Goal: Task Accomplishment & Management: Manage account settings

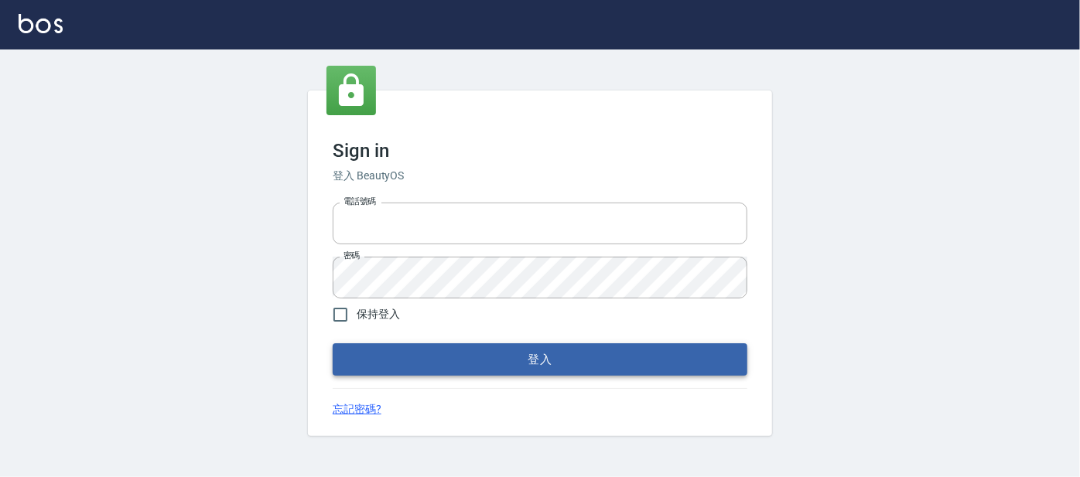
type input "0227605235"
click at [401, 364] on button "登入" at bounding box center [540, 360] width 415 height 33
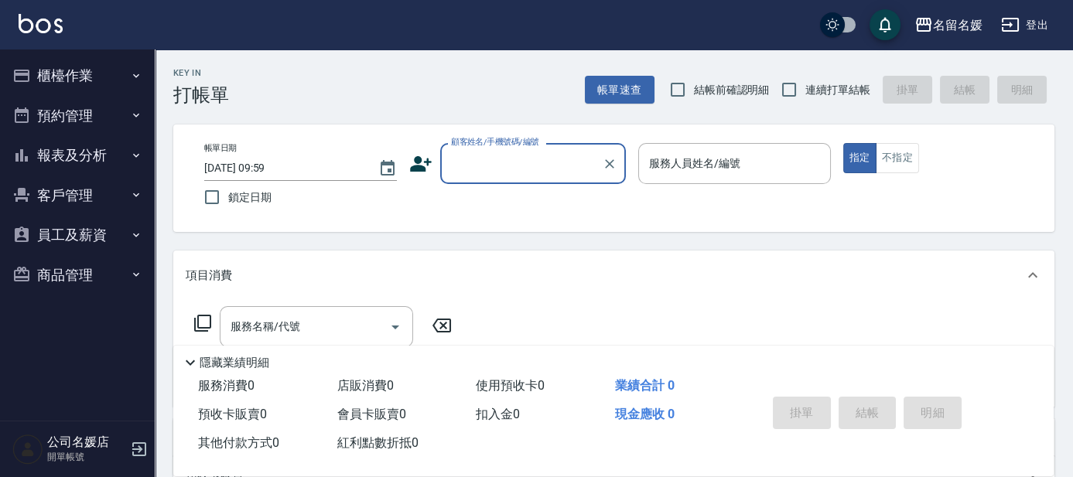
click at [67, 71] on button "櫃檯作業" at bounding box center [77, 76] width 142 height 40
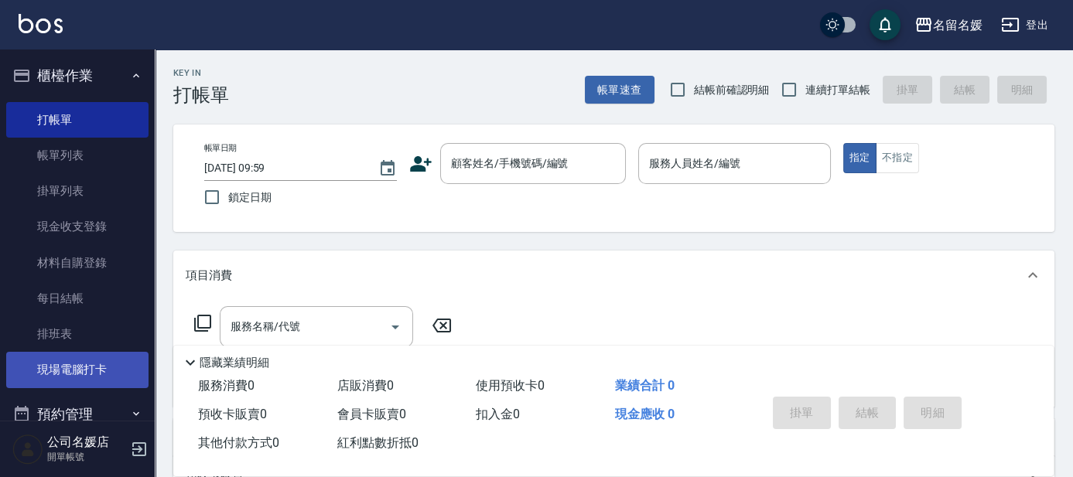
click at [48, 368] on link "現場電腦打卡" at bounding box center [77, 370] width 142 height 36
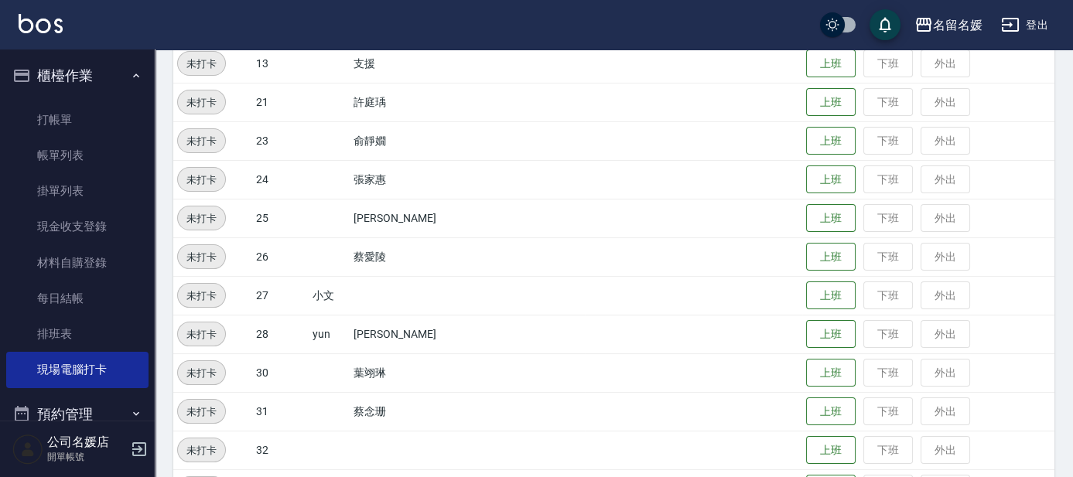
scroll to position [492, 0]
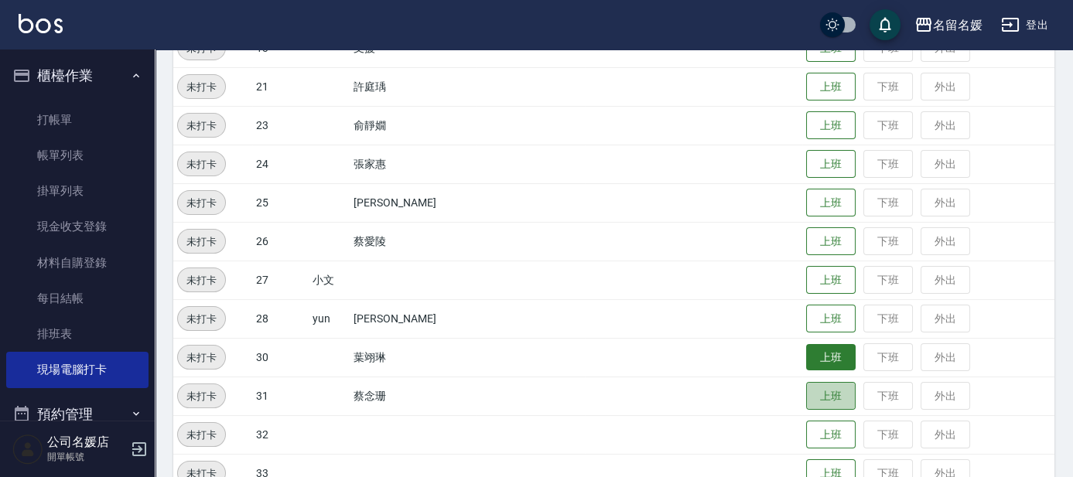
drag, startPoint x: 826, startPoint y: 388, endPoint x: 833, endPoint y: 370, distance: 19.8
click at [826, 388] on button "上班" at bounding box center [831, 396] width 50 height 29
click at [822, 350] on button "上班" at bounding box center [831, 357] width 50 height 27
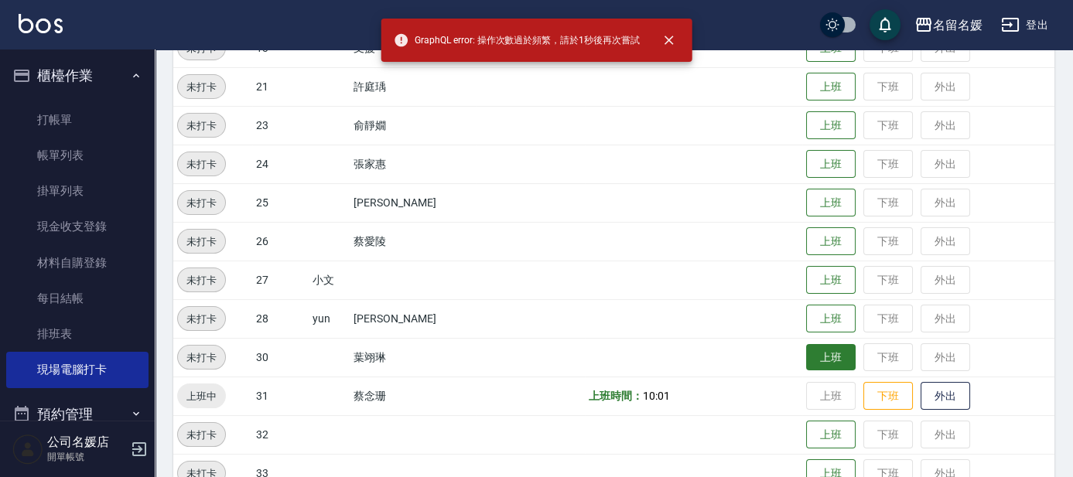
click at [821, 349] on button "上班" at bounding box center [831, 357] width 50 height 27
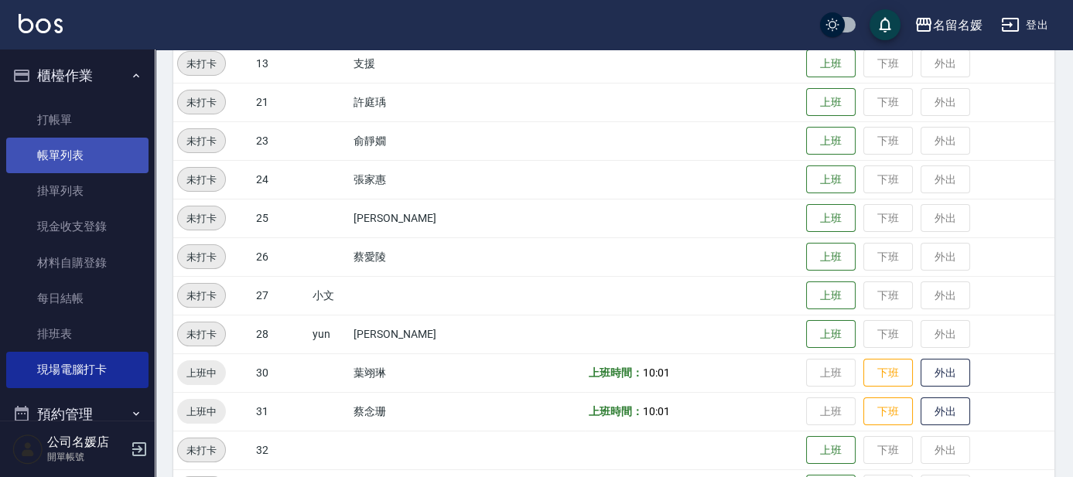
scroll to position [210, 0]
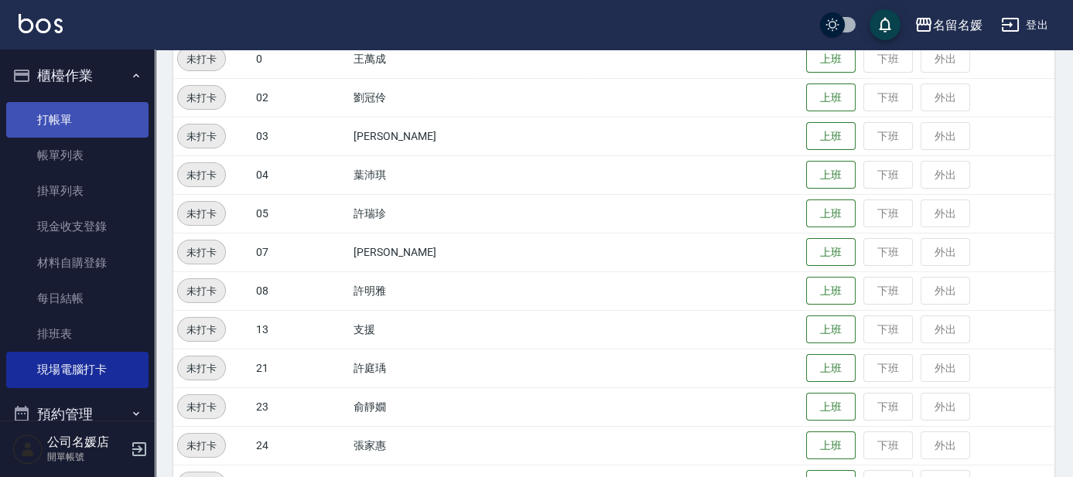
click at [121, 121] on link "打帳單" at bounding box center [77, 120] width 142 height 36
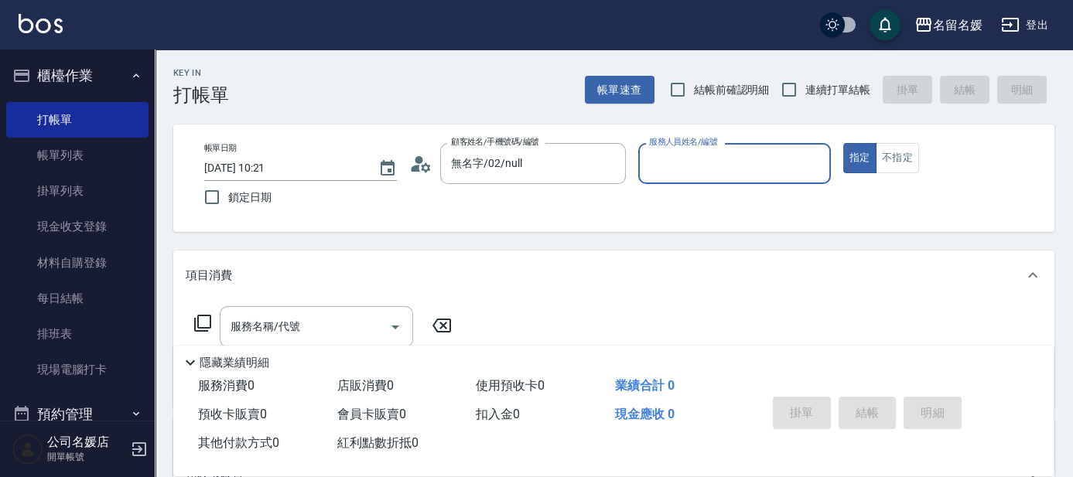
type input "新客人 姓名未設定/0/null"
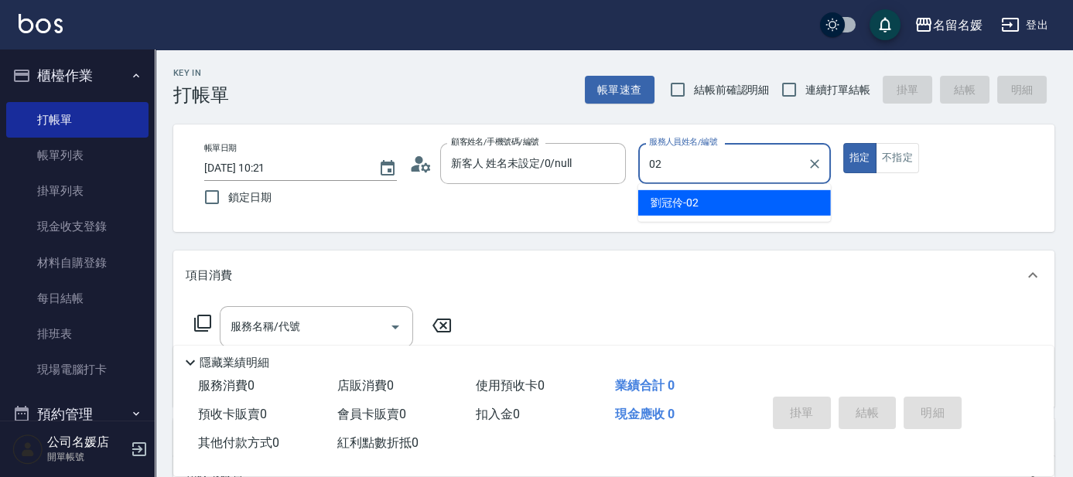
type input "[PERSON_NAME]-02"
type button "true"
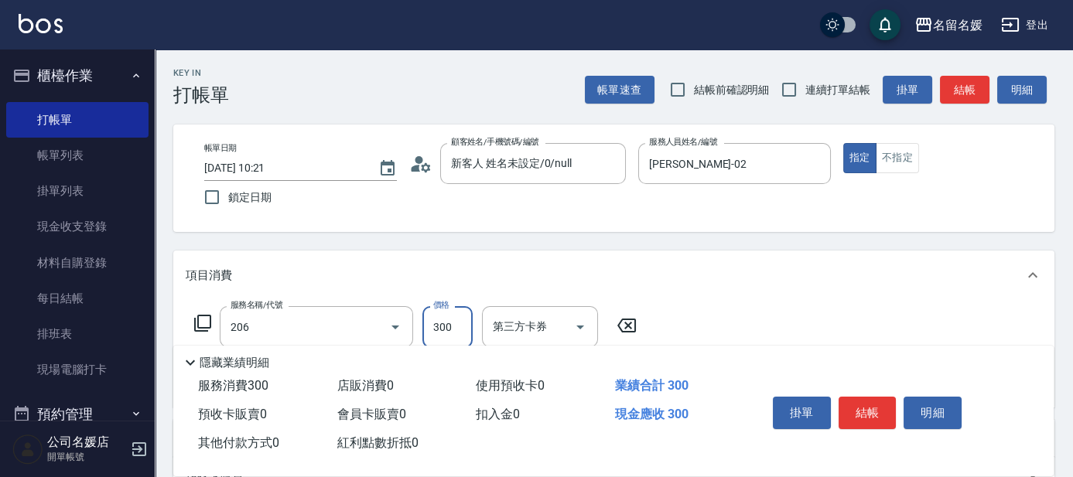
type input "洗髮[300](206)"
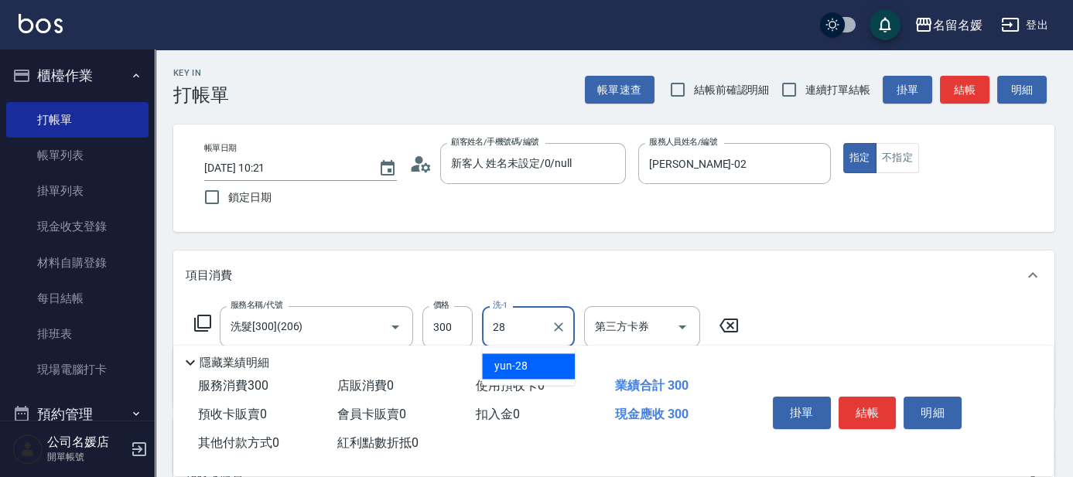
type input "yun-28"
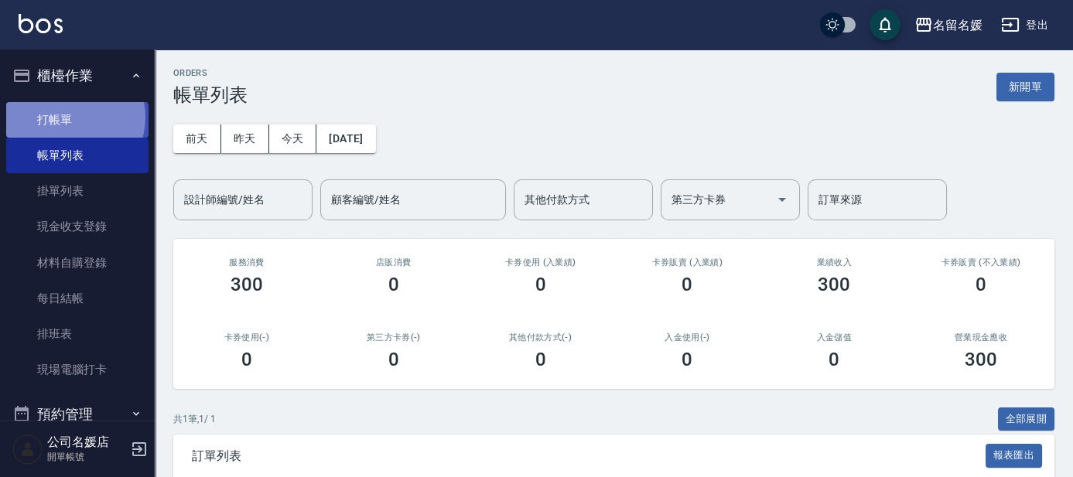
click at [68, 117] on link "打帳單" at bounding box center [77, 120] width 142 height 36
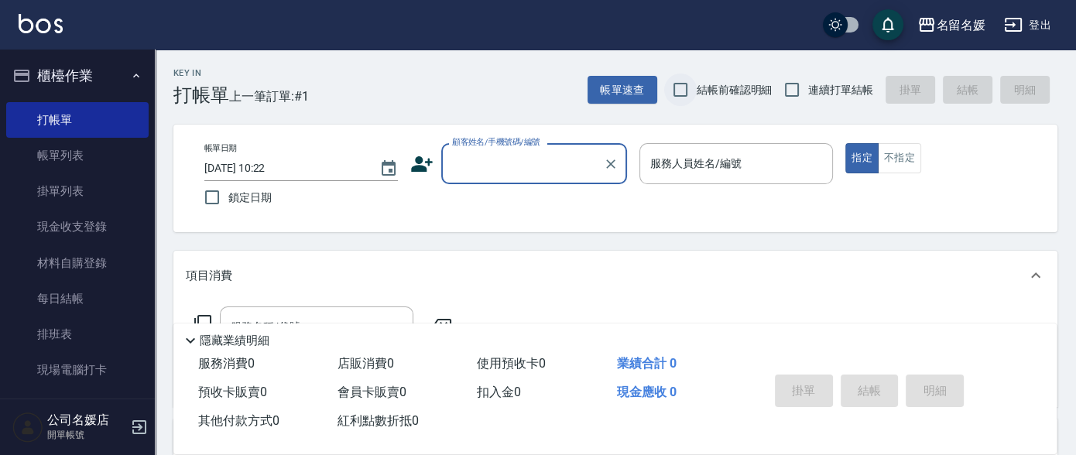
click at [677, 94] on input "結帳前確認明細" at bounding box center [680, 90] width 33 height 33
checkbox input "true"
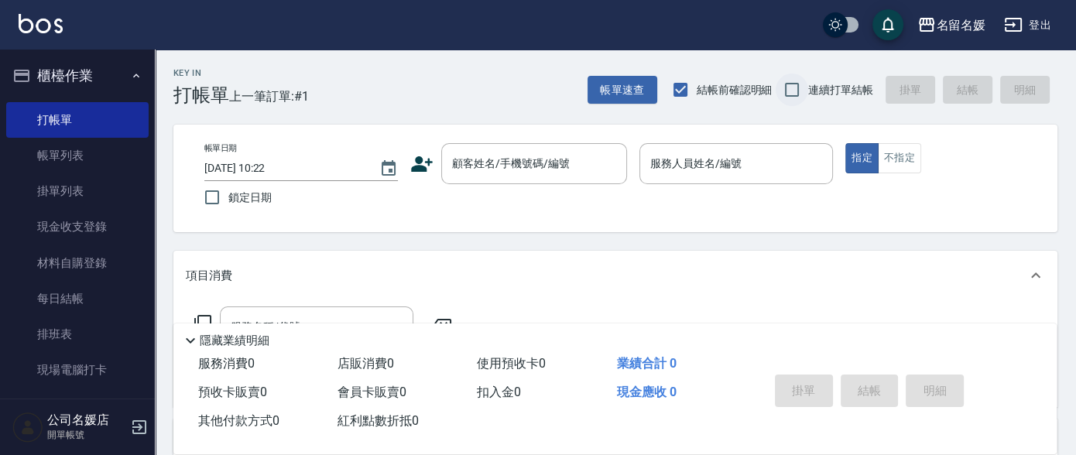
click at [808, 90] on input "連續打單結帳" at bounding box center [791, 90] width 33 height 33
checkbox input "true"
click at [214, 202] on input "鎖定日期" at bounding box center [212, 197] width 33 height 33
checkbox input "true"
click at [496, 178] on div "顧客姓名/手機號碼/編號" at bounding box center [534, 163] width 186 height 41
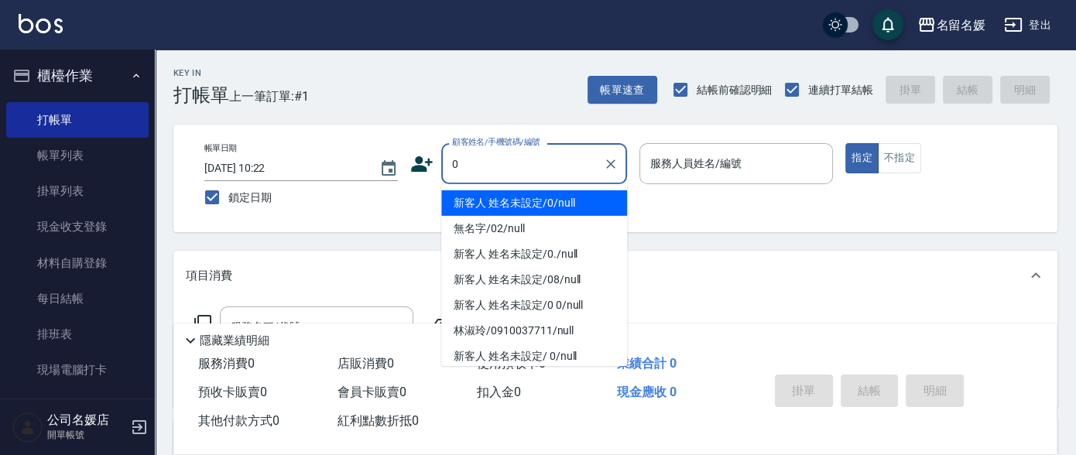
type input "0"
type input "1"
type input "新客人 姓名未設定/0/null"
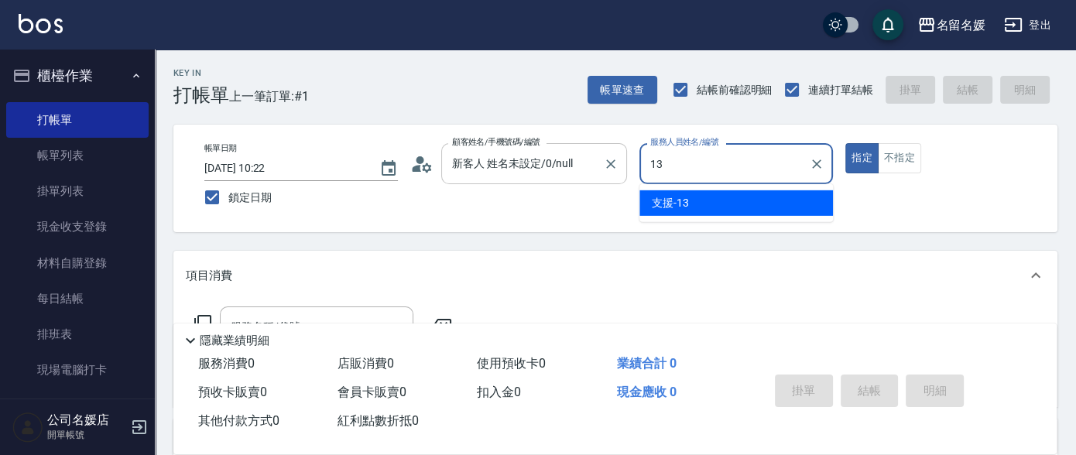
type input "13"
type button "true"
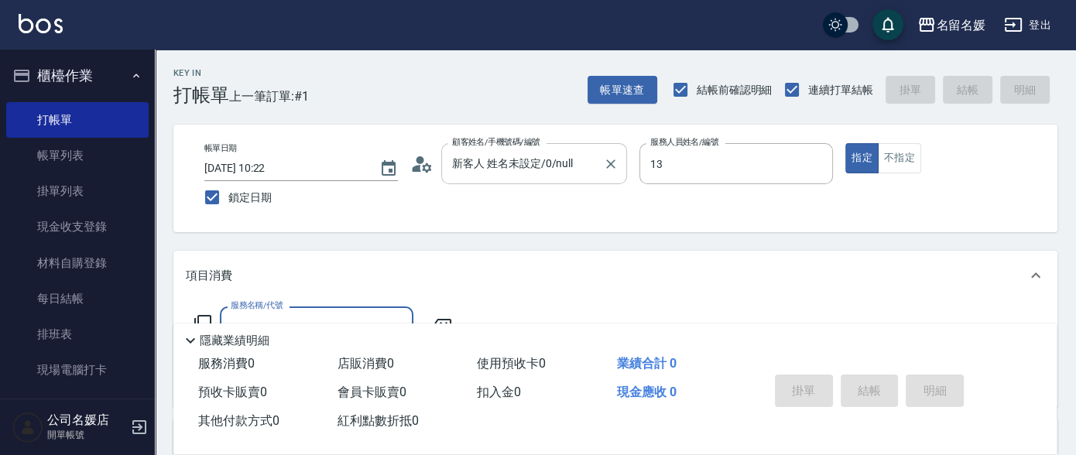
type input "支援-13"
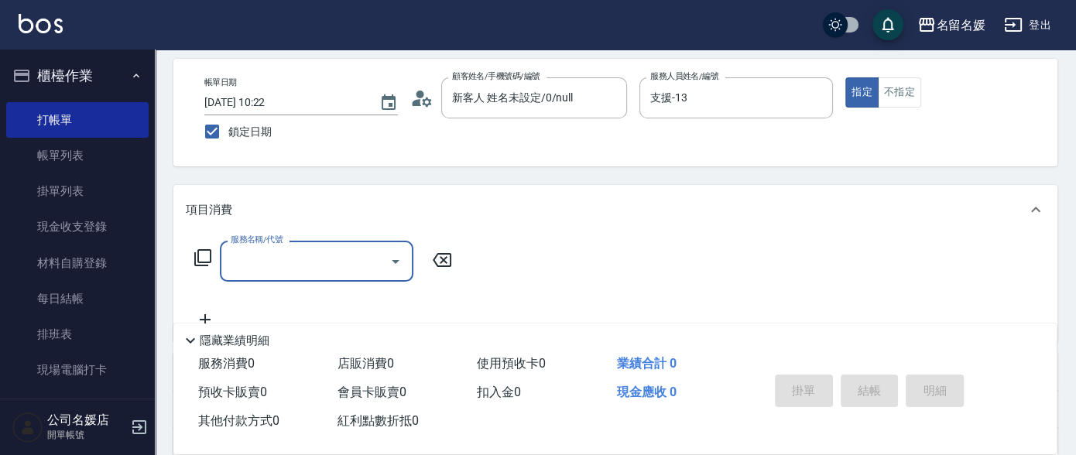
scroll to position [70, 0]
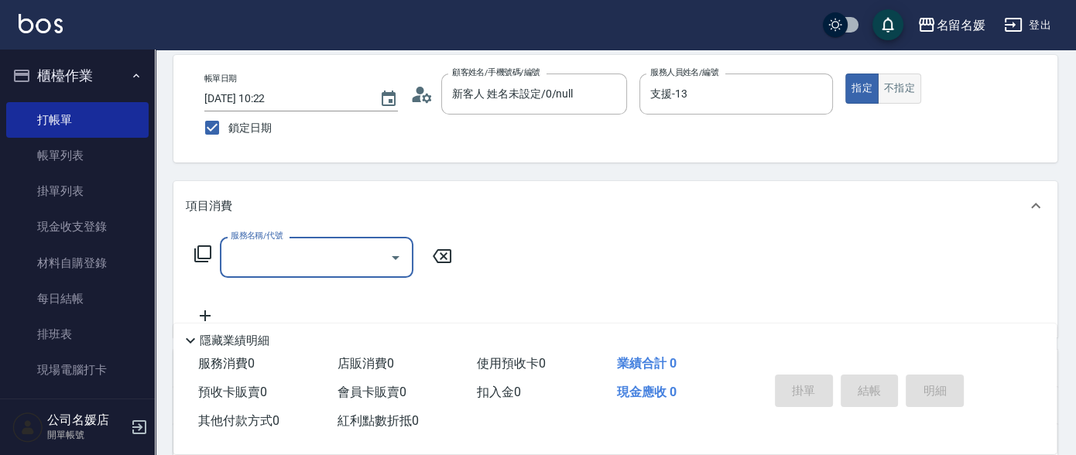
click at [914, 94] on button "不指定" at bounding box center [899, 89] width 43 height 30
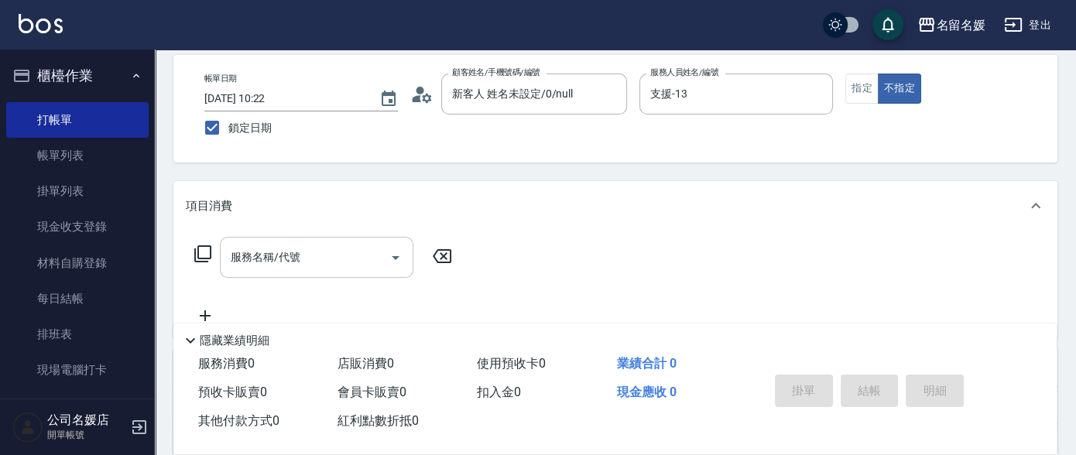
click at [322, 247] on input "服務名稱/代號" at bounding box center [305, 257] width 156 height 27
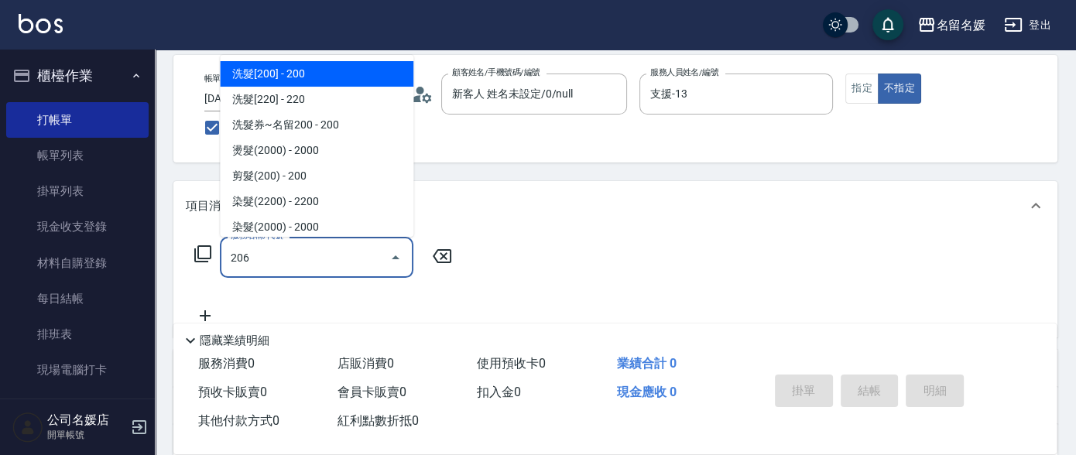
type input "洗髮[300](206)"
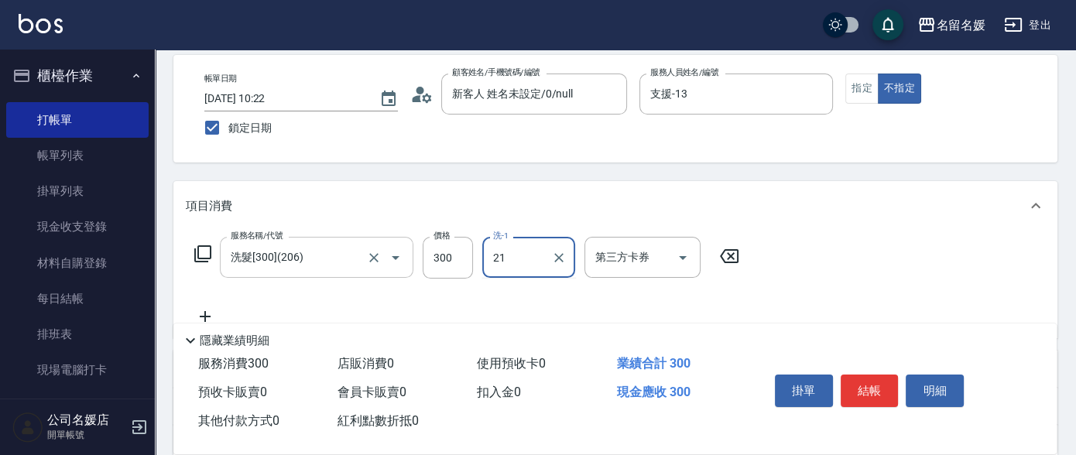
type input "許庭瑀-21"
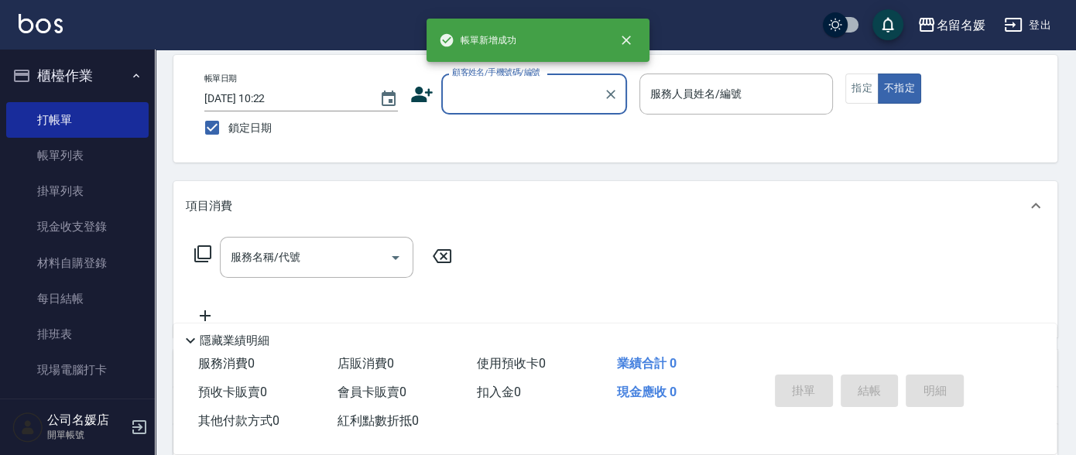
scroll to position [0, 0]
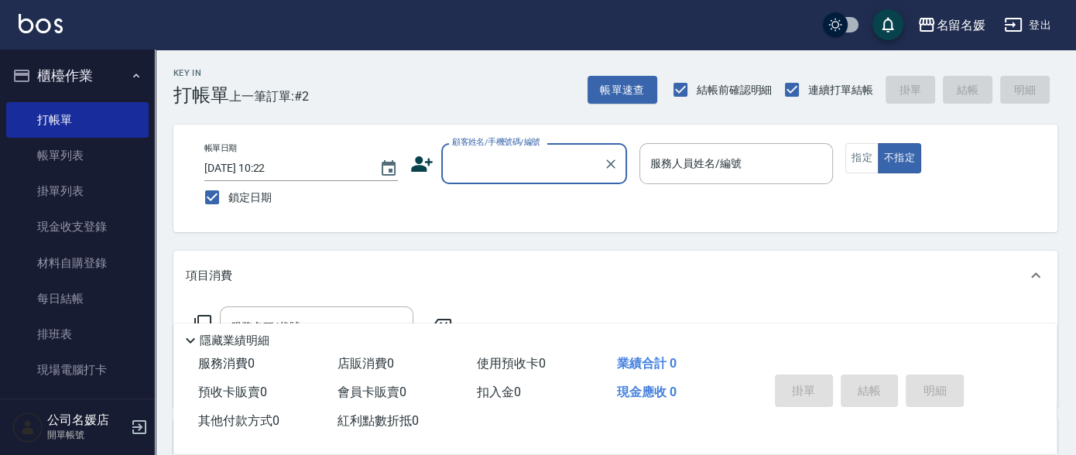
click at [520, 156] on input "顧客姓名/手機號碼/編號" at bounding box center [522, 163] width 149 height 27
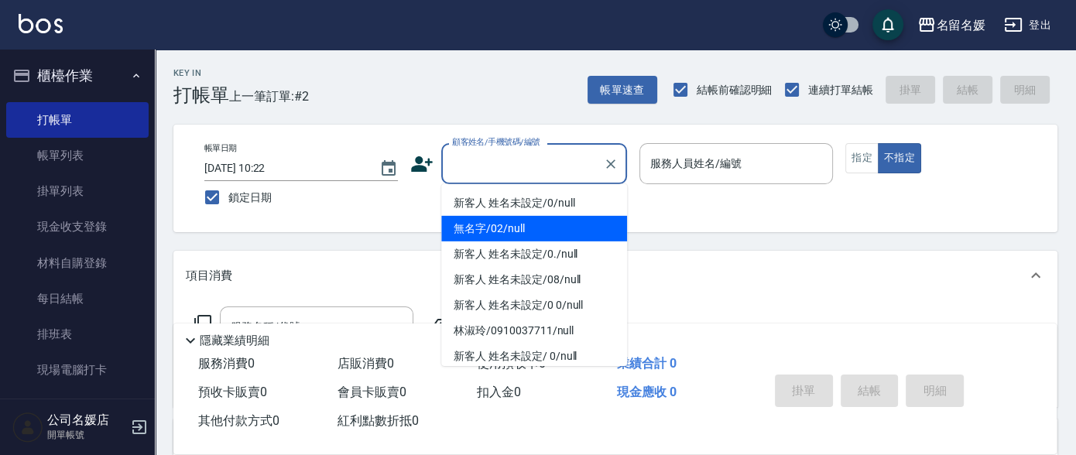
click at [507, 224] on li "無名字/02/null" at bounding box center [534, 229] width 186 height 26
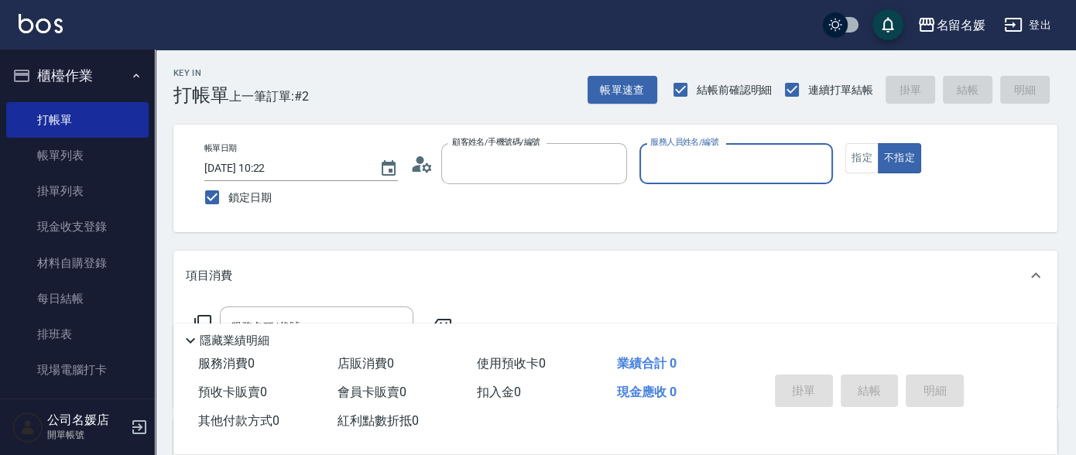
type input "無名字/02/null"
click at [710, 163] on input "服務人員姓名/編號" at bounding box center [736, 163] width 180 height 27
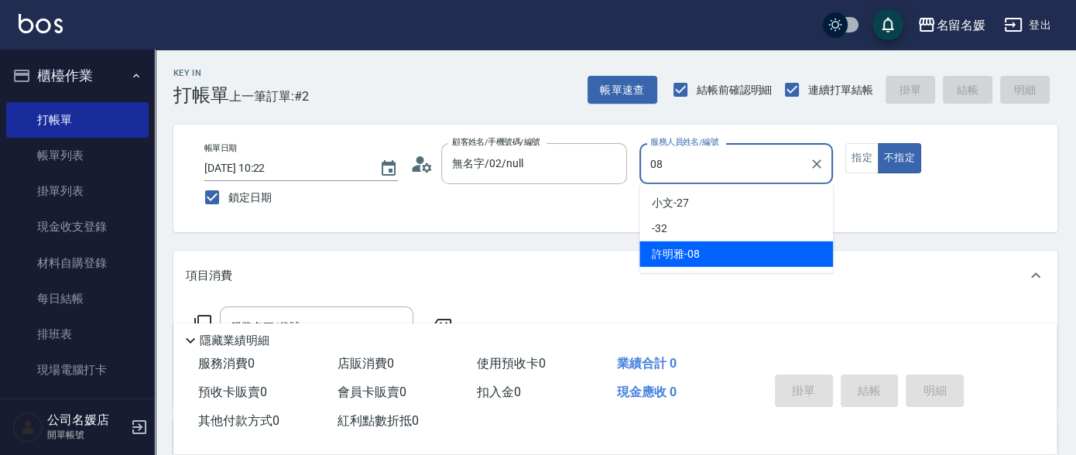
click at [715, 249] on div "[PERSON_NAME]-08" at bounding box center [735, 254] width 193 height 26
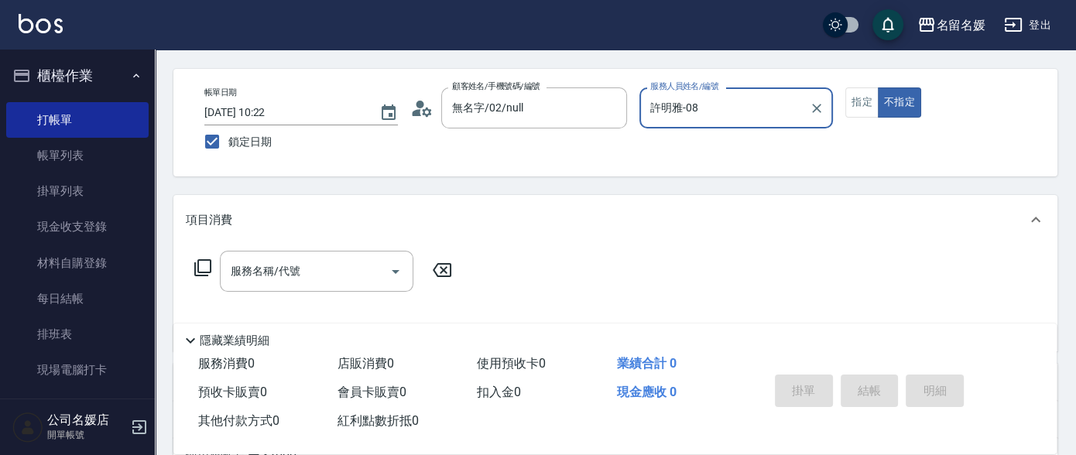
scroll to position [140, 0]
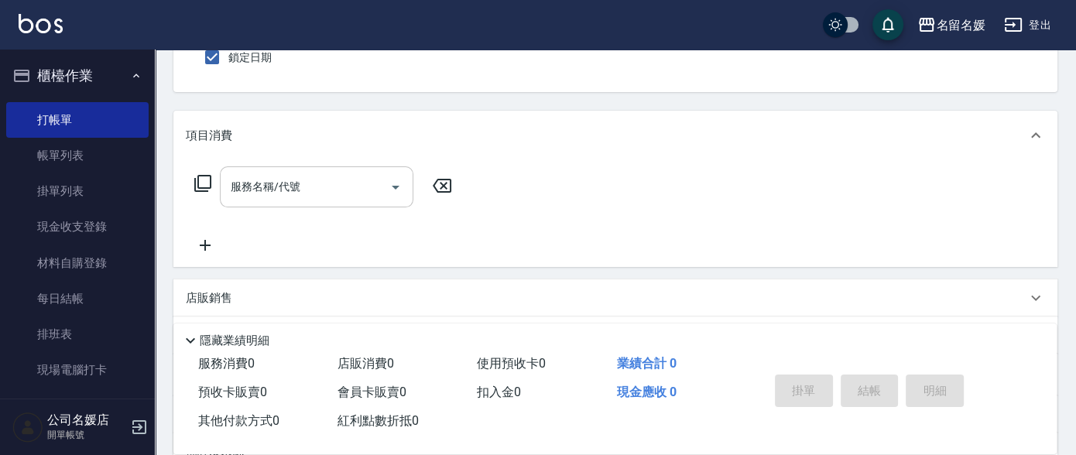
type input "許明雅-08"
click at [289, 188] on div "服務名稱/代號 服務名稱/代號" at bounding box center [316, 186] width 193 height 41
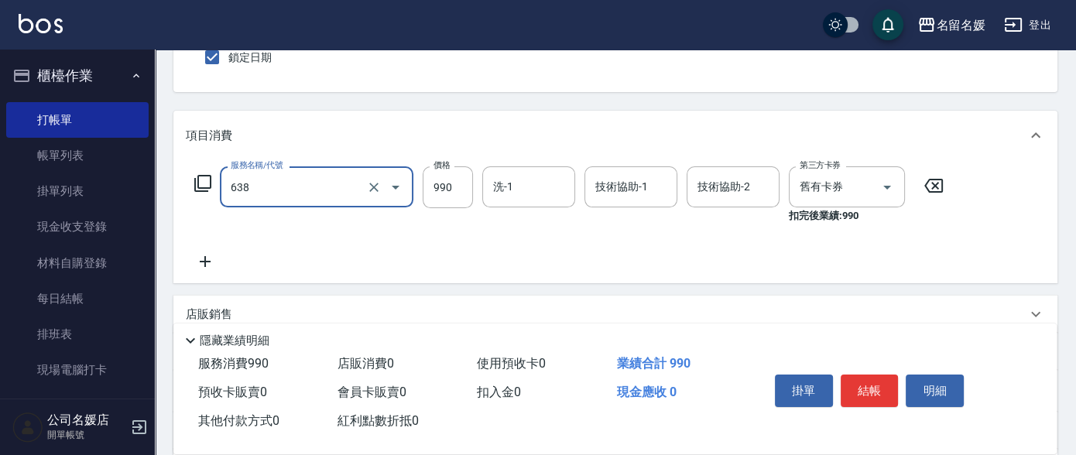
click at [318, 187] on input "638" at bounding box center [295, 186] width 136 height 27
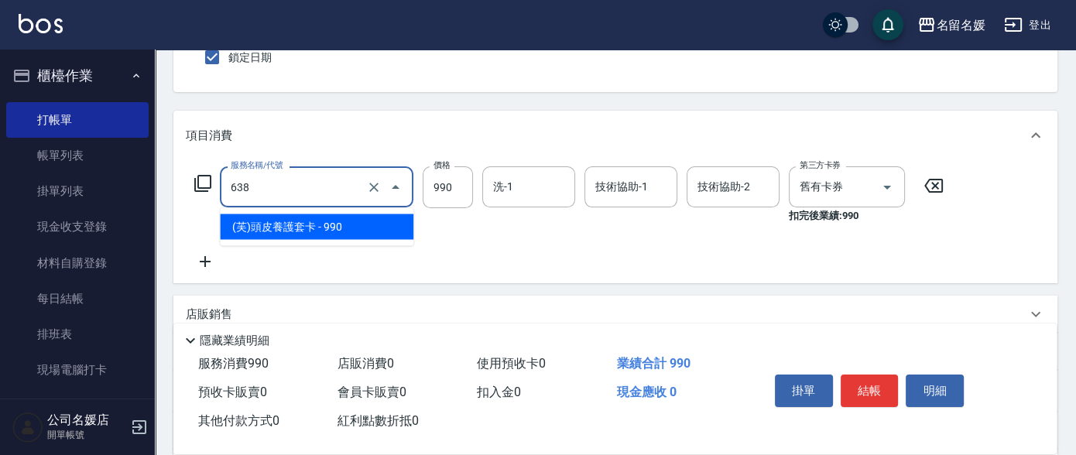
click at [310, 218] on span "(芙)頭皮養護套卡 - 990" at bounding box center [316, 227] width 193 height 26
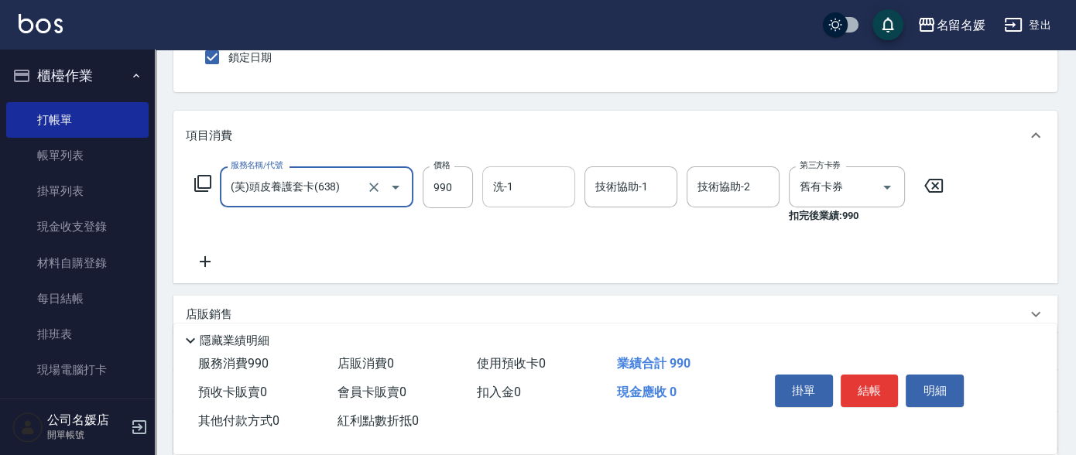
type input "(芙)頭皮養護套卡(638)"
click at [532, 191] on input "洗-1" at bounding box center [528, 186] width 79 height 27
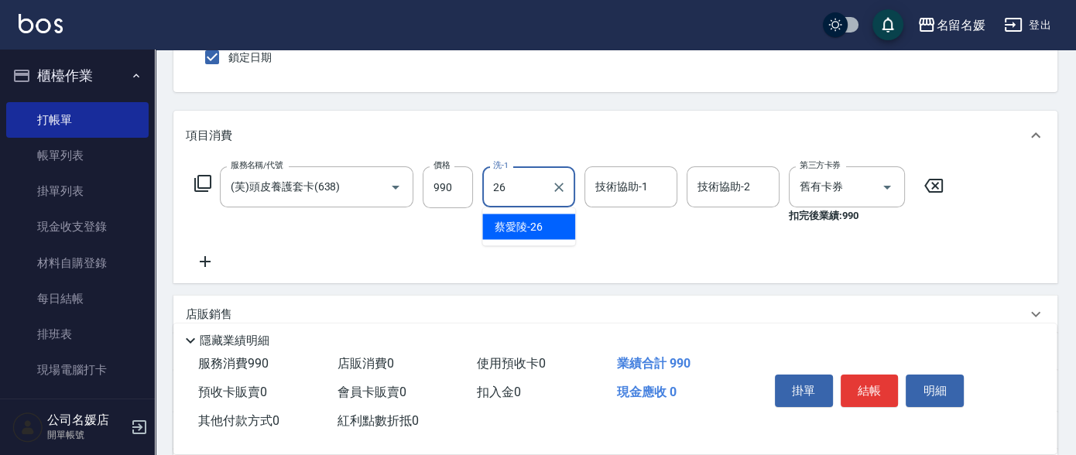
click at [550, 228] on div "[PERSON_NAME]-26" at bounding box center [528, 227] width 93 height 26
type input "蔡愛陵-26"
click at [604, 191] on div "技術協助-1 技術協助-1" at bounding box center [630, 186] width 93 height 41
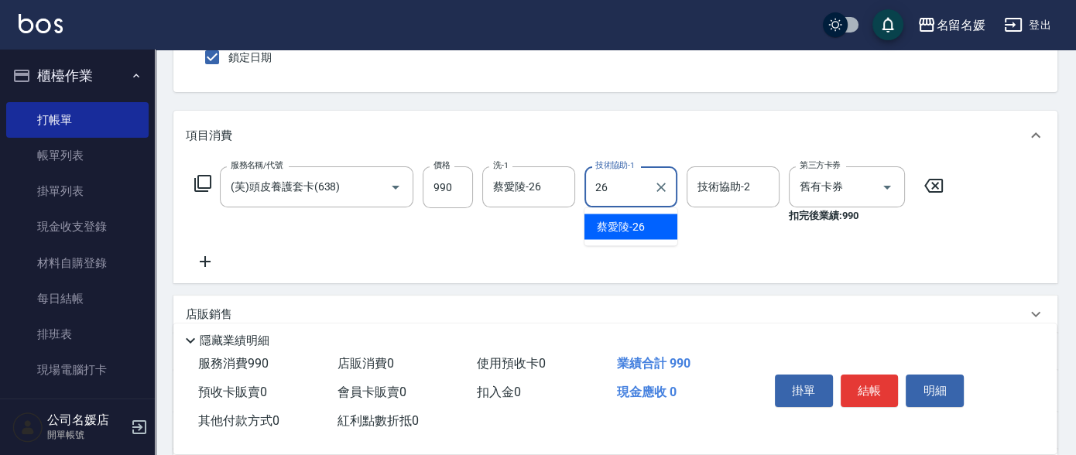
click at [622, 226] on span "[PERSON_NAME]-26" at bounding box center [621, 226] width 48 height 16
type input "蔡愛陵-26"
click at [200, 259] on icon at bounding box center [205, 261] width 39 height 19
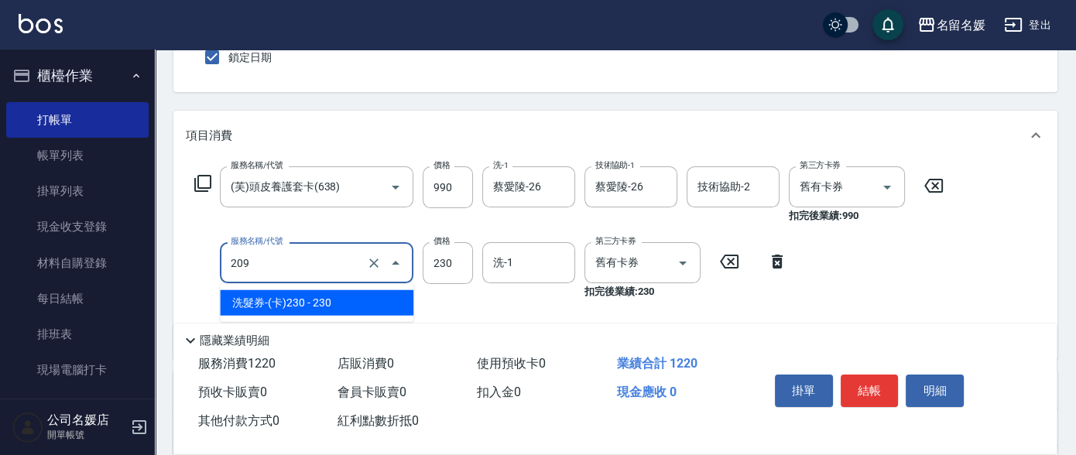
drag, startPoint x: 279, startPoint y: 262, endPoint x: 272, endPoint y: 305, distance: 44.0
click at [280, 262] on input "209" at bounding box center [295, 262] width 136 height 27
click at [329, 296] on span "洗髮券-(卡)230 - 230" at bounding box center [316, 303] width 193 height 26
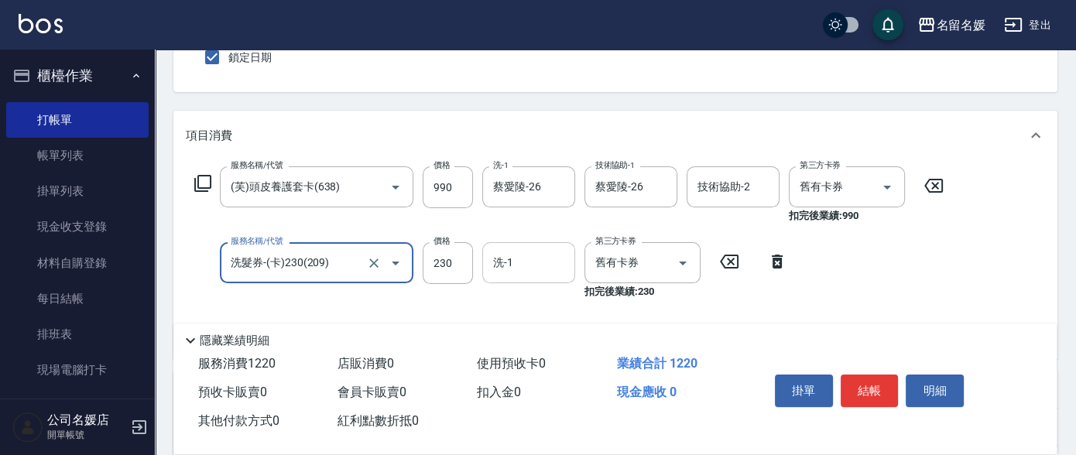
type input "洗髮券-(卡)230(209)"
click at [539, 262] on input "洗-1" at bounding box center [528, 262] width 79 height 27
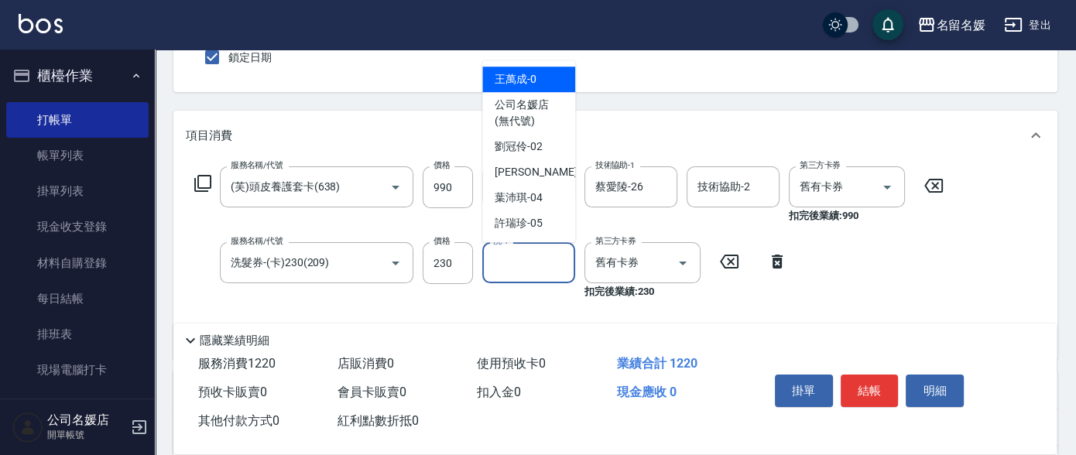
type input "0"
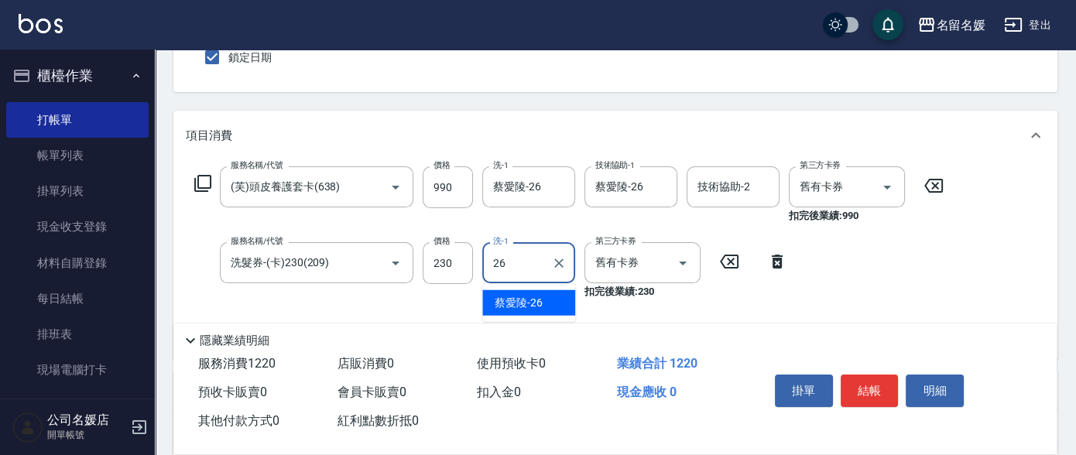
click at [541, 295] on span "[PERSON_NAME]-26" at bounding box center [518, 303] width 48 height 16
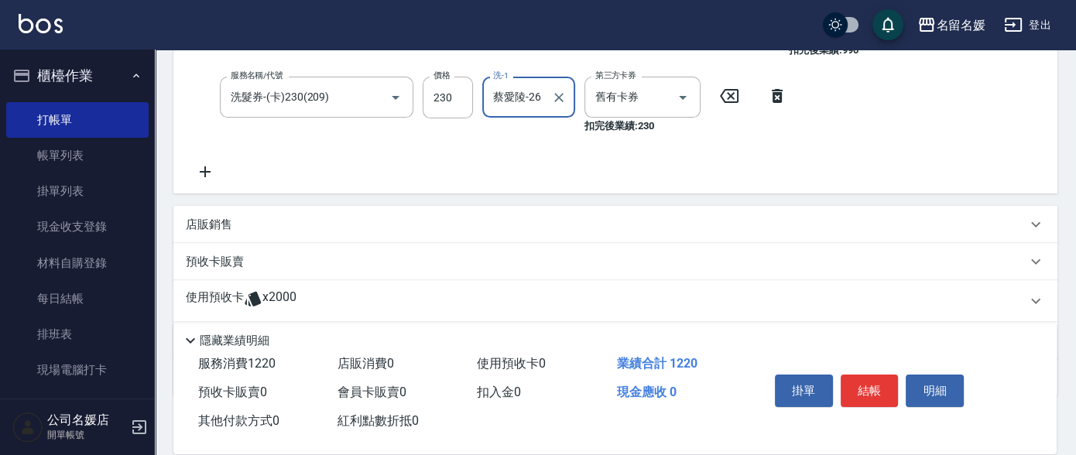
scroll to position [281, 0]
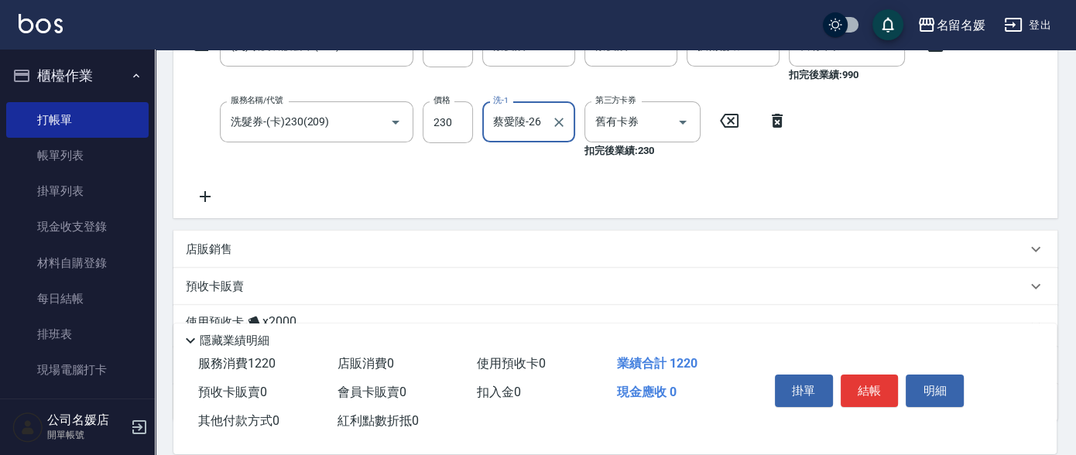
type input "蔡愛陵-26"
click at [209, 249] on p "店販銷售" at bounding box center [209, 249] width 46 height 16
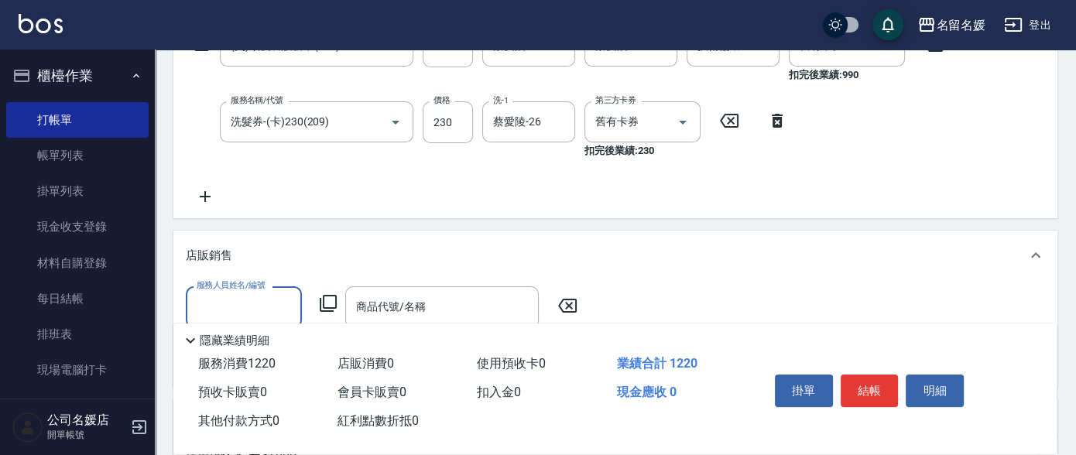
scroll to position [0, 0]
click at [260, 307] on input "服務人員姓名/編號" at bounding box center [244, 306] width 102 height 27
drag, startPoint x: 267, startPoint y: 351, endPoint x: 320, endPoint y: 316, distance: 63.7
click at [267, 351] on div "[PERSON_NAME]-08" at bounding box center [244, 347] width 116 height 26
type input "許明雅-08"
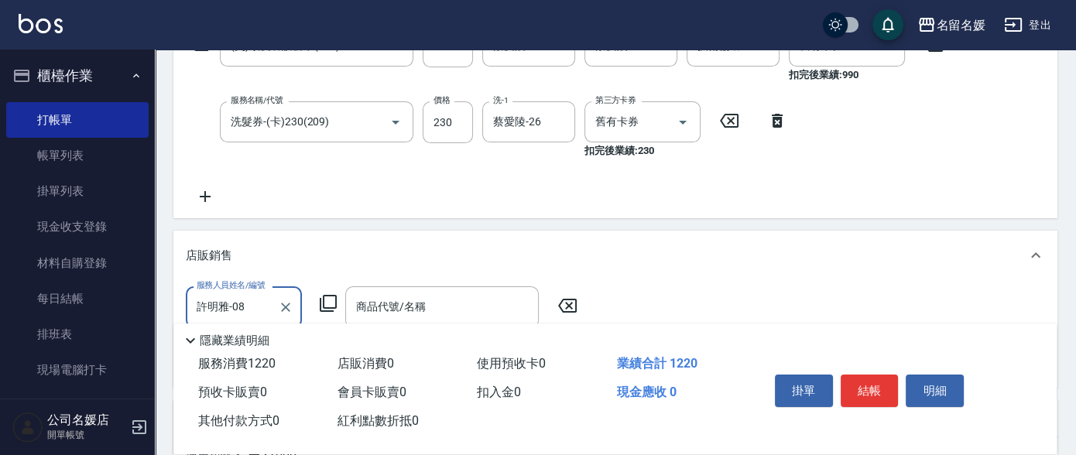
click at [326, 300] on icon at bounding box center [328, 303] width 19 height 19
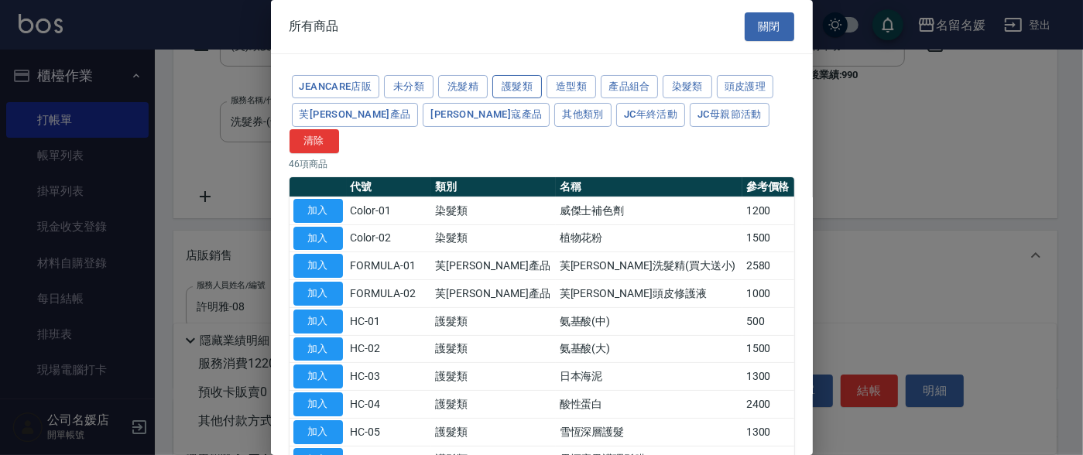
click at [523, 90] on button "護髮類" at bounding box center [517, 87] width 50 height 24
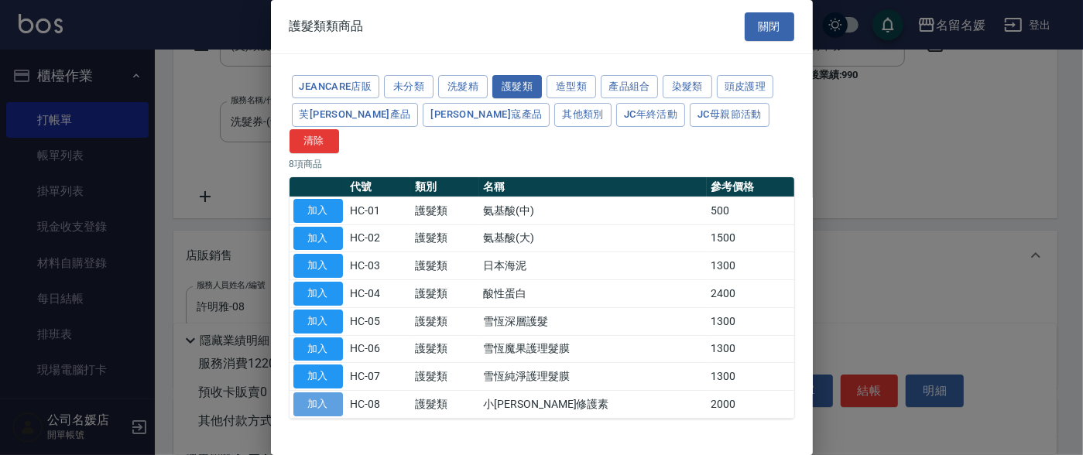
click at [321, 392] on button "加入" at bounding box center [318, 404] width 50 height 24
type input "小[PERSON_NAME]修護素"
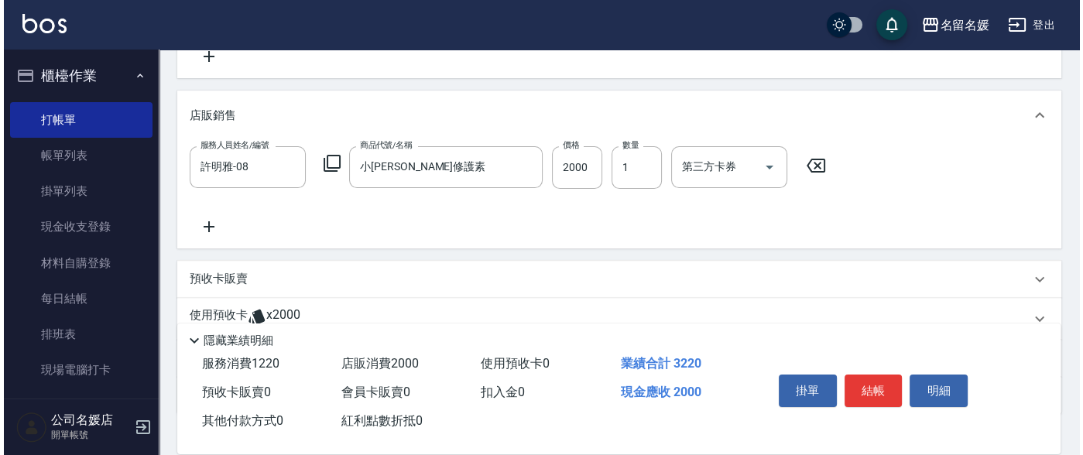
scroll to position [422, 0]
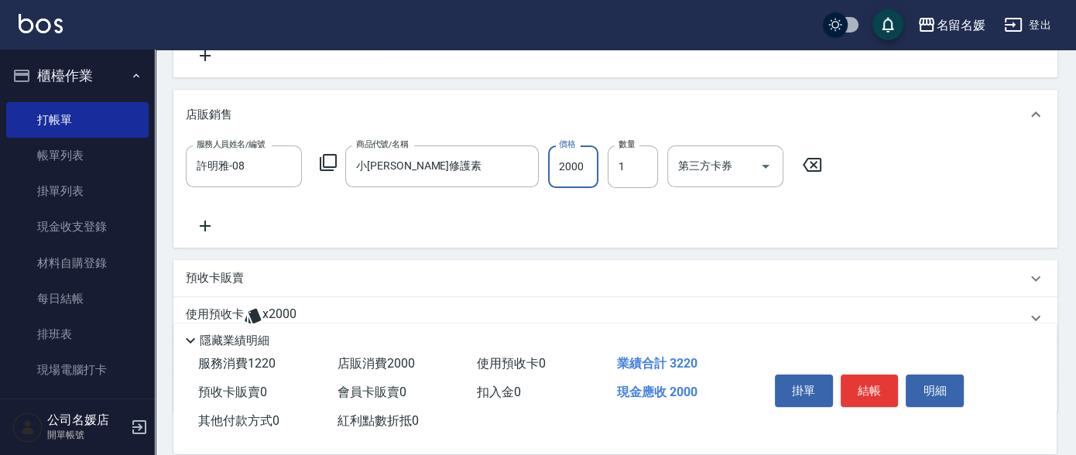
click at [588, 166] on input "2000" at bounding box center [573, 166] width 50 height 42
type input "500"
click at [626, 160] on input "1" at bounding box center [632, 166] width 50 height 42
type input "2"
click at [858, 389] on button "結帳" at bounding box center [869, 391] width 58 height 33
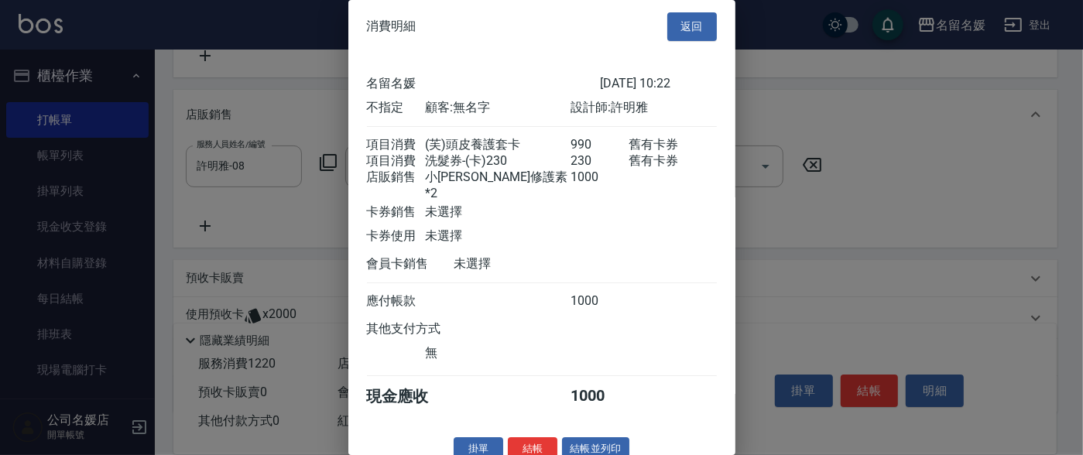
click at [548, 447] on button "結帳" at bounding box center [533, 449] width 50 height 24
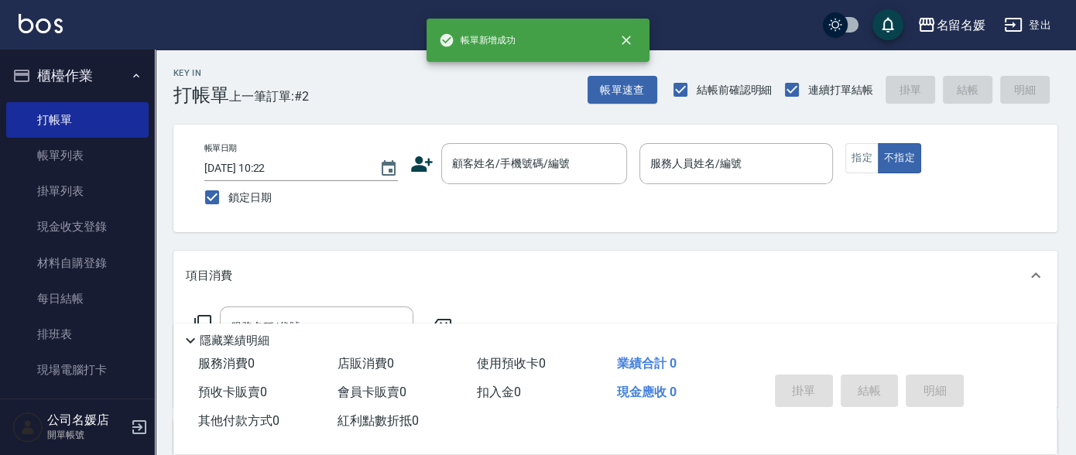
scroll to position [0, 0]
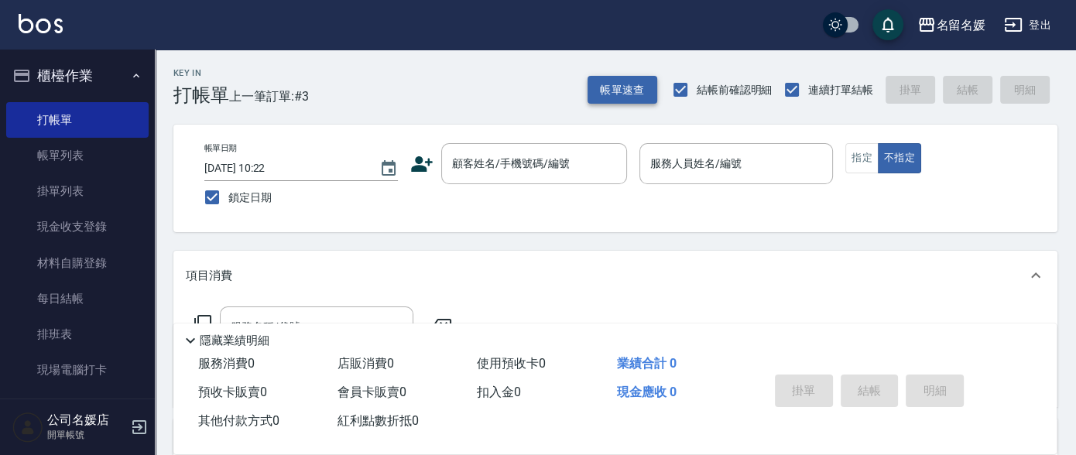
click at [623, 94] on button "帳單速查" at bounding box center [622, 90] width 70 height 29
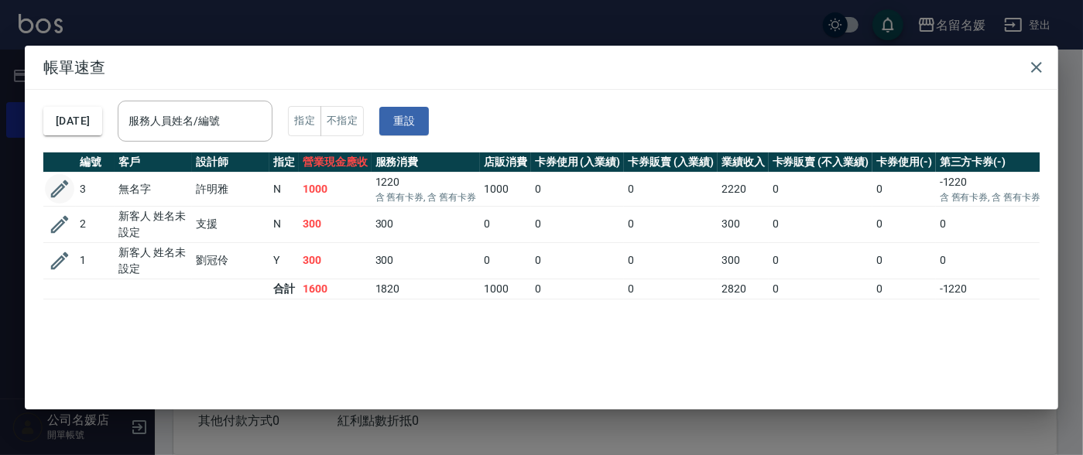
click at [59, 189] on icon "button" at bounding box center [59, 188] width 23 height 23
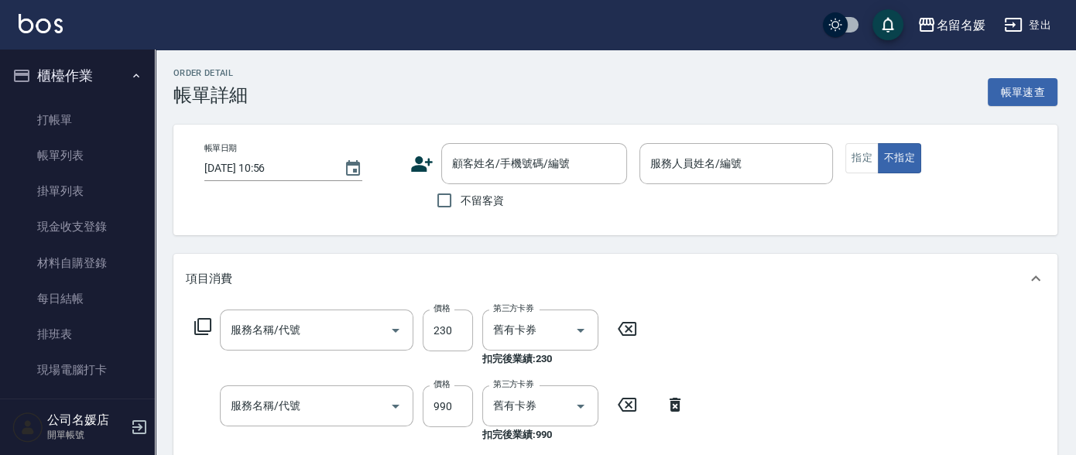
type input "[DATE] 10:22"
type input "許明雅-08"
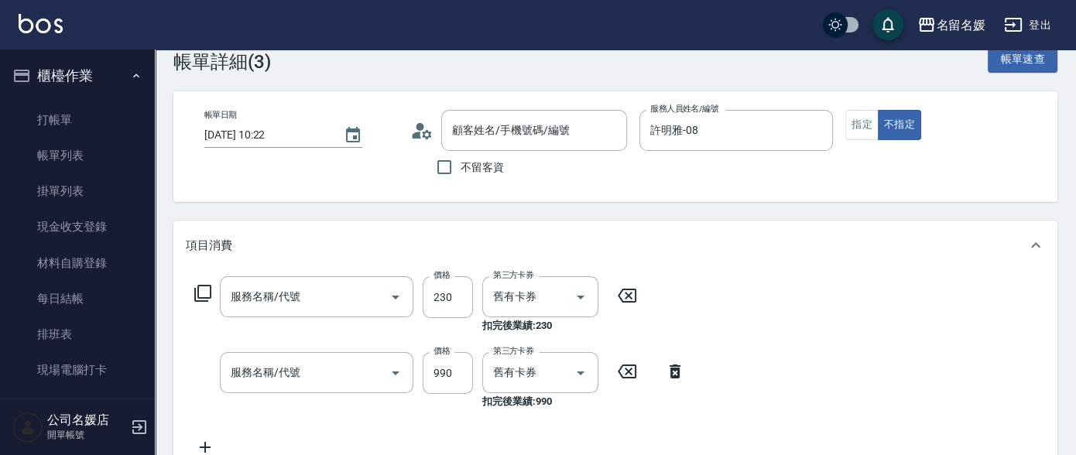
type input "洗髮券-(卡)230(209)"
type input "(芙)頭皮養護套卡(638)"
type input "小[PERSON_NAME]修護素"
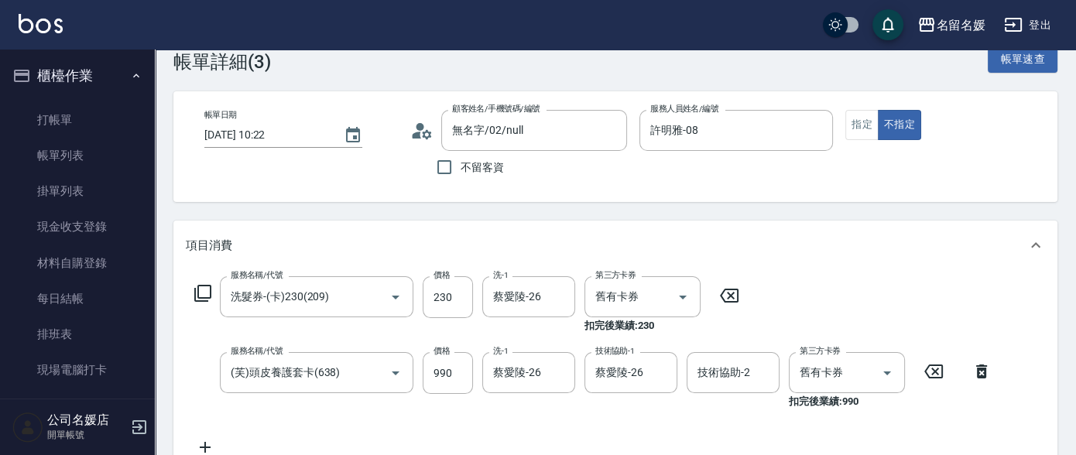
type input "無名字/02/null"
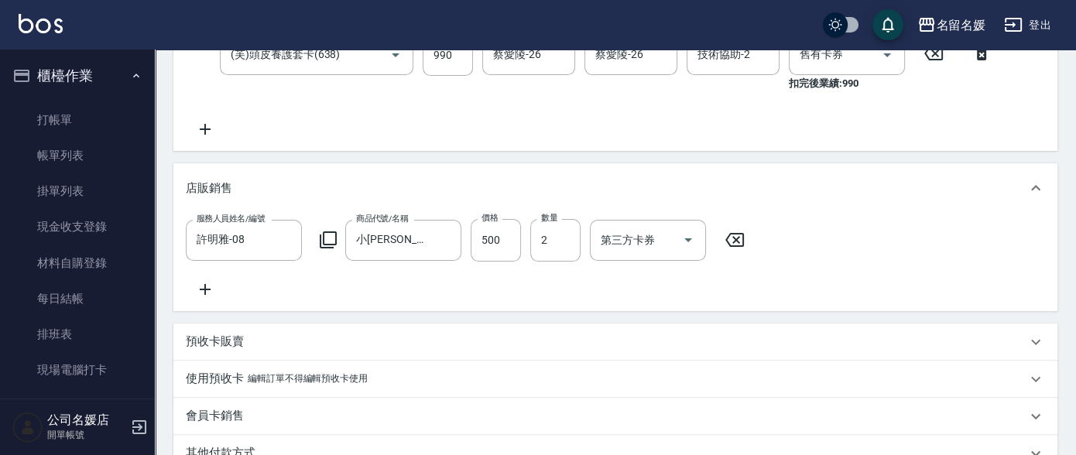
click at [203, 288] on icon at bounding box center [205, 289] width 11 height 11
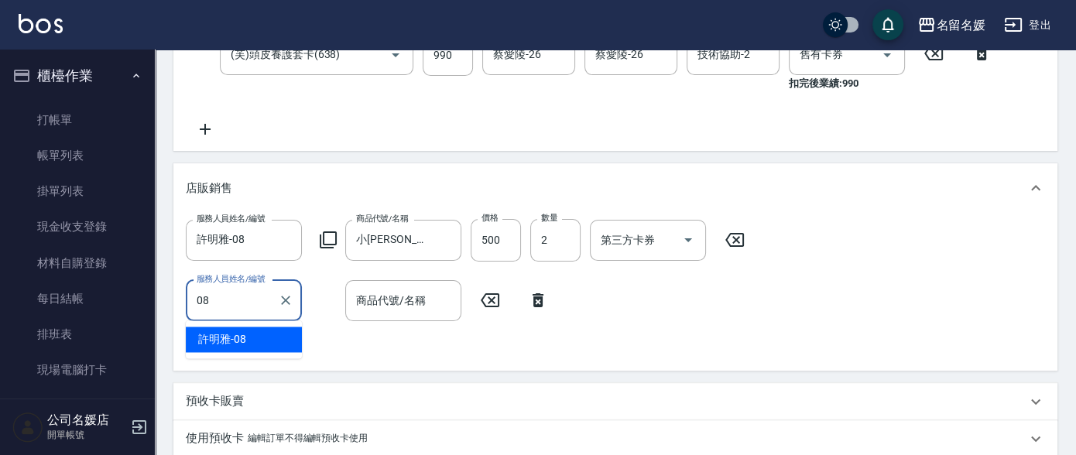
click at [231, 347] on span "[PERSON_NAME]-08" at bounding box center [222, 339] width 48 height 16
type input "許明雅-08"
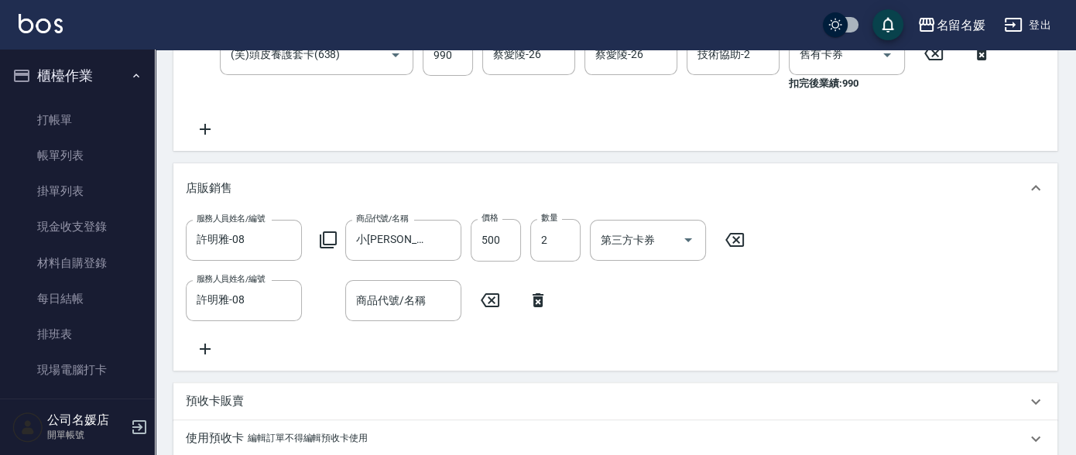
click at [328, 238] on icon at bounding box center [328, 240] width 19 height 19
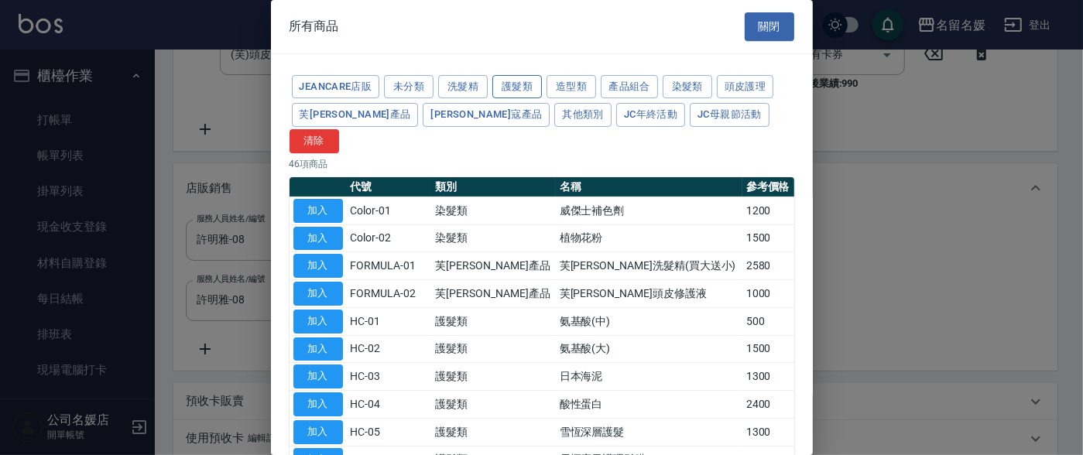
click at [509, 86] on button "護髮類" at bounding box center [517, 87] width 50 height 24
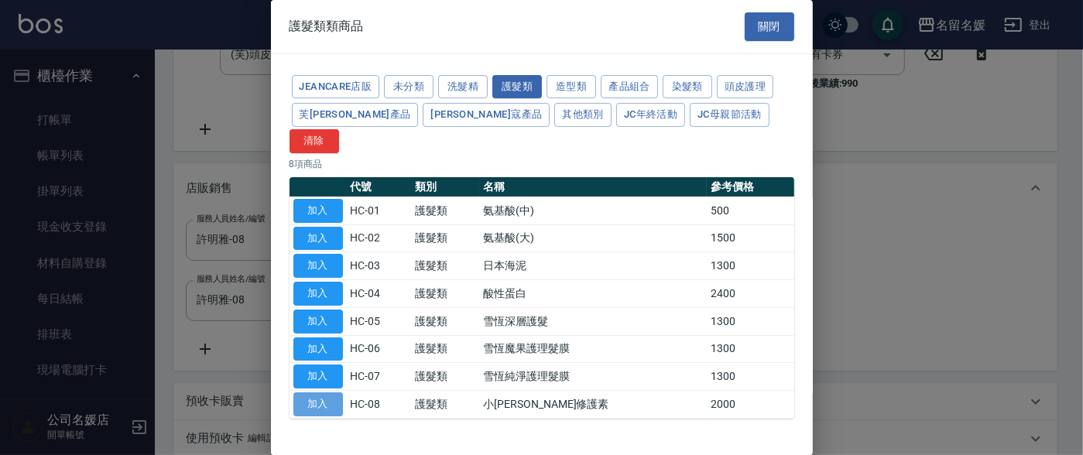
click at [318, 392] on button "加入" at bounding box center [318, 404] width 50 height 24
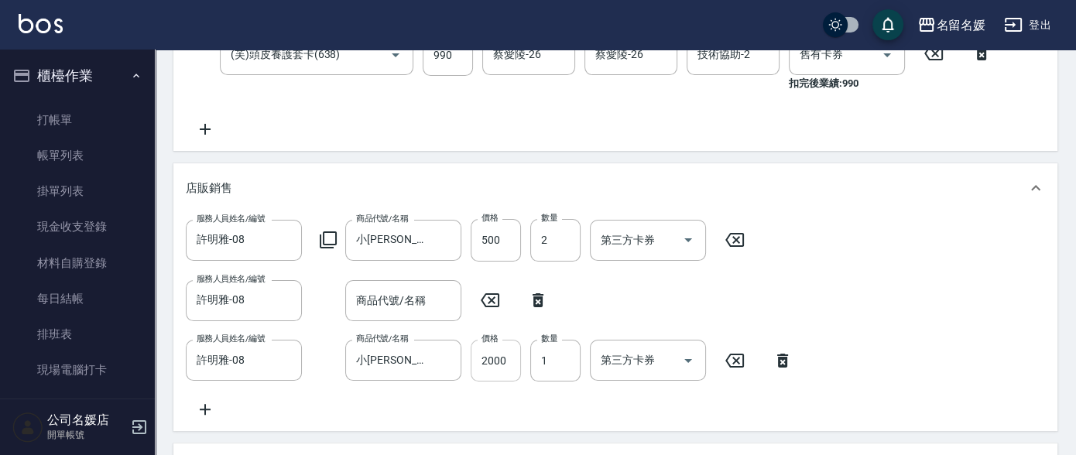
click at [508, 354] on input "2000" at bounding box center [496, 361] width 50 height 42
click at [508, 360] on input "2000" at bounding box center [496, 361] width 50 height 42
type input "500"
click at [559, 363] on input "1" at bounding box center [555, 361] width 50 height 42
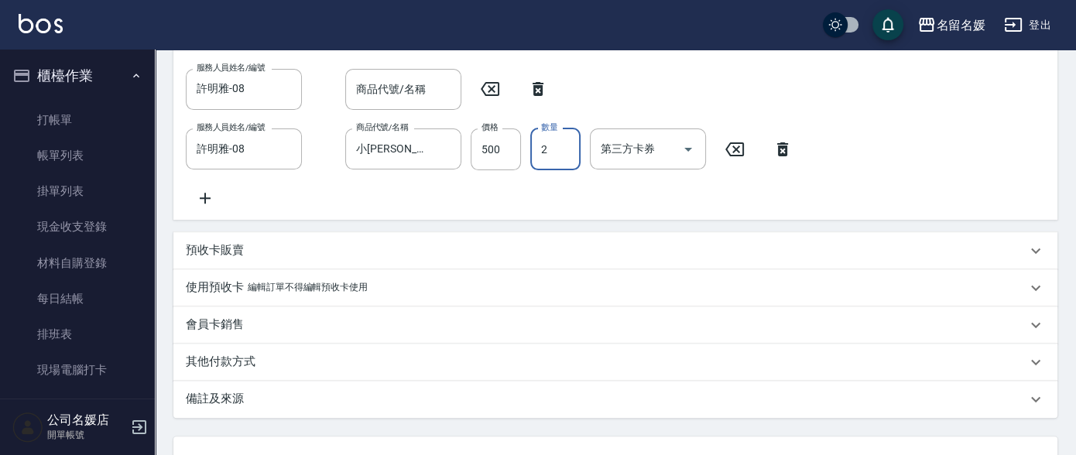
scroll to position [633, 0]
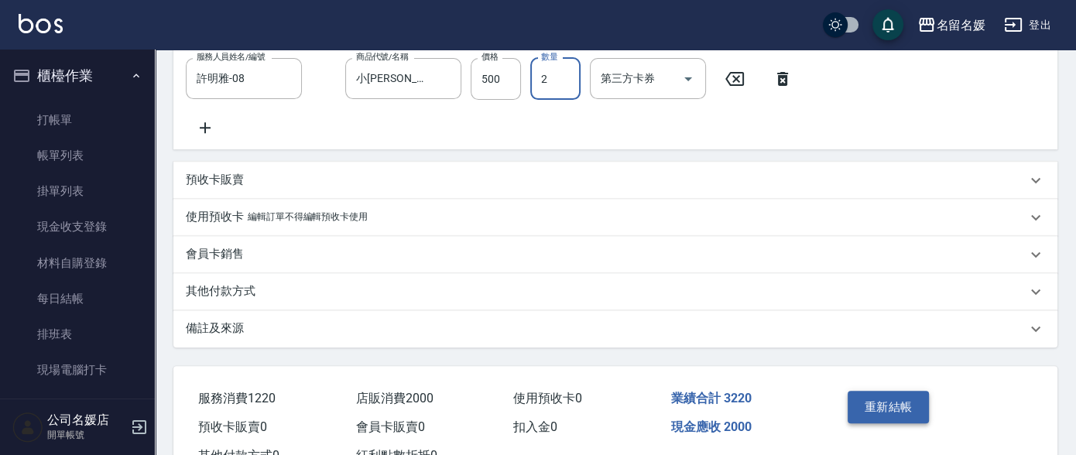
type input "2"
click at [881, 412] on button "重新結帳" at bounding box center [888, 407] width 82 height 33
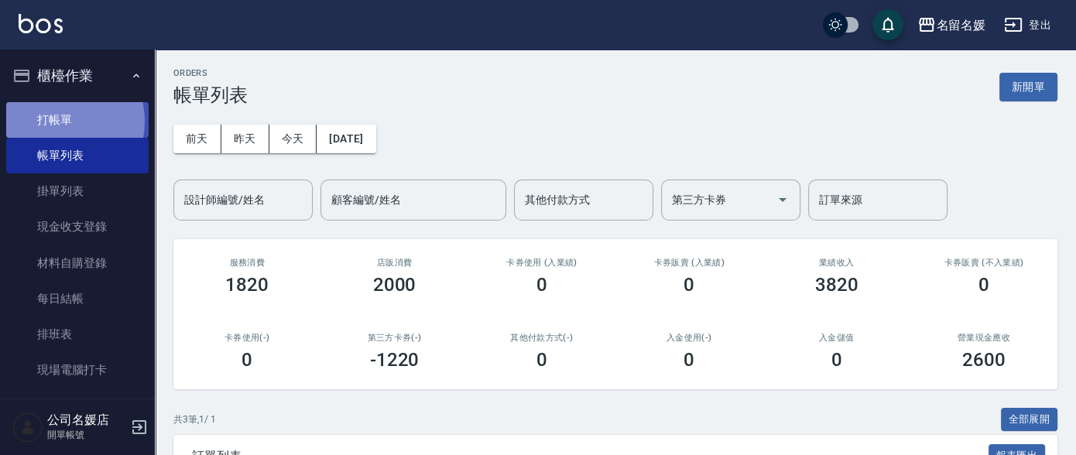
click at [60, 121] on link "打帳單" at bounding box center [77, 120] width 142 height 36
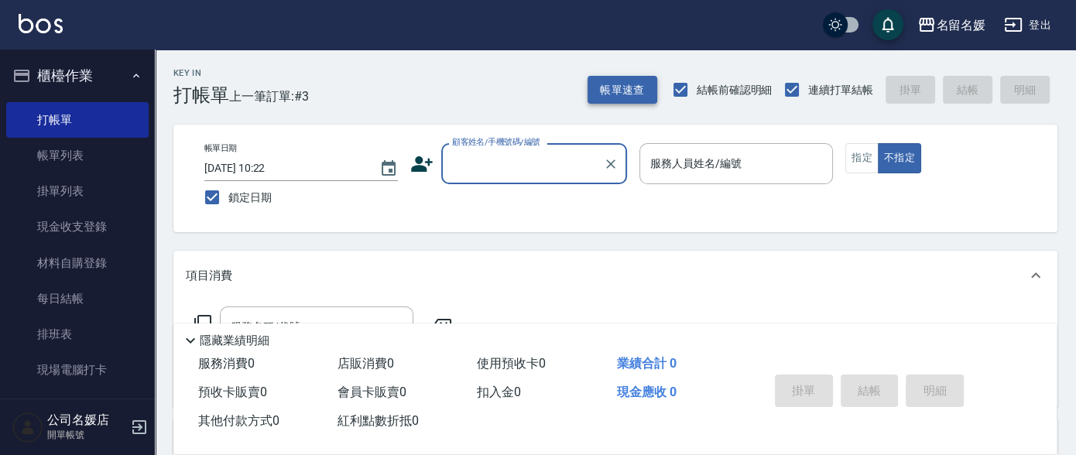
click at [617, 87] on button "帳單速查" at bounding box center [622, 90] width 70 height 29
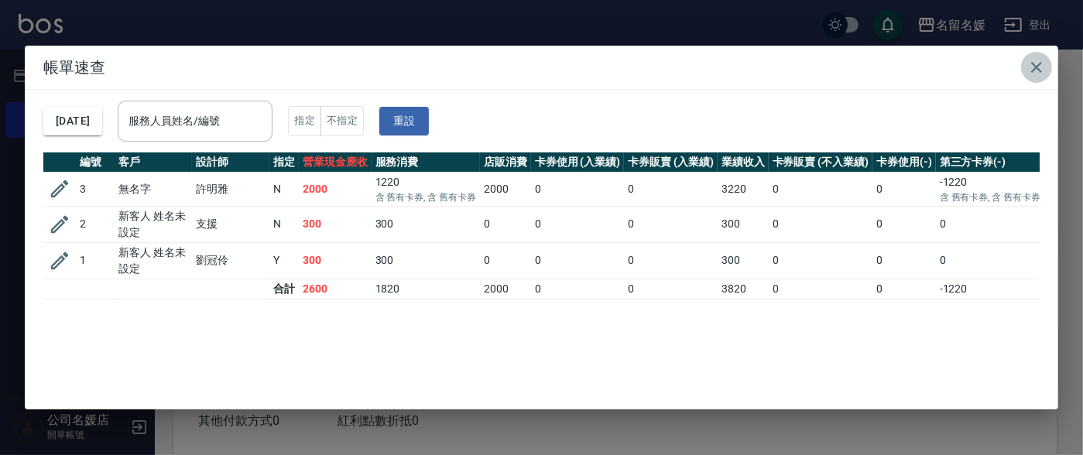
click at [1032, 68] on icon "button" at bounding box center [1036, 67] width 19 height 19
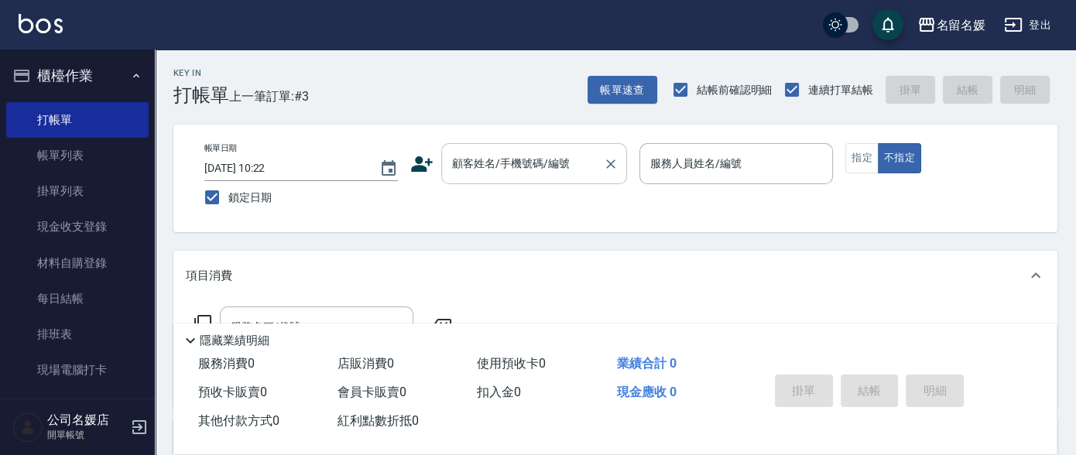
click at [519, 176] on input "顧客姓名/手機號碼/編號" at bounding box center [522, 163] width 149 height 27
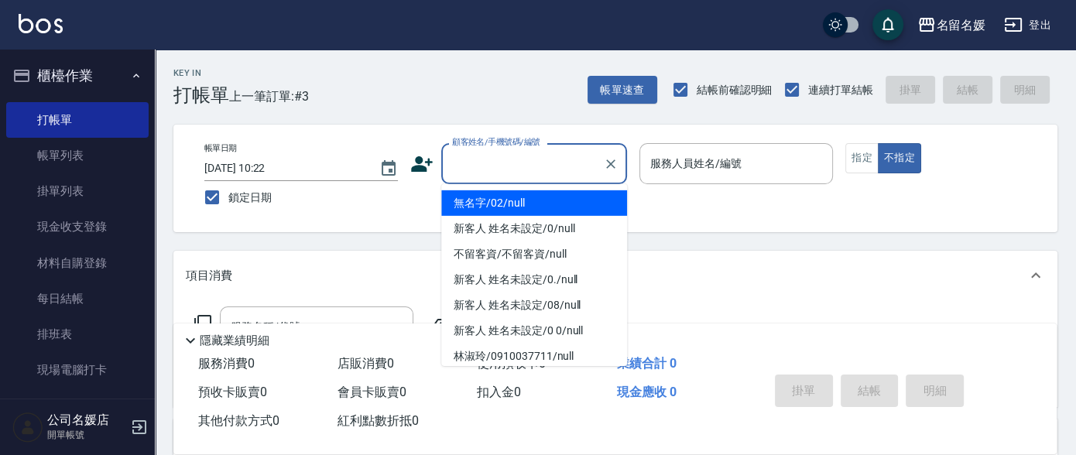
type input "0"
type input "無名字/02/null"
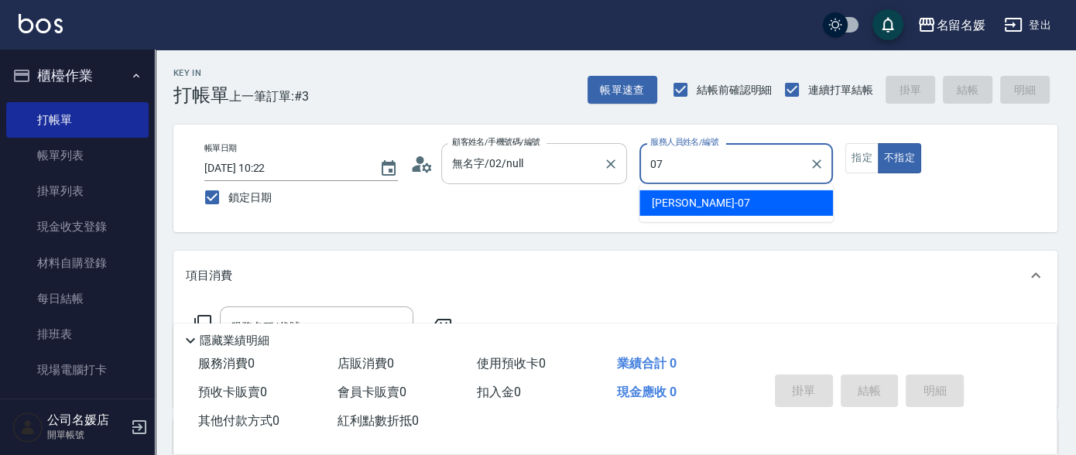
type input "07"
type button "false"
type input "[PERSON_NAME]-07"
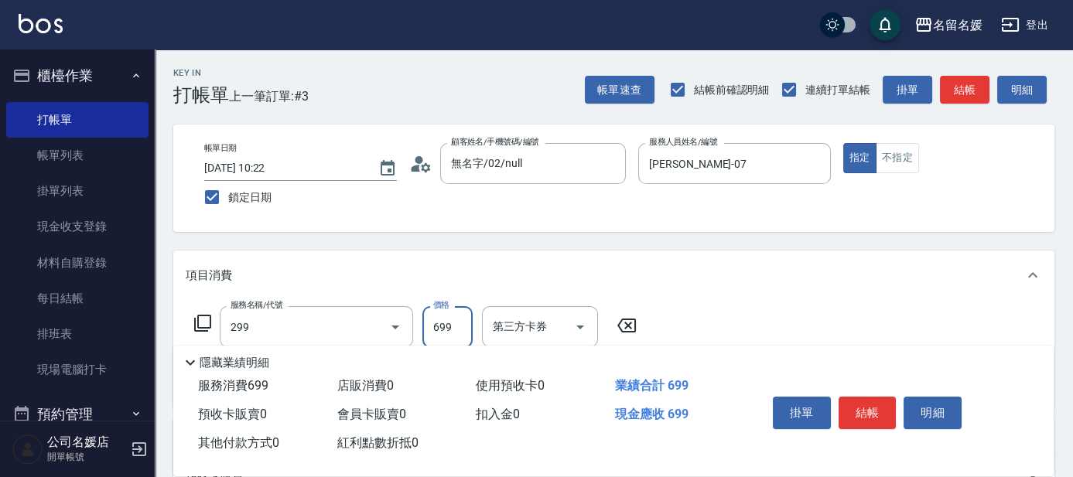
type input "滾珠洗髮699(299)"
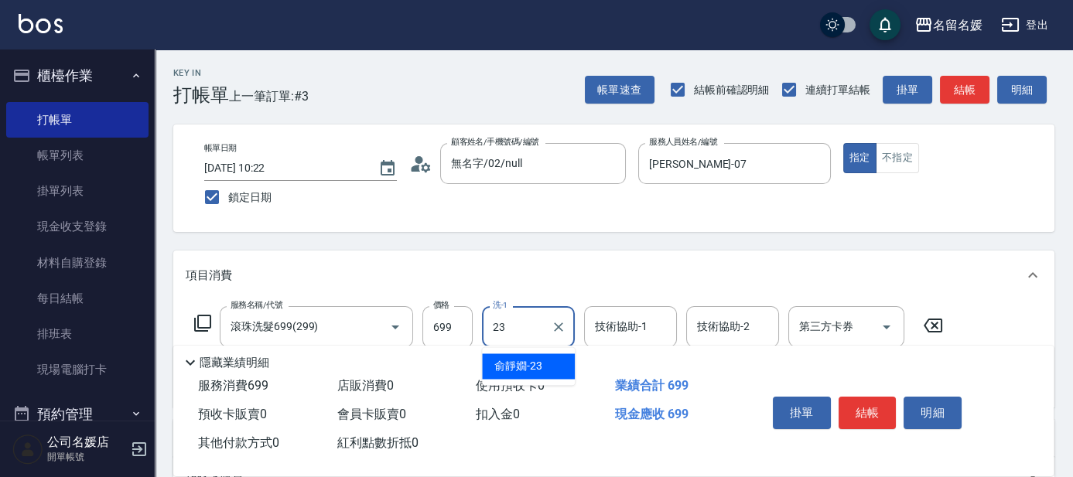
type input "俞靜嫺-23"
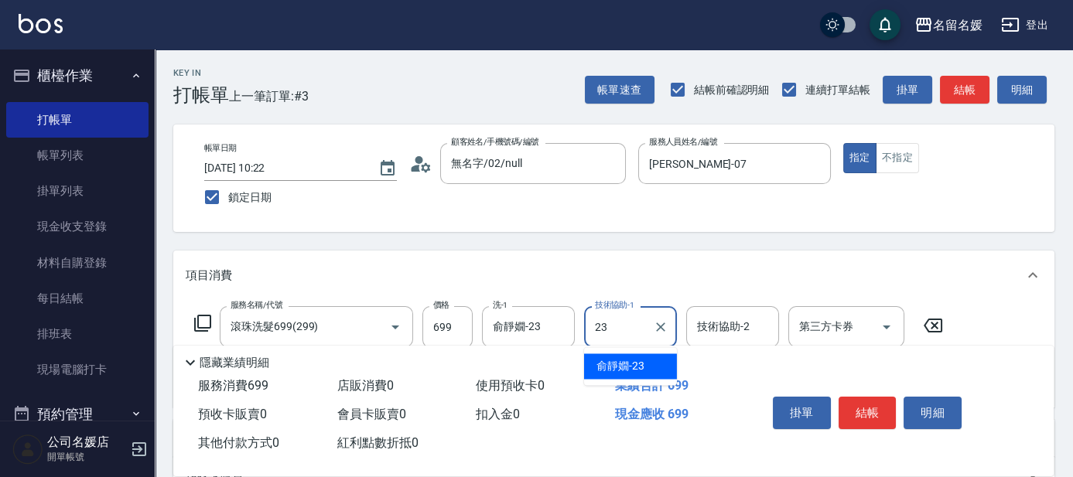
type input "俞靜嫺-23"
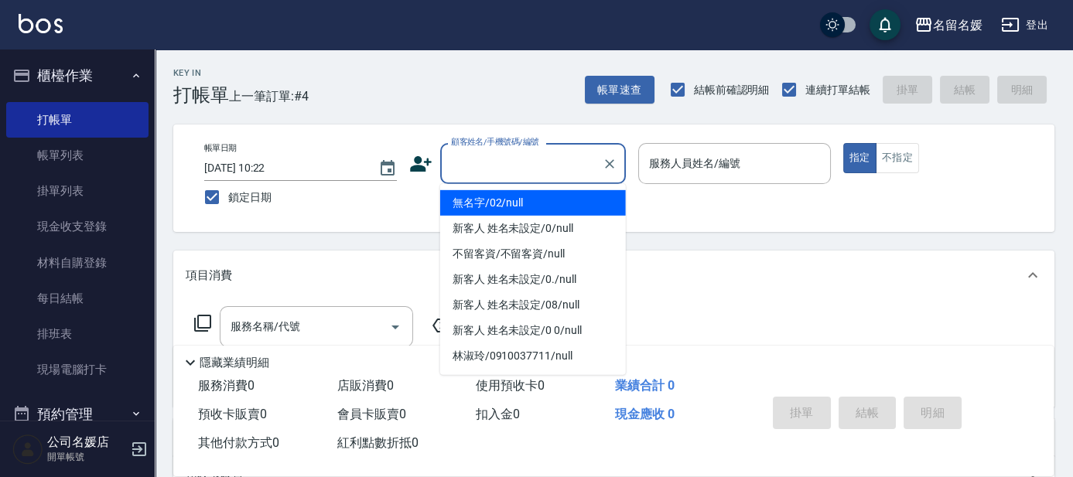
click at [481, 176] on input "顧客姓名/手機號碼/編號" at bounding box center [521, 163] width 149 height 27
click at [507, 207] on li "無名字/02/null" at bounding box center [533, 203] width 186 height 26
type input "無名字/02/null"
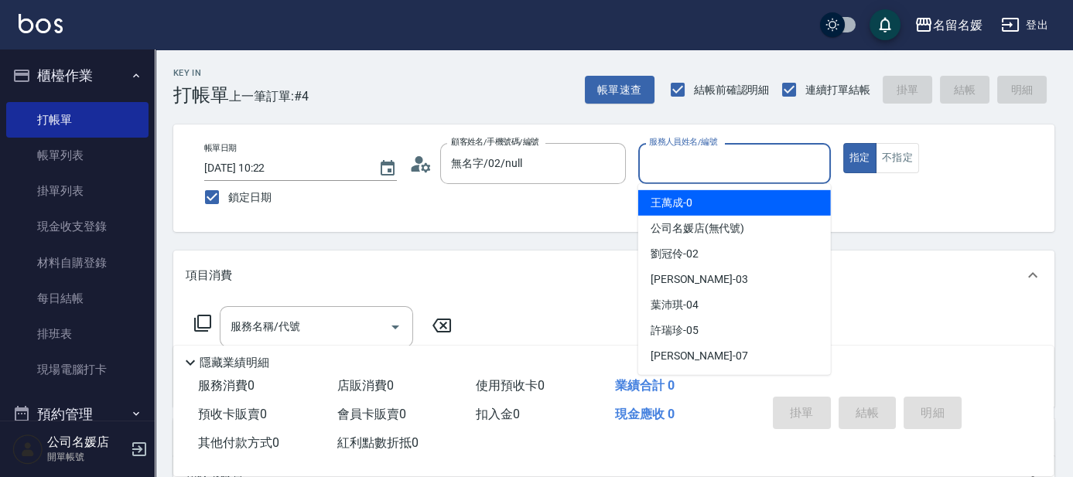
click at [673, 173] on input "服務人員姓名/編號" at bounding box center [734, 163] width 179 height 27
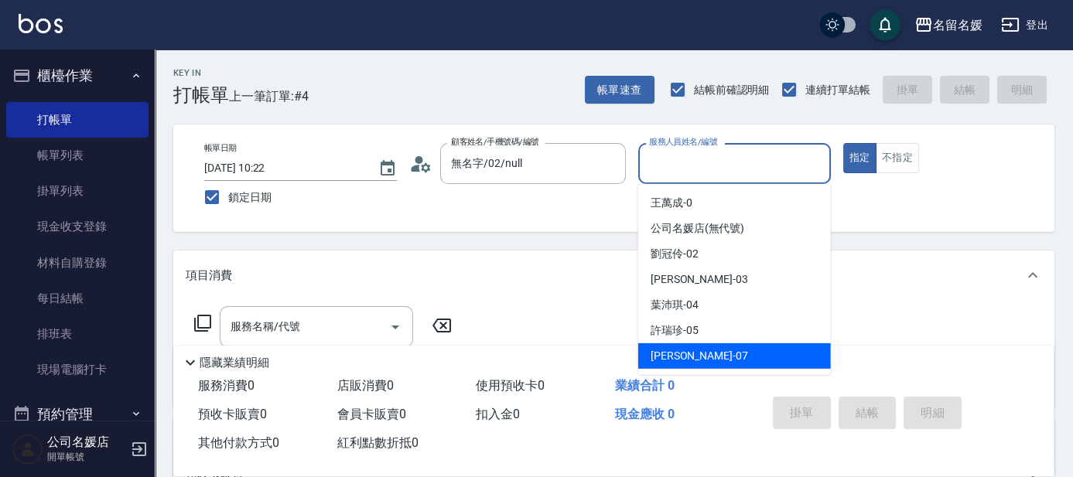
click at [686, 347] on div "[PERSON_NAME] -07" at bounding box center [734, 357] width 193 height 26
type input "[PERSON_NAME]-07"
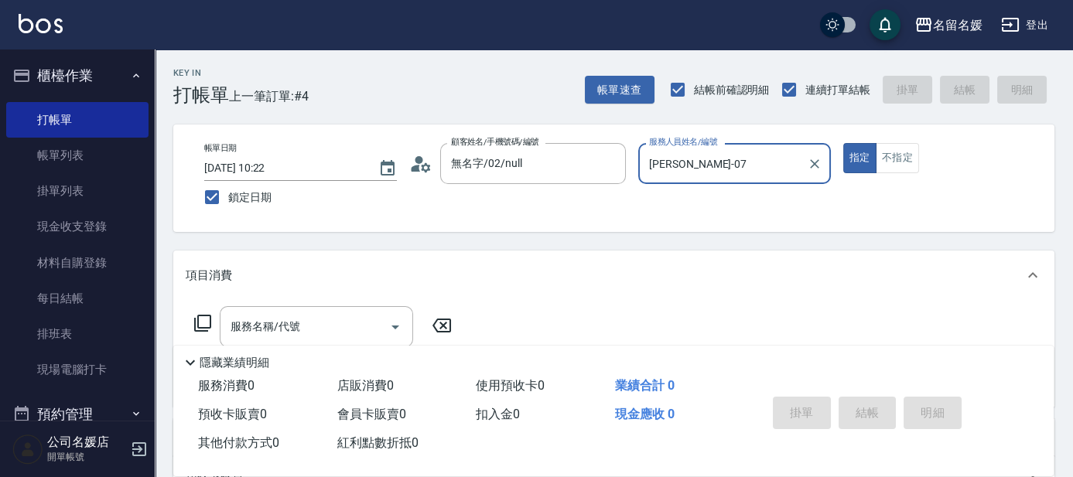
click at [204, 321] on icon at bounding box center [202, 323] width 19 height 19
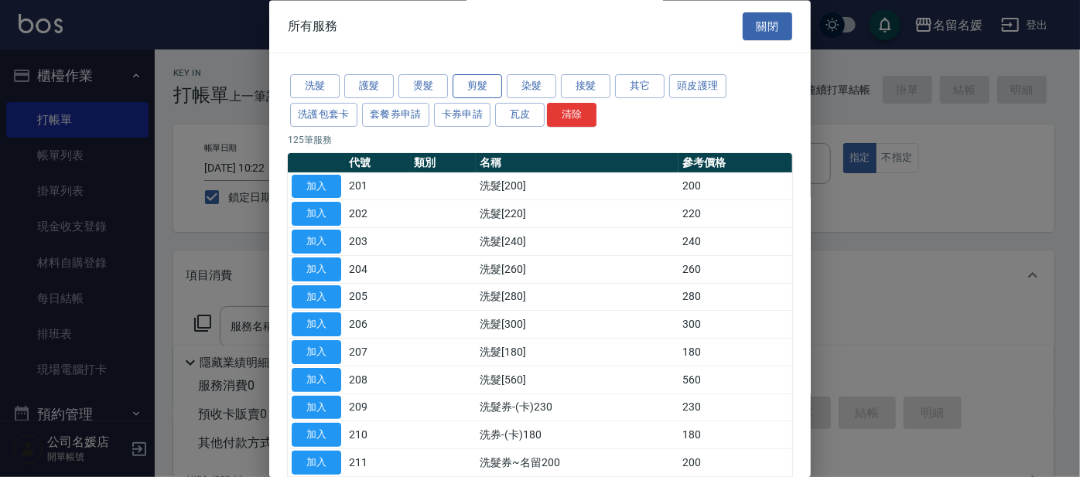
click at [481, 77] on button "剪髮" at bounding box center [478, 87] width 50 height 24
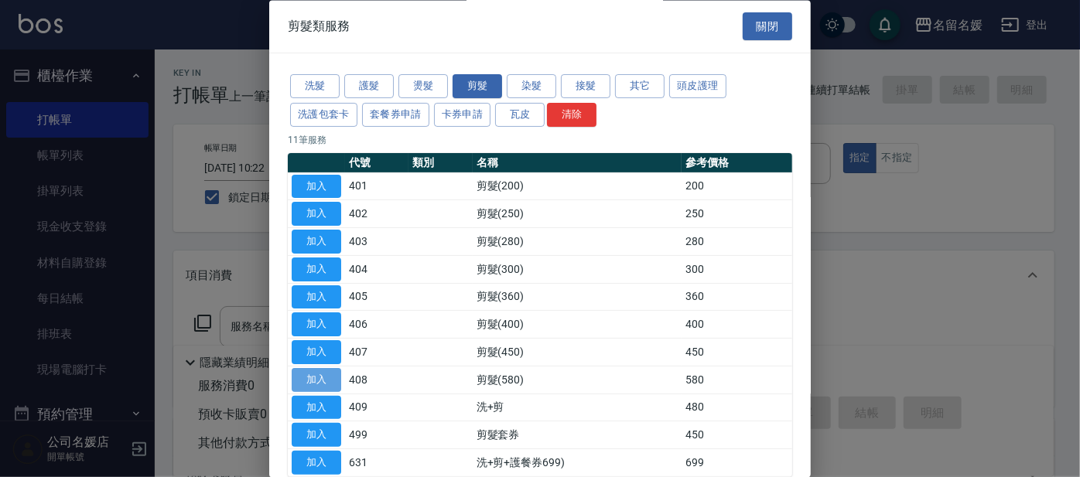
click at [332, 368] on button "加入" at bounding box center [317, 380] width 50 height 24
type input "剪髮(580)(408)"
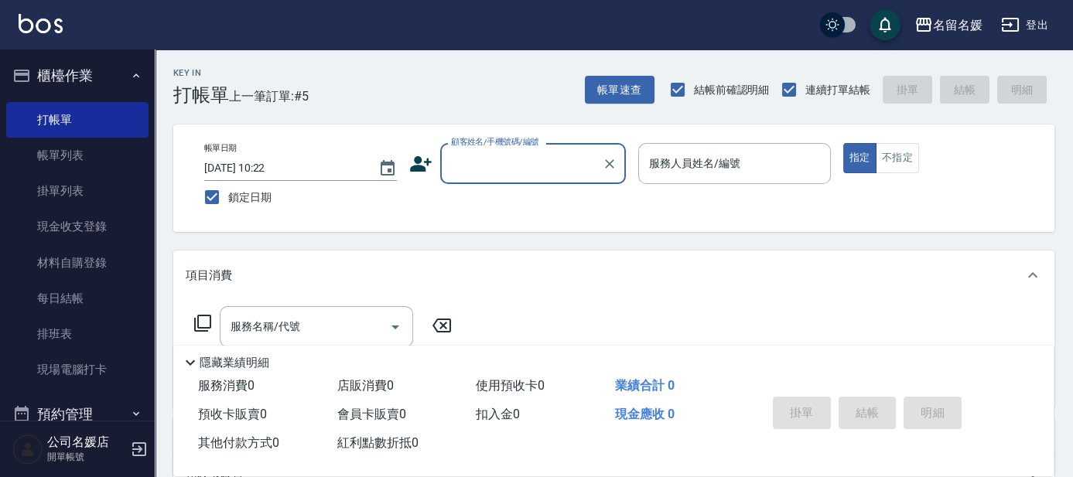
click at [88, 80] on button "櫃檯作業" at bounding box center [77, 76] width 142 height 40
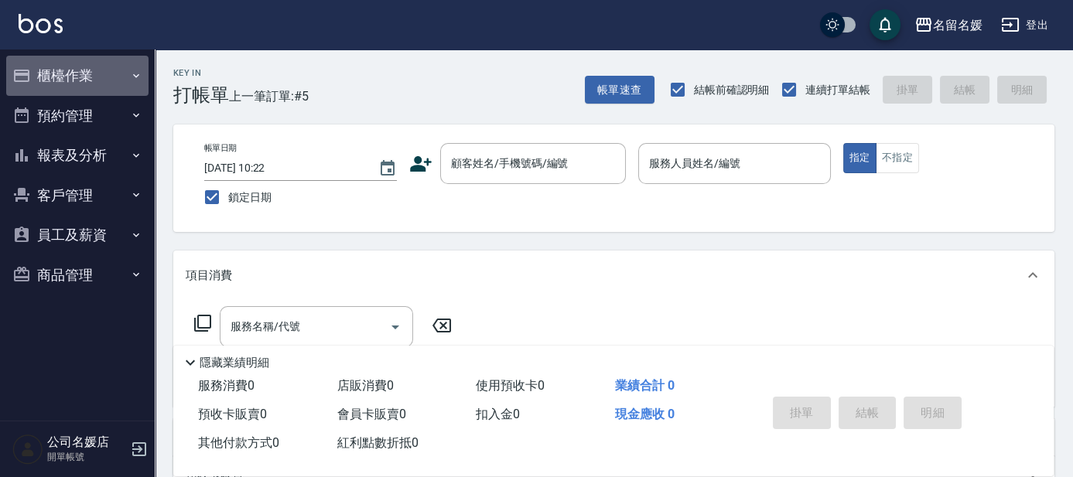
drag, startPoint x: 88, startPoint y: 80, endPoint x: 94, endPoint y: 87, distance: 9.3
click at [91, 87] on button "櫃檯作業" at bounding box center [77, 76] width 142 height 40
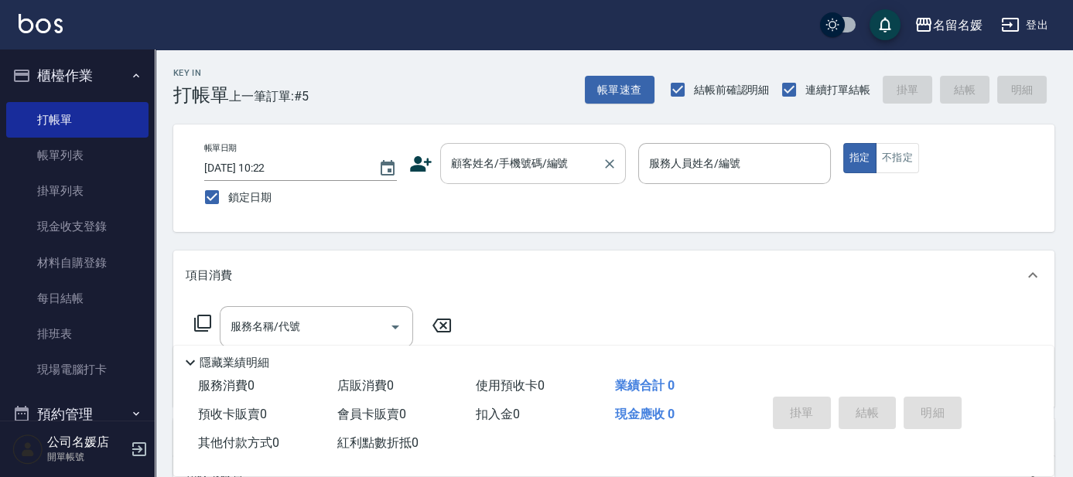
click at [529, 166] on input "顧客姓名/手機號碼/編號" at bounding box center [521, 163] width 149 height 27
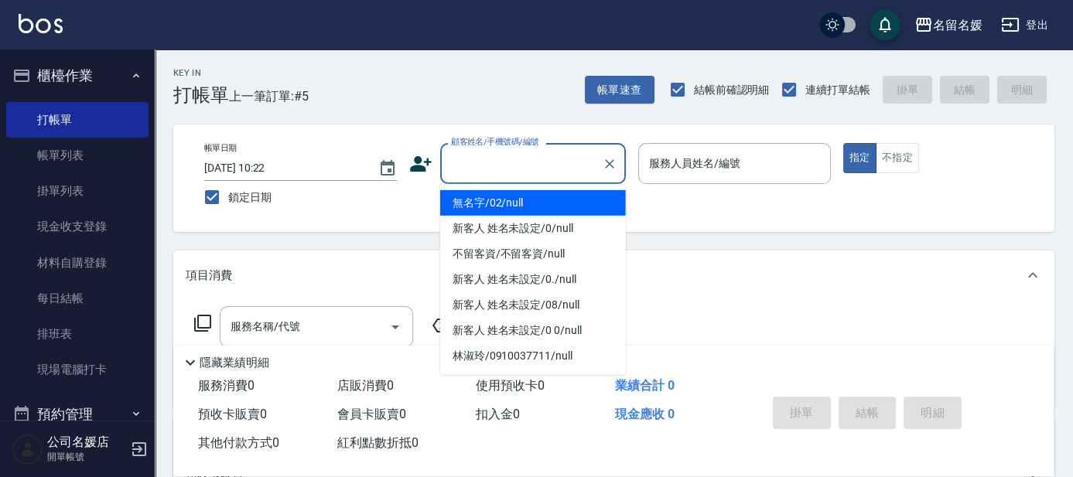
click at [542, 204] on li "無名字/02/null" at bounding box center [533, 203] width 186 height 26
type input "無名字/02/null"
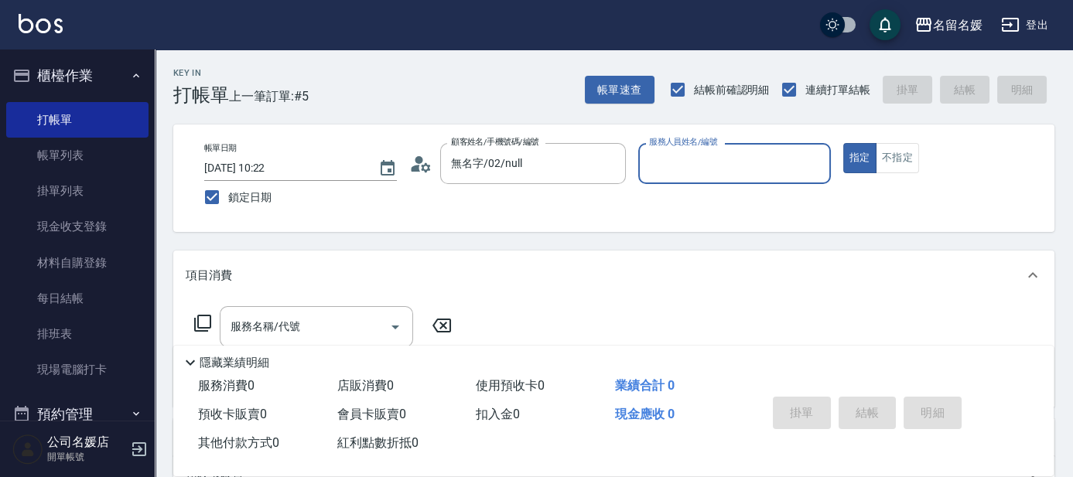
click at [652, 160] on input "服務人員姓名/編號" at bounding box center [734, 163] width 179 height 27
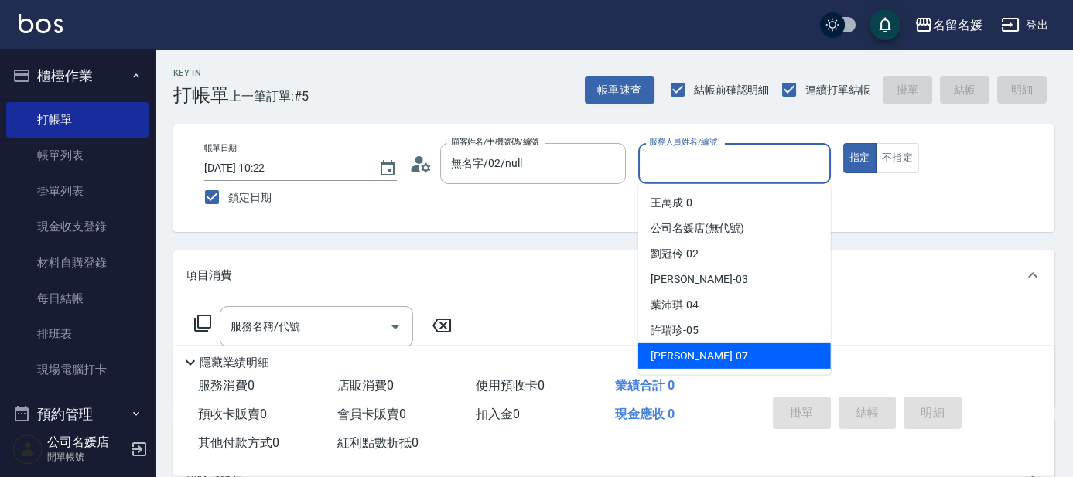
click at [706, 358] on div "[PERSON_NAME] -07" at bounding box center [734, 357] width 193 height 26
type input "[PERSON_NAME]-07"
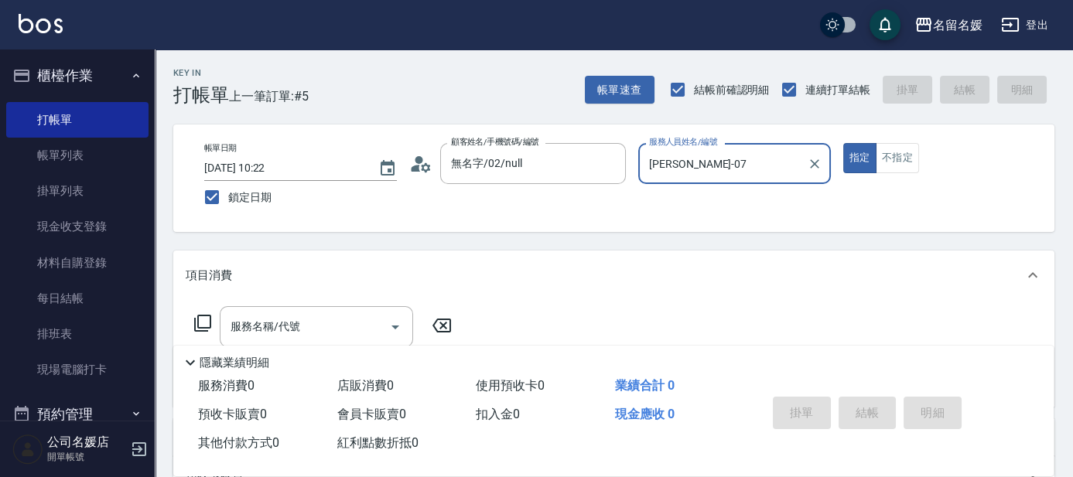
click at [203, 325] on icon at bounding box center [202, 323] width 19 height 19
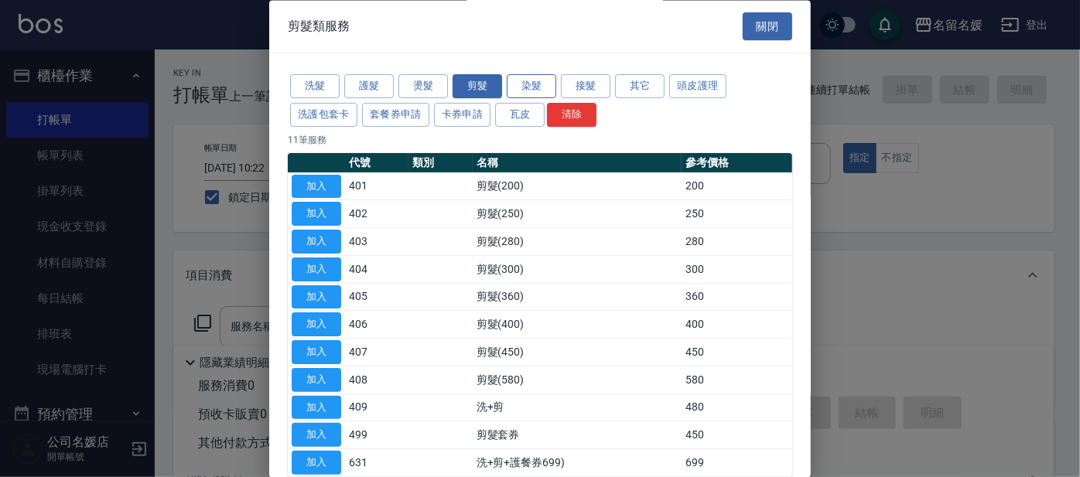
click at [525, 84] on button "染髮" at bounding box center [532, 87] width 50 height 24
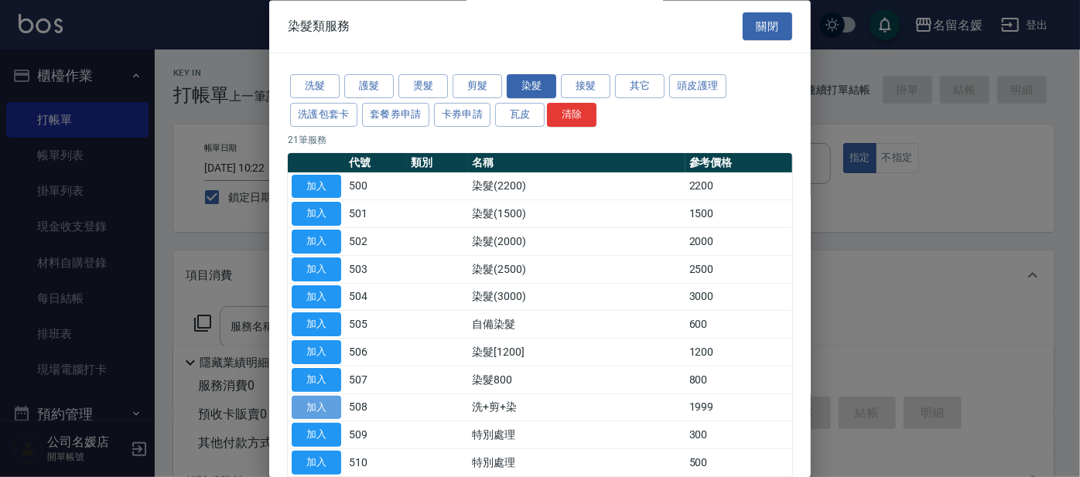
click at [308, 411] on button "加入" at bounding box center [317, 408] width 50 height 24
type input "洗+剪+染(508)"
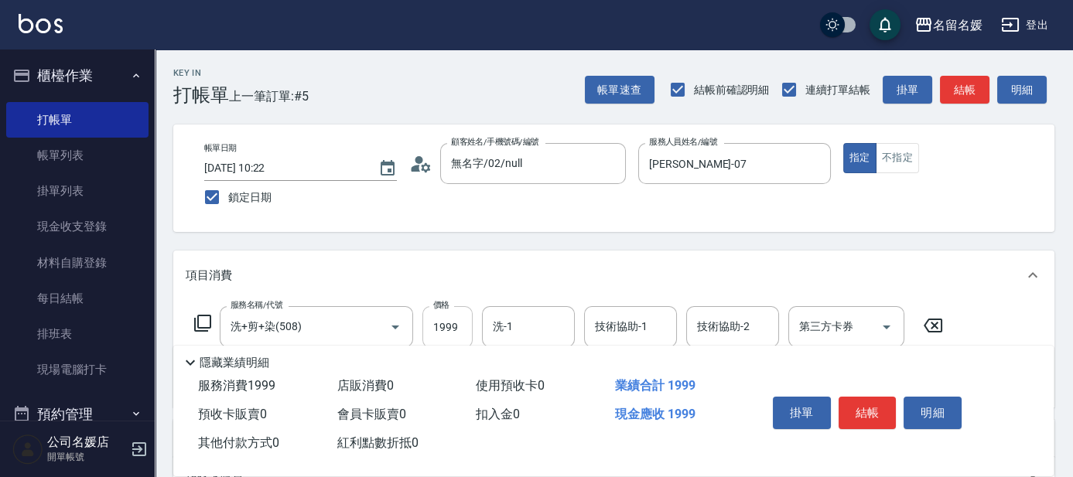
click at [456, 326] on input "1999" at bounding box center [448, 327] width 50 height 42
type input "2000"
click at [536, 334] on input "洗-1" at bounding box center [528, 326] width 79 height 27
click at [540, 365] on div "yun -28" at bounding box center [528, 367] width 93 height 26
type input "yun-28"
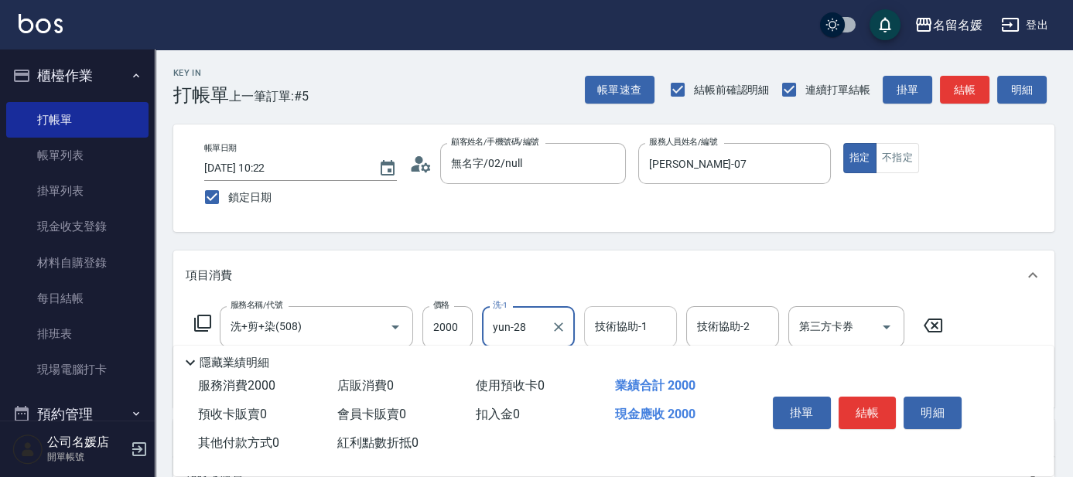
click at [621, 333] on div "技術協助-1 技術協助-1" at bounding box center [630, 326] width 93 height 41
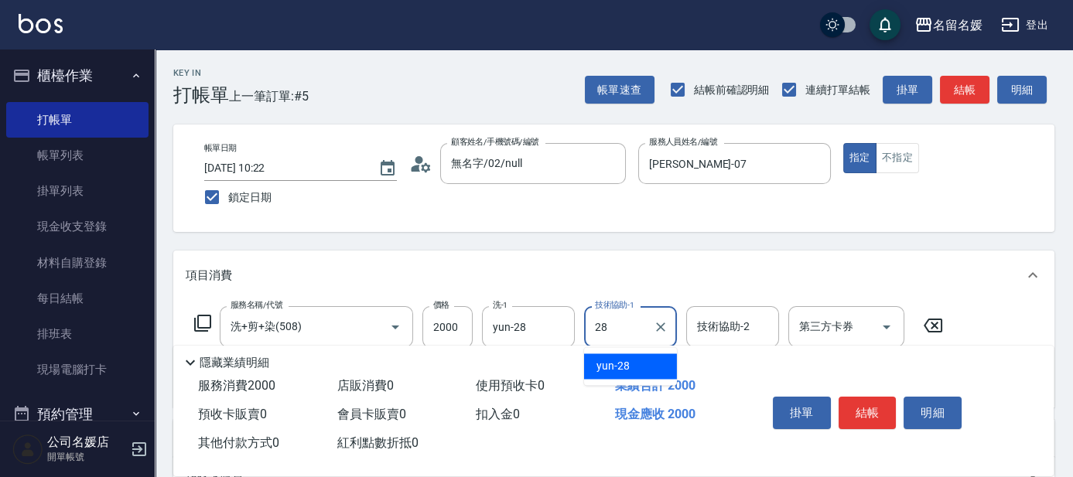
click at [632, 359] on div "yun -28" at bounding box center [630, 367] width 93 height 26
type input "yun-28"
click at [200, 318] on icon at bounding box center [202, 323] width 19 height 19
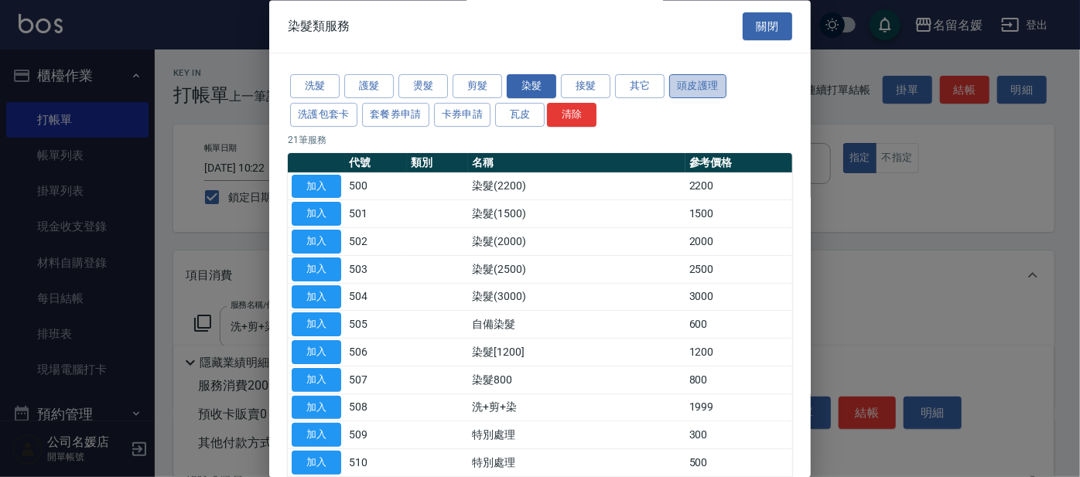
click at [707, 87] on button "頭皮護理" at bounding box center [697, 87] width 57 height 24
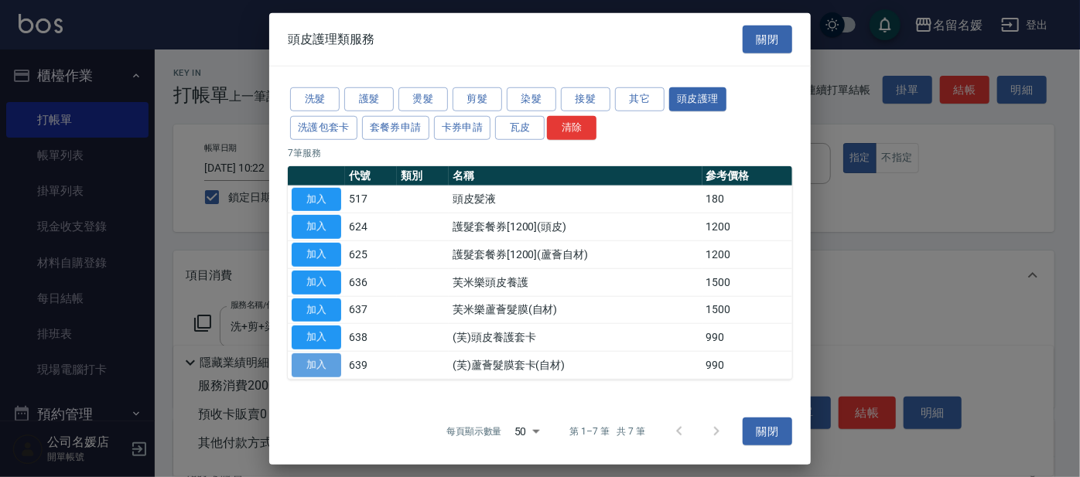
click at [313, 364] on button "加入" at bounding box center [317, 366] width 50 height 24
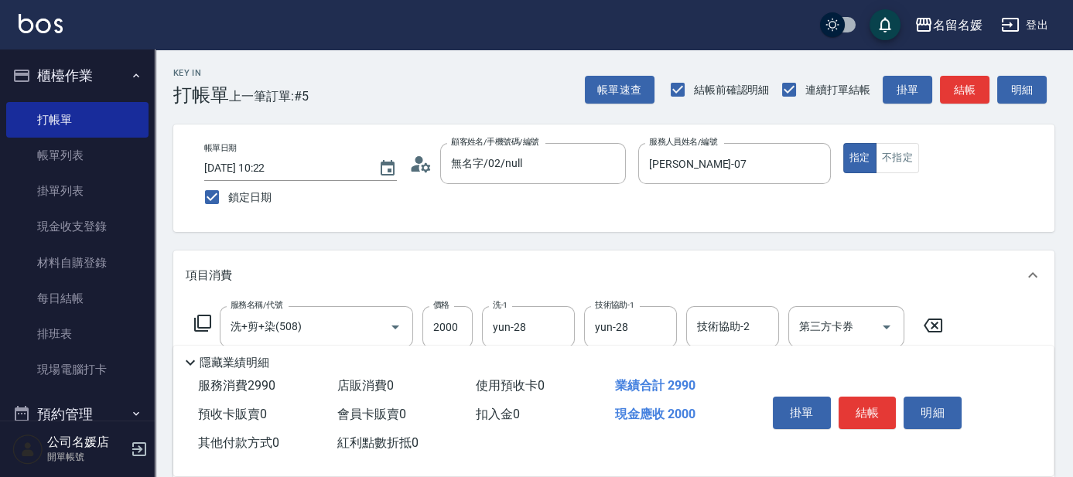
scroll to position [140, 0]
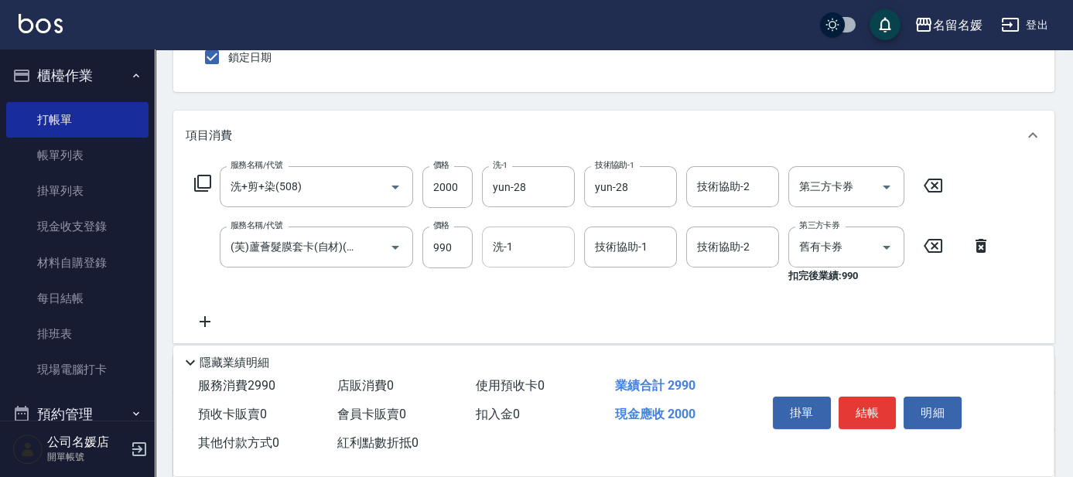
click at [524, 250] on input "洗-1" at bounding box center [528, 247] width 79 height 27
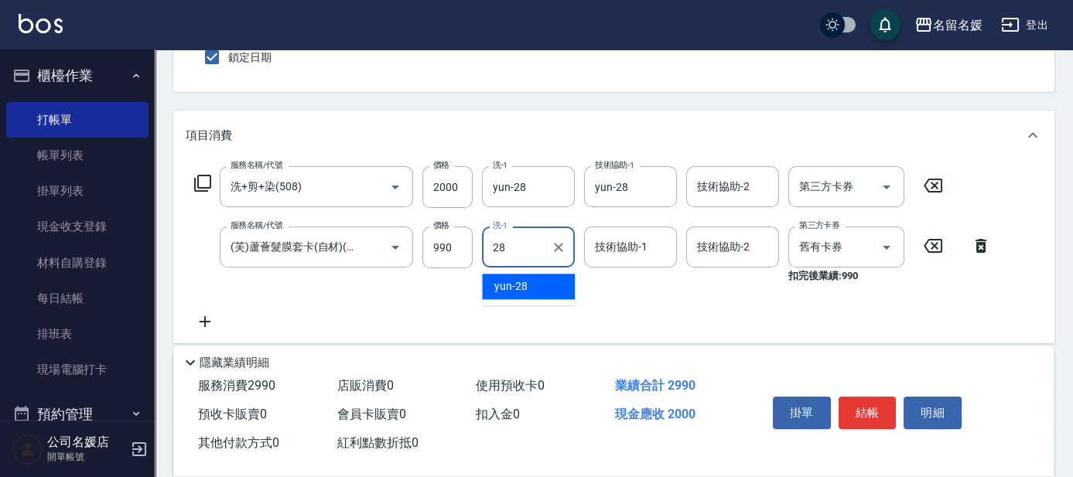
click at [514, 275] on div "yun -28" at bounding box center [528, 287] width 93 height 26
type input "yun-28"
click at [619, 251] on div "技術協助-1 技術協助-1" at bounding box center [630, 247] width 93 height 41
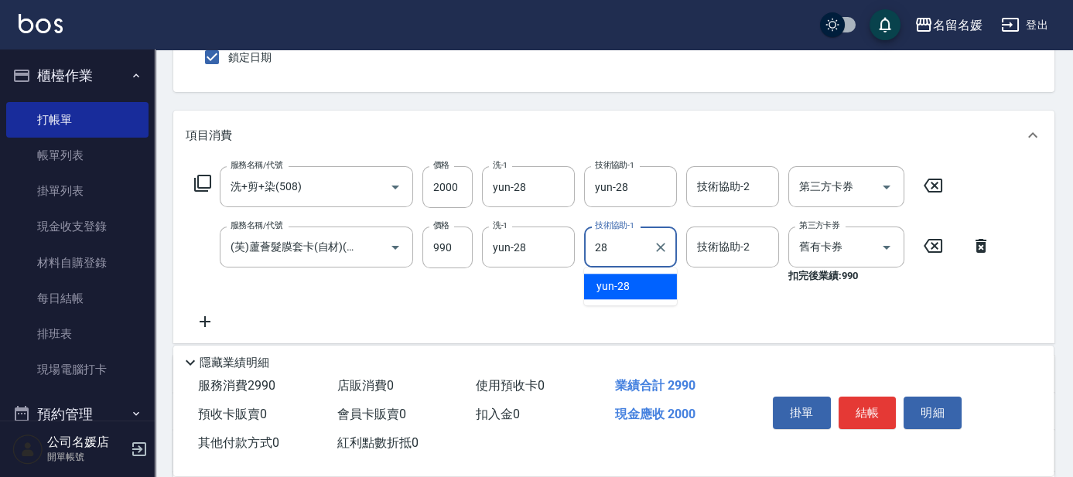
click at [634, 289] on div "yun -28" at bounding box center [630, 287] width 93 height 26
type input "yun-28"
click at [826, 254] on input "舊有卡券" at bounding box center [825, 247] width 59 height 27
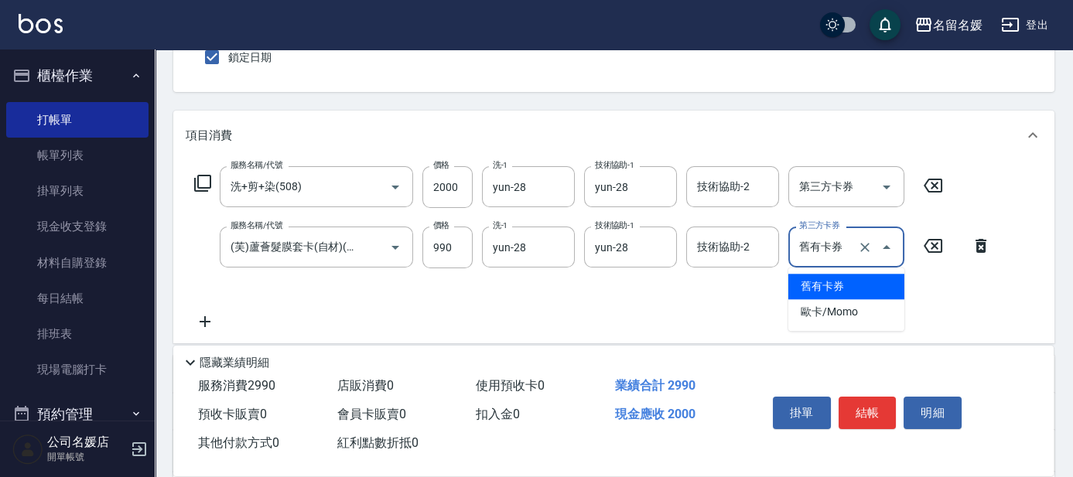
drag, startPoint x: 838, startPoint y: 283, endPoint x: 960, endPoint y: 291, distance: 121.7
click at [839, 283] on span "舊有卡券" at bounding box center [847, 287] width 116 height 26
click at [819, 258] on input "舊有卡券" at bounding box center [825, 247] width 59 height 27
click at [817, 287] on span "舊有卡券" at bounding box center [847, 287] width 116 height 26
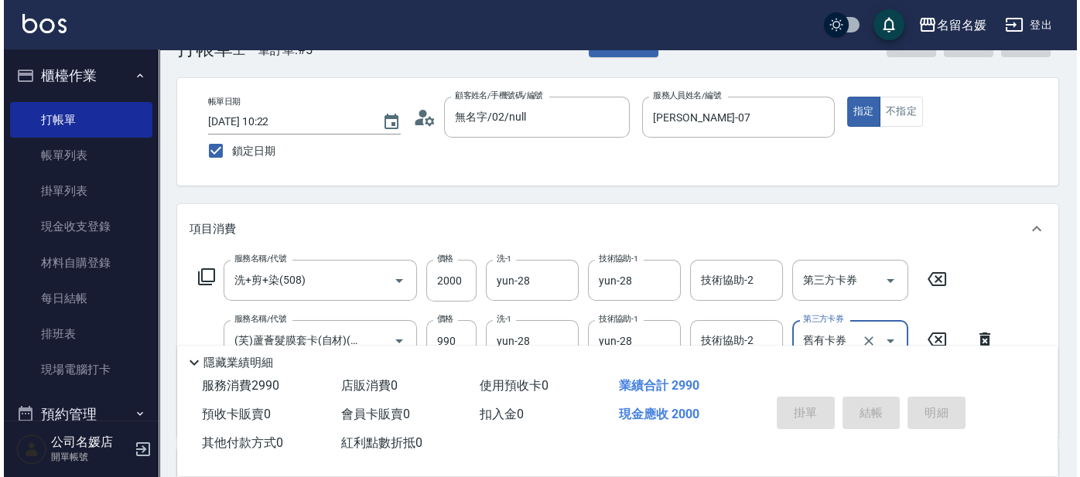
scroll to position [0, 0]
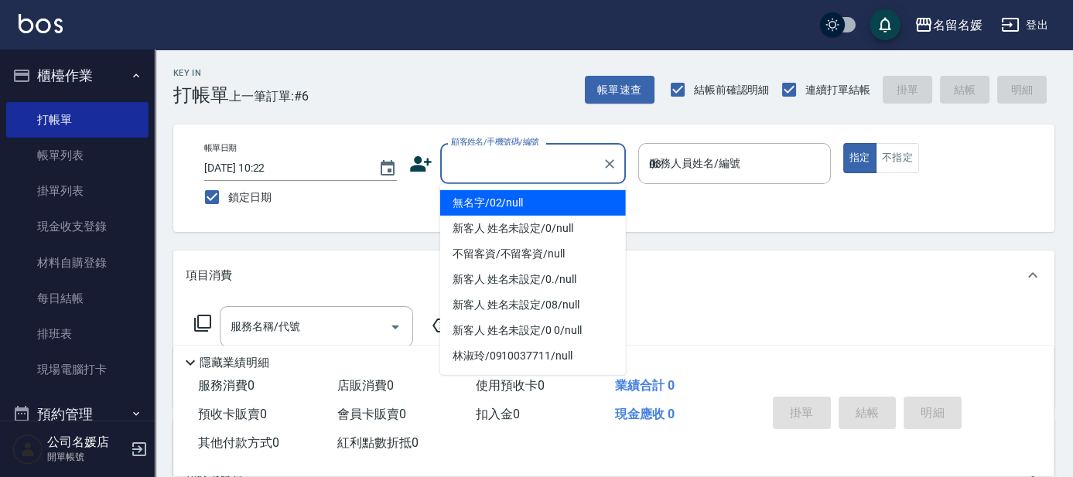
type input "03"
type button "true"
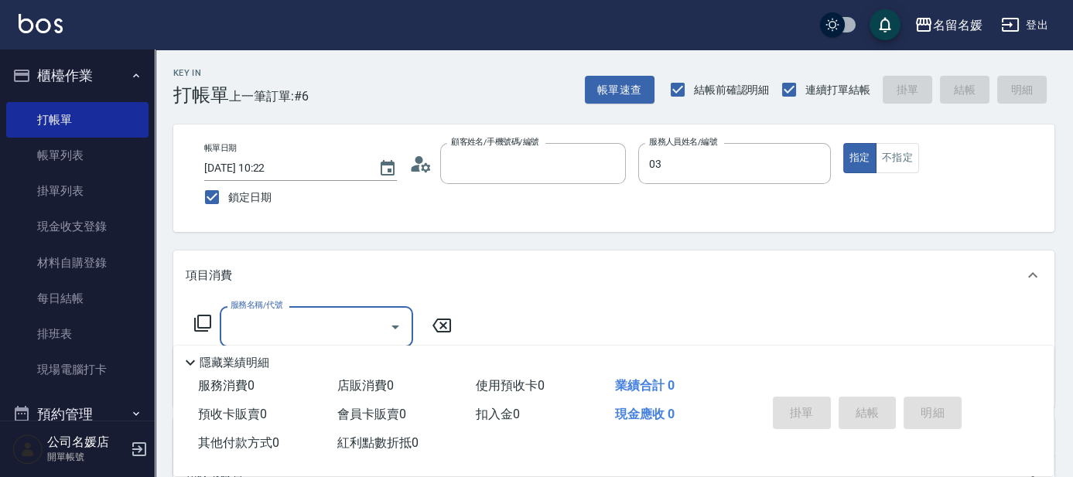
type input "無名字/02/null"
type input "[PERSON_NAME]-03"
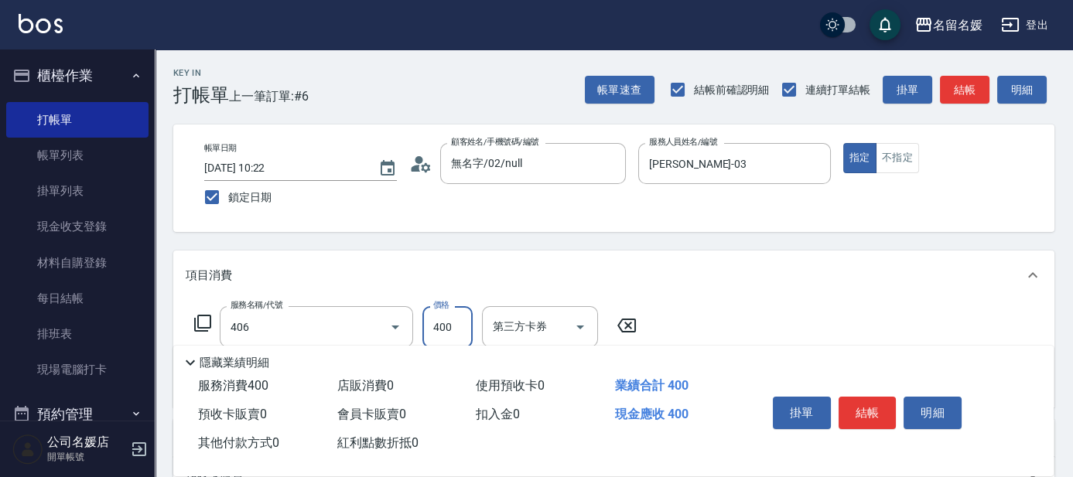
type input "剪髮(400)(406)"
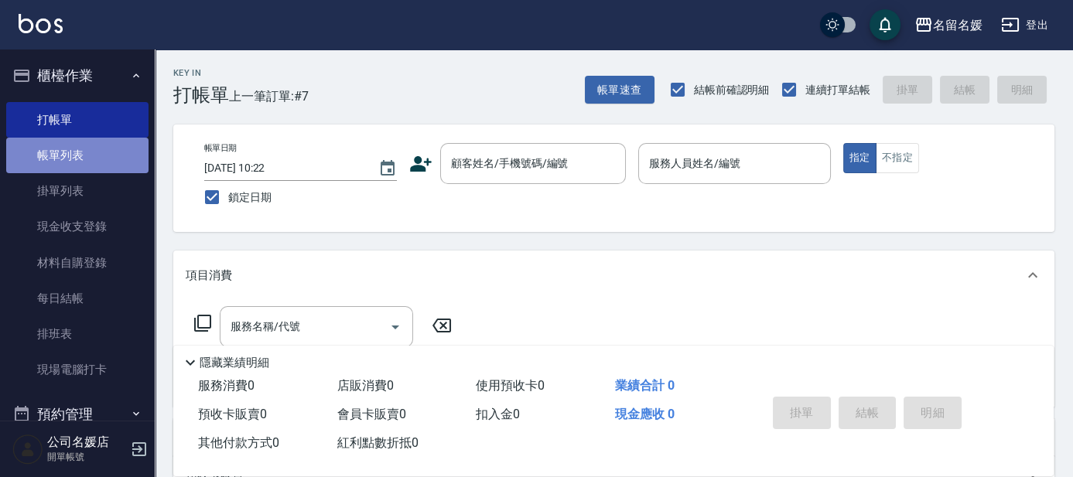
click at [82, 151] on link "帳單列表" at bounding box center [77, 156] width 142 height 36
click at [83, 151] on link "帳單列表" at bounding box center [77, 156] width 142 height 36
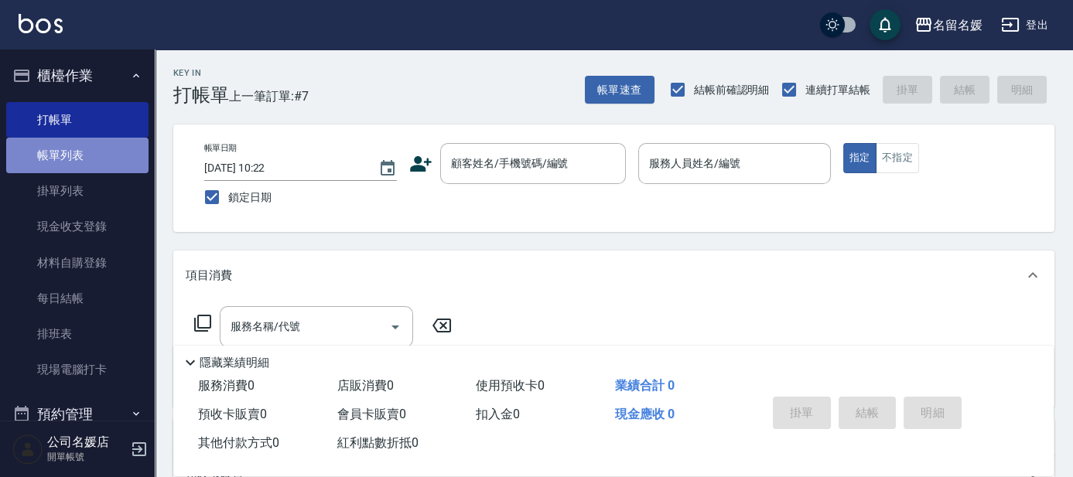
click at [83, 151] on link "帳單列表" at bounding box center [77, 156] width 142 height 36
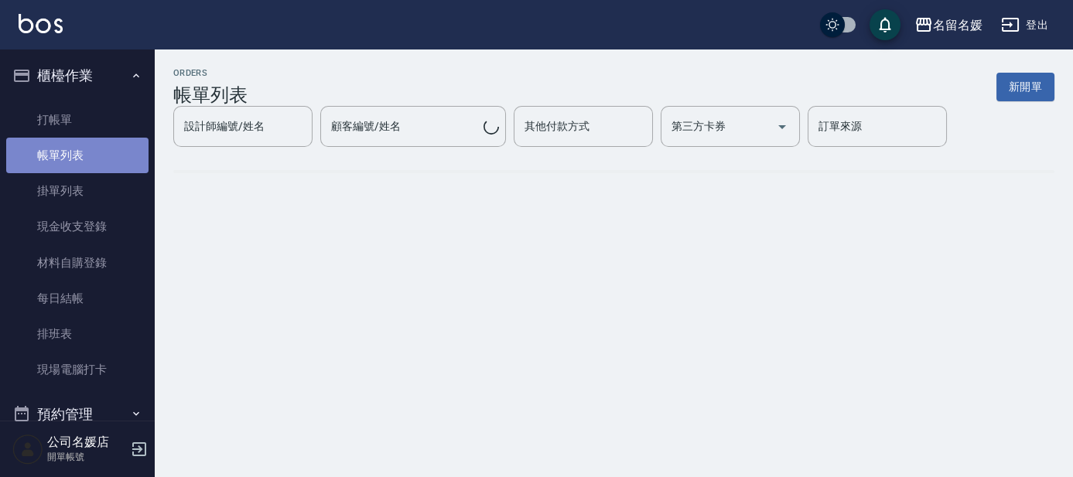
click at [83, 151] on link "帳單列表" at bounding box center [77, 156] width 142 height 36
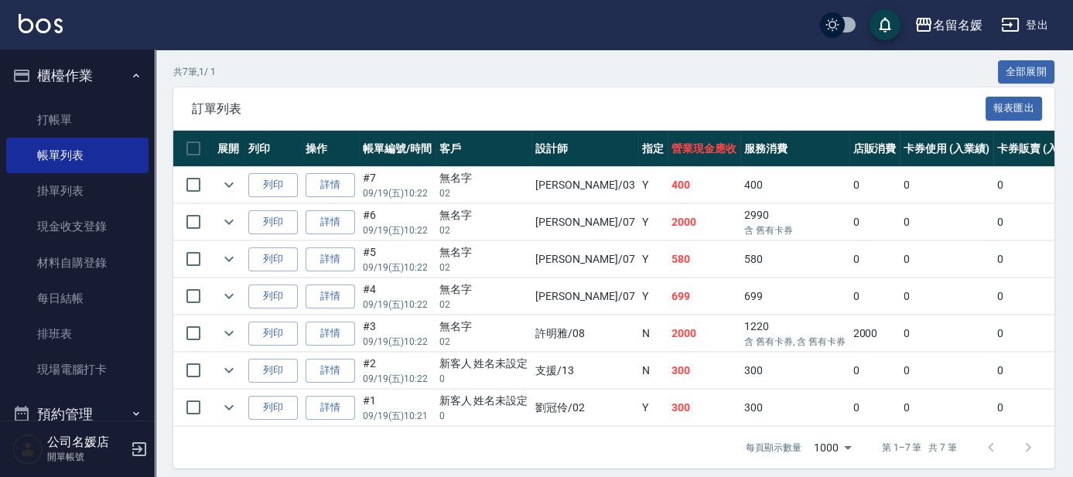
scroll to position [351, 0]
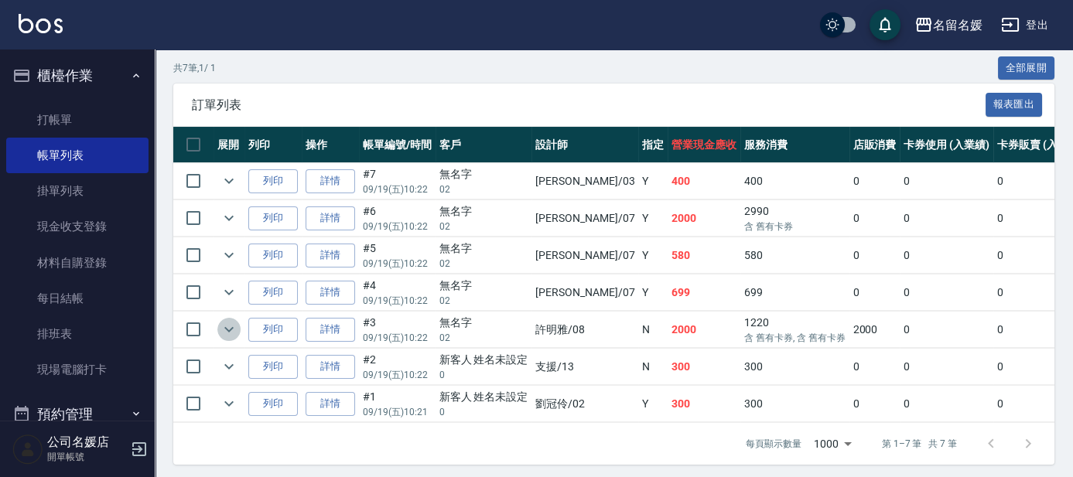
click at [231, 327] on icon "expand row" at bounding box center [228, 329] width 9 height 5
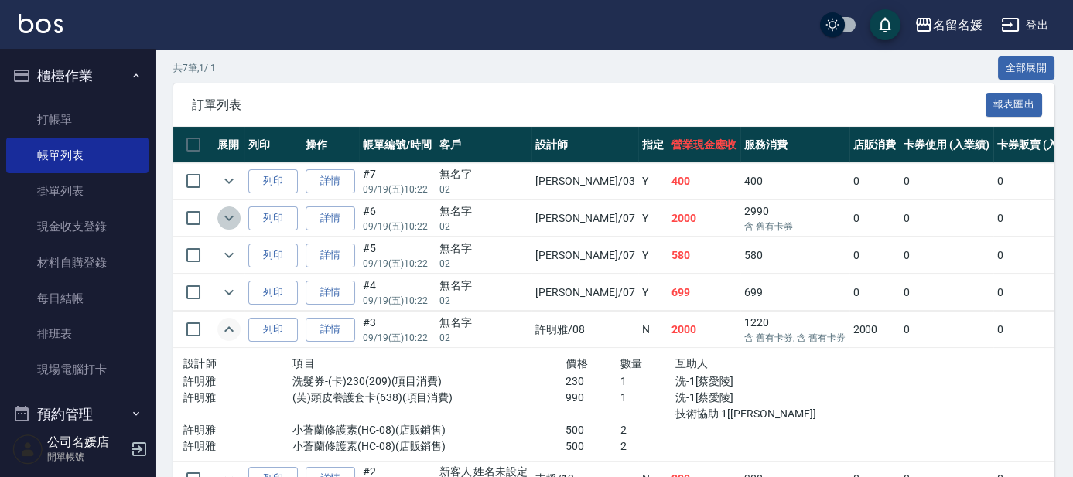
click at [235, 221] on icon "expand row" at bounding box center [229, 218] width 19 height 19
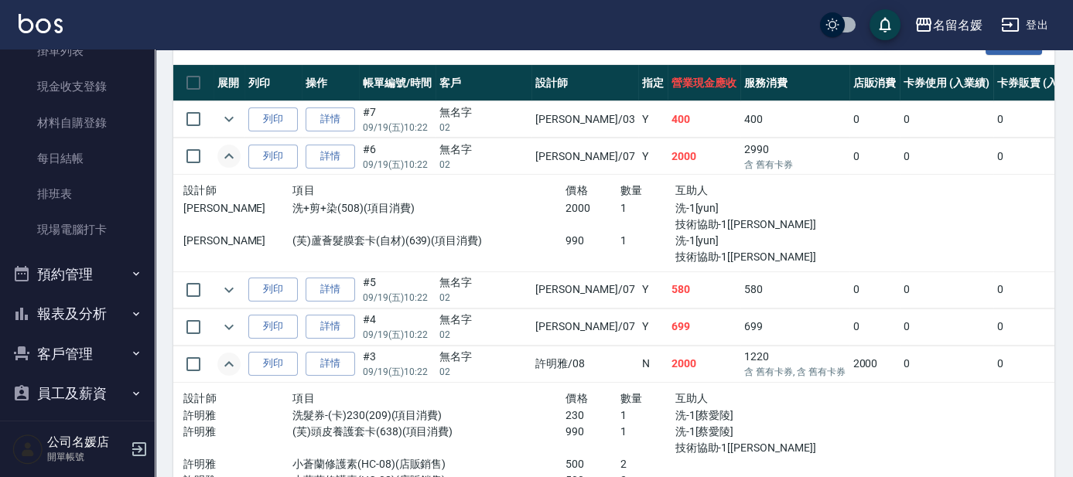
scroll to position [422, 0]
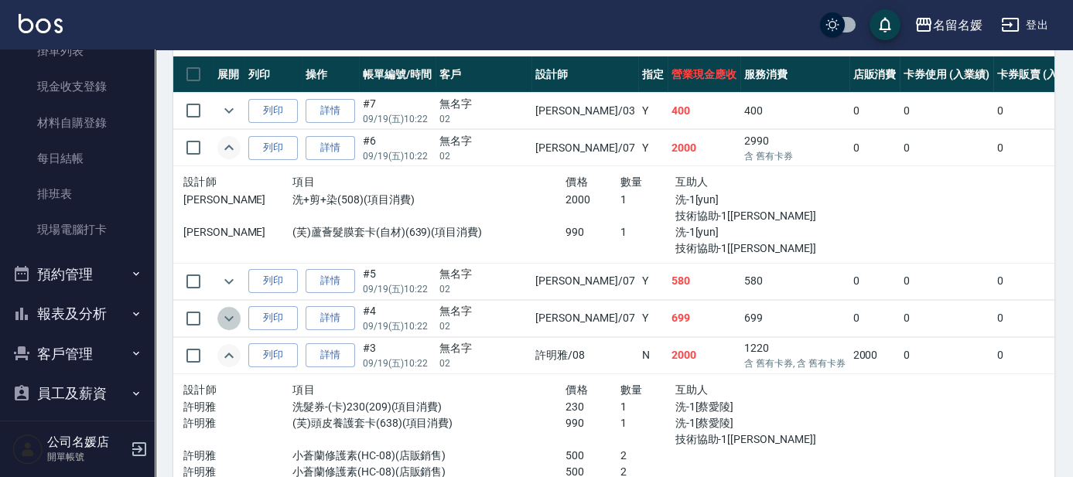
click at [225, 319] on icon "expand row" at bounding box center [229, 319] width 19 height 19
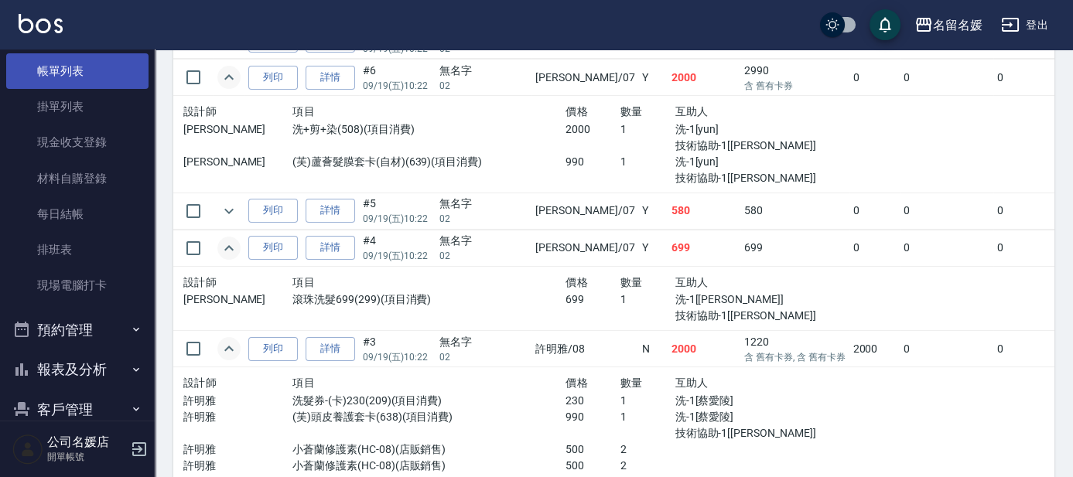
scroll to position [0, 0]
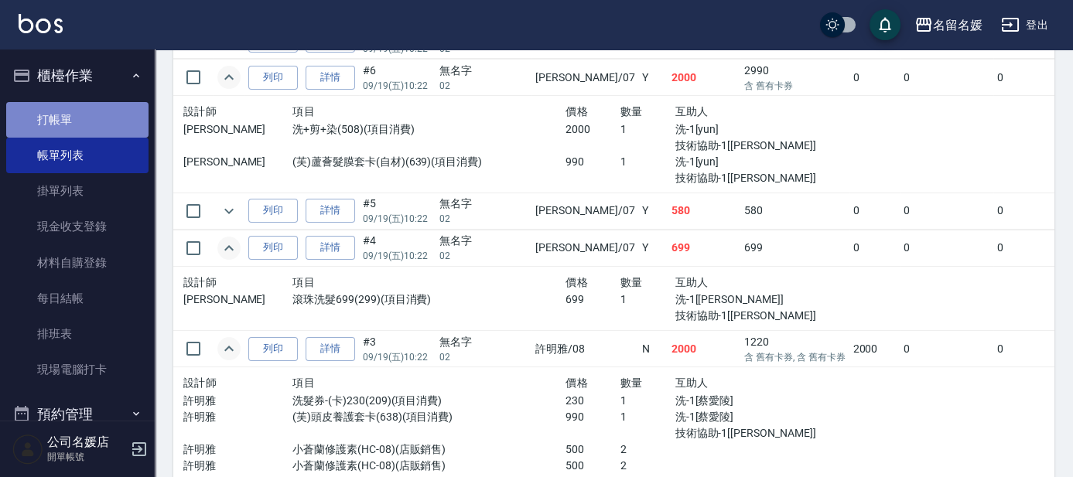
click at [85, 110] on link "打帳單" at bounding box center [77, 120] width 142 height 36
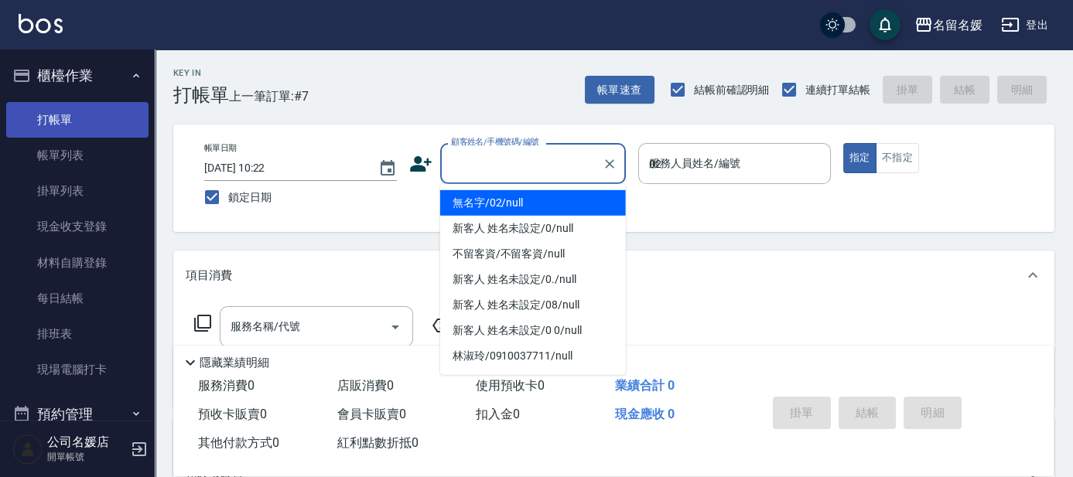
type input "02"
type button "true"
type input "無名字/02/null"
type input "[PERSON_NAME]-02"
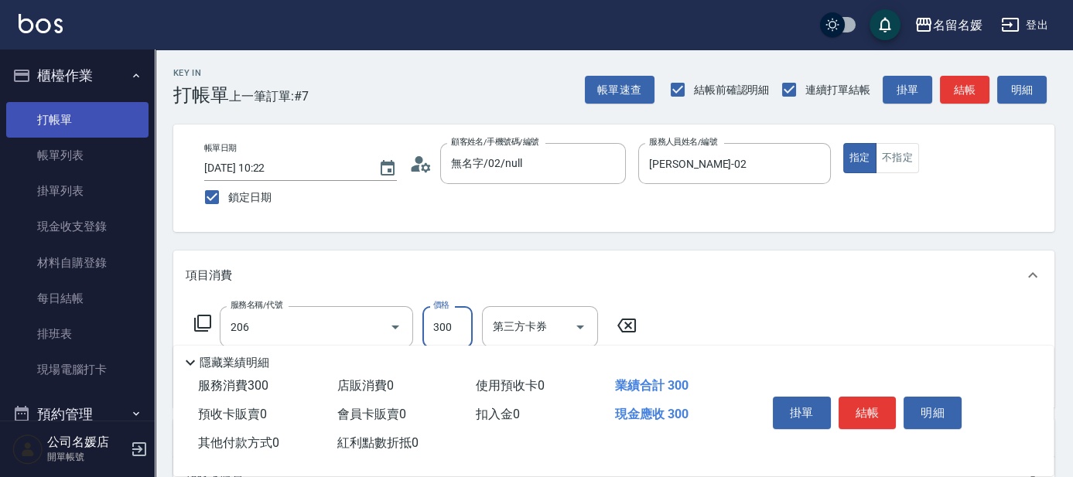
type input "洗髮[300](206)"
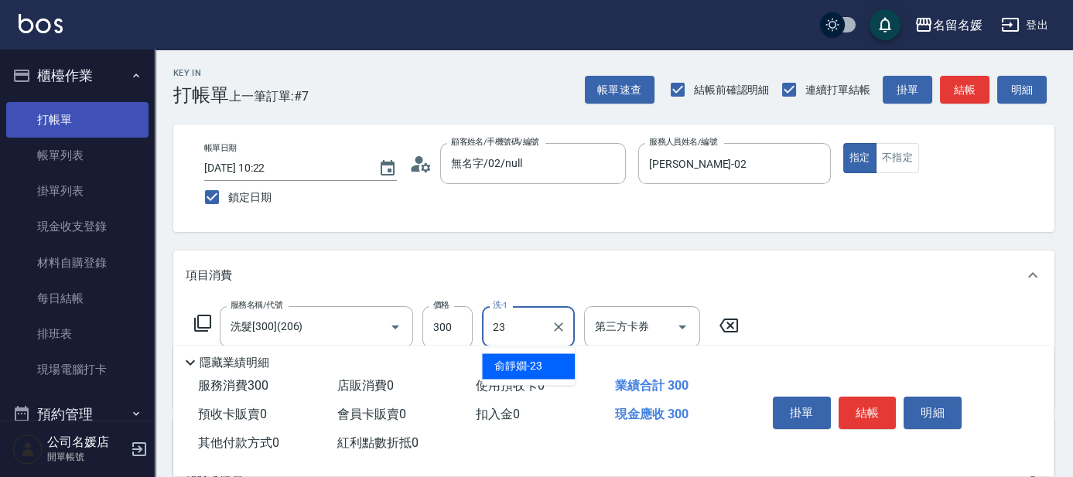
type input "俞靜嫺-23"
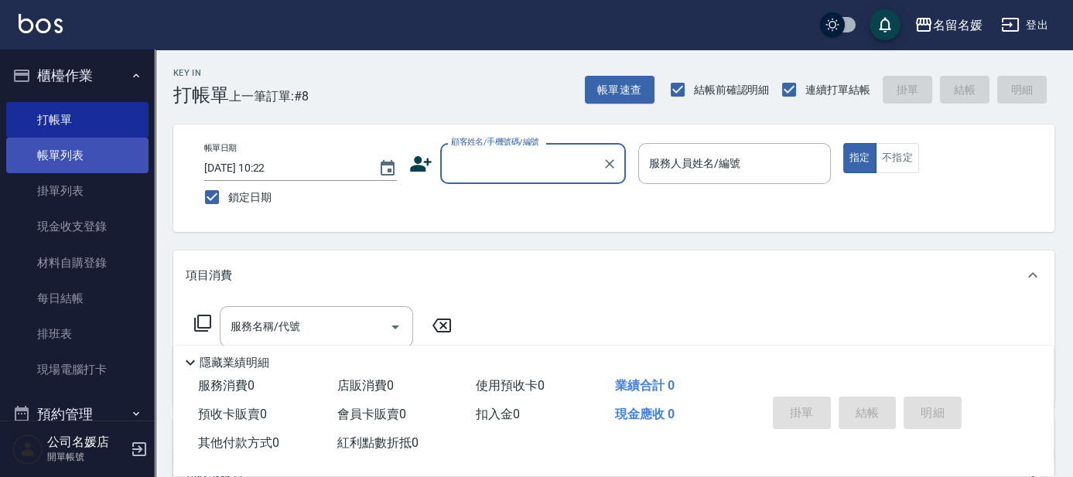
click at [101, 151] on link "帳單列表" at bounding box center [77, 156] width 142 height 36
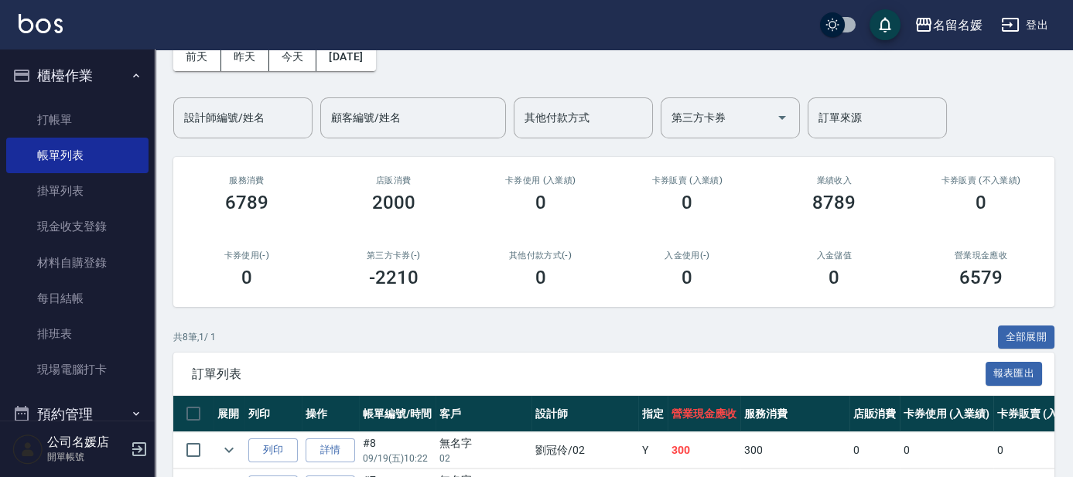
scroll to position [351, 0]
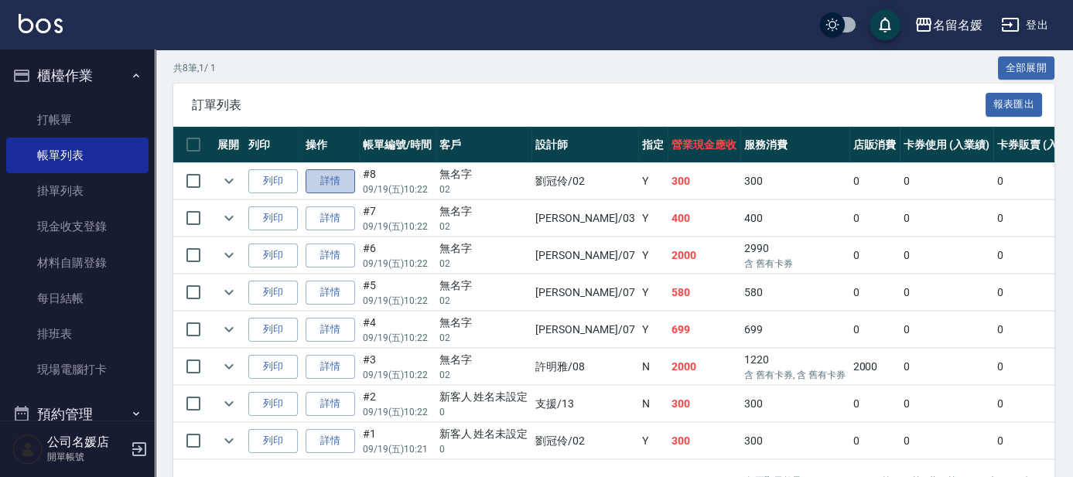
click at [334, 183] on link "詳情" at bounding box center [331, 181] width 50 height 24
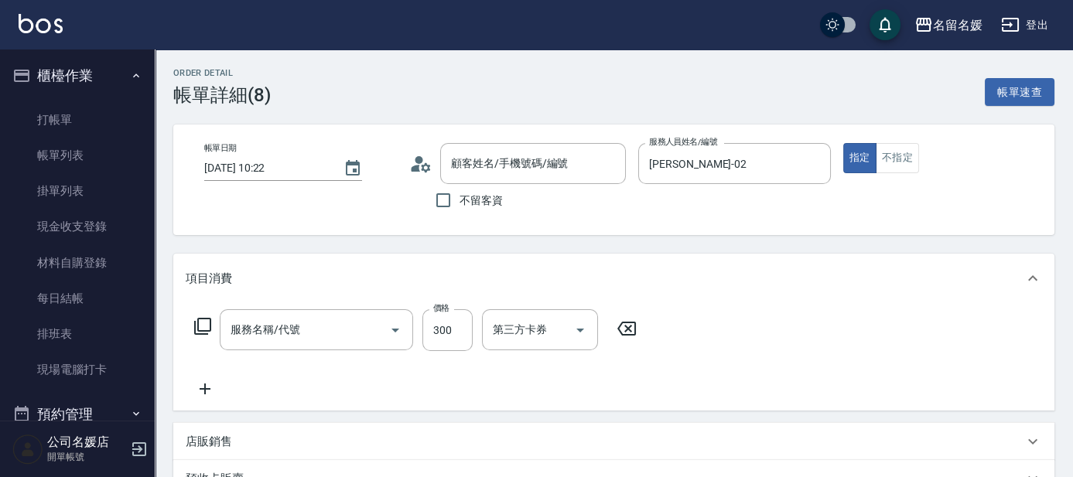
type input "[DATE] 10:22"
type input "[PERSON_NAME]-02"
click at [628, 334] on icon at bounding box center [626, 329] width 39 height 19
click at [627, 330] on div "服務名稱/代號 服務名稱/代號 第三方卡券 第三方卡券" at bounding box center [613, 356] width 881 height 107
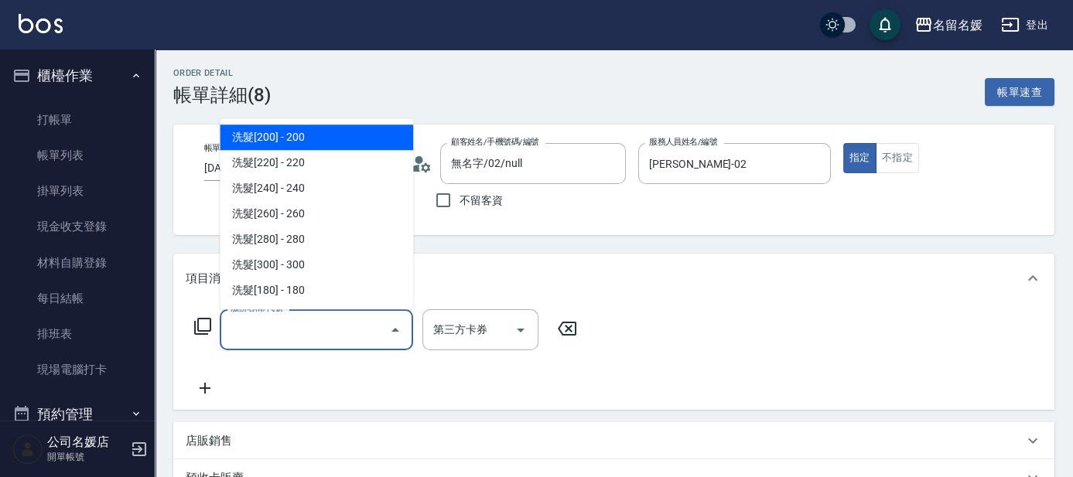
click at [276, 320] on input "服務名稱/代號" at bounding box center [305, 330] width 156 height 27
type input "無名字/02/null"
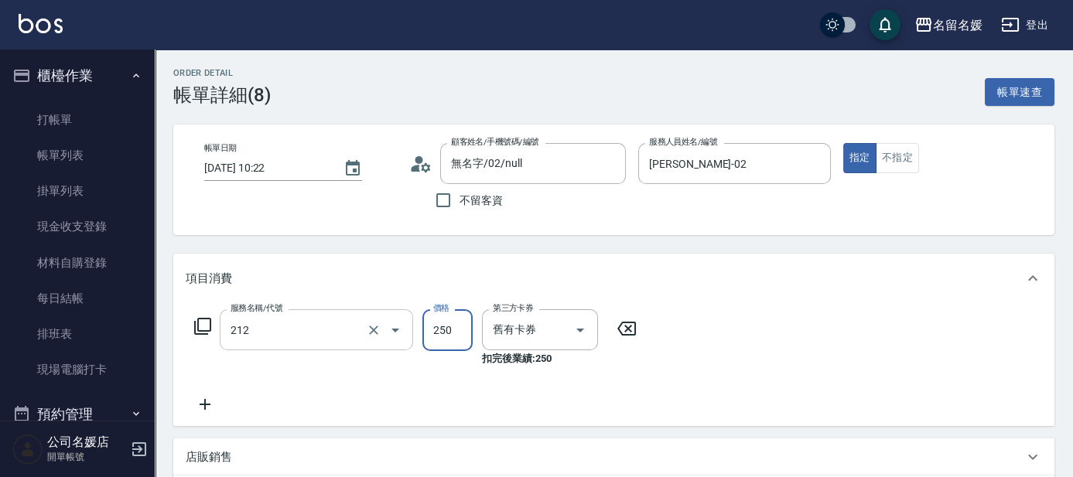
type input "洗髮券-(卡)250(212)"
type input "舊有卡券"
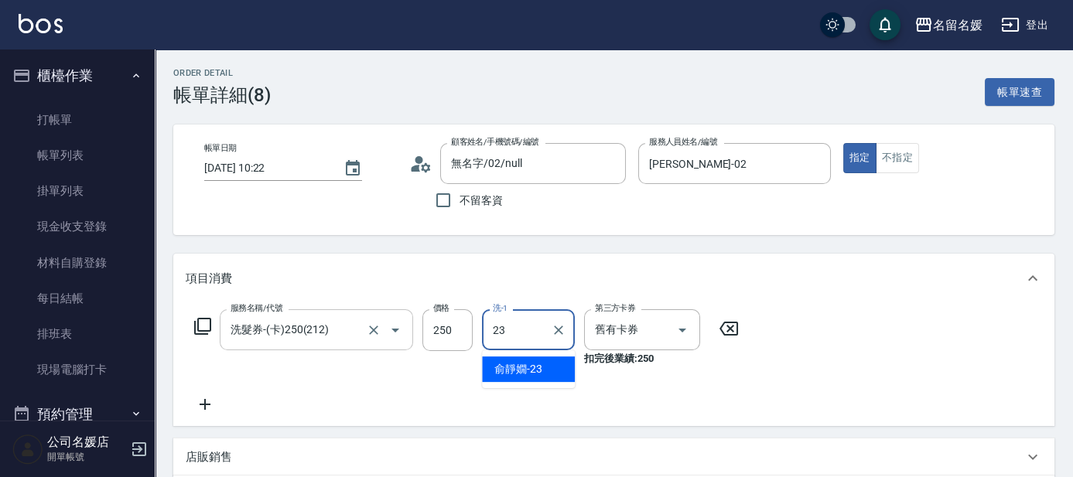
type input "俞靜嫺-23"
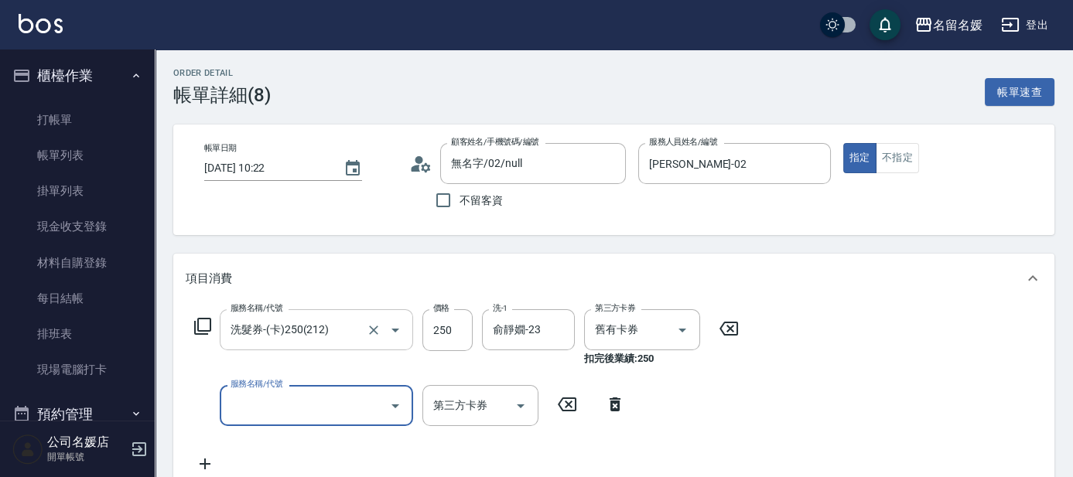
scroll to position [351, 0]
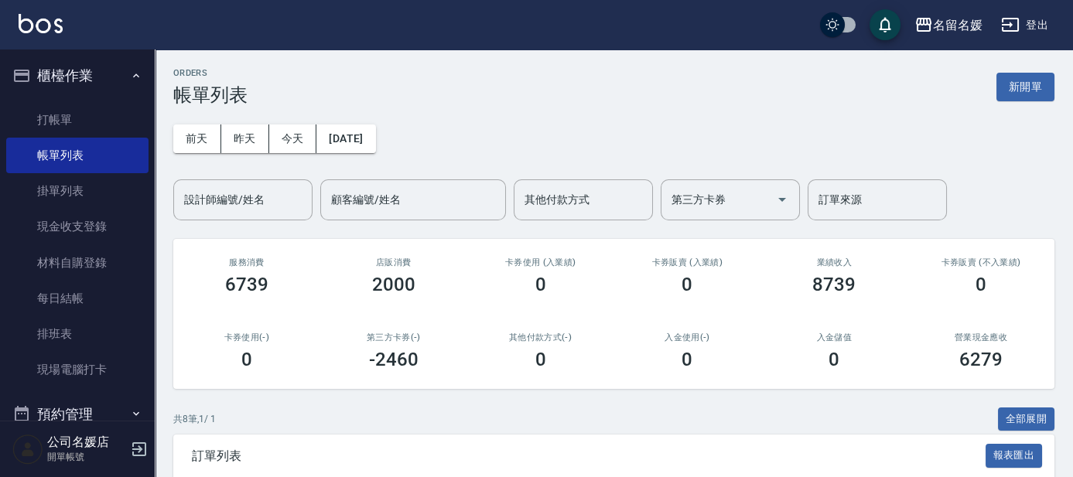
scroll to position [351, 0]
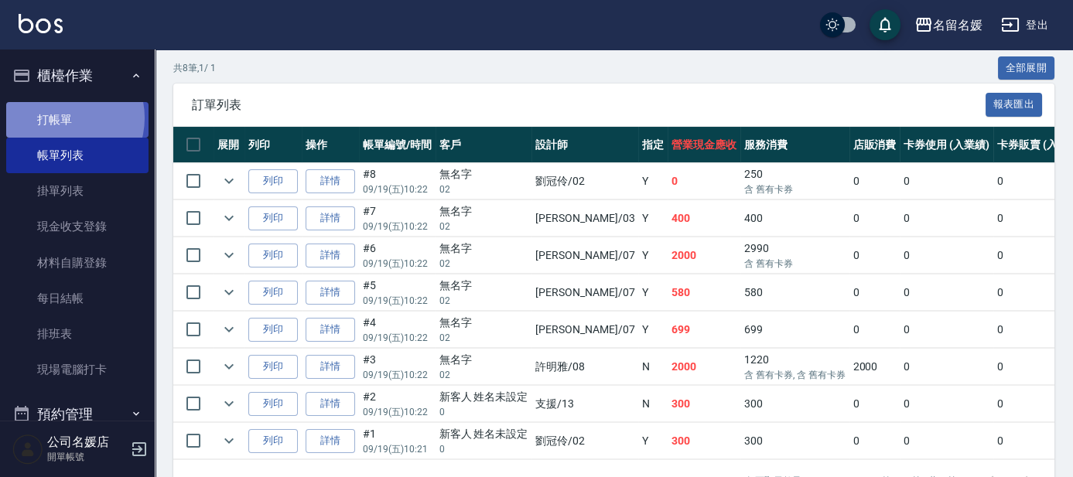
click at [63, 118] on link "打帳單" at bounding box center [77, 120] width 142 height 36
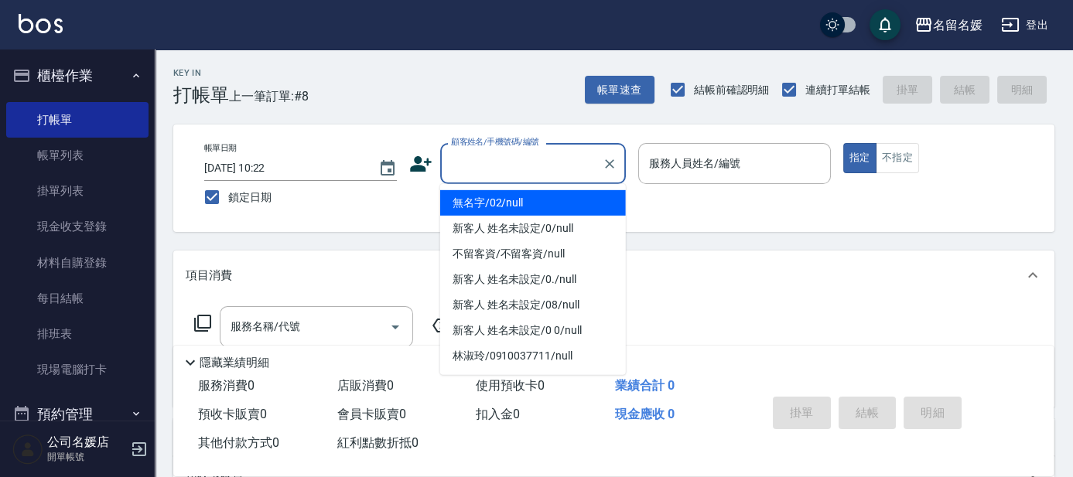
click at [539, 162] on input "顧客姓名/手機號碼/編號" at bounding box center [521, 163] width 149 height 27
click at [559, 199] on li "無名字/02/null" at bounding box center [533, 203] width 186 height 26
click at [711, 170] on label "服務人員姓名/編號" at bounding box center [694, 163] width 91 height 15
click at [711, 170] on input "服務人員姓名/編號" at bounding box center [734, 163] width 179 height 27
type input "無名字/02/null"
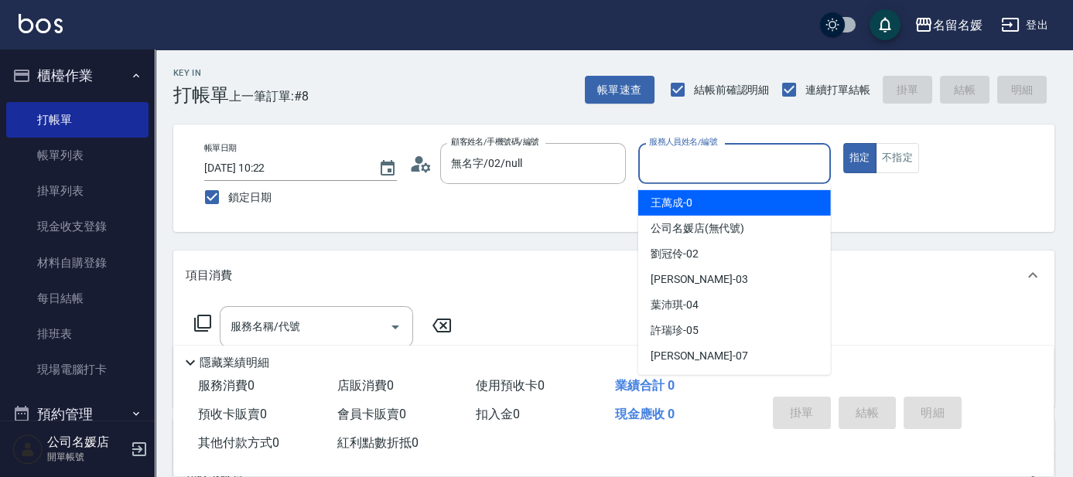
click at [662, 162] on input "服務人員姓名/編號" at bounding box center [734, 163] width 179 height 27
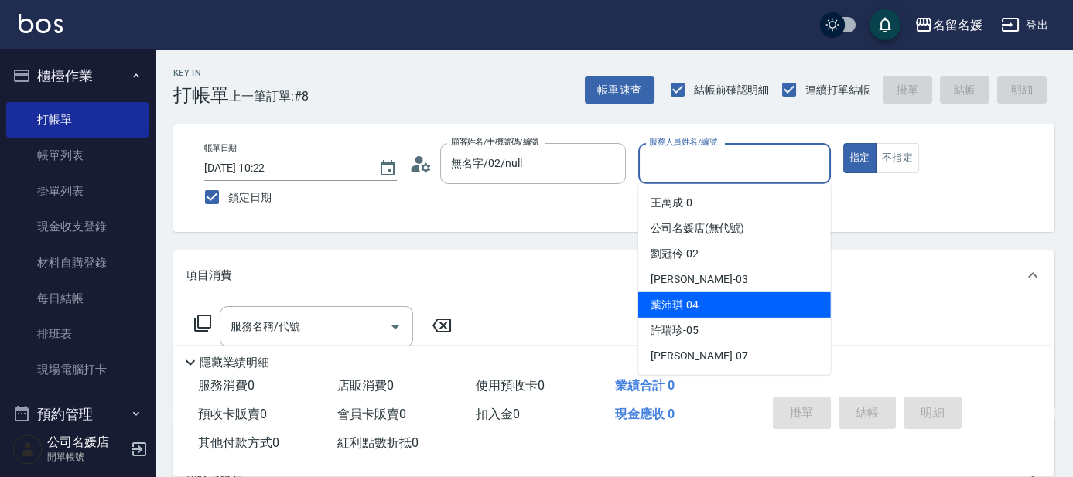
click at [700, 297] on div "[PERSON_NAME]-04" at bounding box center [734, 306] width 193 height 26
type input "[PERSON_NAME]-04"
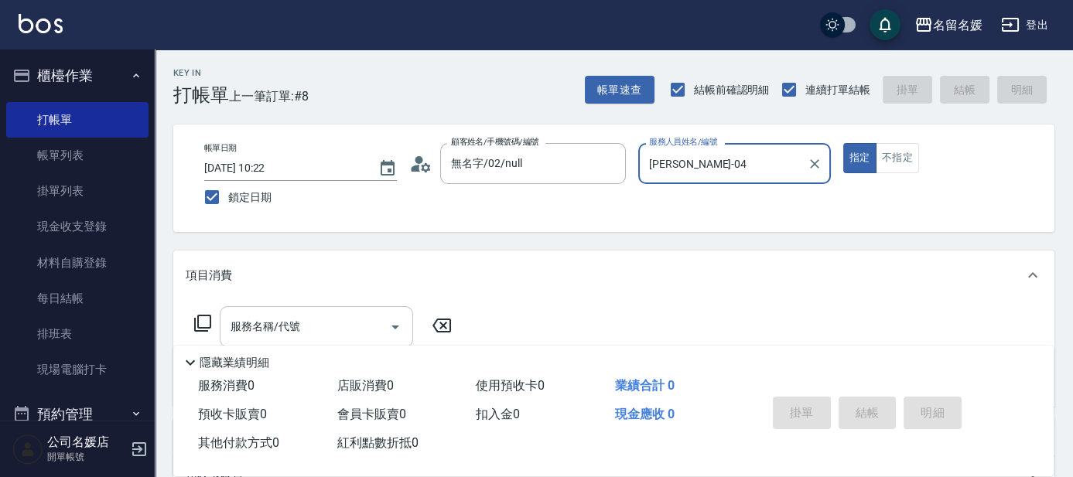
click at [322, 329] on input "服務名稱/代號" at bounding box center [305, 326] width 156 height 27
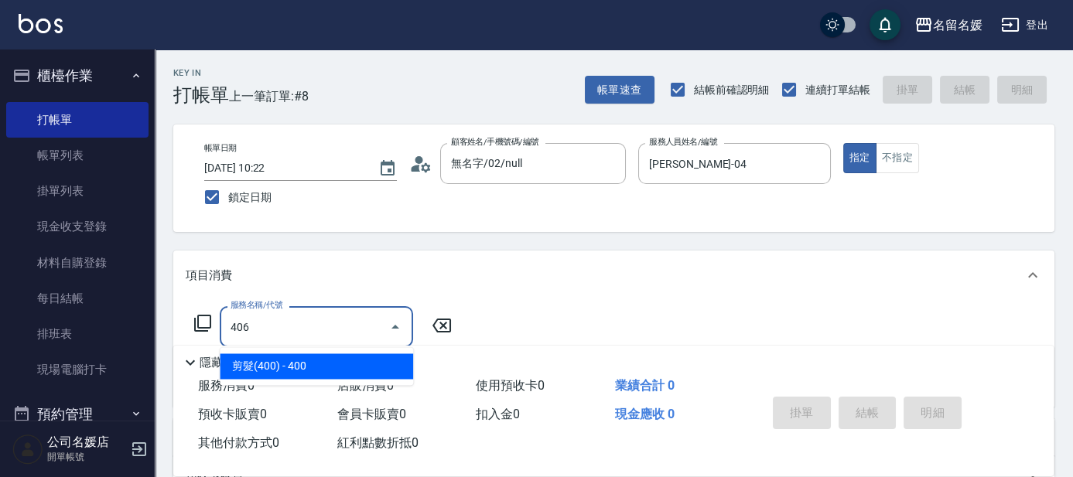
click at [318, 364] on span "剪髮(400) - 400" at bounding box center [316, 367] width 193 height 26
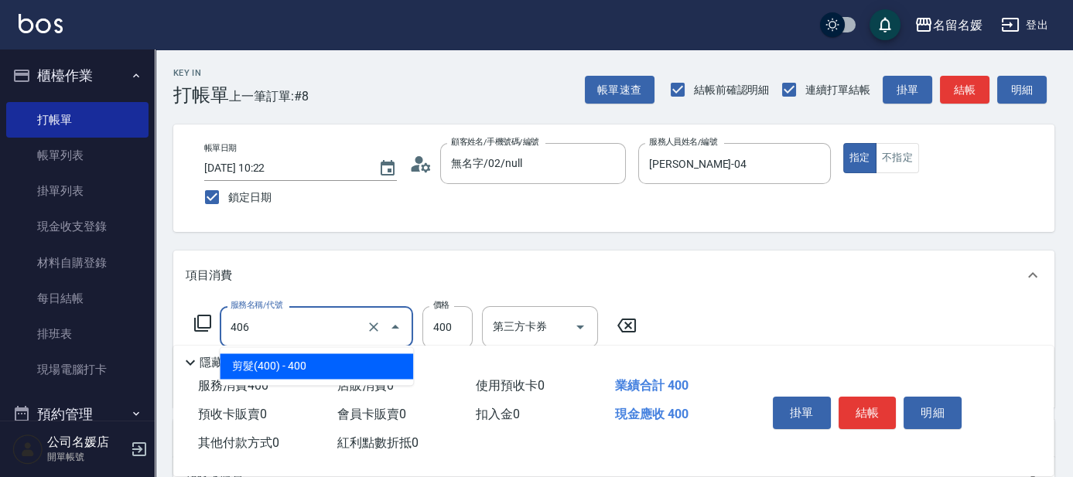
click at [315, 330] on input "406" at bounding box center [295, 326] width 136 height 27
click at [336, 364] on span "剪髮(400) - 400" at bounding box center [316, 367] width 193 height 26
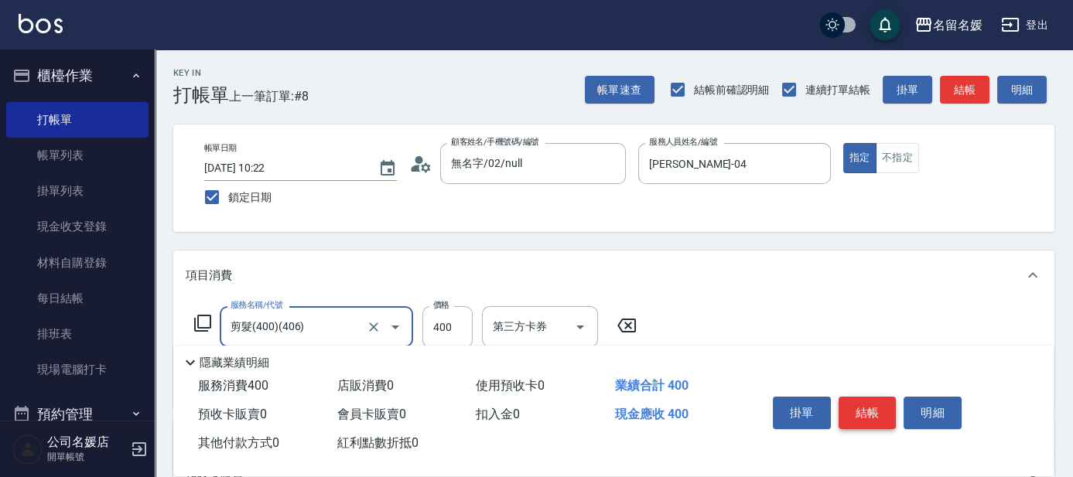
type input "剪髮(400)(406)"
click at [877, 411] on button "結帳" at bounding box center [868, 413] width 58 height 33
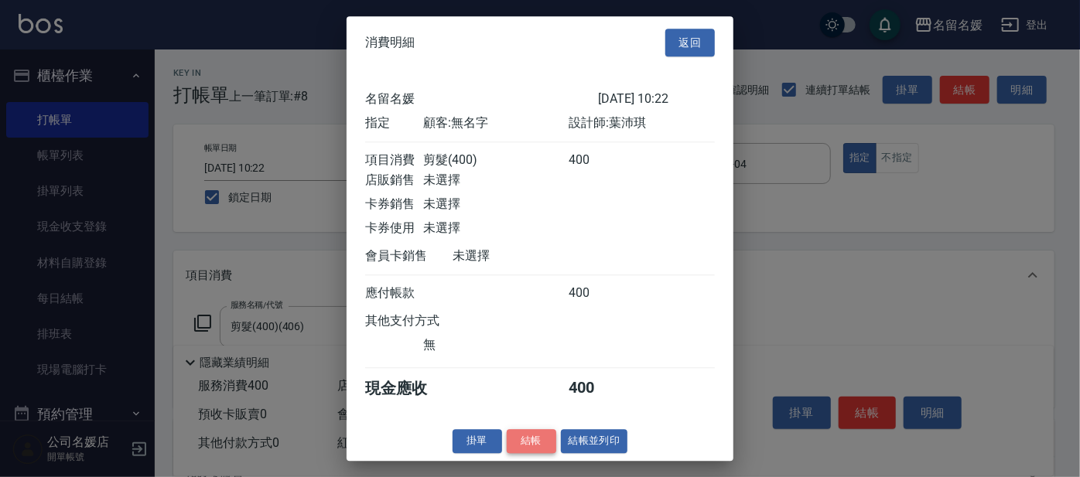
click at [532, 448] on button "結帳" at bounding box center [532, 441] width 50 height 24
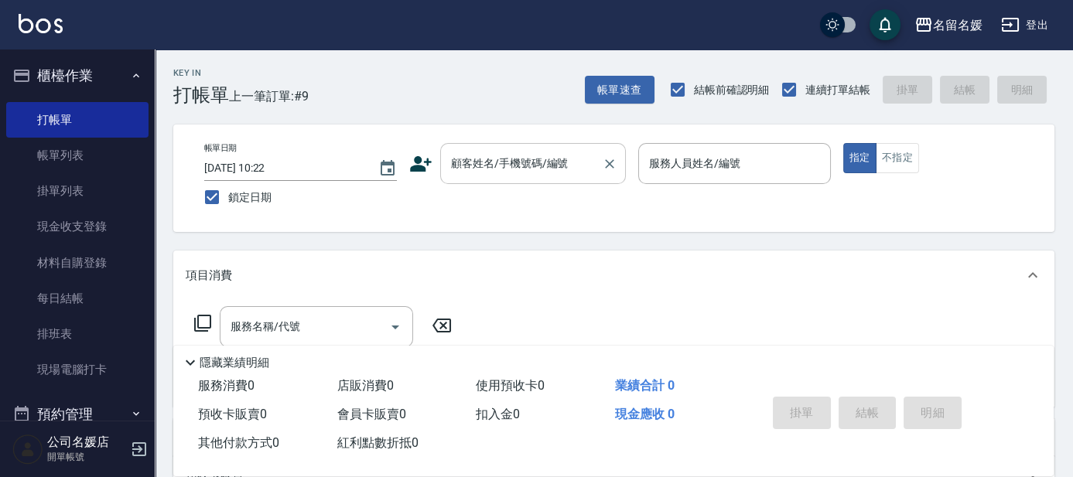
click at [532, 169] on div "顧客姓名/手機號碼/編號 顧客姓名/手機號碼/編號" at bounding box center [533, 163] width 186 height 41
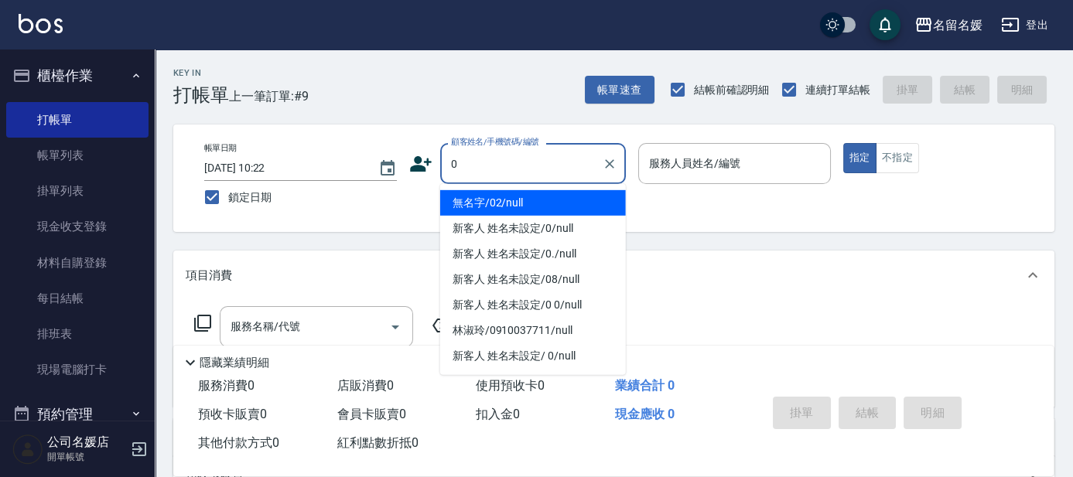
type input "0"
type input "13"
type button "true"
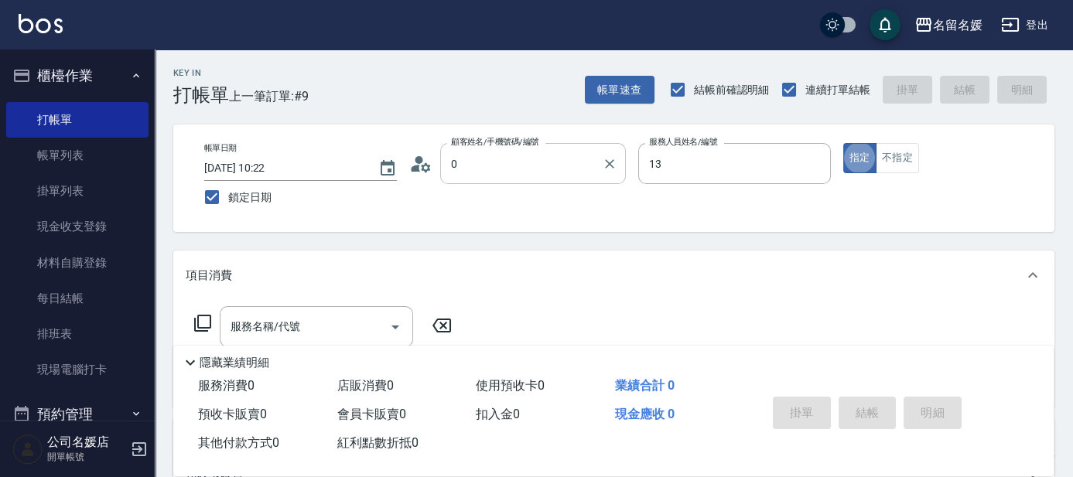
type input "無名字/02/null"
type input "支援-13"
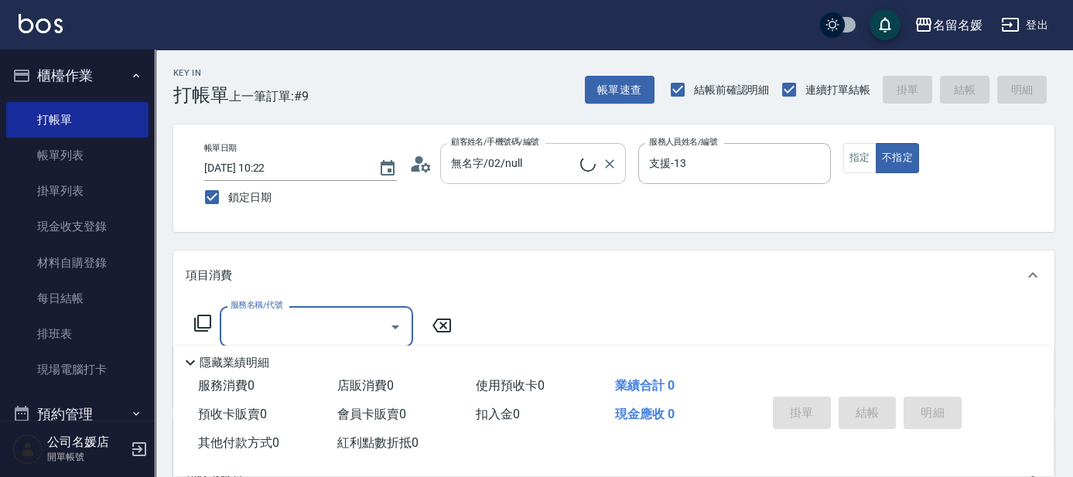
type input "新客人 姓名未設定/0/null"
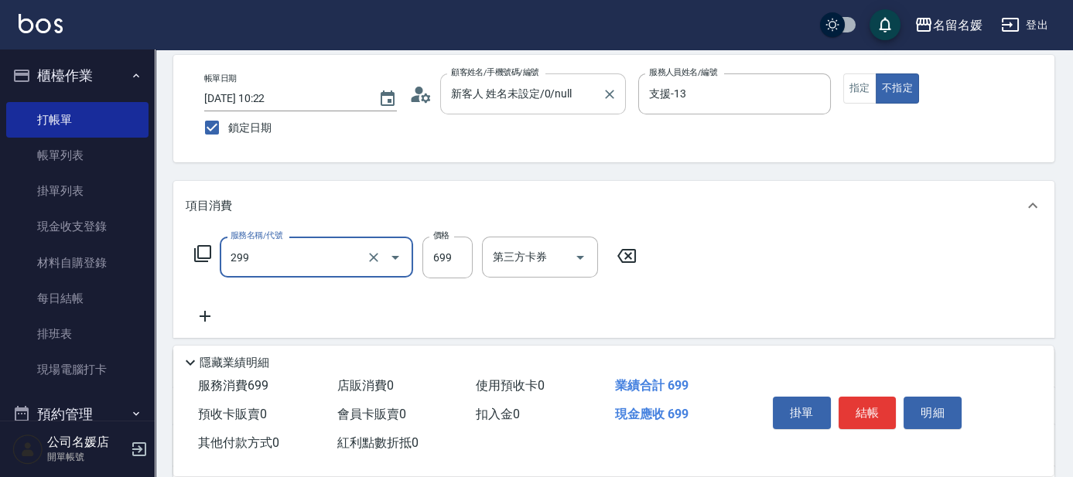
type input "滾珠洗髮699(299)"
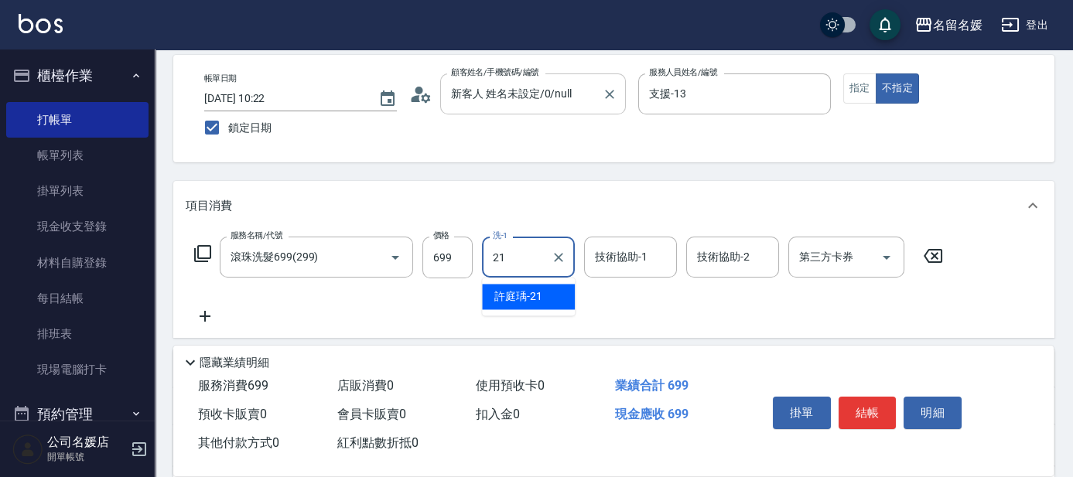
type input "許庭瑀-21"
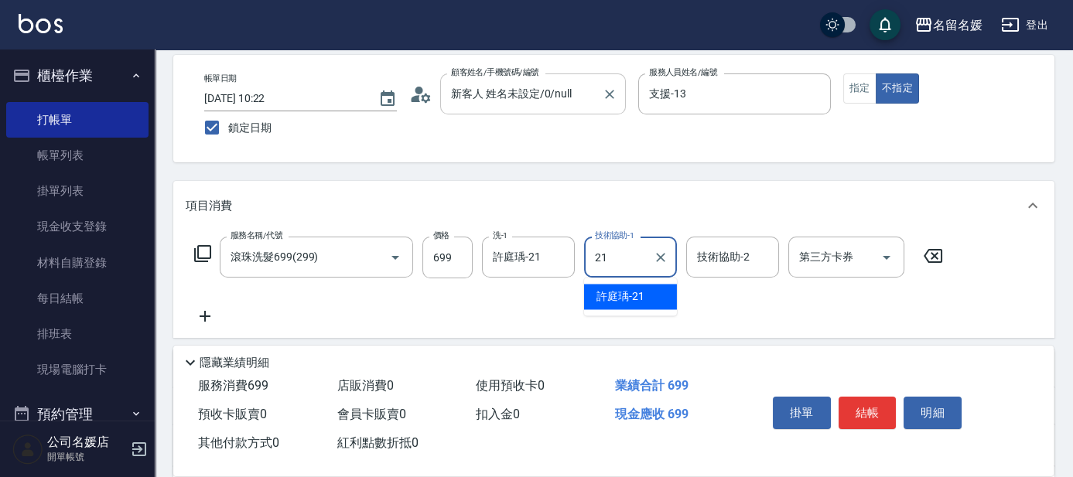
type input "許庭瑀-21"
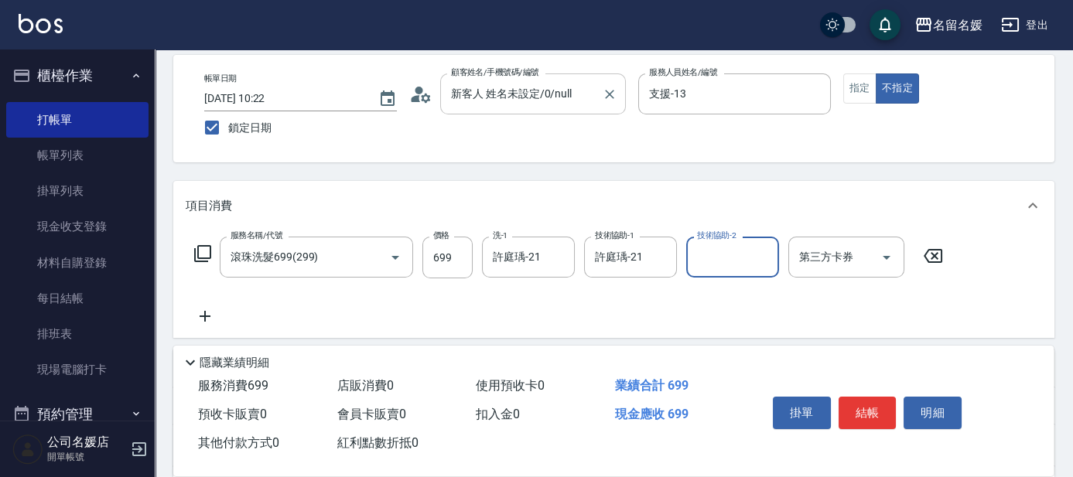
scroll to position [140, 0]
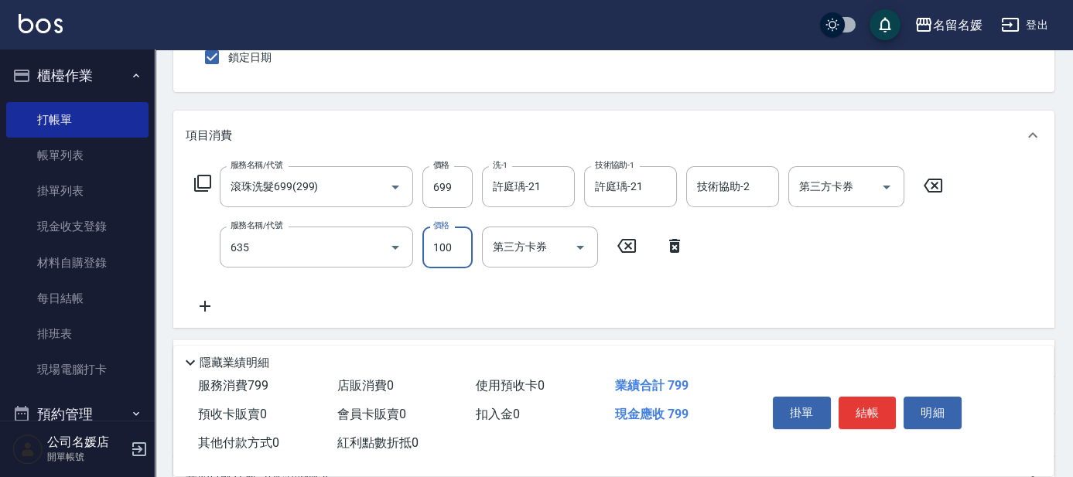
type input "煥彩.玻酸.晶膜.水療(635)"
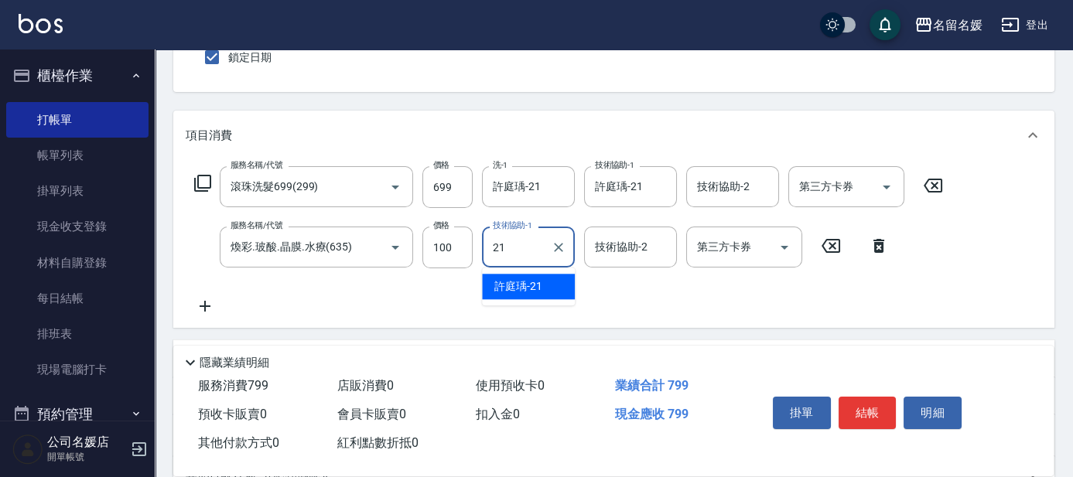
type input "許庭瑀-21"
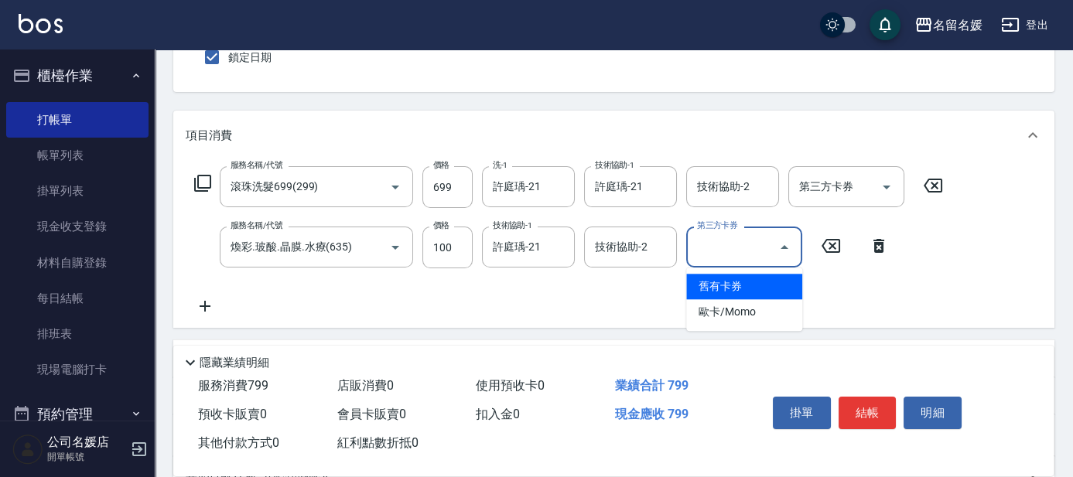
click at [649, 98] on div "Key In 打帳單 上一筆訂單:#9 帳單速查 結帳前確認明細 連續打單結帳 掛單 結帳 明細 帳單日期 [DATE] 10:22 鎖定日期 顧客姓名/手機…" at bounding box center [614, 293] width 919 height 768
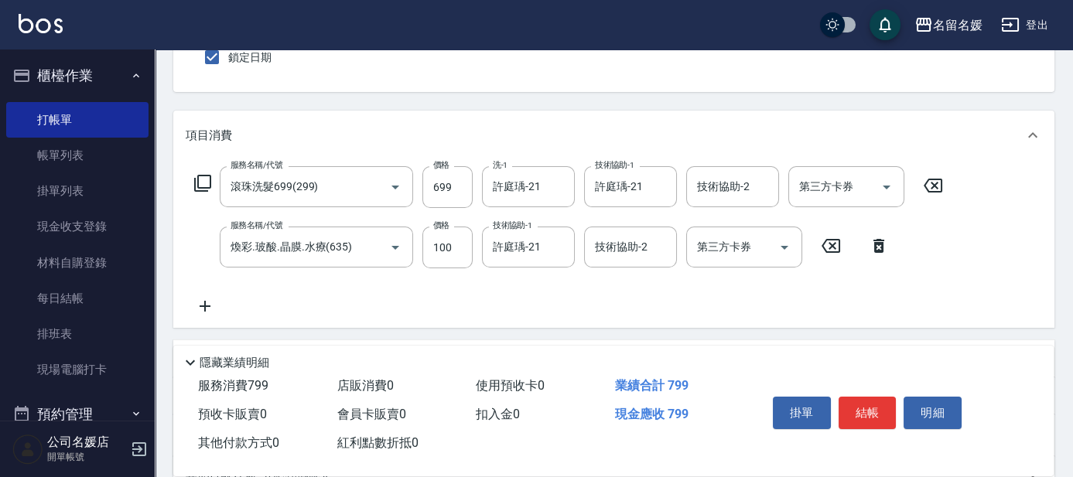
click at [204, 306] on icon at bounding box center [205, 306] width 11 height 11
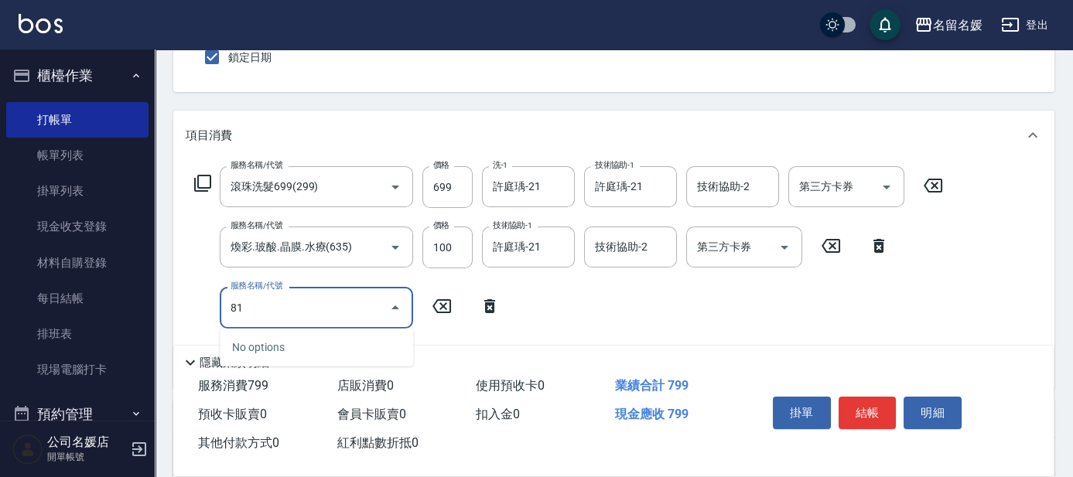
type input "8"
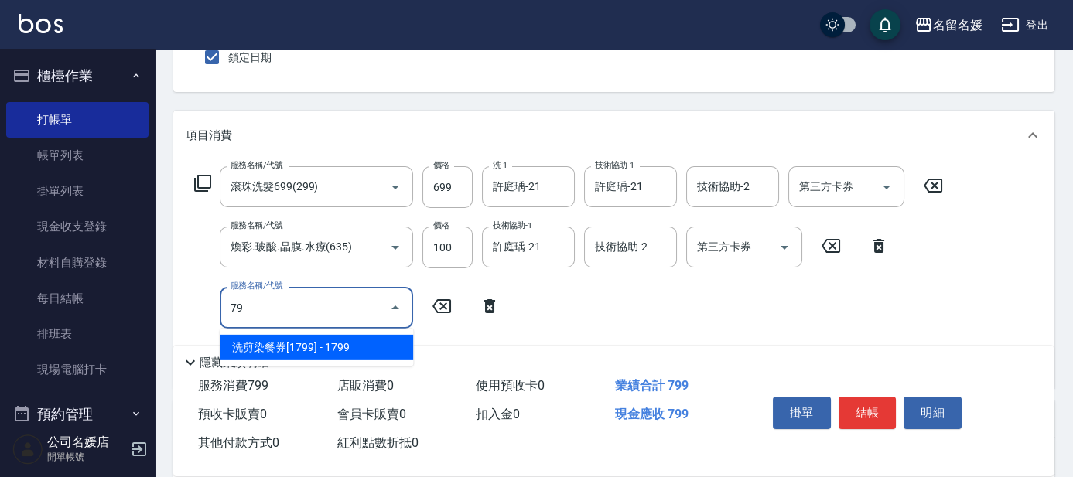
type input "7"
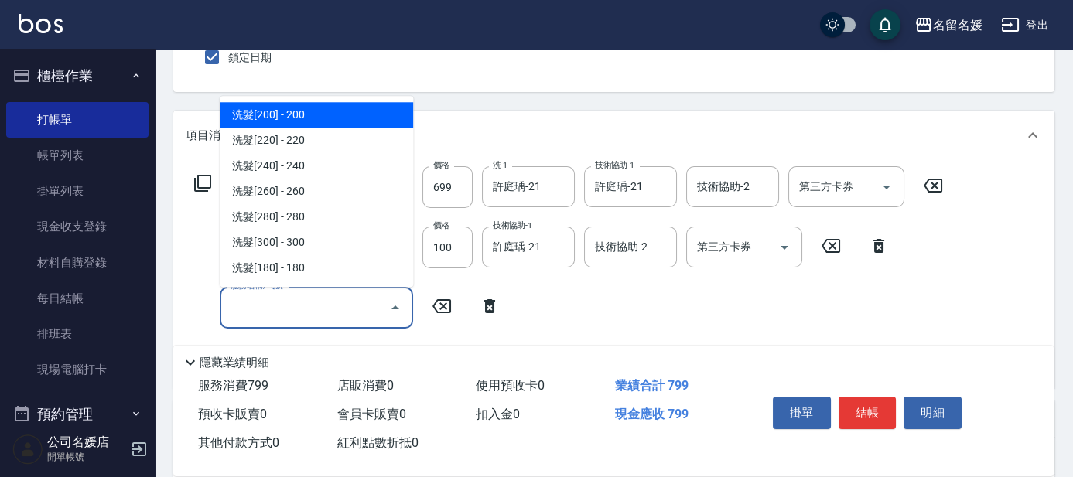
click at [481, 299] on icon at bounding box center [490, 306] width 39 height 19
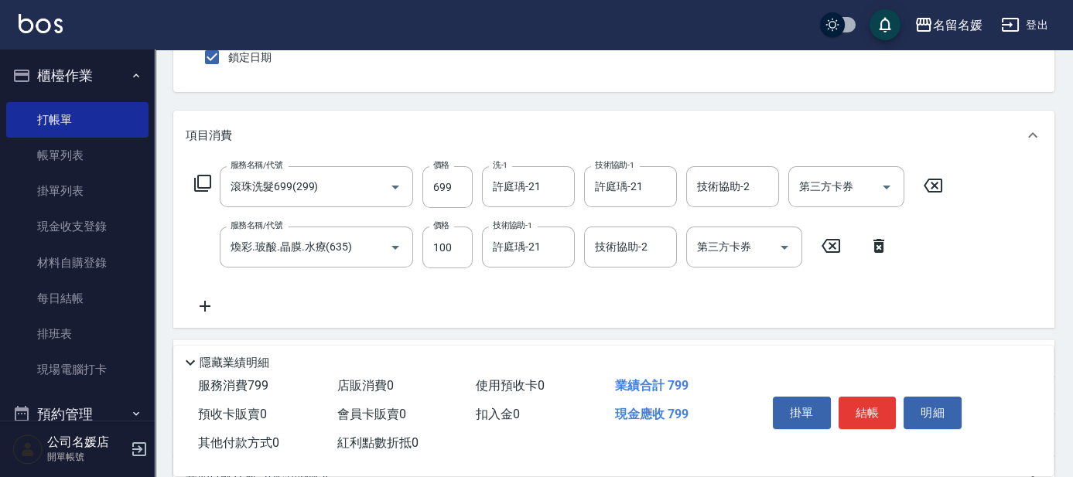
click at [204, 182] on icon at bounding box center [202, 183] width 19 height 19
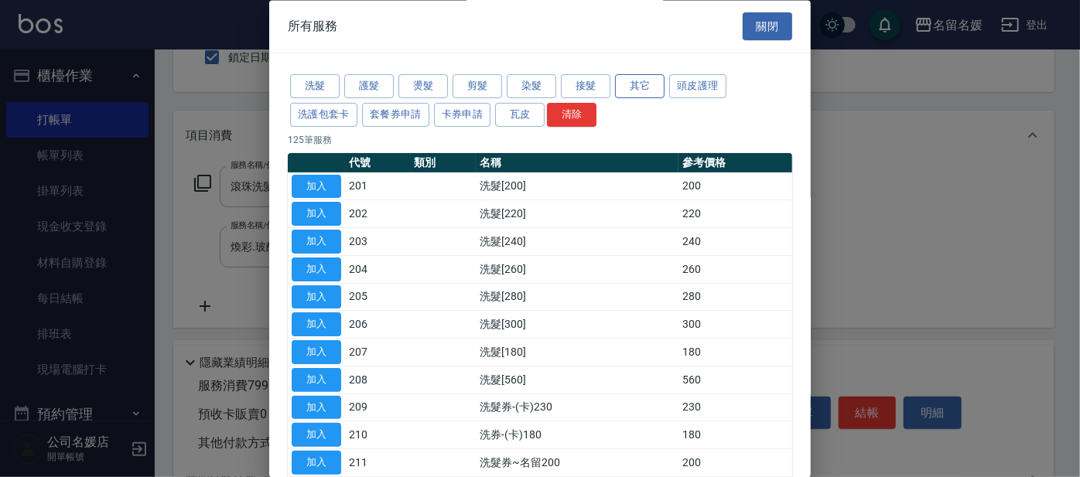
click at [639, 87] on button "其它" at bounding box center [640, 87] width 50 height 24
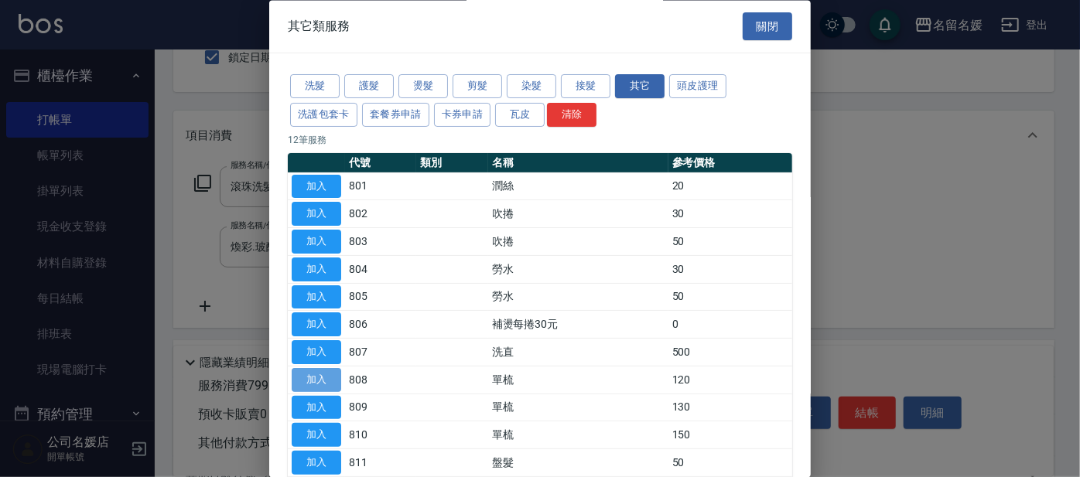
click at [328, 382] on button "加入" at bounding box center [317, 380] width 50 height 24
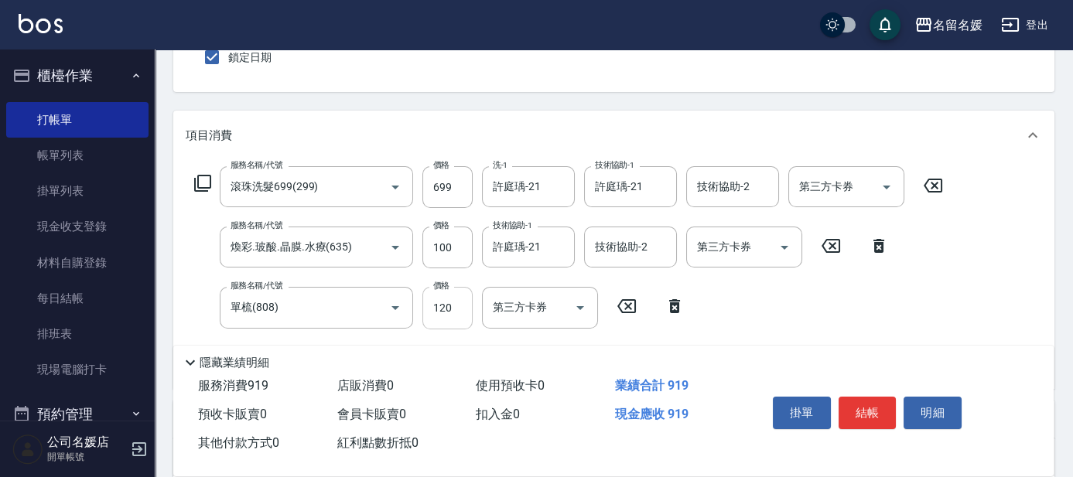
click at [456, 313] on input "120" at bounding box center [448, 308] width 50 height 42
type input "100"
click at [588, 103] on div "Key In 打帳單 上一筆訂單:#9 帳單速查 結帳前確認明細 連續打單結帳 掛單 結帳 明細 帳單日期 [DATE] 10:22 鎖定日期 顧客姓名/手機…" at bounding box center [614, 324] width 919 height 830
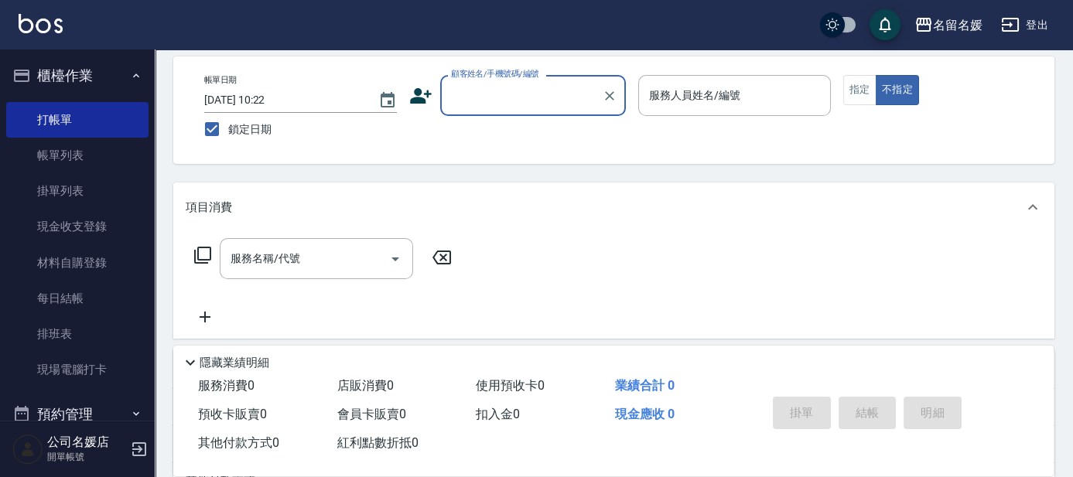
scroll to position [0, 0]
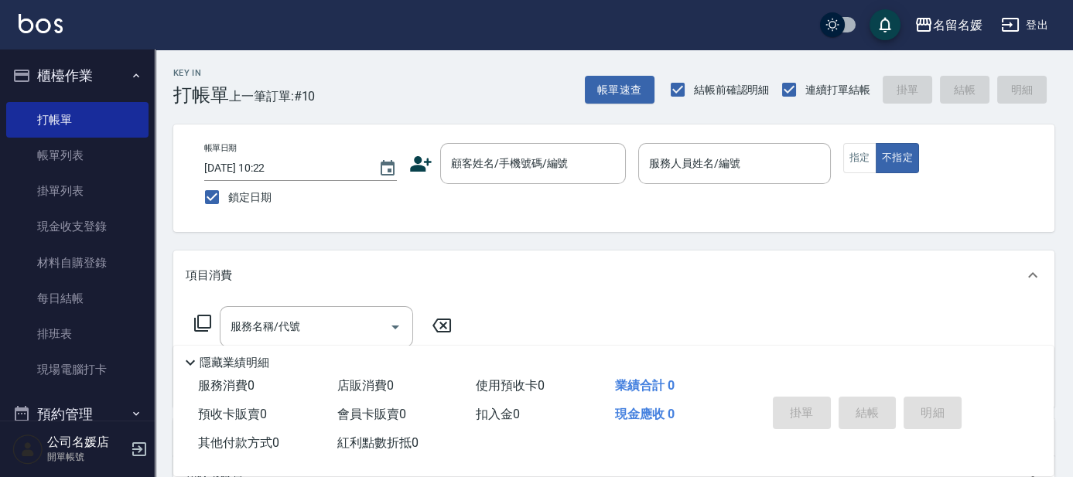
click at [534, 285] on div "項目消費" at bounding box center [613, 276] width 881 height 50
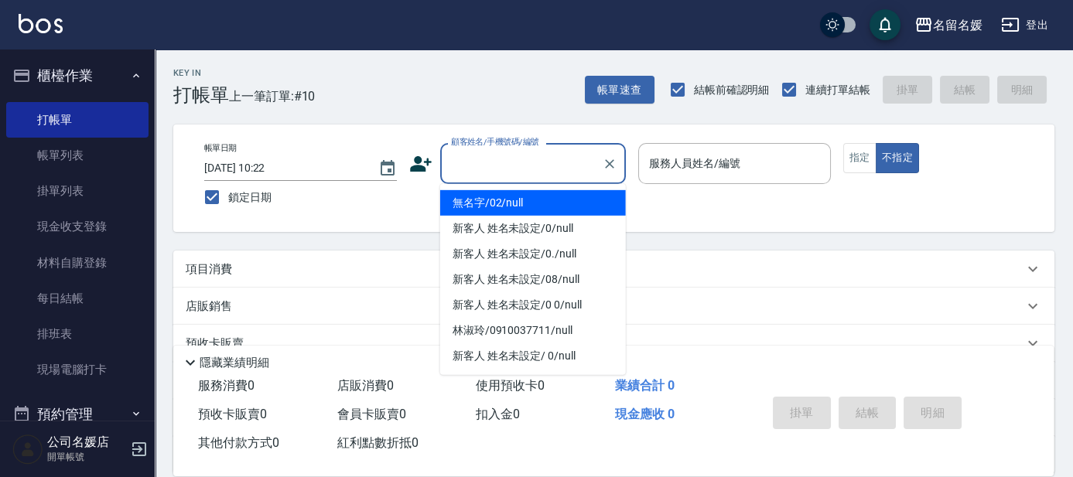
click at [512, 169] on input "顧客姓名/手機號碼/編號" at bounding box center [521, 163] width 149 height 27
click at [539, 200] on li "無名字/02/null" at bounding box center [533, 203] width 186 height 26
click at [720, 166] on label "服務人員姓名/編號" at bounding box center [694, 163] width 91 height 15
click at [720, 166] on input "服務人員姓名/編號" at bounding box center [734, 163] width 179 height 27
type input "0"
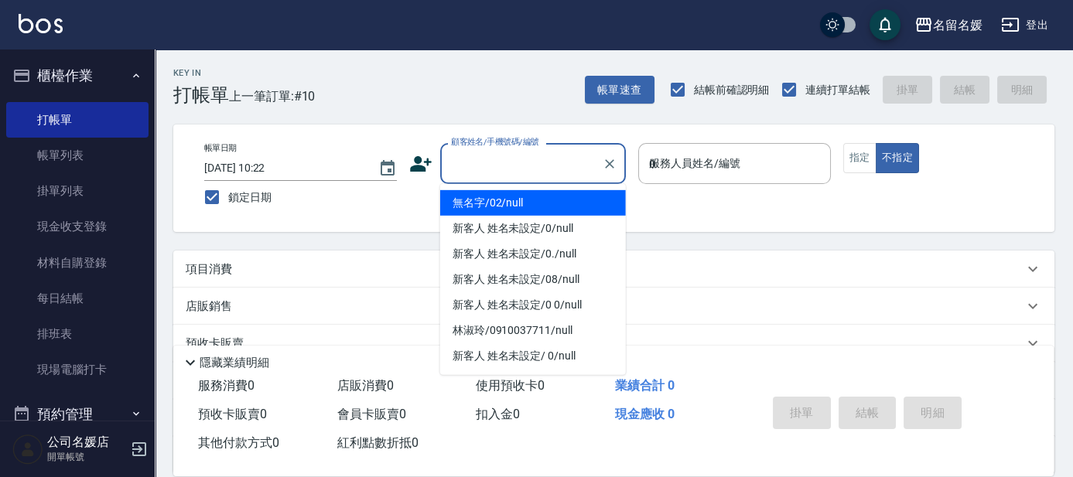
type input "無名字/02/null"
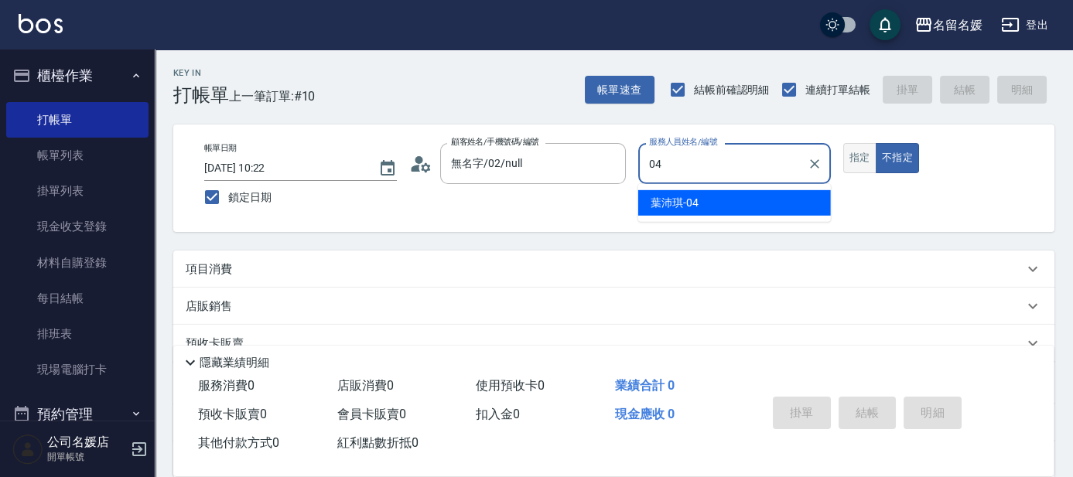
type input "04"
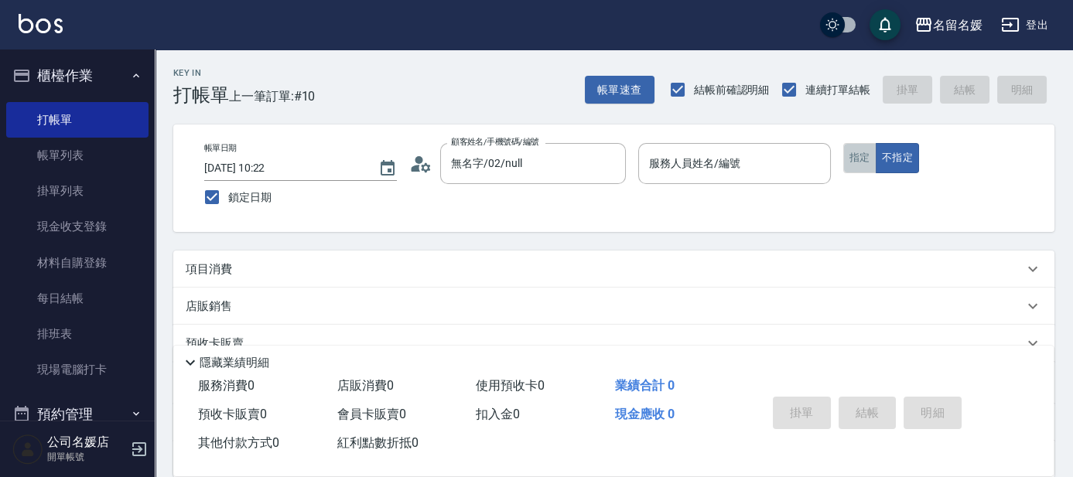
click at [867, 166] on button "指定" at bounding box center [860, 158] width 33 height 30
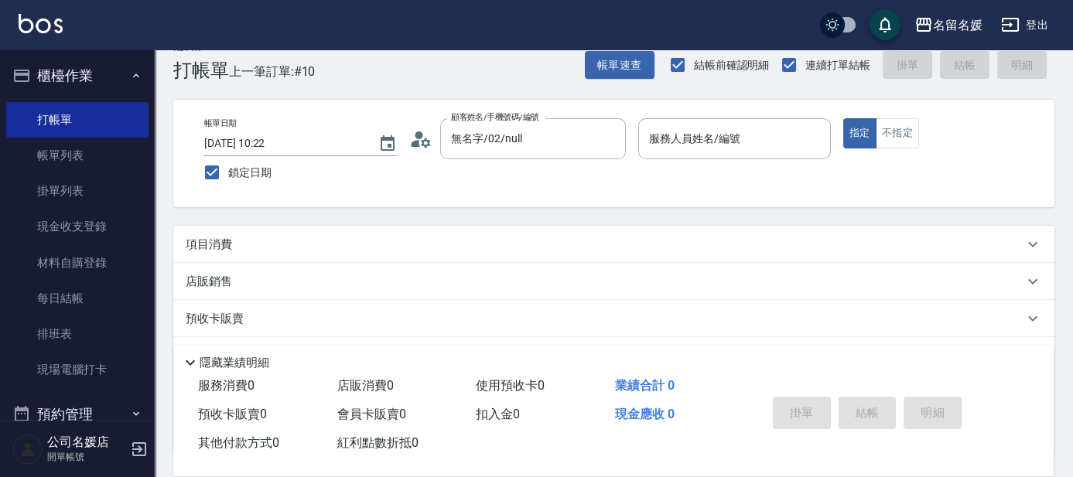
scroll to position [70, 0]
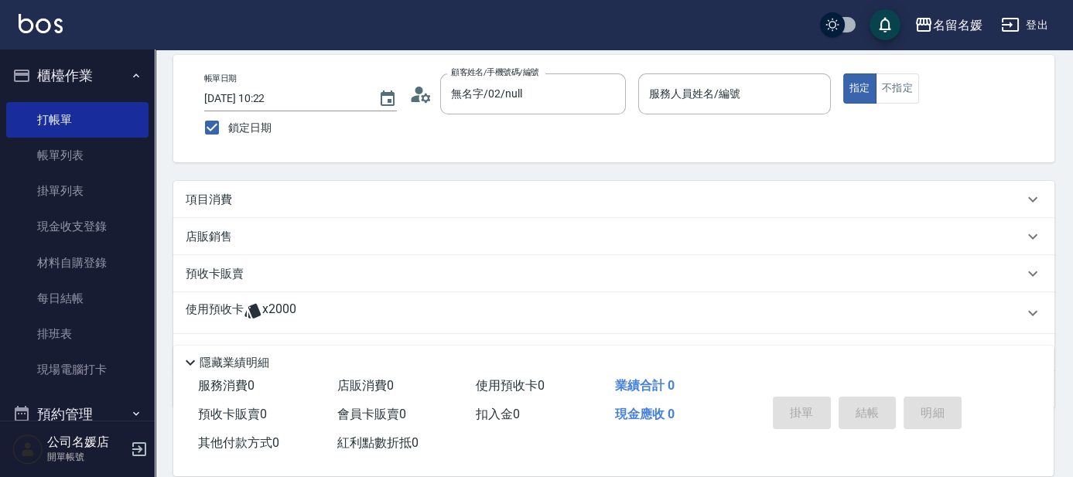
click at [300, 190] on div "項目消費" at bounding box center [613, 199] width 881 height 37
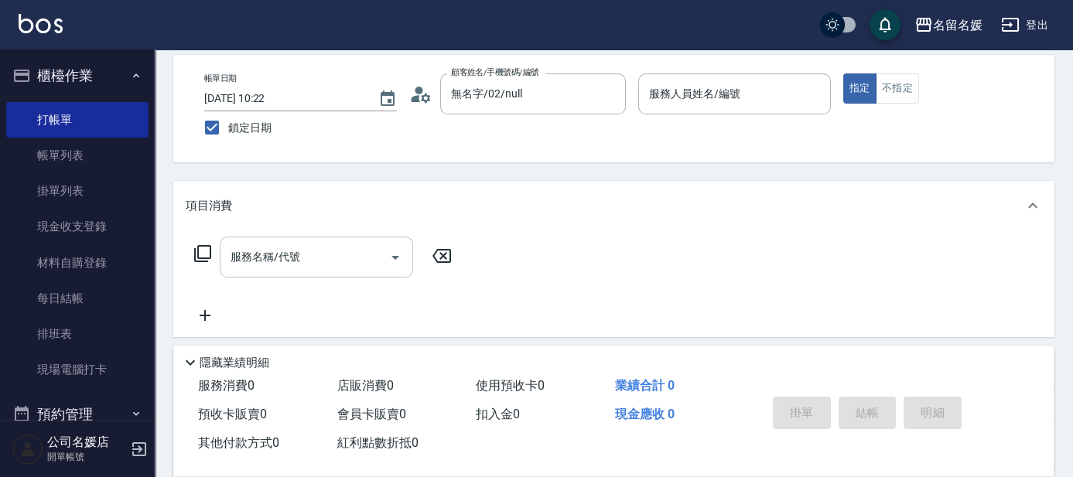
click at [296, 260] on div "服務名稱/代號 服務名稱/代號" at bounding box center [316, 257] width 193 height 41
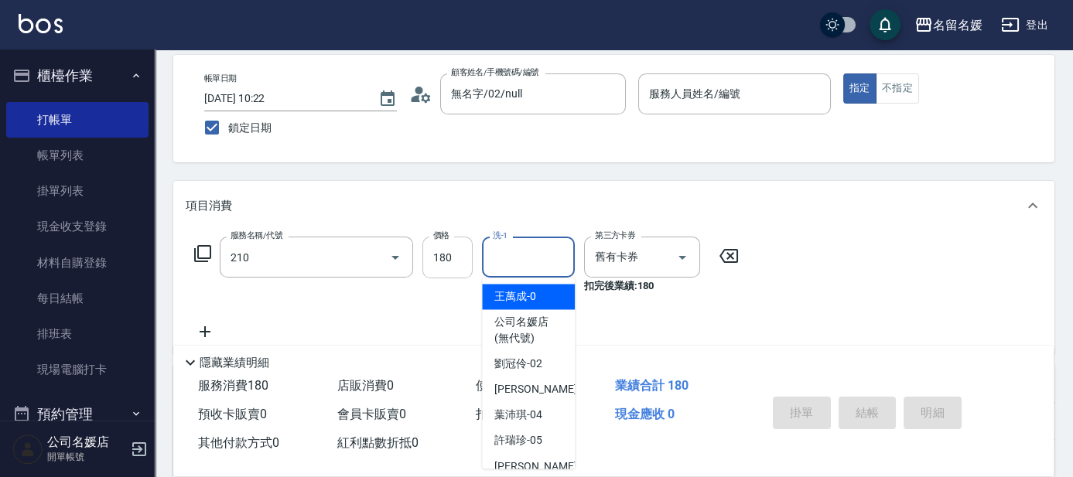
type input "洗券-(卡)180(210)"
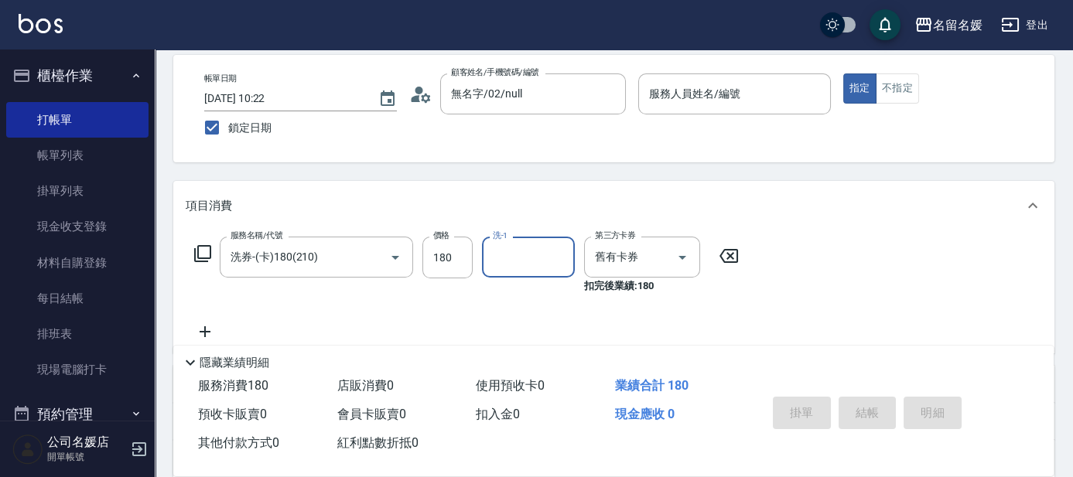
click at [526, 262] on input "洗-1" at bounding box center [528, 257] width 79 height 27
type input "蔡愛陵-26"
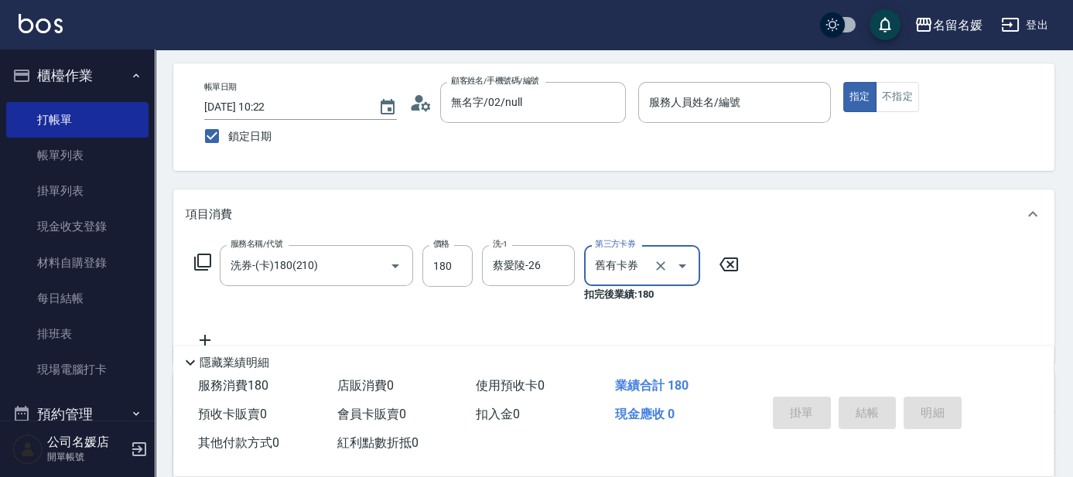
scroll to position [0, 0]
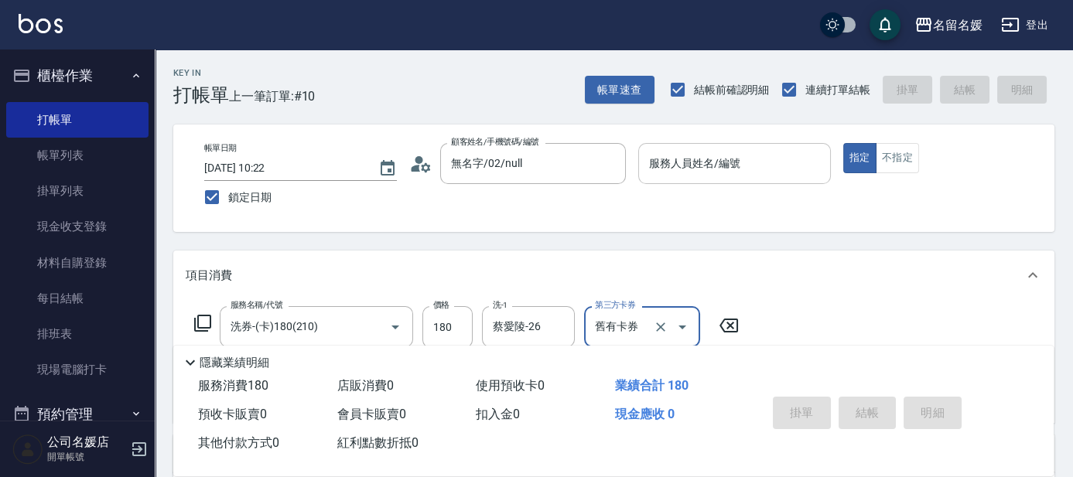
click at [737, 171] on input "服務人員姓名/編號" at bounding box center [734, 163] width 179 height 27
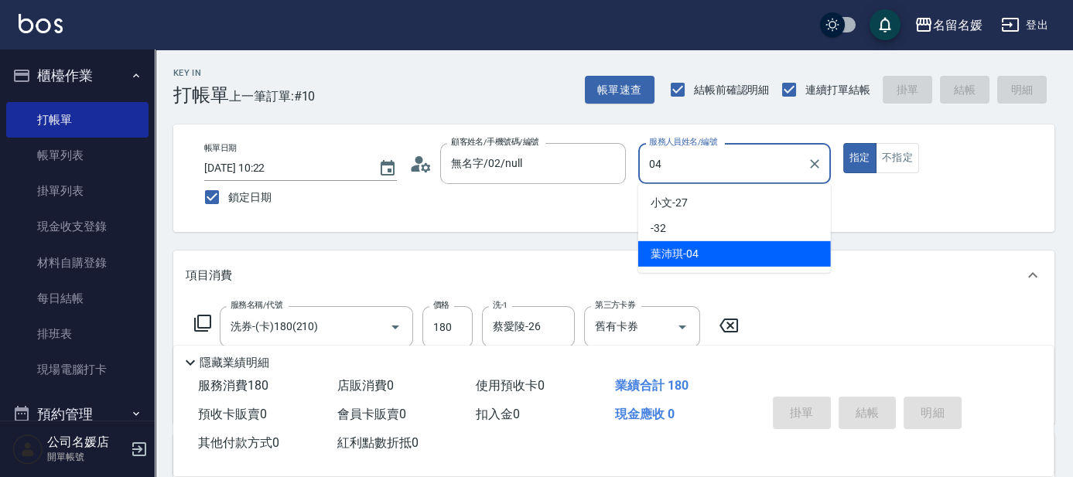
type input "[PERSON_NAME]-04"
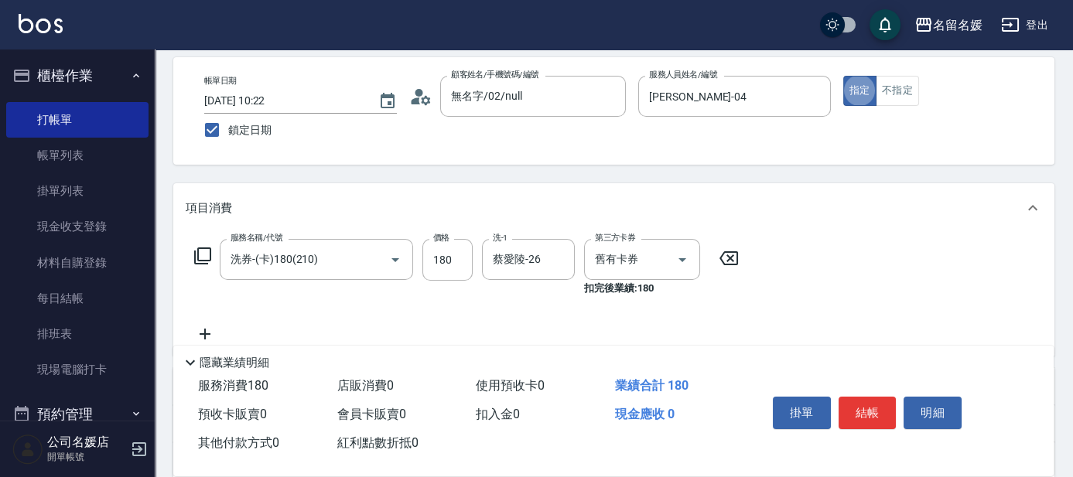
scroll to position [140, 0]
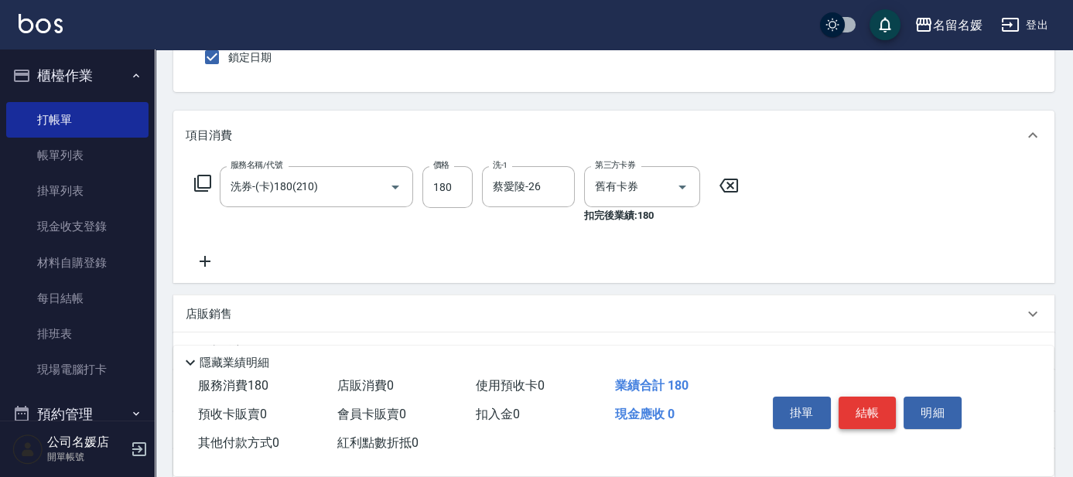
click at [868, 406] on button "結帳" at bounding box center [868, 413] width 58 height 33
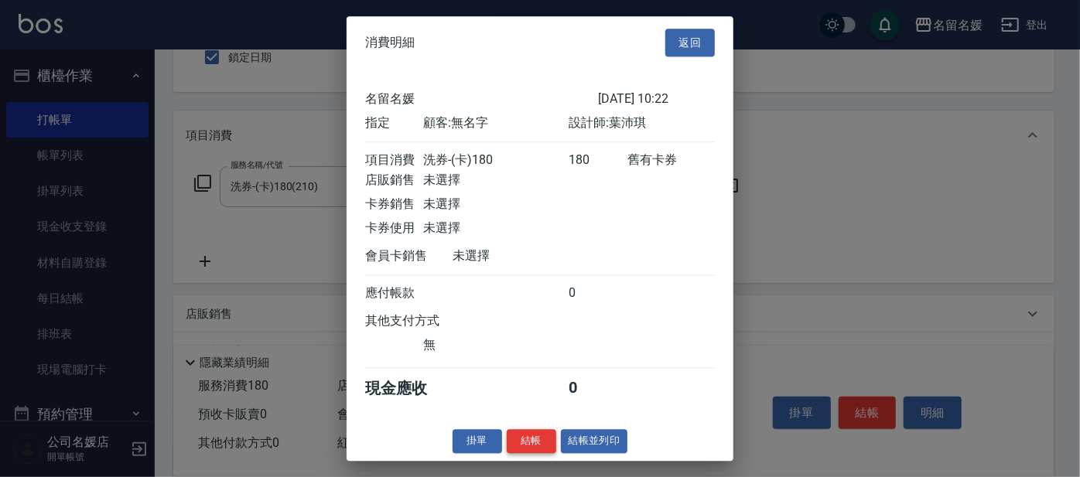
click at [536, 450] on button "結帳" at bounding box center [532, 441] width 50 height 24
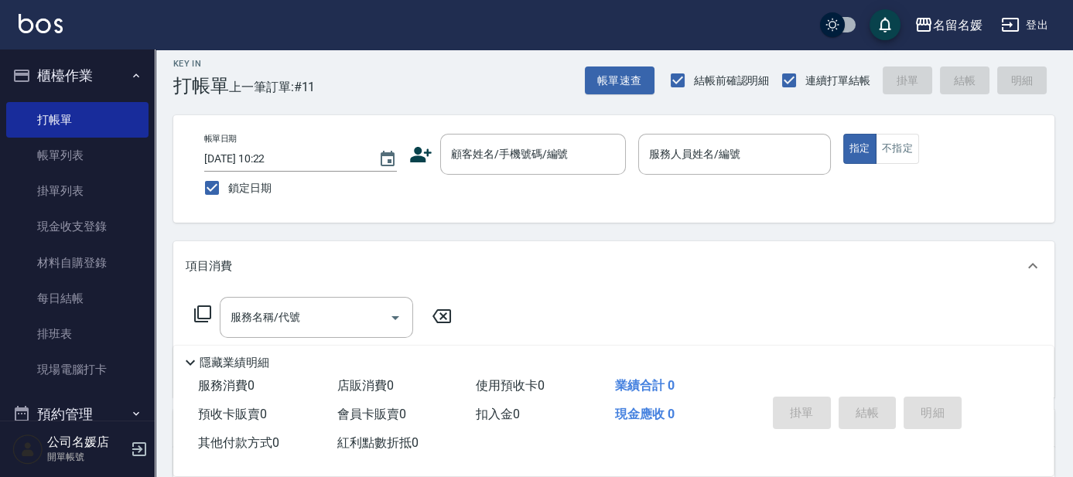
scroll to position [0, 0]
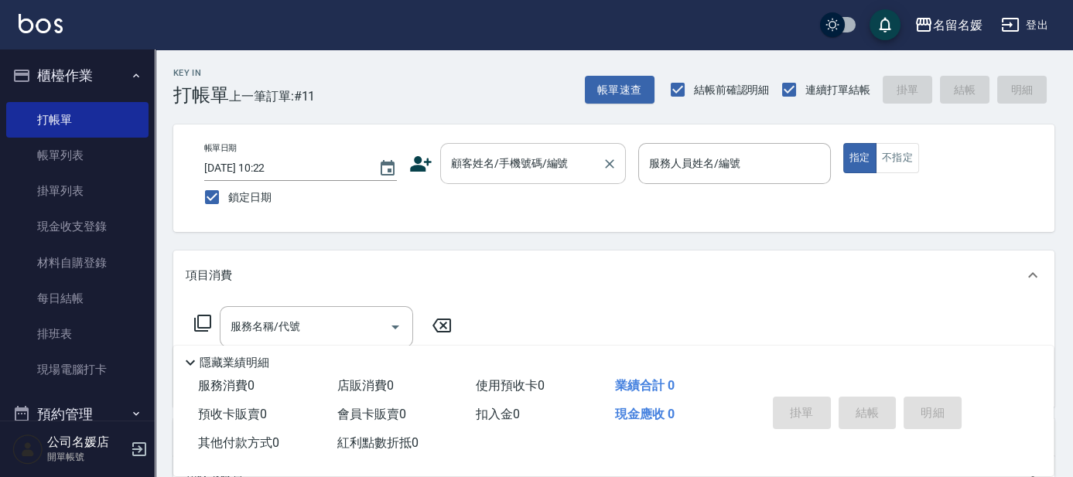
click at [526, 164] on input "顧客姓名/手機號碼/編號" at bounding box center [521, 163] width 149 height 27
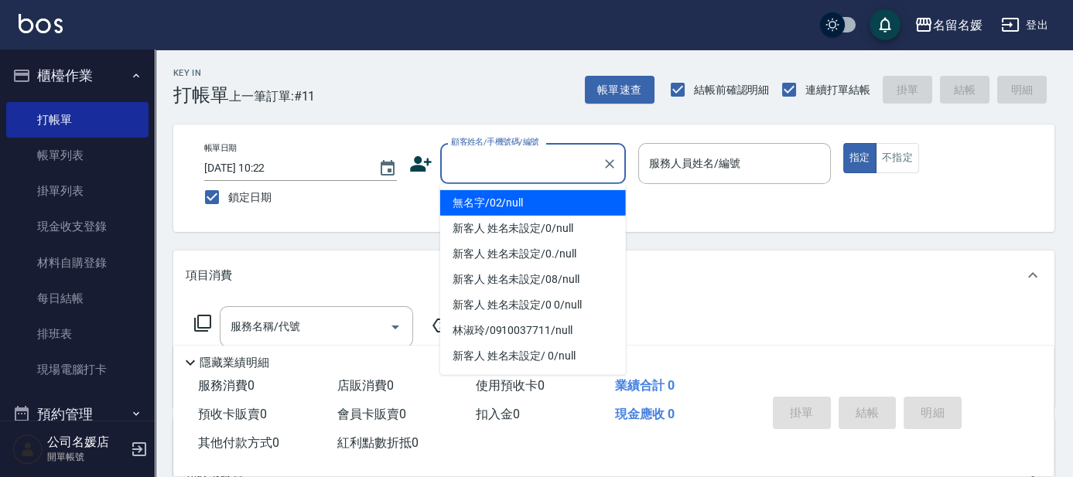
click at [522, 204] on li "無名字/02/null" at bounding box center [533, 203] width 186 height 26
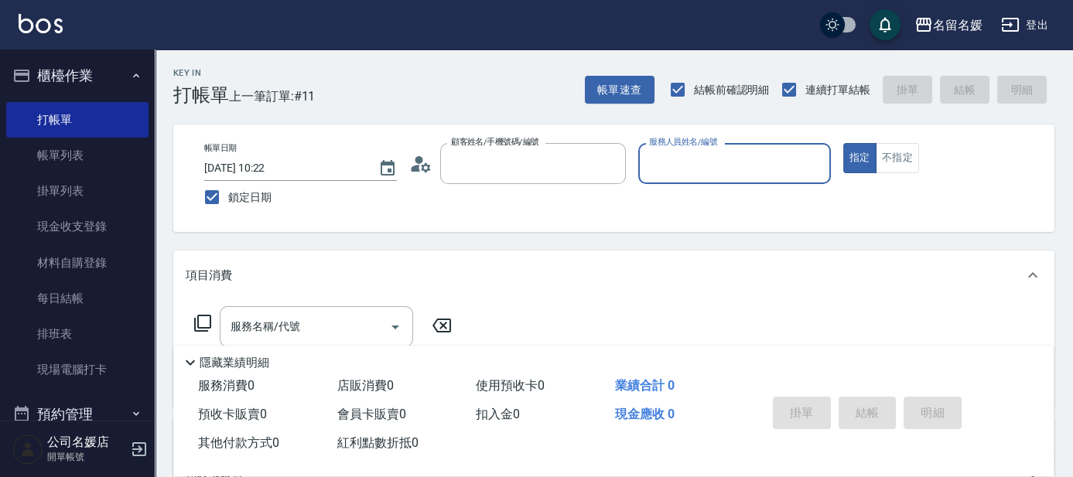
type input "無名字/02/null"
click at [687, 159] on input "服務人員姓名/編號" at bounding box center [734, 163] width 179 height 27
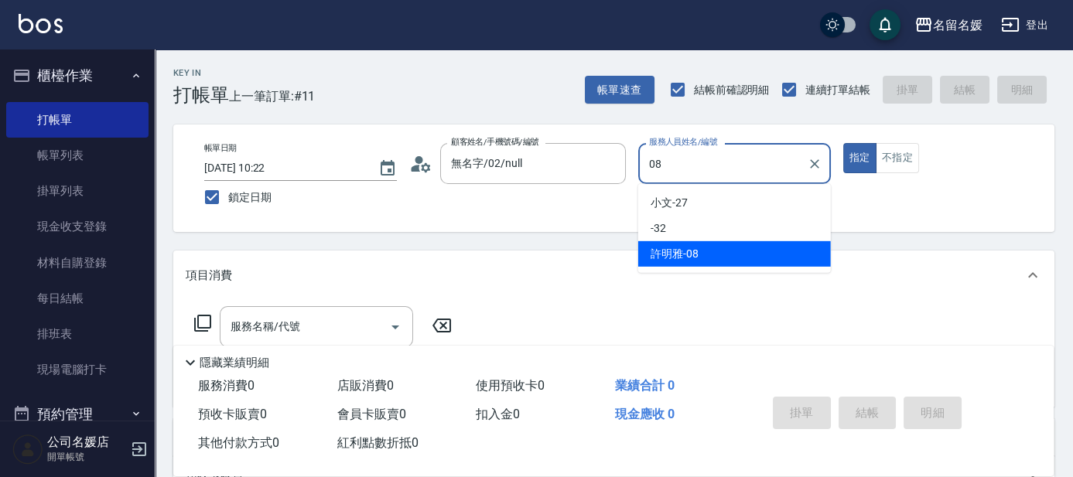
click at [720, 257] on div "[PERSON_NAME]-08" at bounding box center [734, 254] width 193 height 26
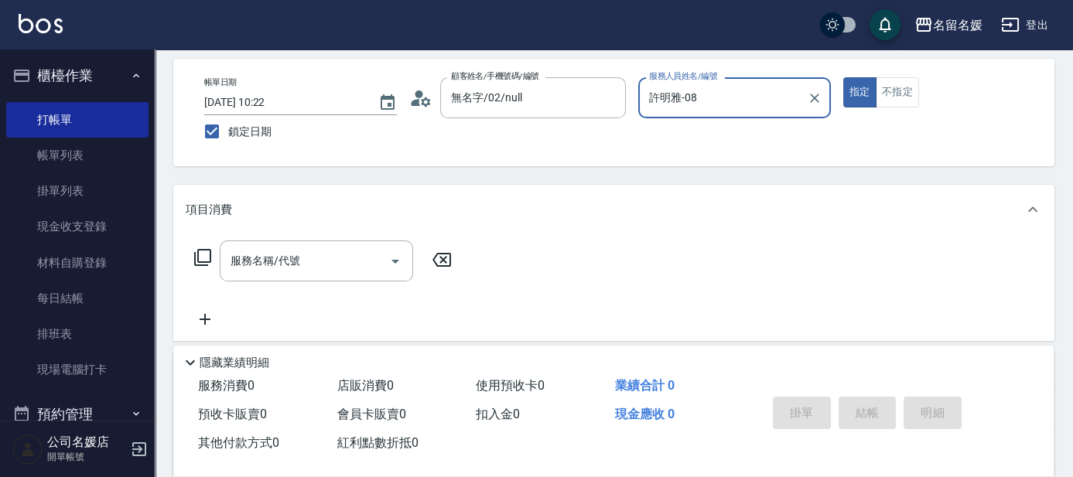
scroll to position [70, 0]
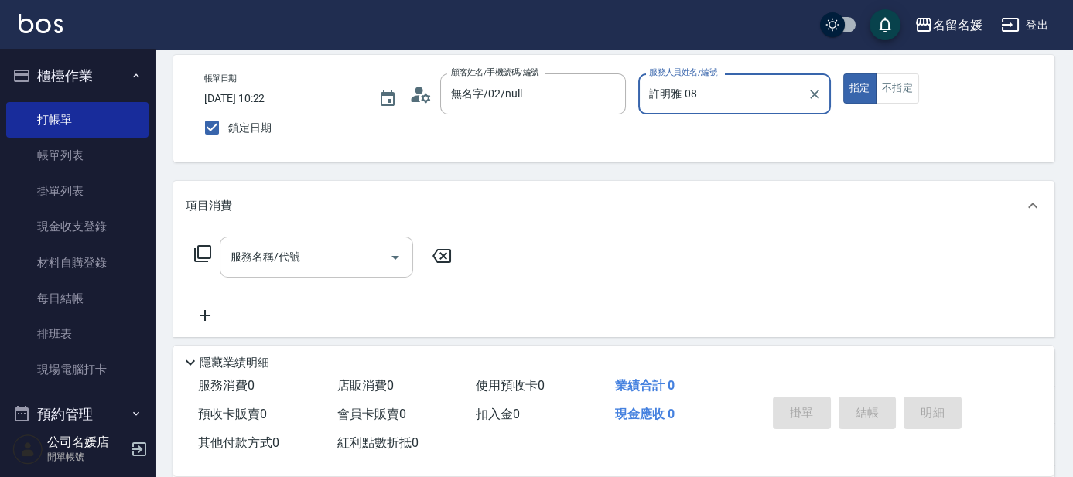
type input "許明雅-08"
click at [280, 261] on div "服務名稱/代號 服務名稱/代號" at bounding box center [316, 257] width 193 height 41
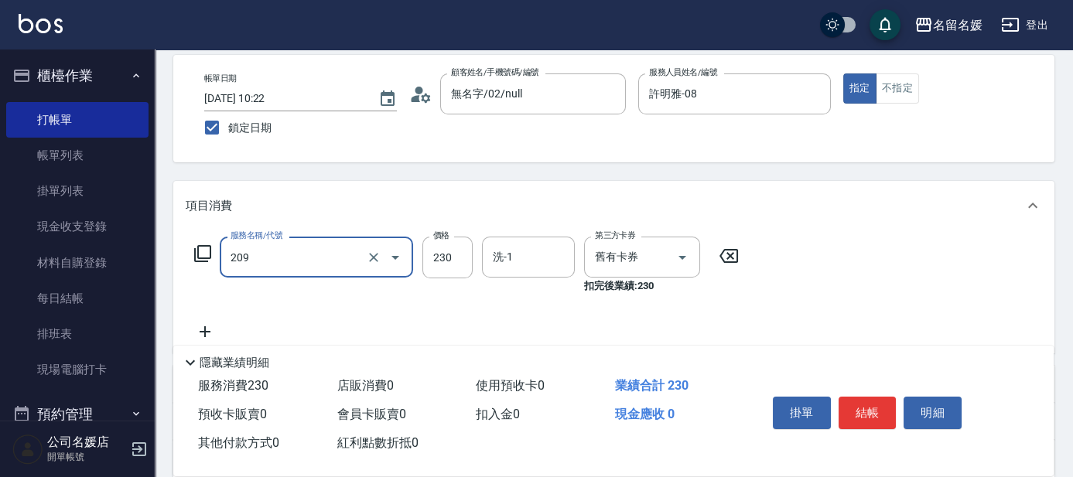
click at [317, 258] on input "209" at bounding box center [295, 257] width 136 height 27
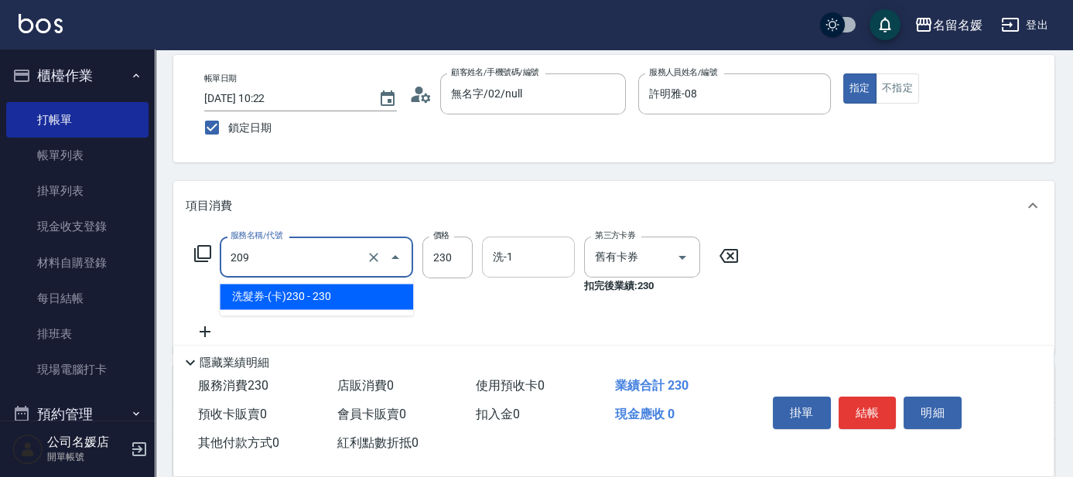
drag, startPoint x: 320, startPoint y: 299, endPoint x: 495, endPoint y: 262, distance: 179.4
click at [322, 299] on span "洗髮券-(卡)230 - 230" at bounding box center [316, 297] width 193 height 26
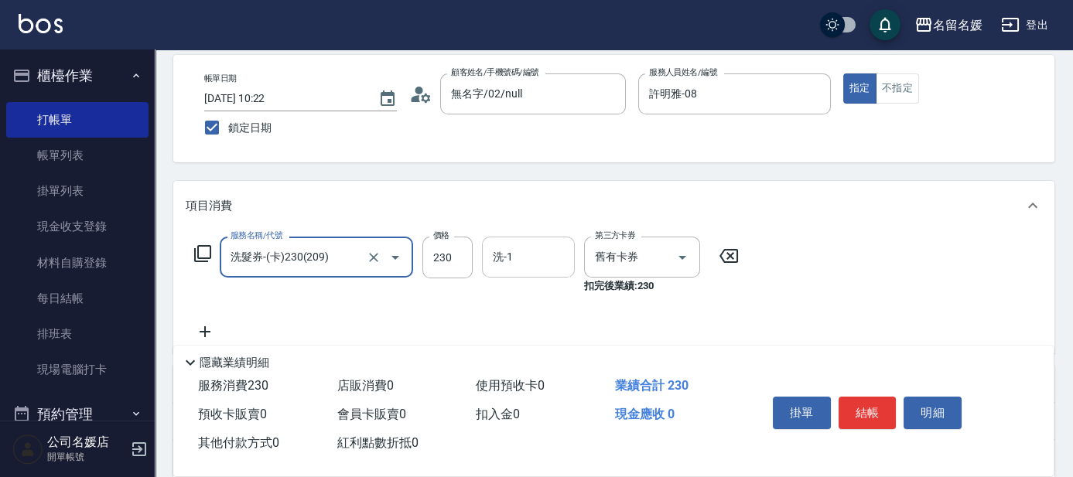
type input "洗髮券-(卡)230(209)"
click at [532, 246] on input "洗-1" at bounding box center [528, 257] width 79 height 27
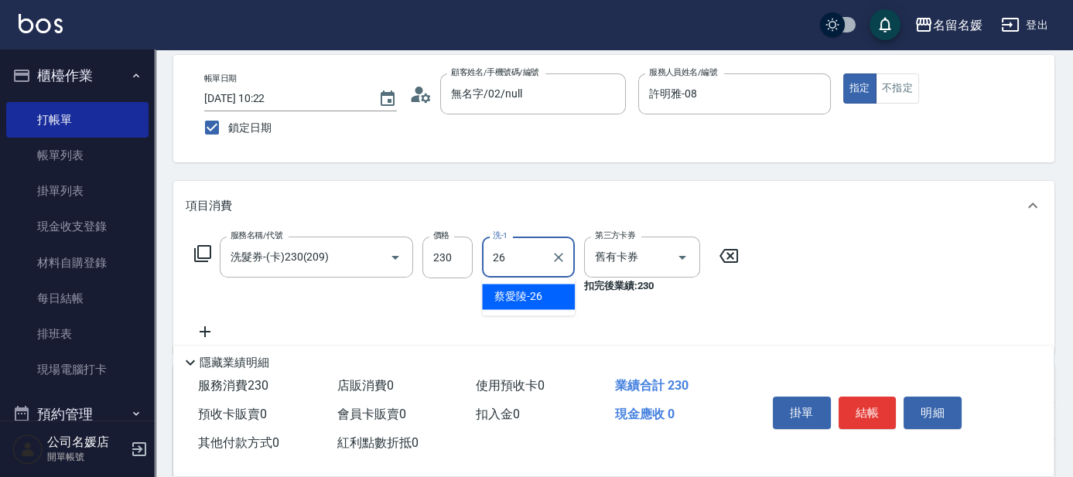
click at [549, 287] on div "[PERSON_NAME]-26" at bounding box center [528, 297] width 93 height 26
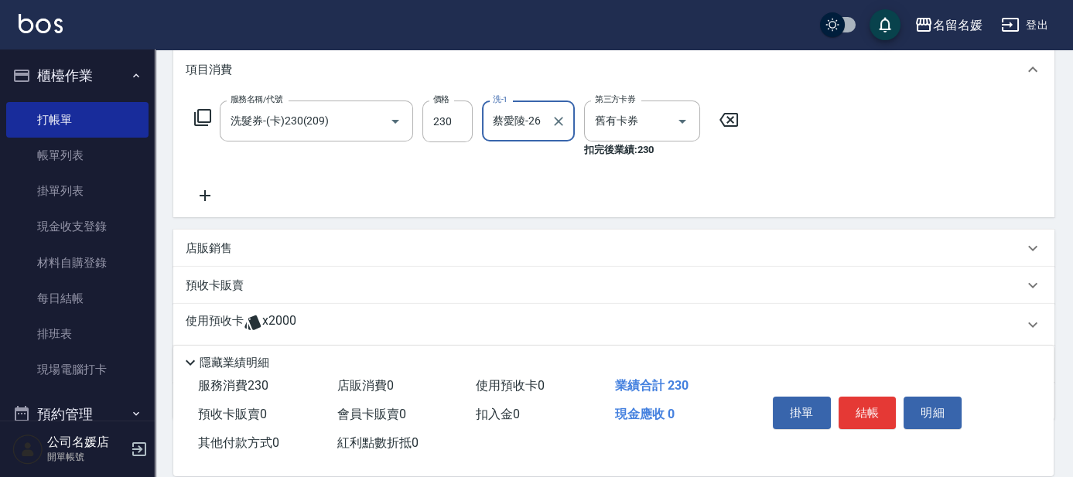
scroll to position [210, 0]
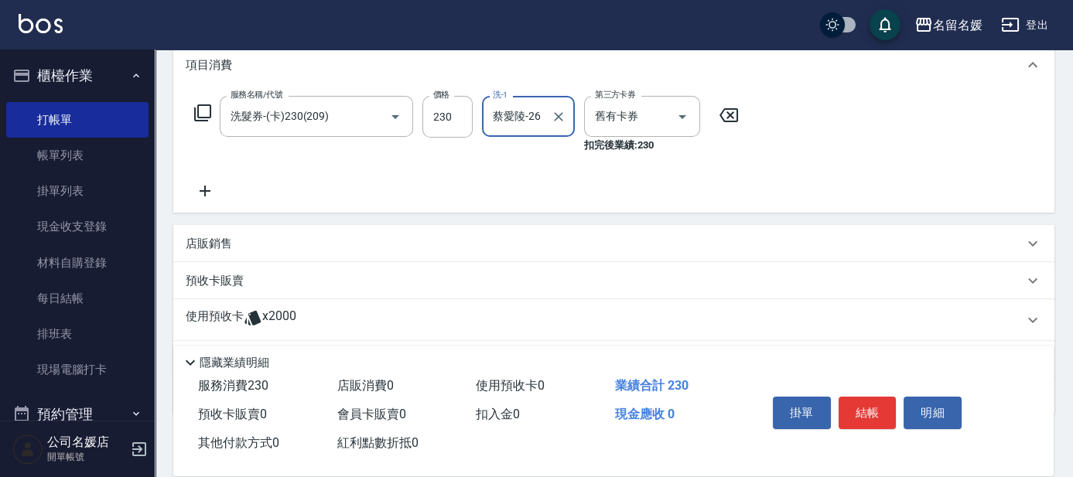
type input "蔡愛陵-26"
click at [218, 248] on p "店販銷售" at bounding box center [209, 244] width 46 height 16
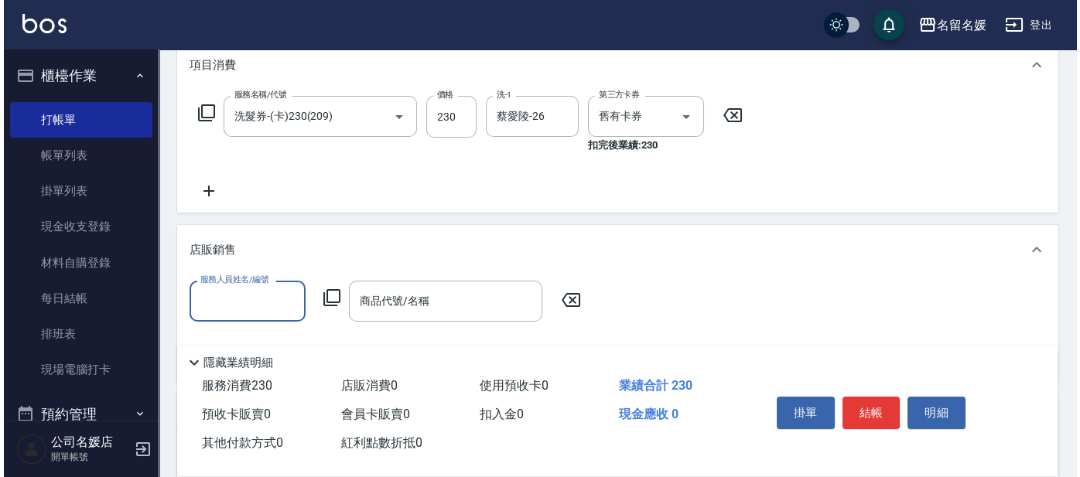
scroll to position [0, 0]
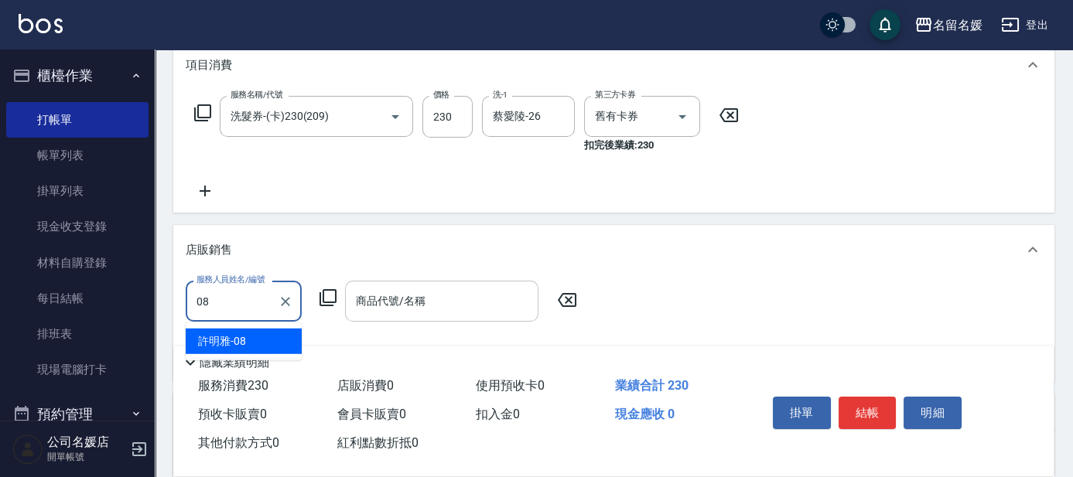
click at [260, 337] on div "[PERSON_NAME]-08" at bounding box center [244, 342] width 116 height 26
type input "許明雅-08"
click at [327, 293] on icon at bounding box center [328, 298] width 19 height 19
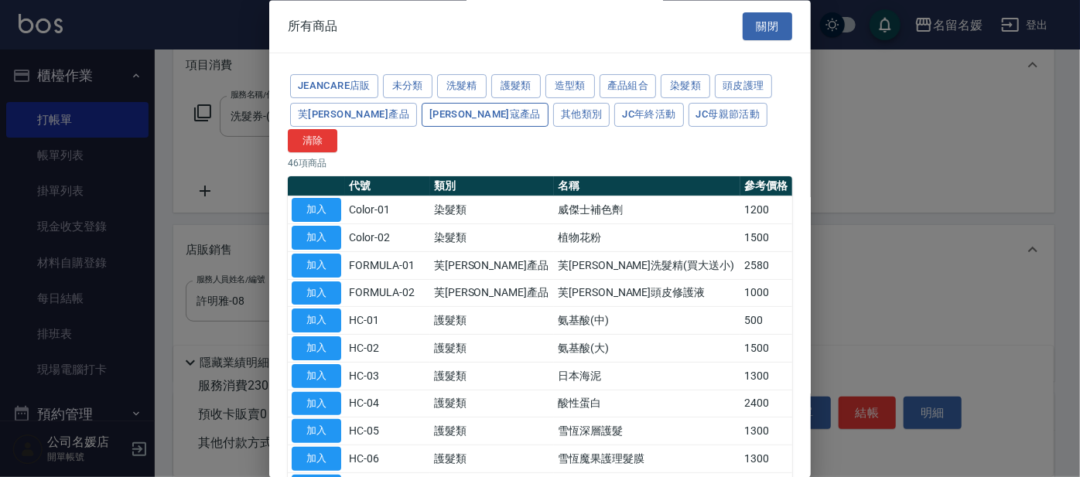
click at [422, 110] on button "[PERSON_NAME]寇產品" at bounding box center [485, 115] width 127 height 24
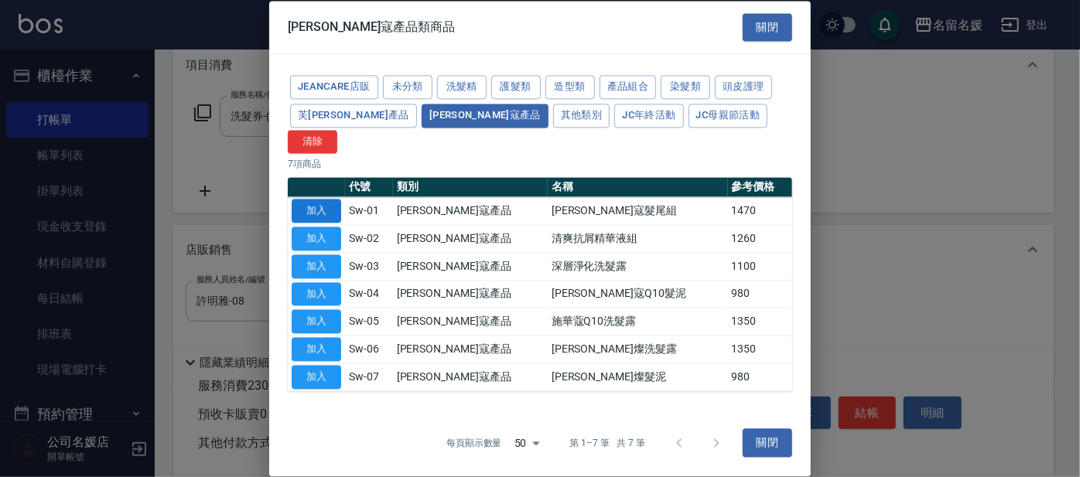
click at [330, 200] on button "加入" at bounding box center [317, 212] width 50 height 24
type input "[PERSON_NAME]寇髮尾組"
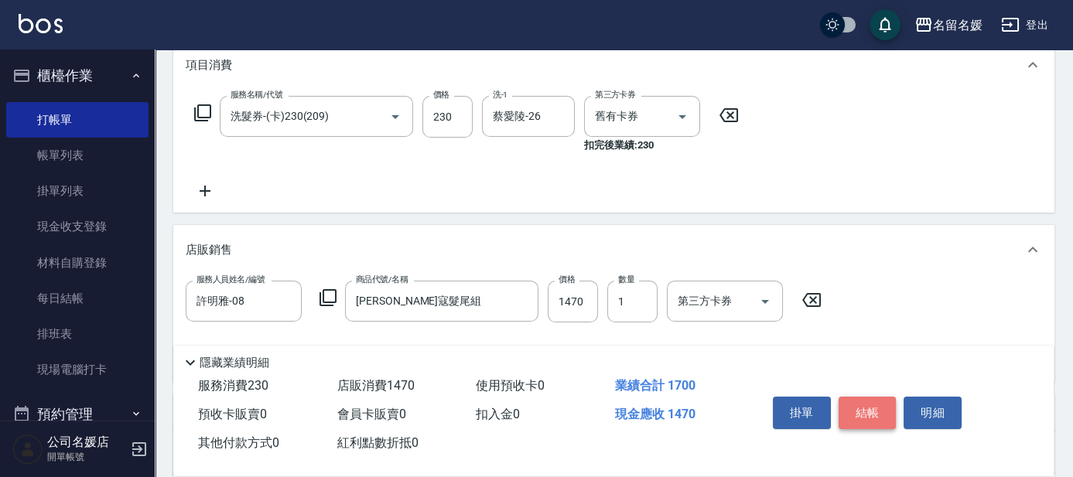
click at [874, 407] on button "結帳" at bounding box center [868, 413] width 58 height 33
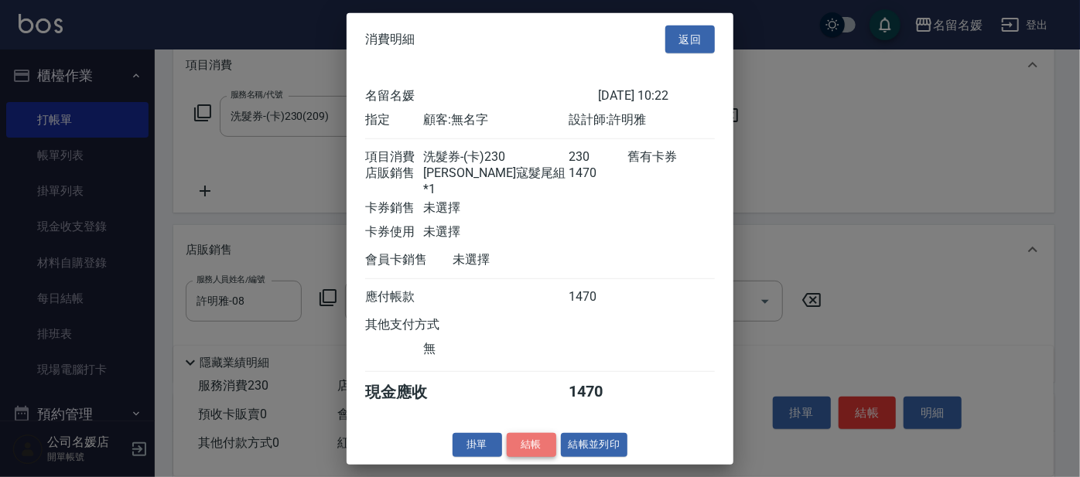
click at [536, 444] on button "結帳" at bounding box center [532, 445] width 50 height 24
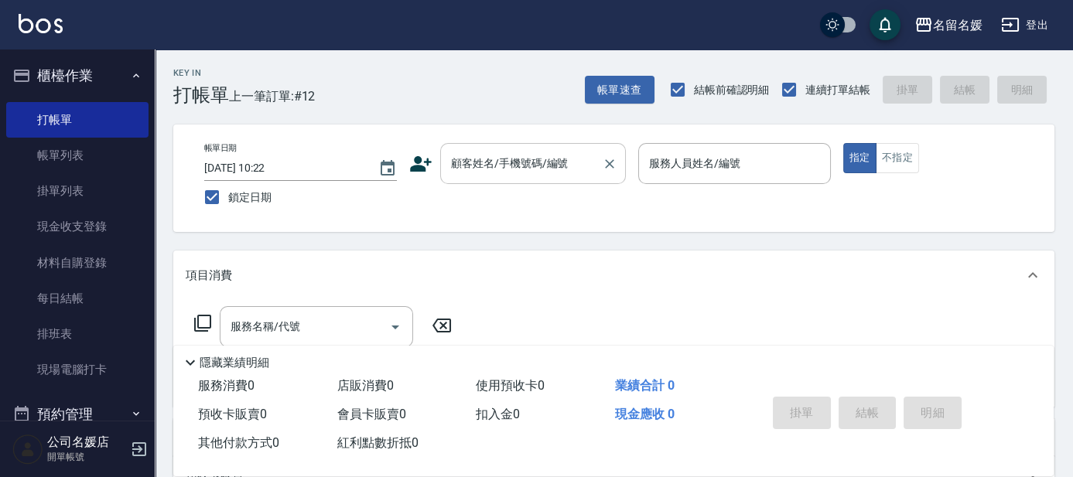
click at [564, 163] on div "顧客姓名/手機號碼/編號 顧客姓名/手機號碼/編號" at bounding box center [533, 163] width 186 height 41
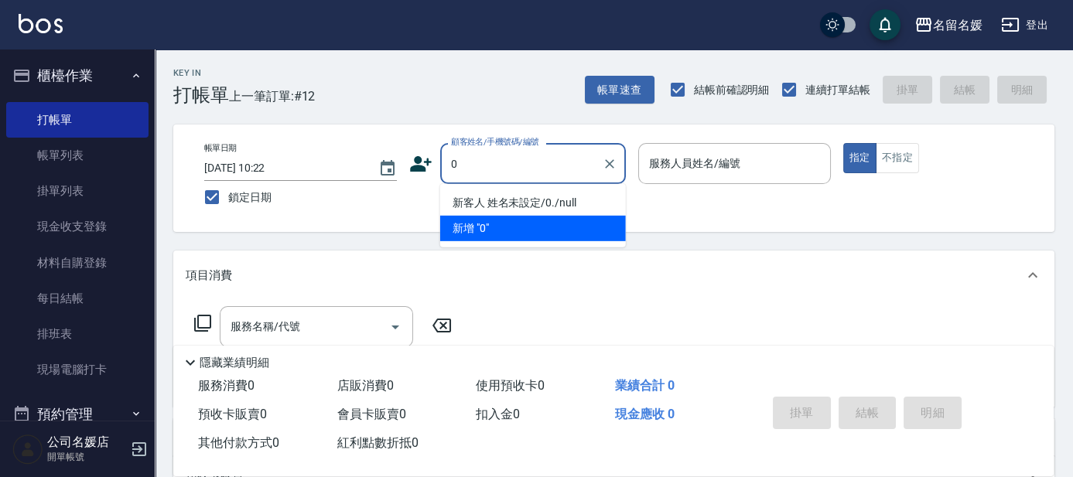
type input "0"
type input "3"
type input "新客人 姓名未設定/0./null"
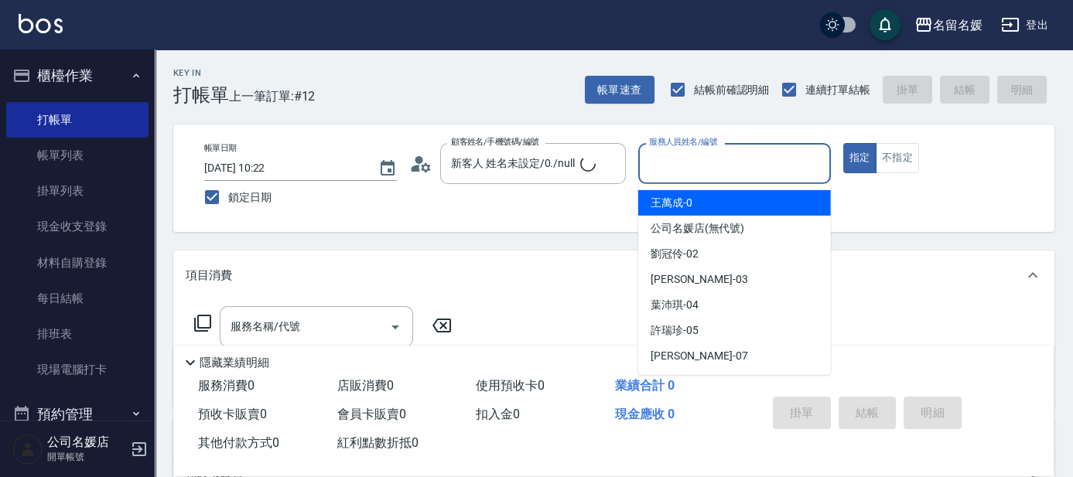
type input "0"
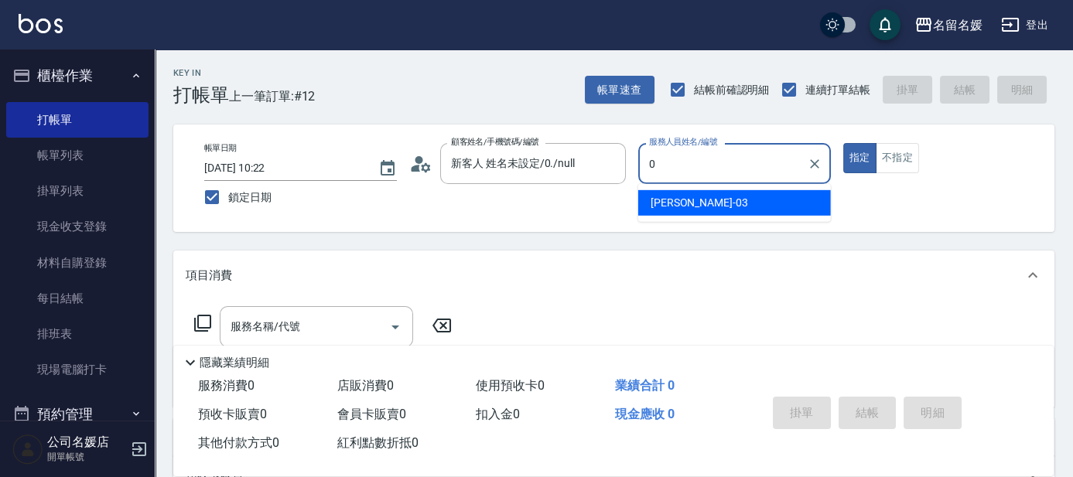
type input "新客人 姓名未設定/0/null"
type input "[PERSON_NAME]-03"
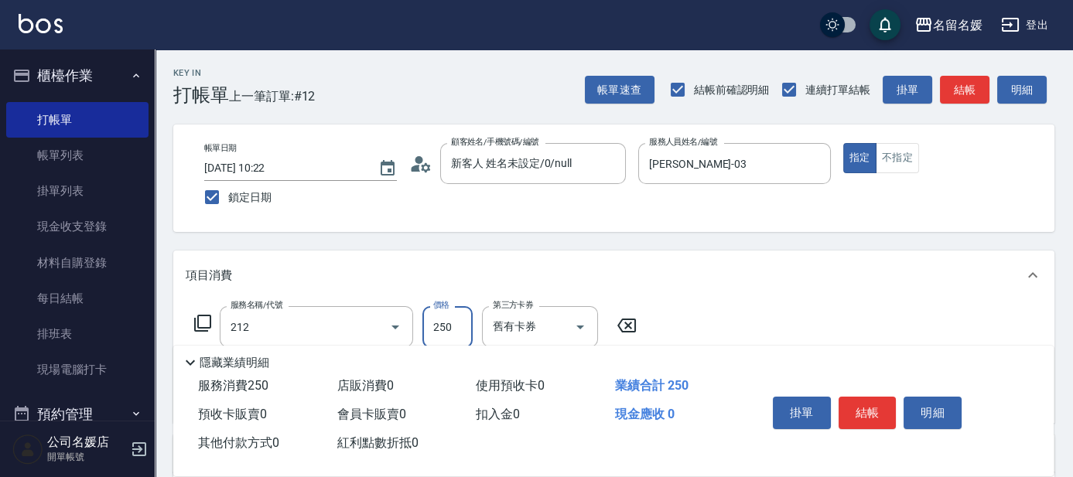
type input "洗髮券-(卡)250(212)"
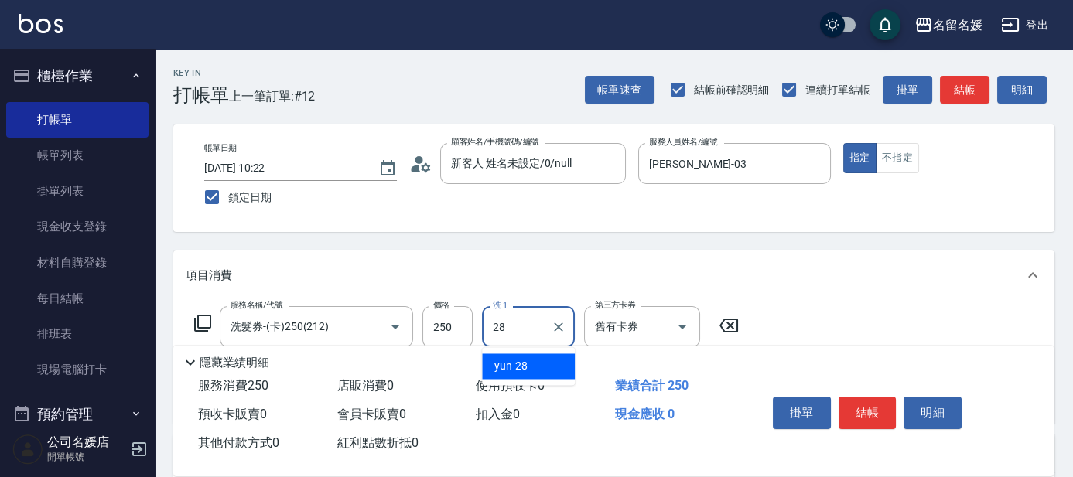
type input "yun-28"
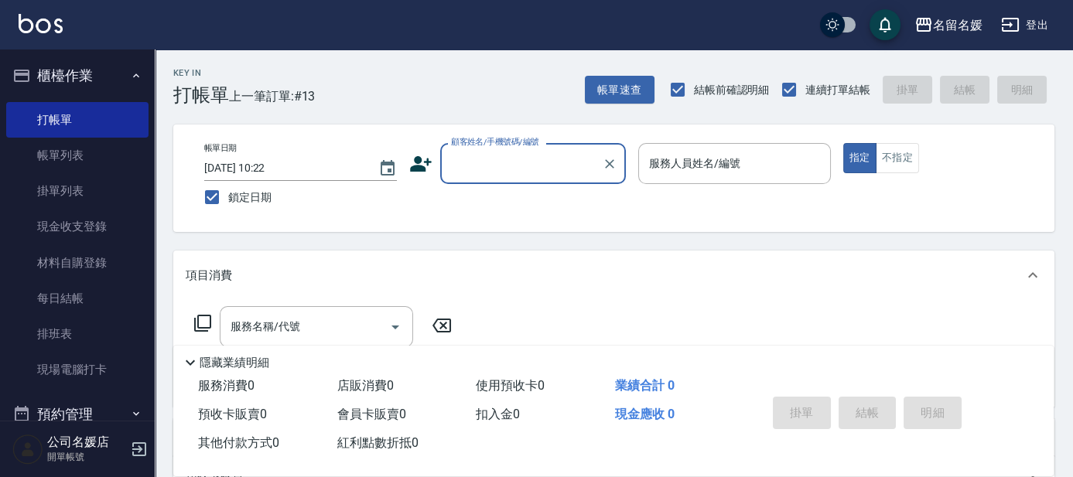
click at [546, 168] on input "顧客姓名/手機號碼/編號" at bounding box center [521, 163] width 149 height 27
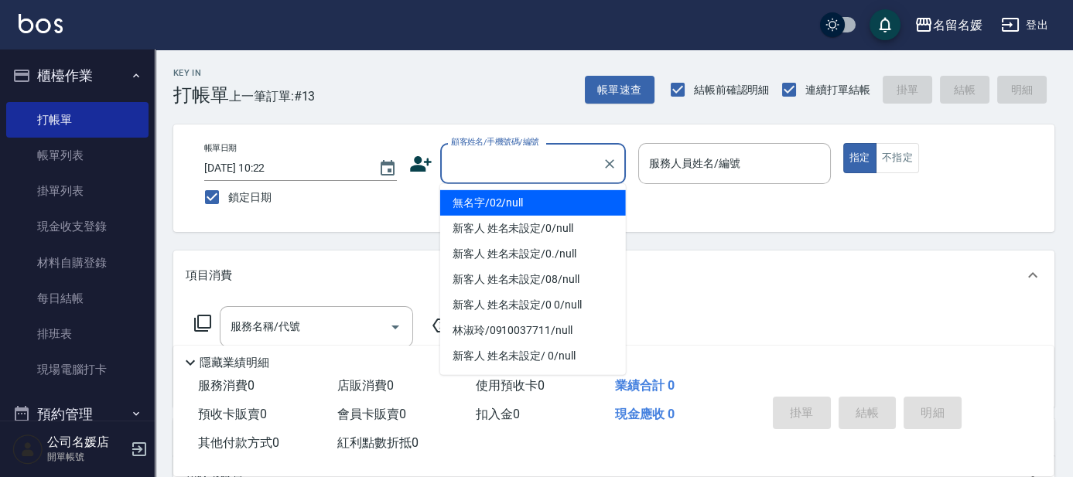
click at [536, 198] on li "無名字/02/null" at bounding box center [533, 203] width 186 height 26
type input "無名字/02/null"
click at [508, 196] on div "帳單日期 [DATE] 10:22 鎖定日期 顧客姓名/手機號碼/編號 無名字/02/null 顧客姓名/手機號碼/編號 服務人員姓名/編號 服務人員姓名/編…" at bounding box center [614, 178] width 844 height 70
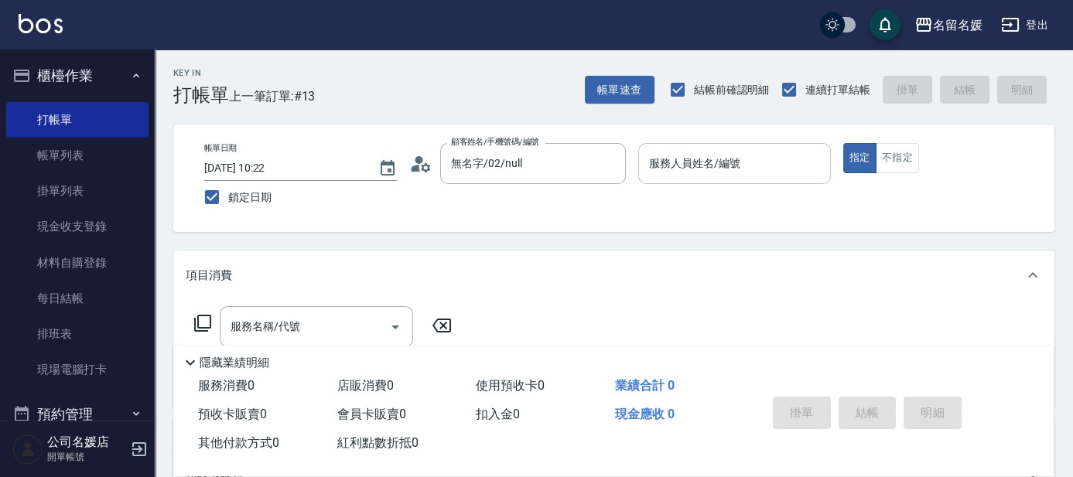
click at [755, 154] on input "服務人員姓名/編號" at bounding box center [734, 163] width 179 height 27
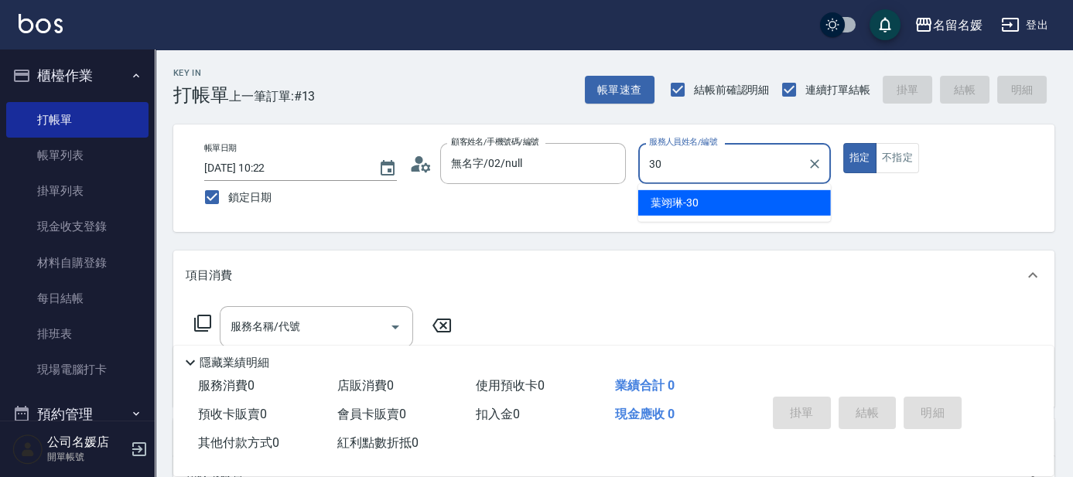
click at [705, 194] on div "[PERSON_NAME]-30" at bounding box center [734, 203] width 193 height 26
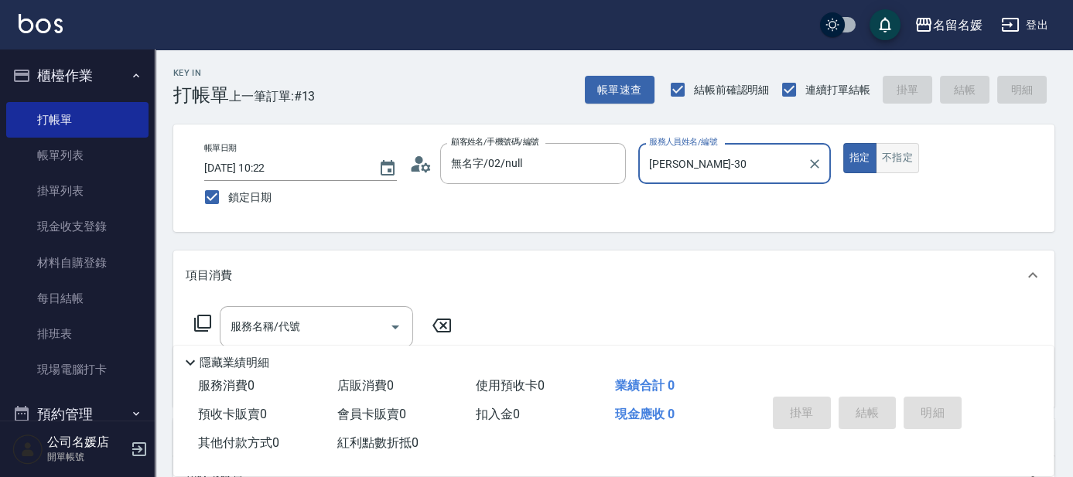
type input "[PERSON_NAME]-30"
click at [902, 152] on button "不指定" at bounding box center [897, 158] width 43 height 30
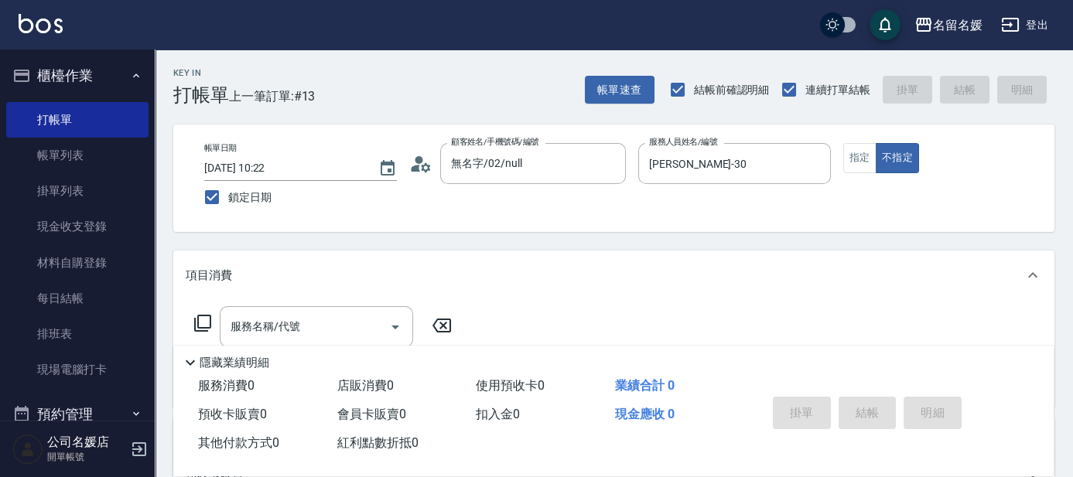
scroll to position [140, 0]
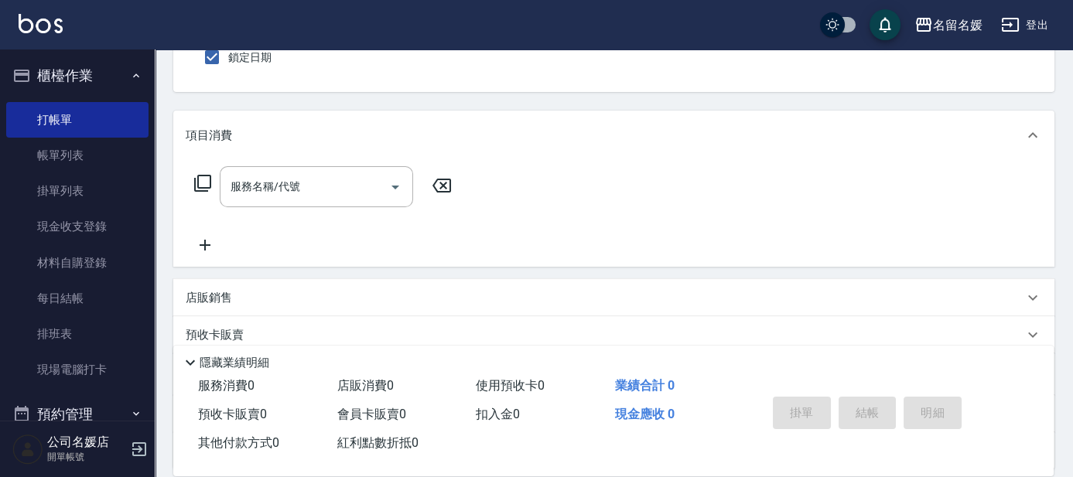
click at [341, 159] on div "項目消費" at bounding box center [613, 136] width 881 height 50
click at [328, 176] on div "項目消費 服務名稱/代號 服務名稱/代號 店販銷售 服務人員姓名/編號 服務人員姓名/編號 商品代號/名稱 商品代號/名稱 預收卡販賣 卡券名稱/代號 卡券名…" at bounding box center [613, 290] width 881 height 359
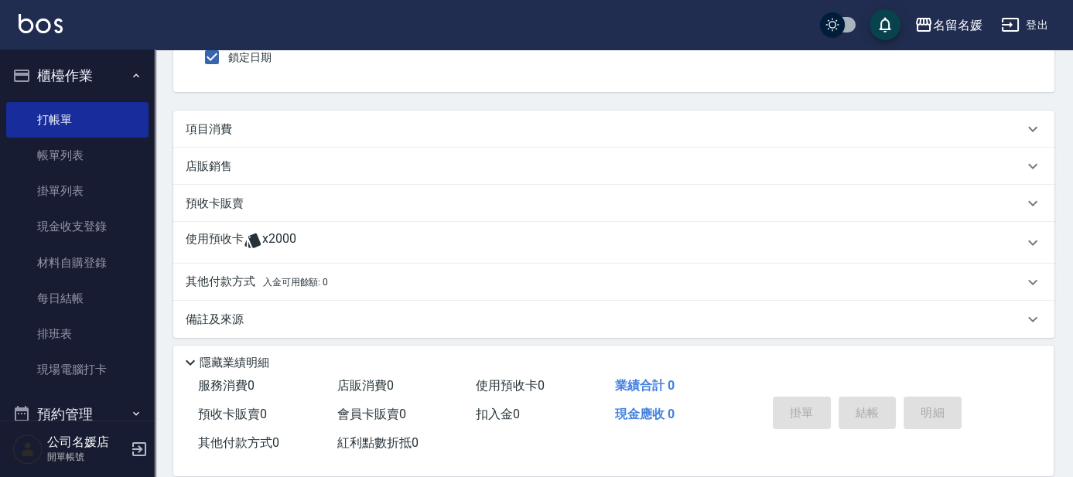
click at [348, 185] on div "預收卡販賣" at bounding box center [613, 203] width 881 height 37
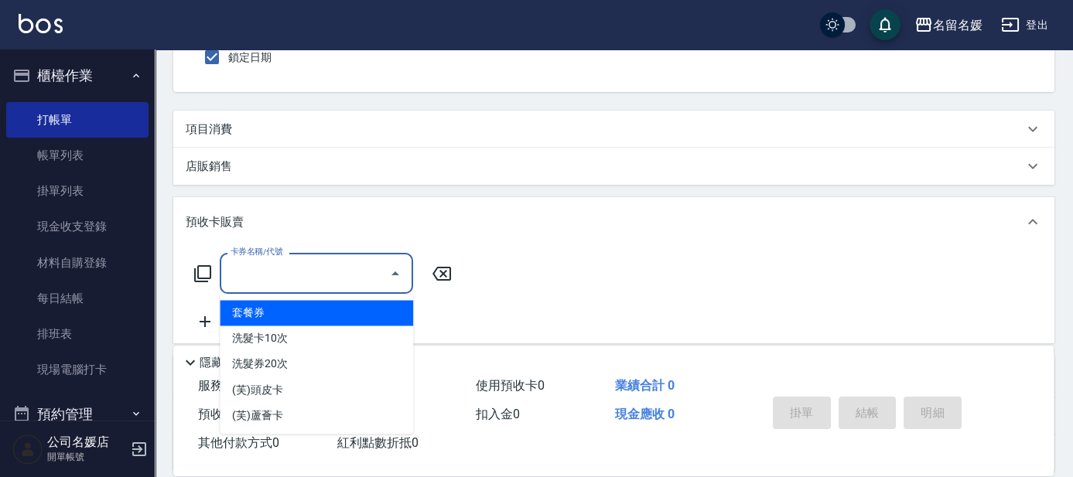
click at [266, 265] on input "卡券名稱/代號" at bounding box center [305, 273] width 156 height 27
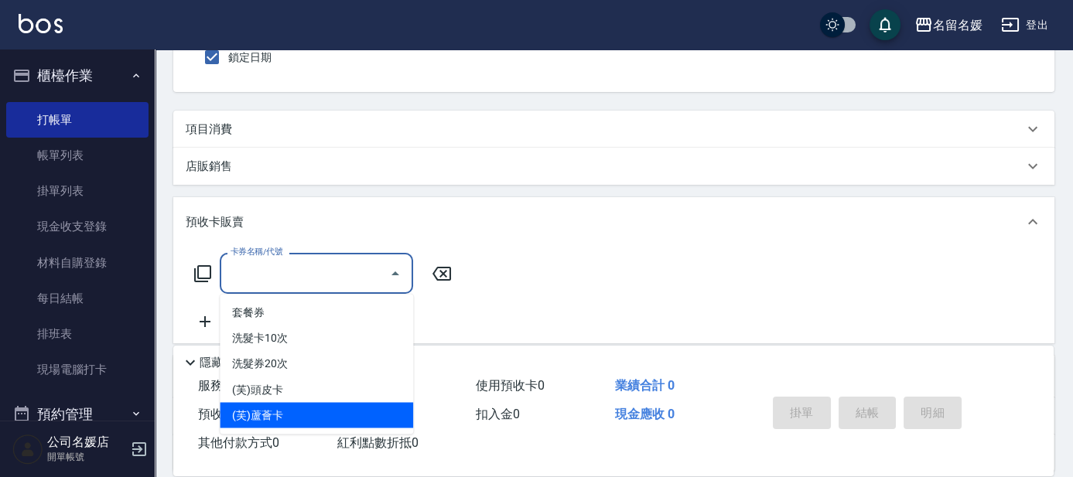
click at [438, 267] on icon at bounding box center [442, 274] width 19 height 14
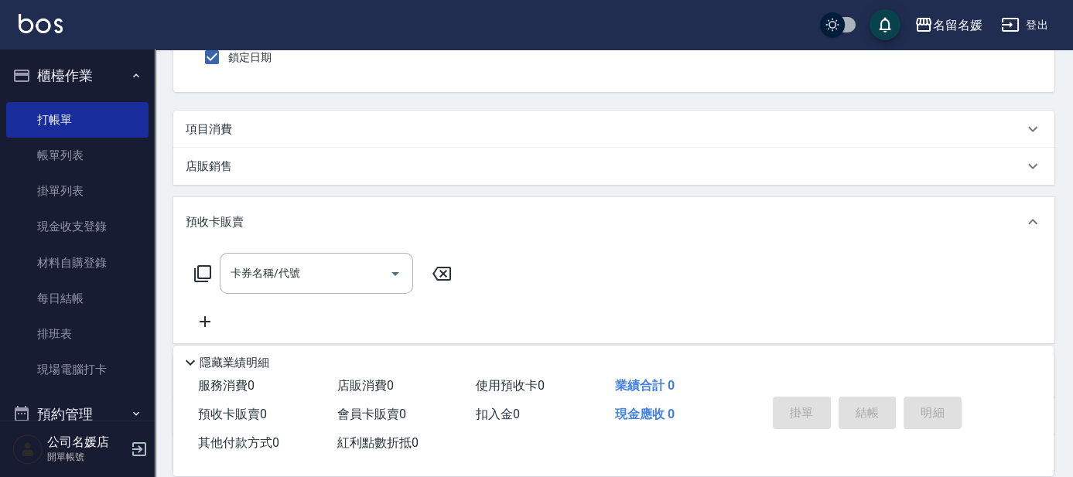
click at [238, 124] on div "項目消費" at bounding box center [605, 129] width 838 height 16
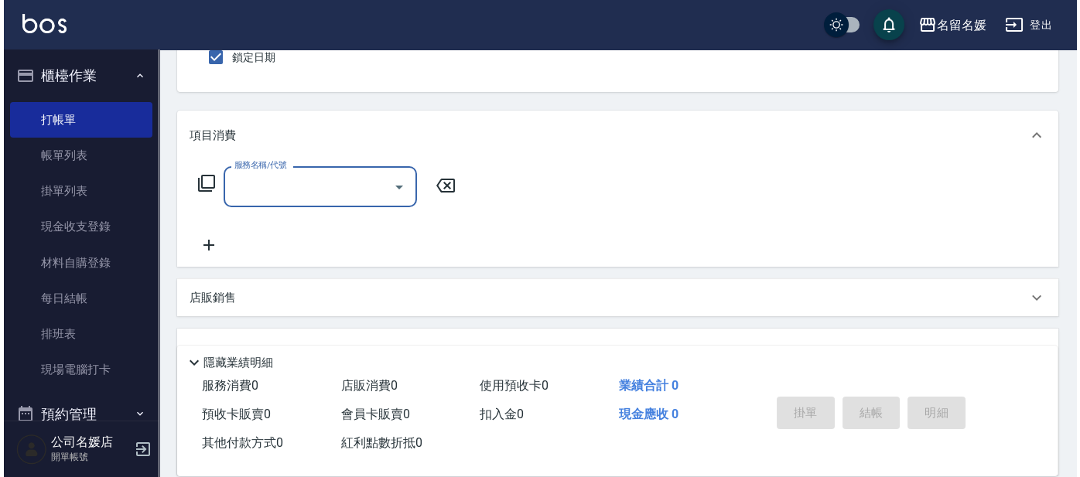
scroll to position [26, 0]
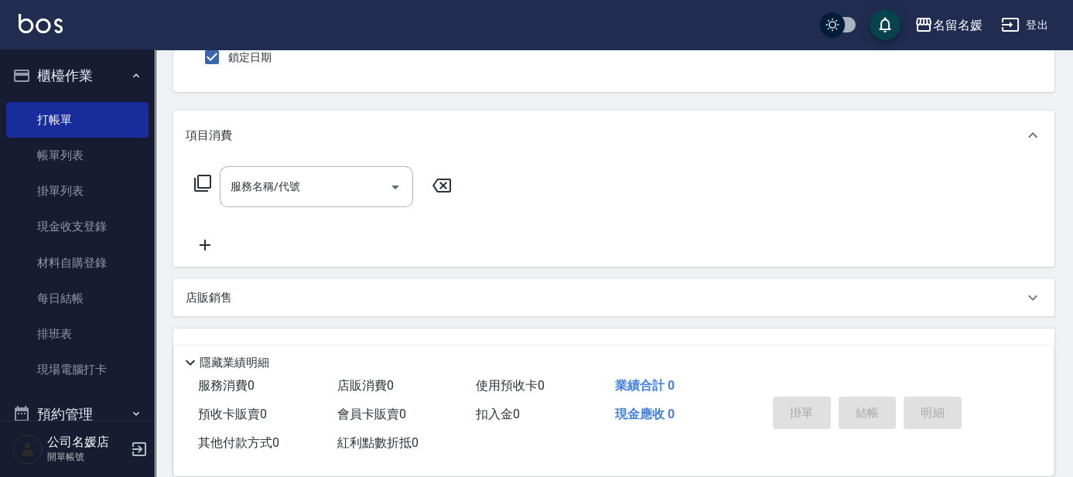
click at [205, 180] on icon at bounding box center [202, 183] width 19 height 19
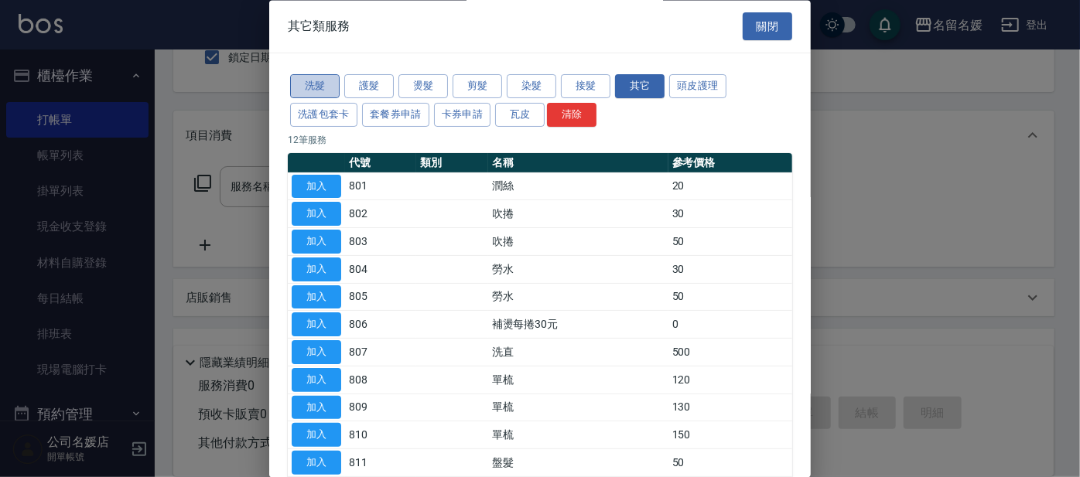
click at [309, 85] on button "洗髮" at bounding box center [315, 87] width 50 height 24
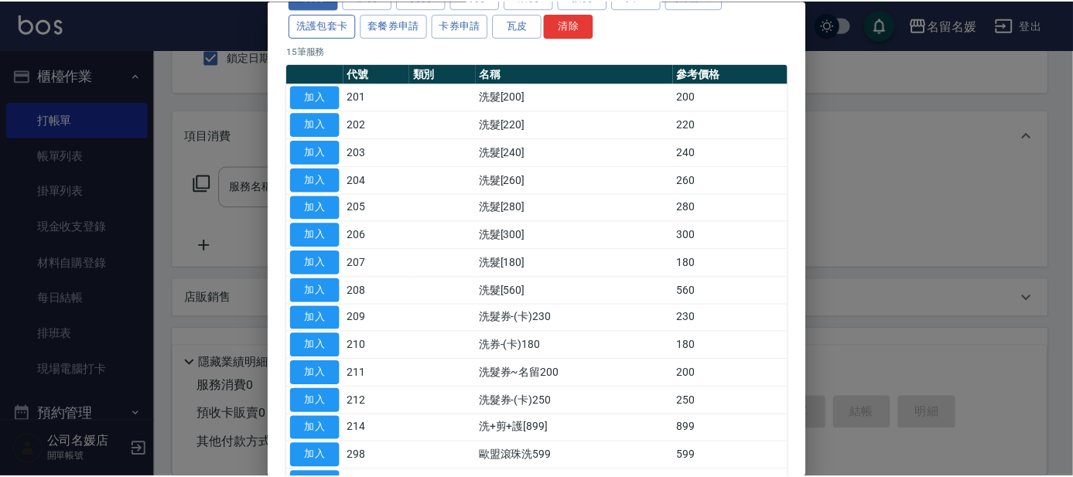
scroll to position [140, 0]
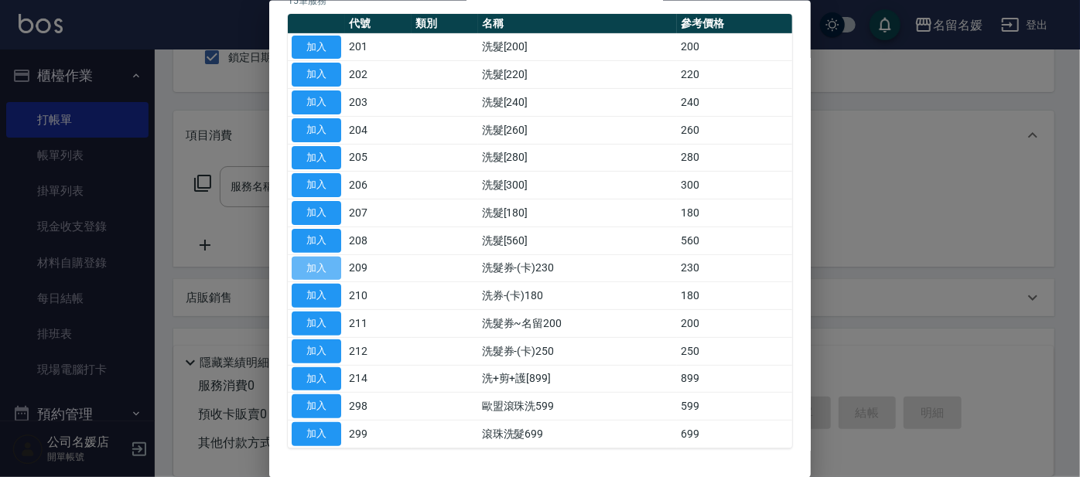
drag, startPoint x: 326, startPoint y: 268, endPoint x: 334, endPoint y: 266, distance: 8.7
click at [326, 267] on button "加入" at bounding box center [317, 268] width 50 height 24
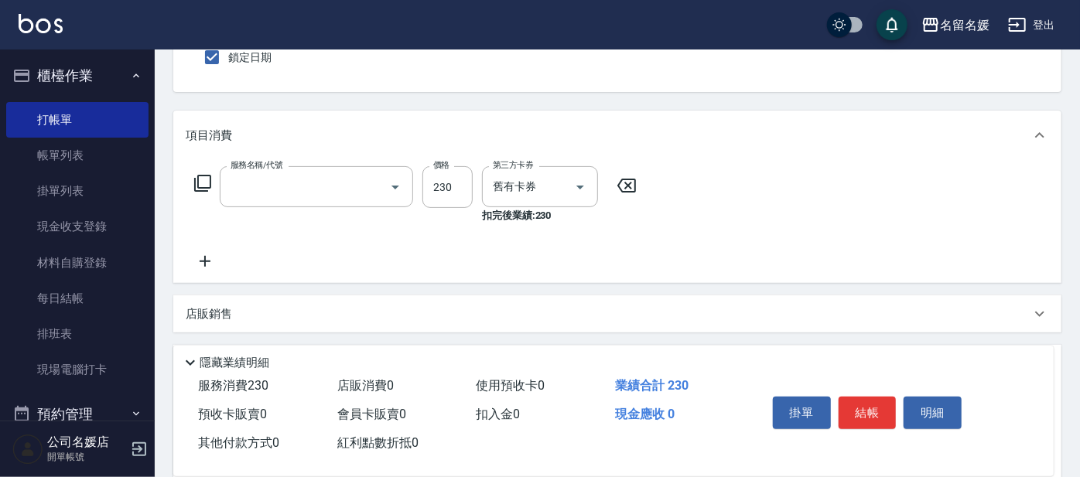
type input "洗髮券-(卡)230(209)"
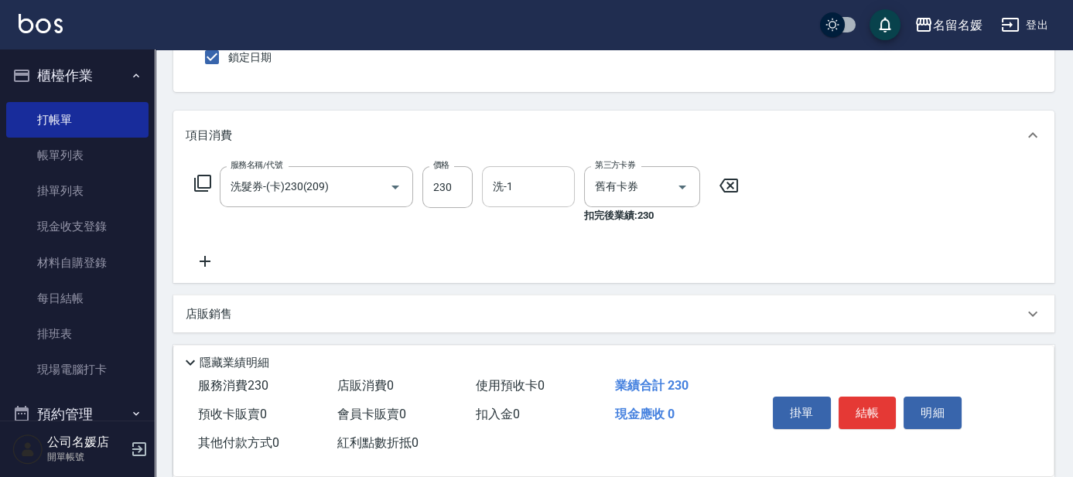
click at [517, 193] on input "洗-1" at bounding box center [528, 186] width 79 height 27
click at [549, 223] on div "[PERSON_NAME]-30" at bounding box center [528, 227] width 93 height 26
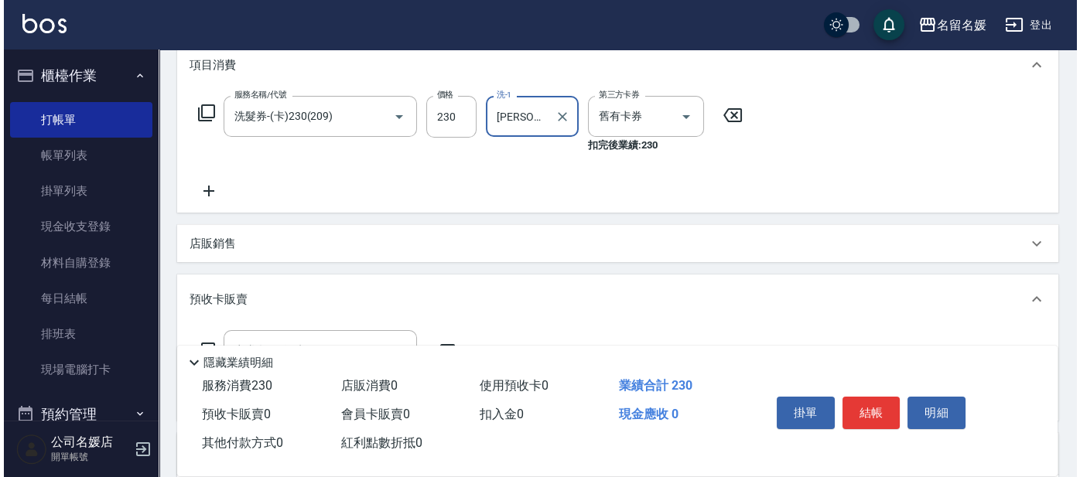
scroll to position [210, 0]
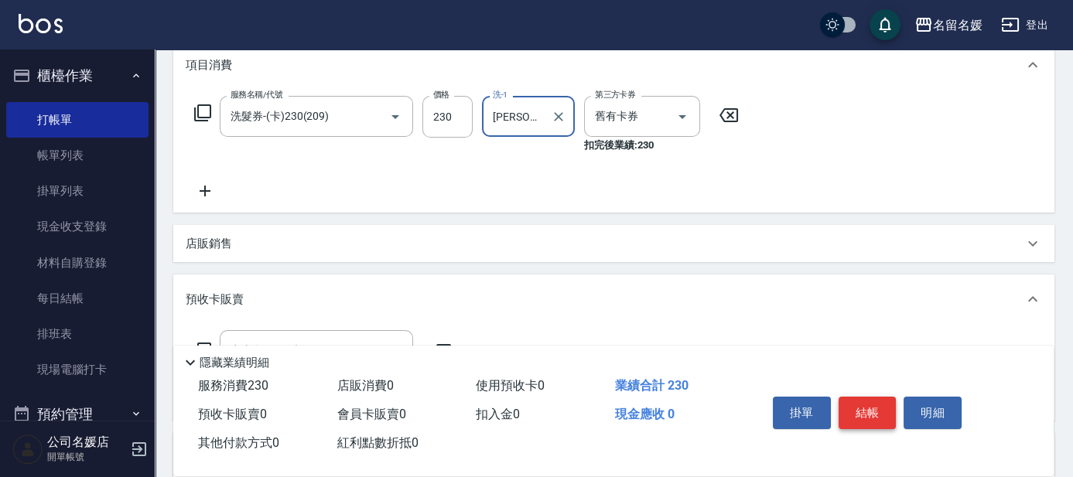
type input "[PERSON_NAME]-30"
click at [850, 409] on button "結帳" at bounding box center [868, 413] width 58 height 33
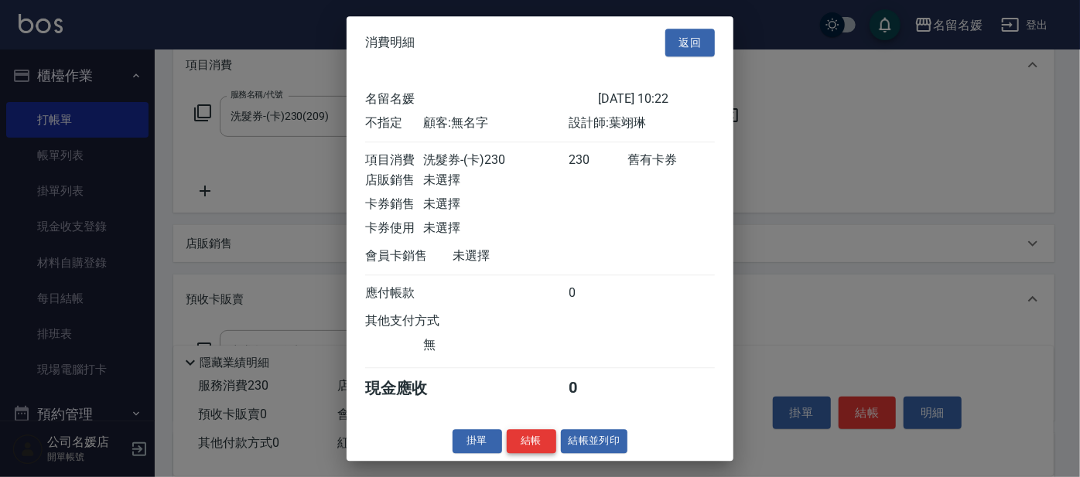
click at [530, 446] on button "結帳" at bounding box center [532, 441] width 50 height 24
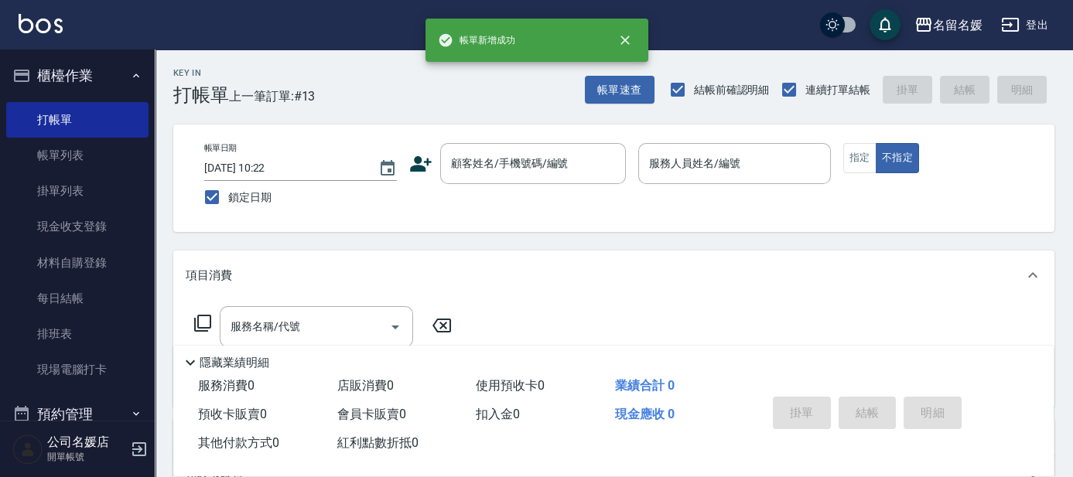
scroll to position [0, 0]
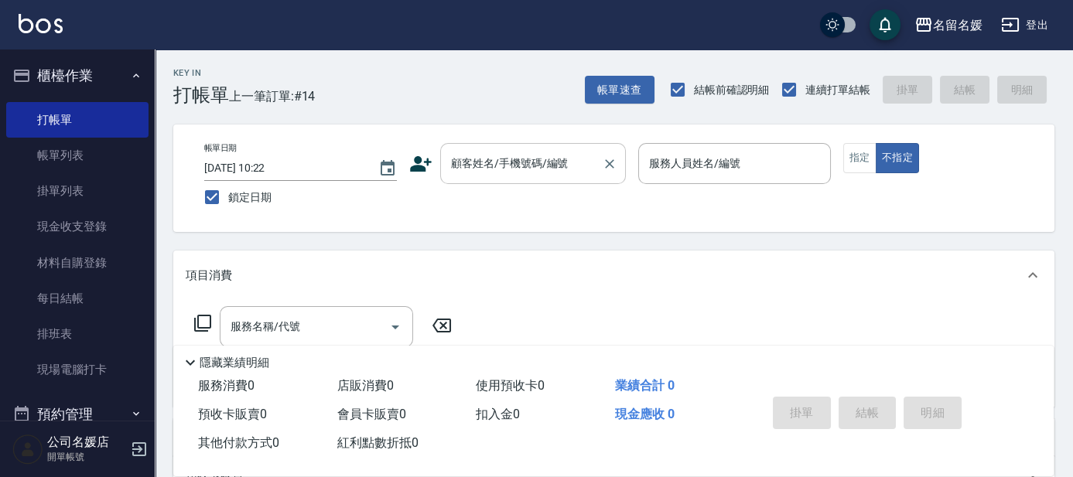
click at [502, 177] on div "顧客姓名/手機號碼/編號" at bounding box center [533, 163] width 186 height 41
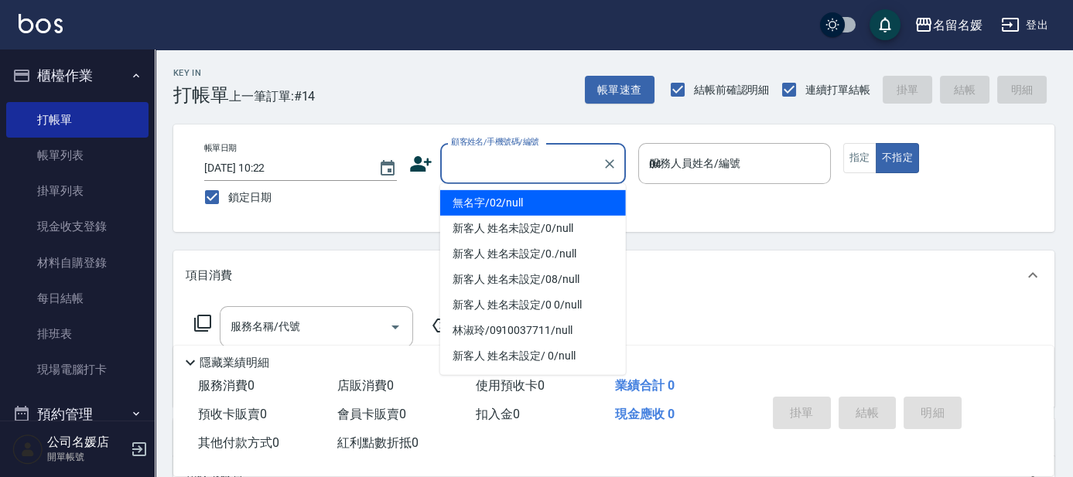
type input "04"
type button "false"
type input "無名字/02/null"
type input "[PERSON_NAME]-04"
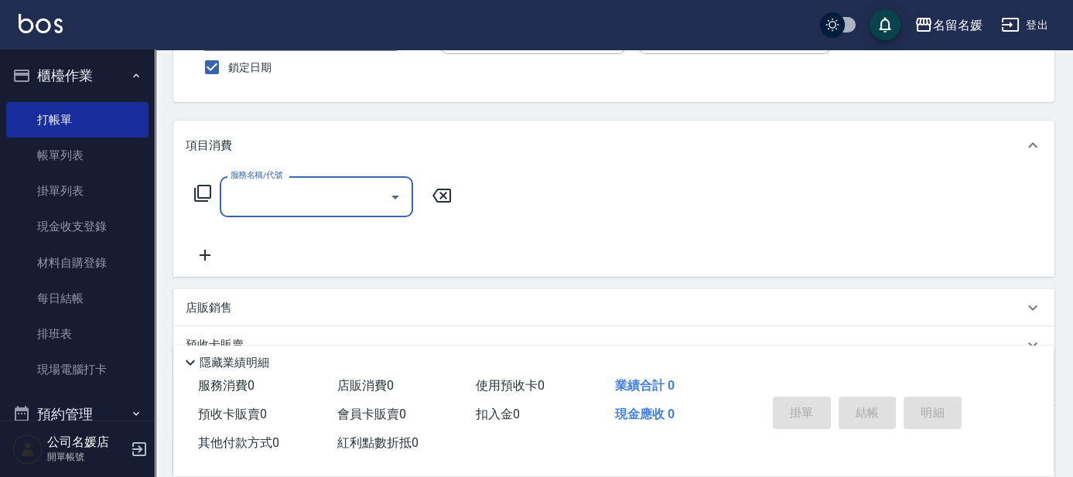
scroll to position [70, 0]
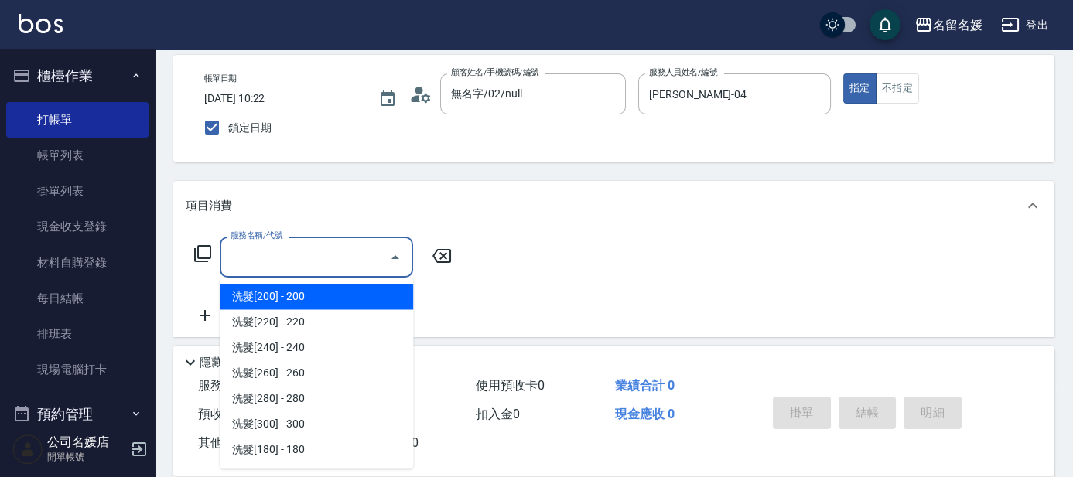
click at [286, 256] on input "服務名稱/代號" at bounding box center [305, 257] width 156 height 27
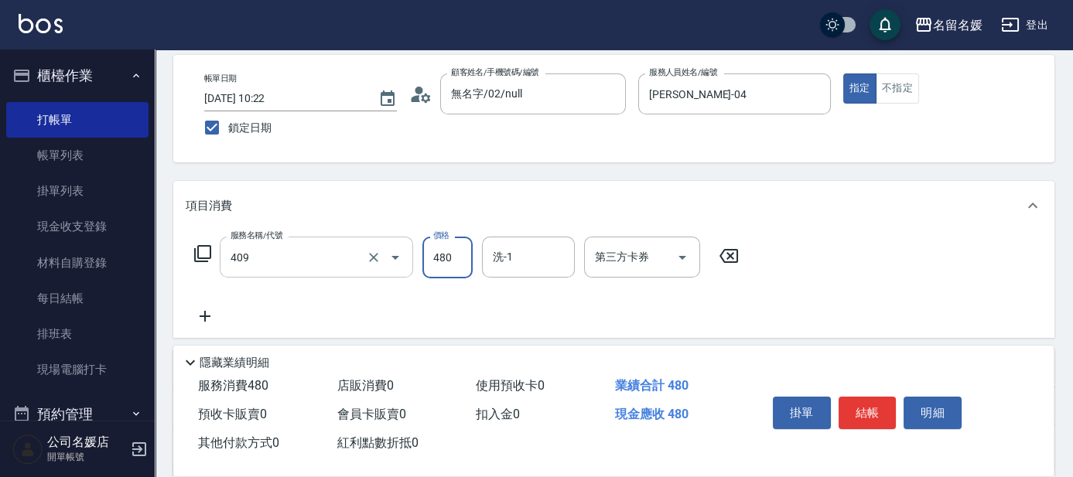
type input "洗+剪(409)"
type input "580"
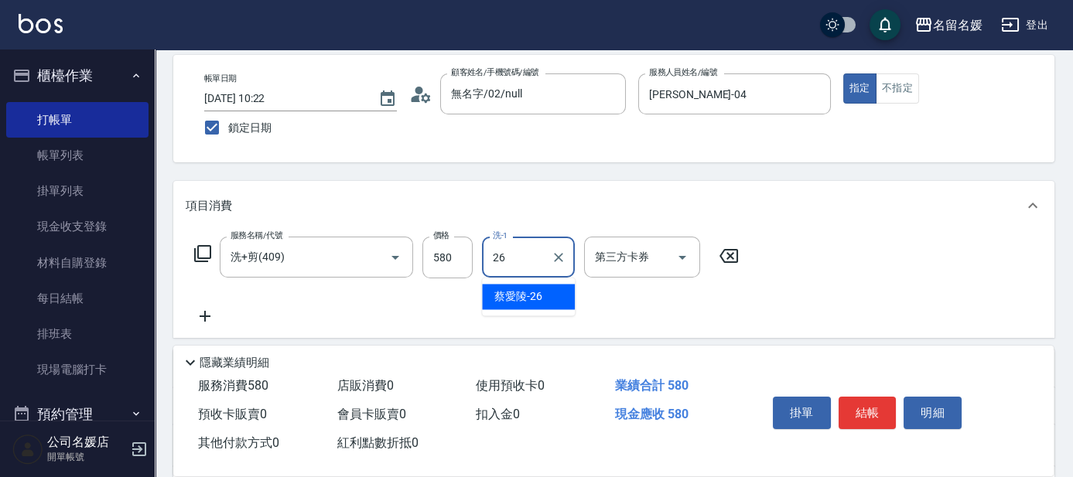
type input "26"
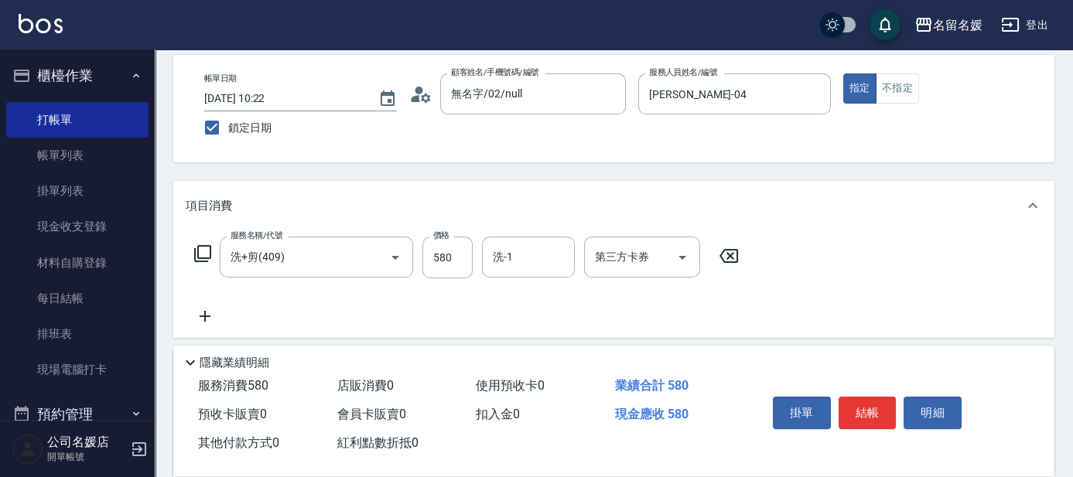
click at [734, 258] on icon at bounding box center [729, 256] width 39 height 19
type input "剪髮(580)(408)"
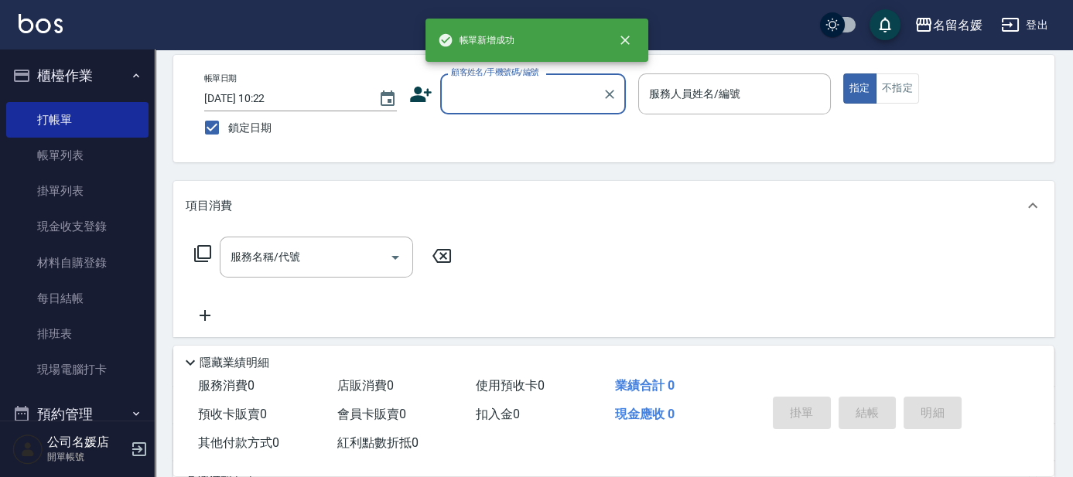
scroll to position [0, 0]
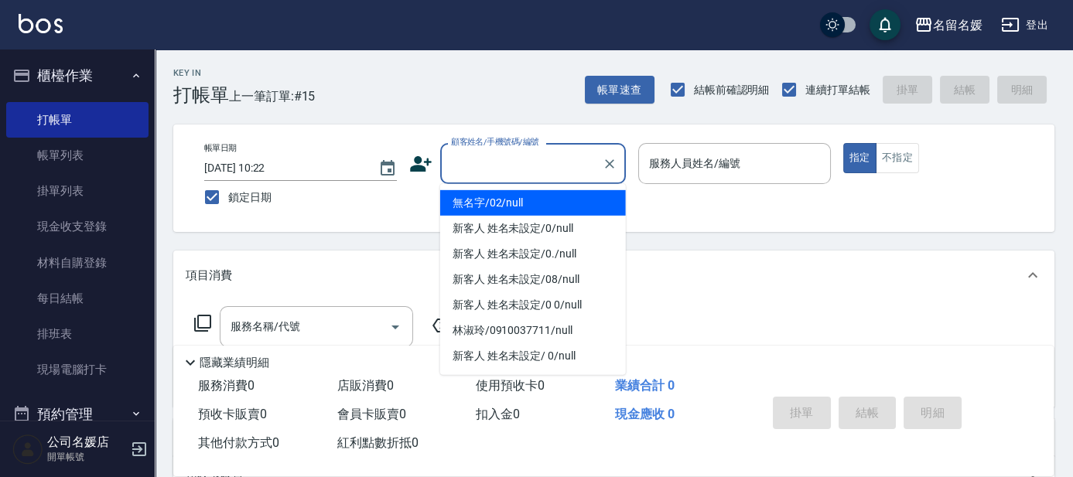
type input "0"
type input "無名字/02/null"
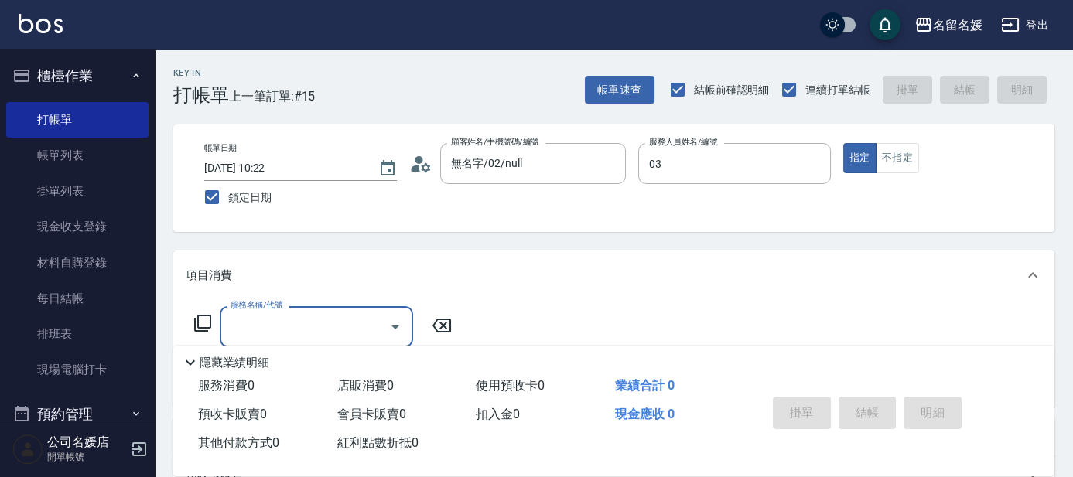
type input "[PERSON_NAME]-03"
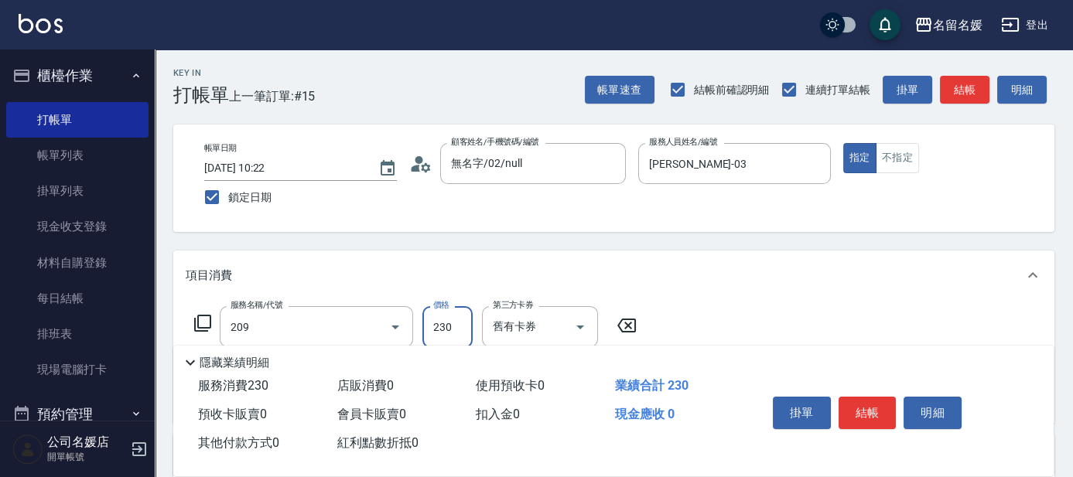
type input "洗髮券-(卡)230(209)"
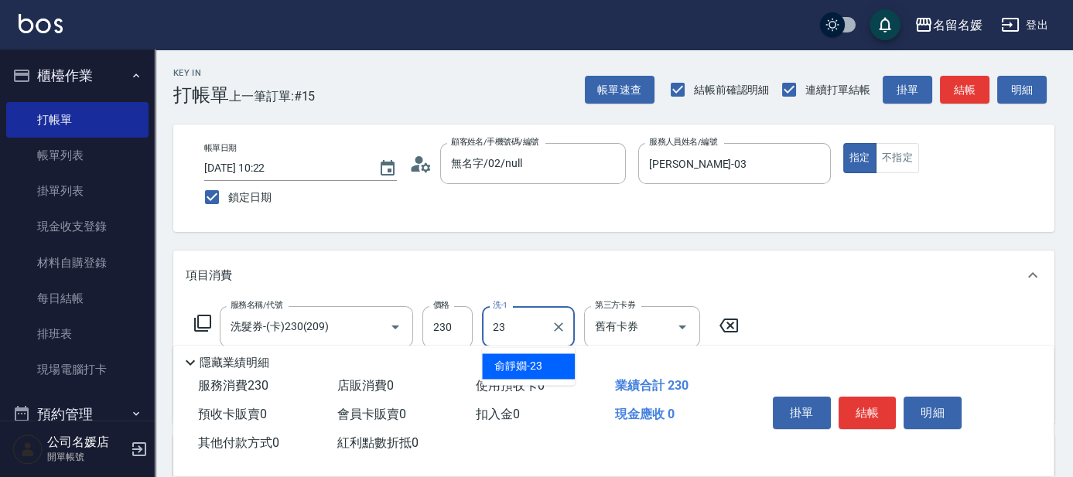
type input "俞靜嫺-23"
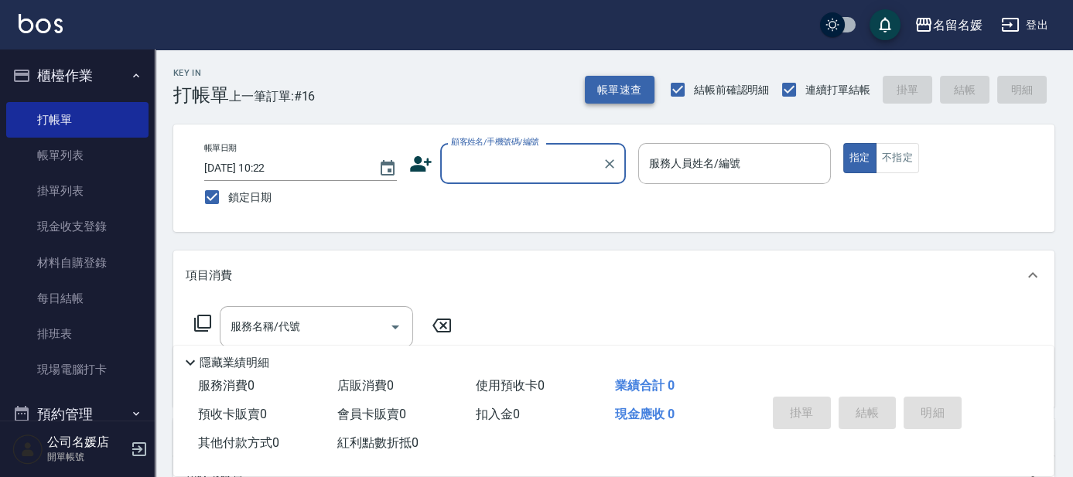
click at [621, 93] on button "帳單速查" at bounding box center [620, 90] width 70 height 29
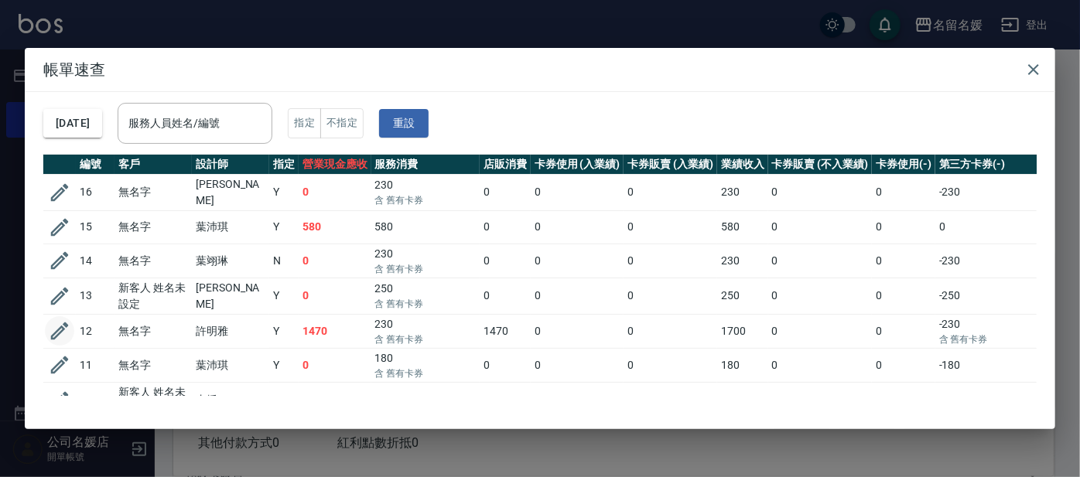
click at [54, 330] on icon "button" at bounding box center [60, 332] width 18 height 18
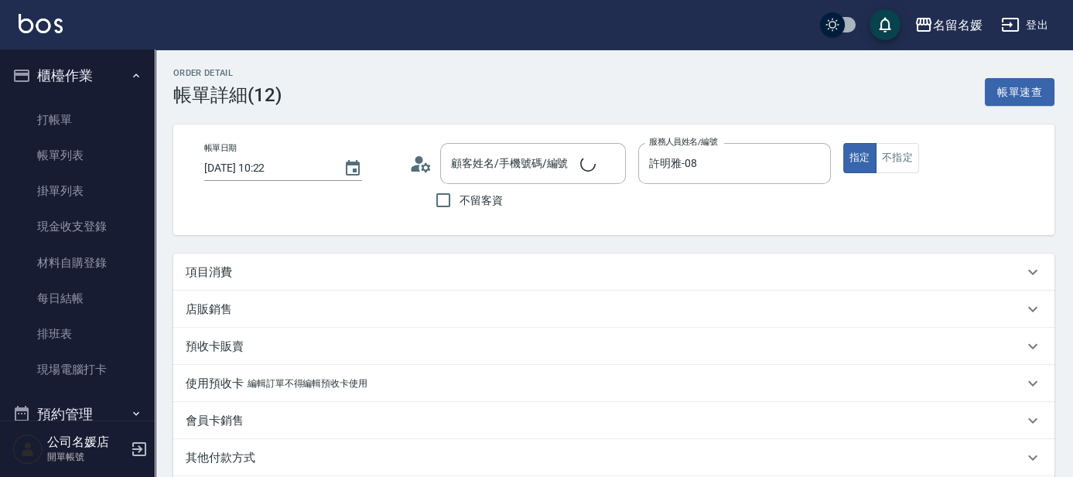
type input "[DATE] 10:22"
type input "許明雅-08"
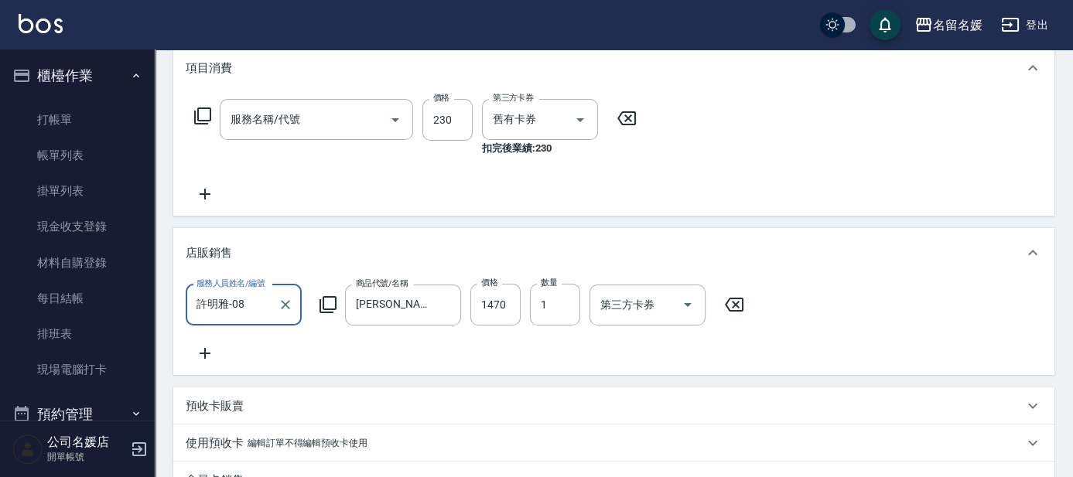
type input "無名字/02/null"
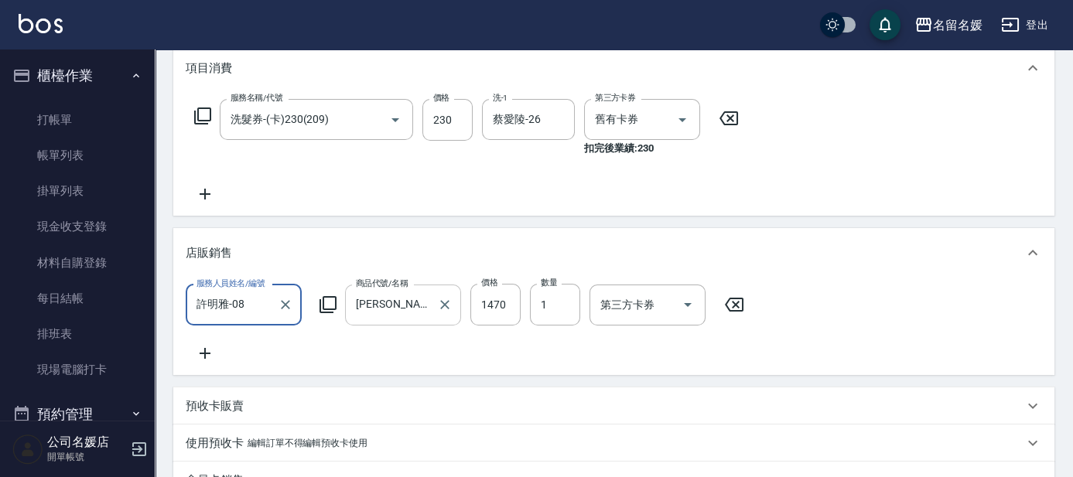
type input "洗髮券-(卡)230(209)"
type input "許"
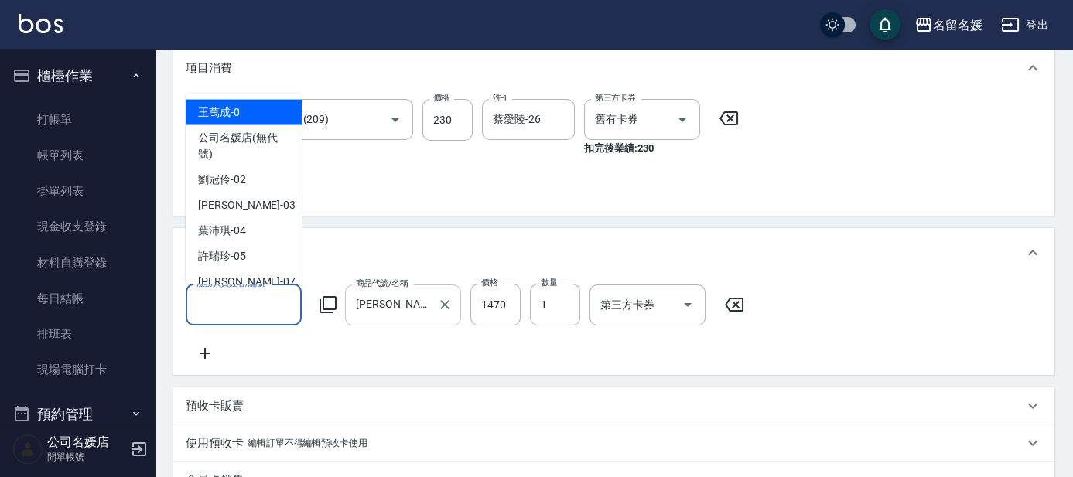
click at [422, 301] on input "[PERSON_NAME]寇髮尾組" at bounding box center [391, 305] width 79 height 27
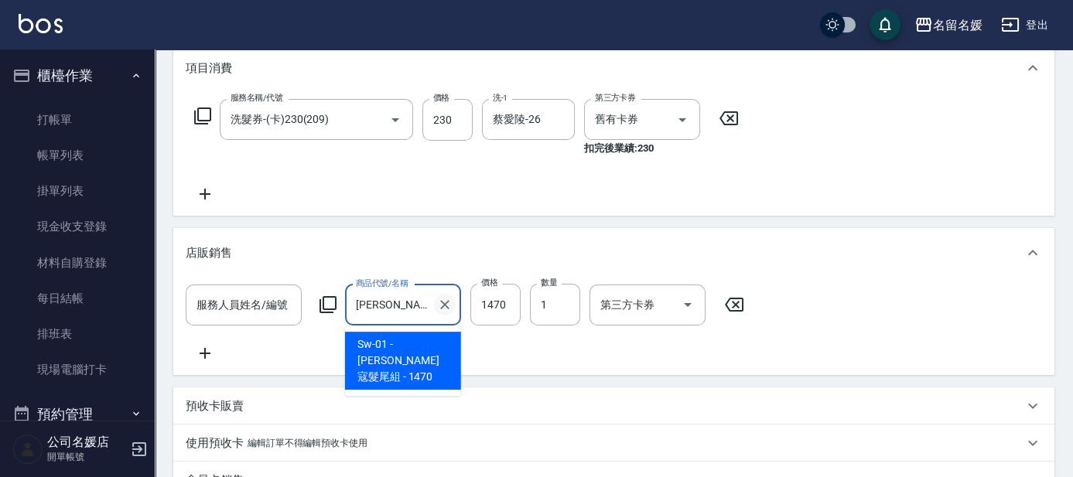
type input "施"
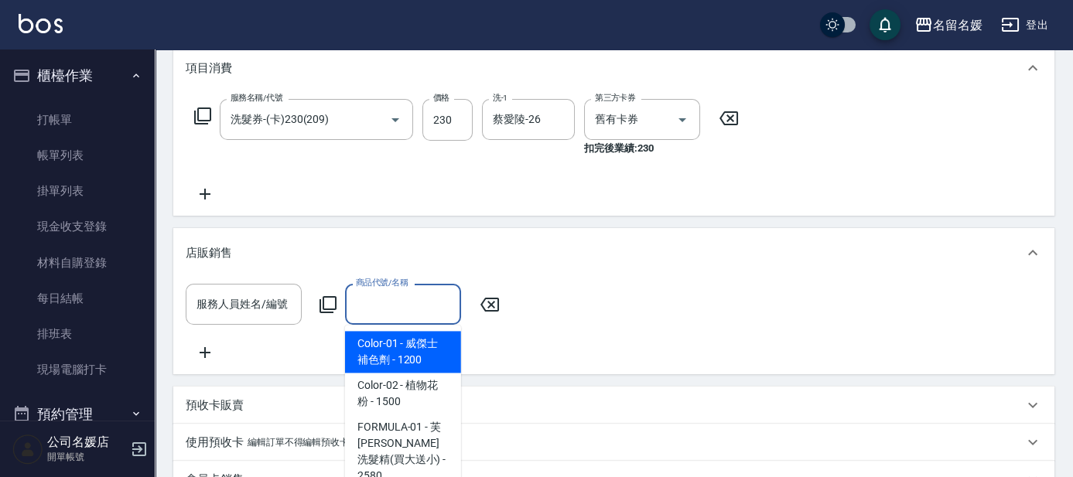
scroll to position [422, 0]
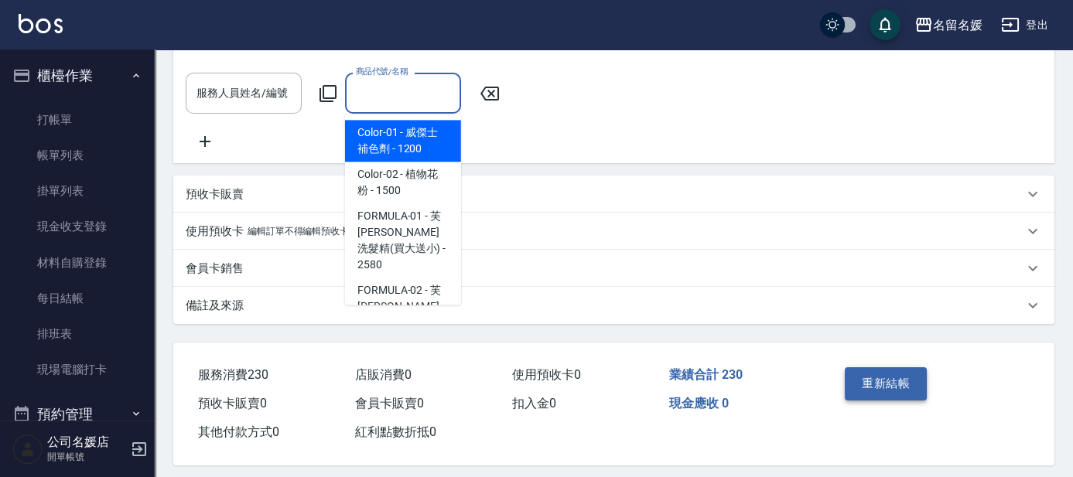
click at [883, 395] on button "重新結帳" at bounding box center [886, 384] width 82 height 33
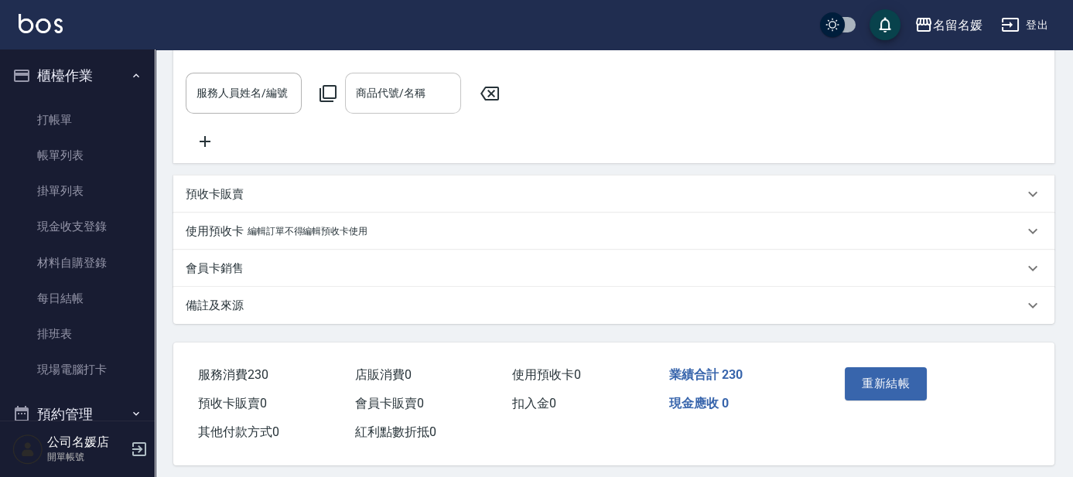
scroll to position [446, 0]
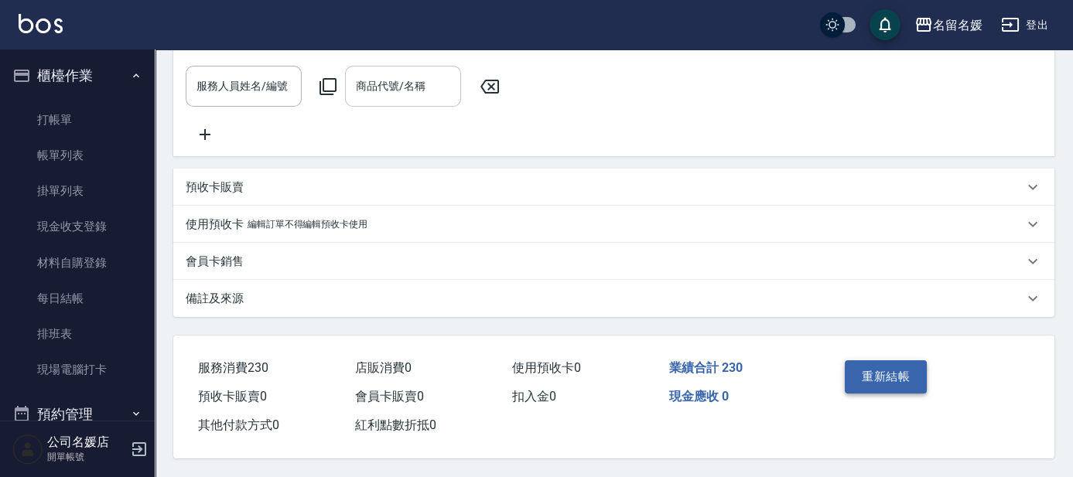
click at [882, 364] on button "重新結帳" at bounding box center [886, 377] width 82 height 33
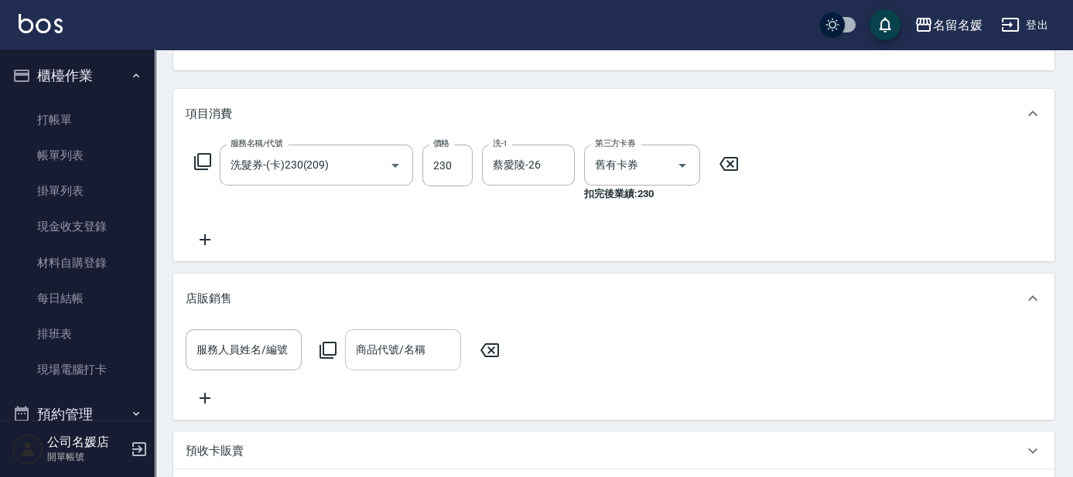
click at [493, 351] on icon at bounding box center [490, 350] width 39 height 19
click at [491, 349] on icon at bounding box center [490, 351] width 19 height 14
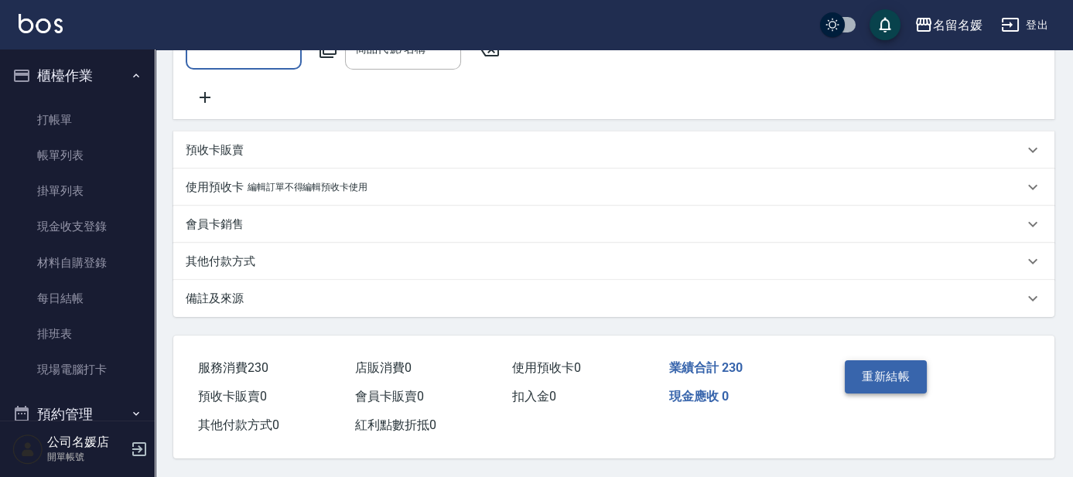
click at [876, 374] on button "重新結帳" at bounding box center [886, 377] width 82 height 33
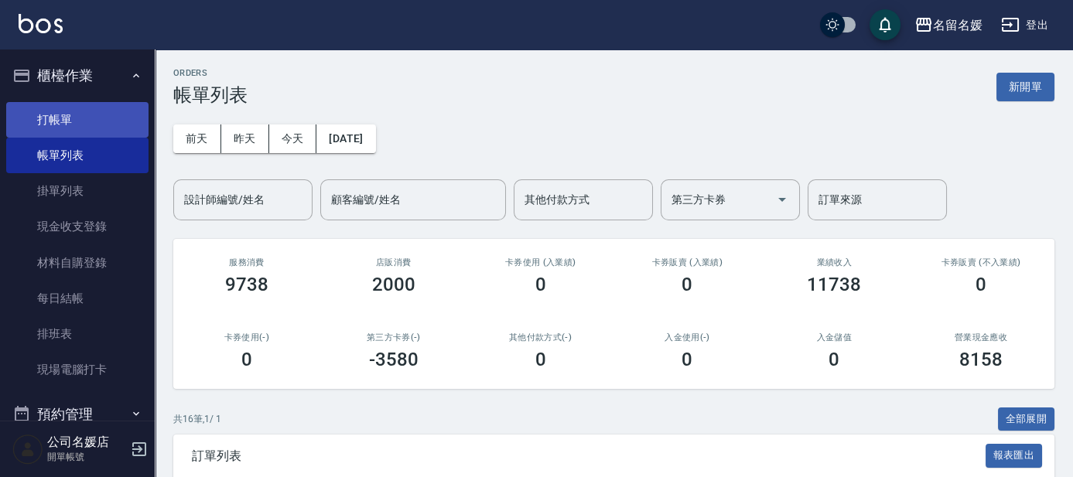
click at [45, 121] on link "打帳單" at bounding box center [77, 120] width 142 height 36
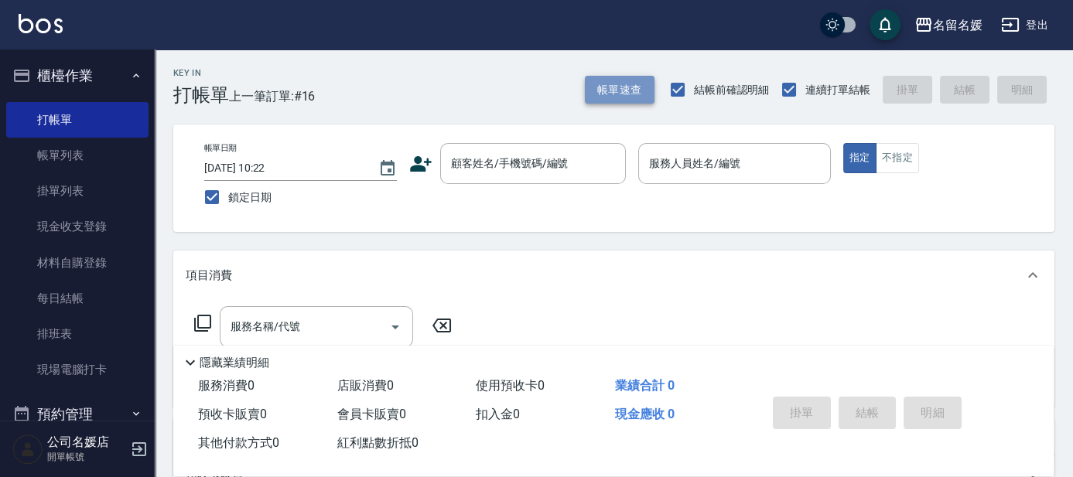
click at [602, 90] on button "帳單速查" at bounding box center [620, 90] width 70 height 29
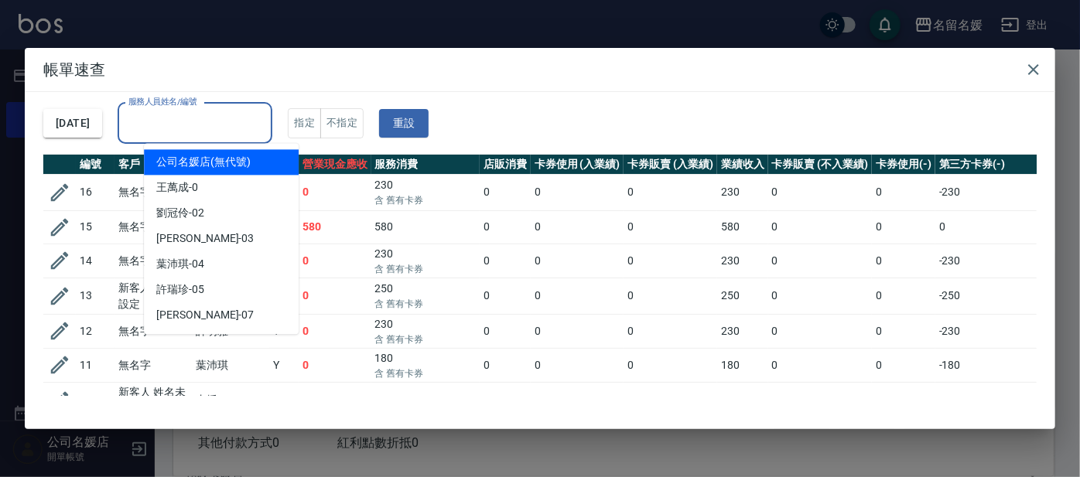
click at [265, 124] on input "服務人員姓名/編號" at bounding box center [195, 123] width 141 height 27
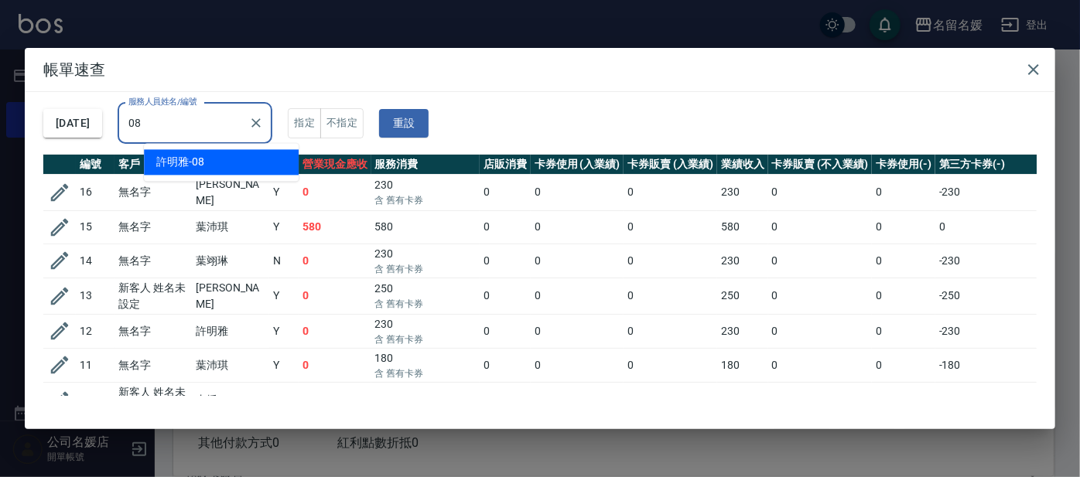
click at [268, 163] on div "[PERSON_NAME]-08" at bounding box center [221, 162] width 155 height 26
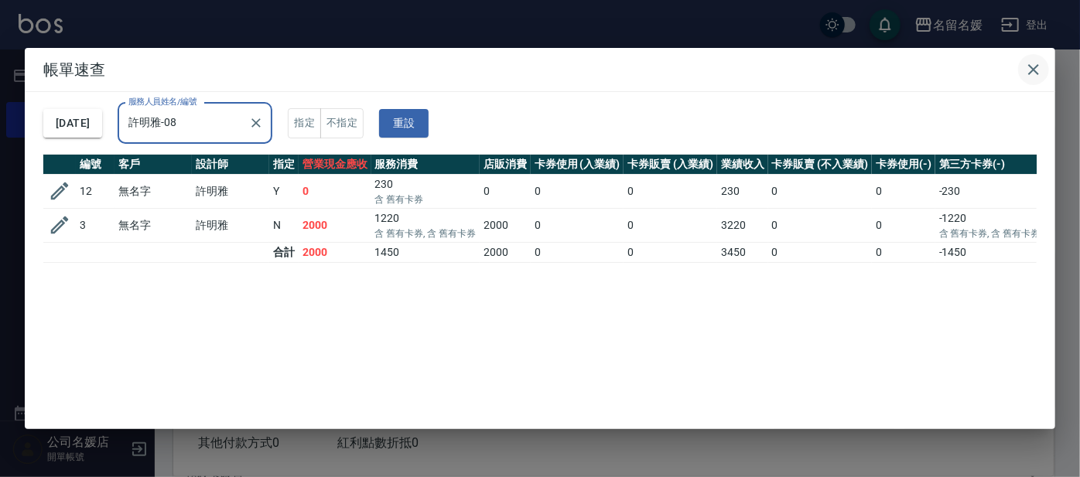
type input "許明雅-08"
click at [1030, 69] on icon "button" at bounding box center [1034, 69] width 19 height 19
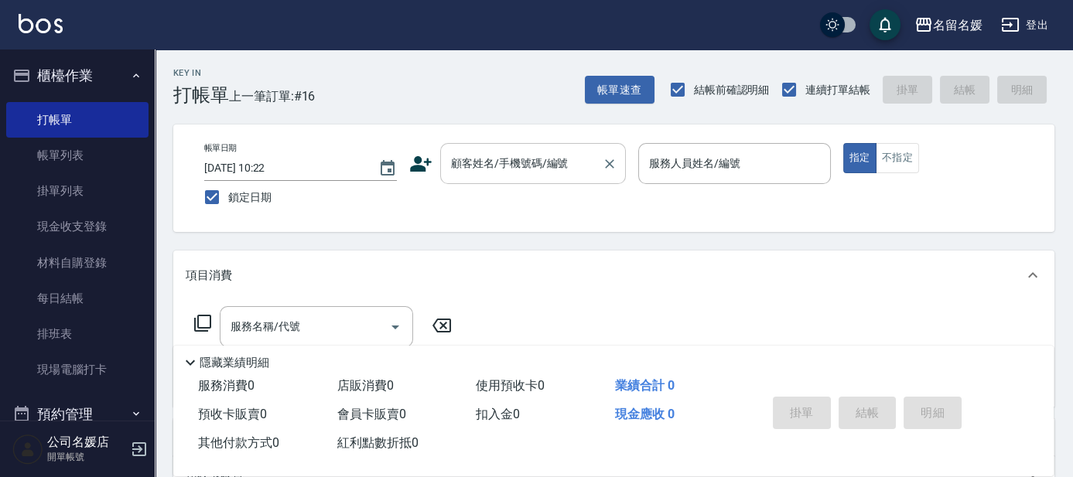
click at [539, 169] on div "顧客姓名/手機號碼/編號 顧客姓名/手機號碼/編號" at bounding box center [533, 163] width 186 height 41
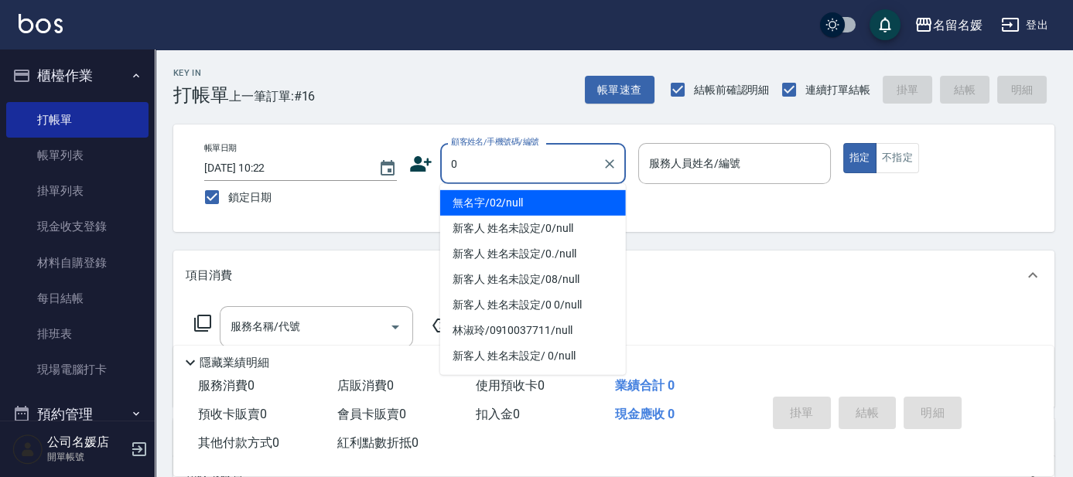
type input "0"
type input "13"
type button "true"
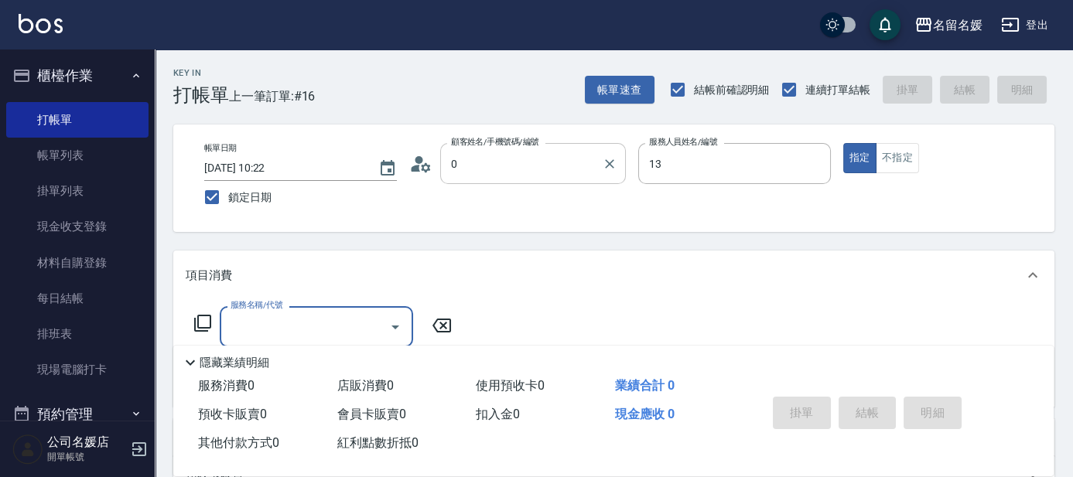
type input "無名字/02/null"
type input "支援-13"
type input "206"
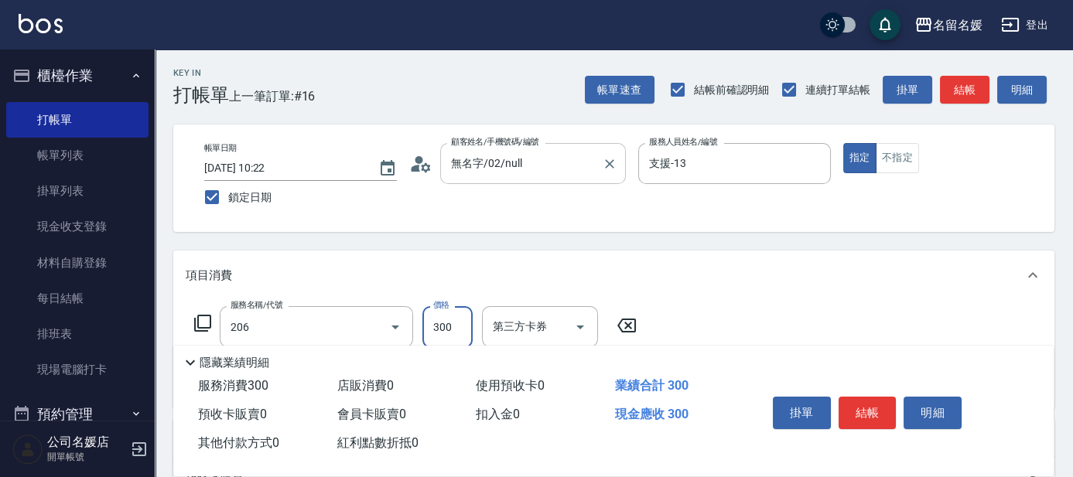
type input "新客人 姓名未設定/0/null"
type input "洗髮[300](206)"
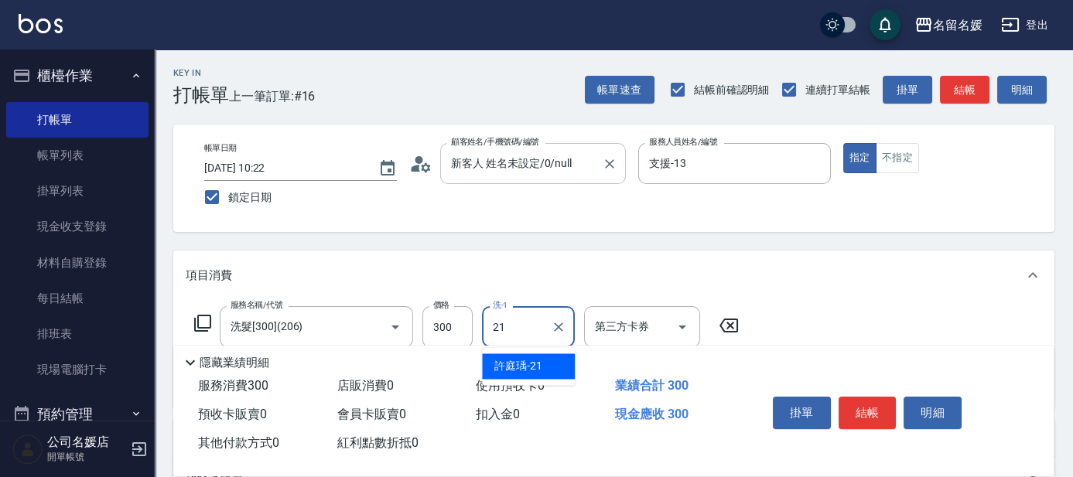
type input "許庭瑀-21"
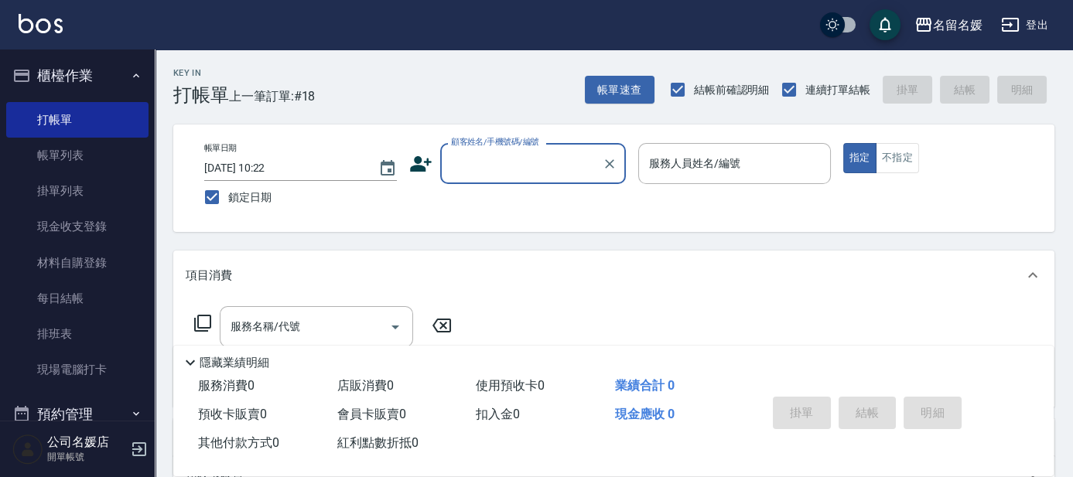
click at [542, 167] on input "顧客姓名/手機號碼/編號" at bounding box center [521, 163] width 149 height 27
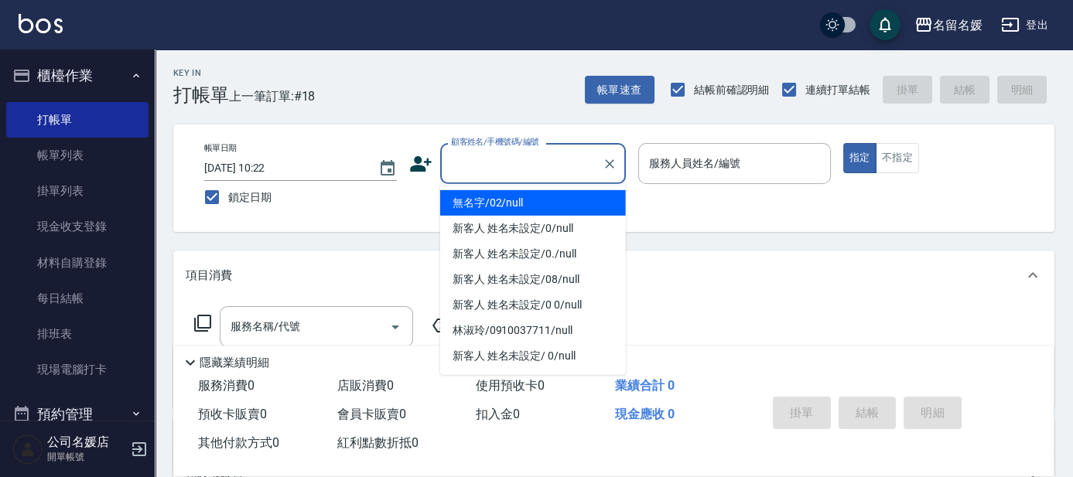
drag, startPoint x: 534, startPoint y: 204, endPoint x: 700, endPoint y: 163, distance: 170.6
click at [536, 204] on li "無名字/02/null" at bounding box center [533, 203] width 186 height 26
click at [701, 163] on label "服務人員姓名/編號" at bounding box center [694, 163] width 91 height 15
click at [701, 163] on input "服務人員姓名/編號" at bounding box center [734, 163] width 179 height 27
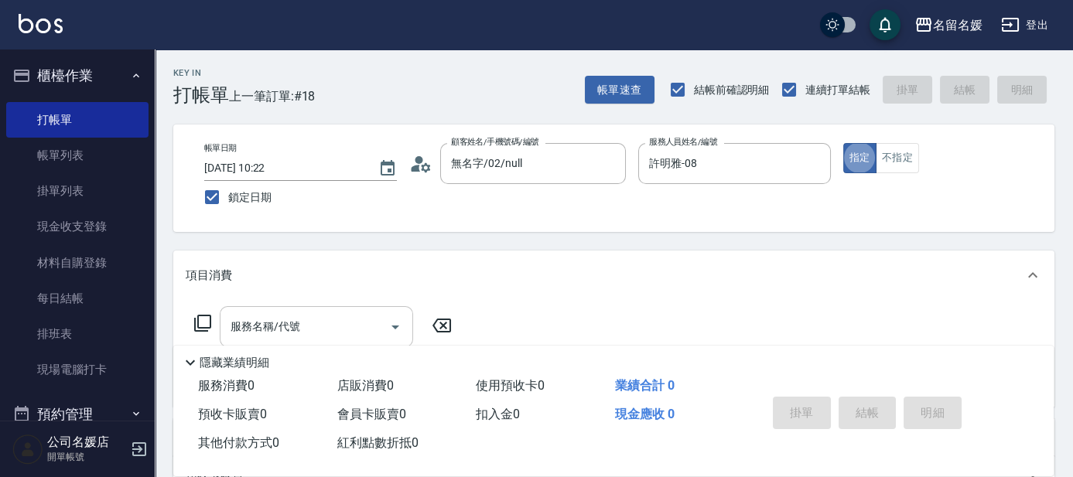
click at [322, 337] on input "服務名稱/代號" at bounding box center [305, 326] width 156 height 27
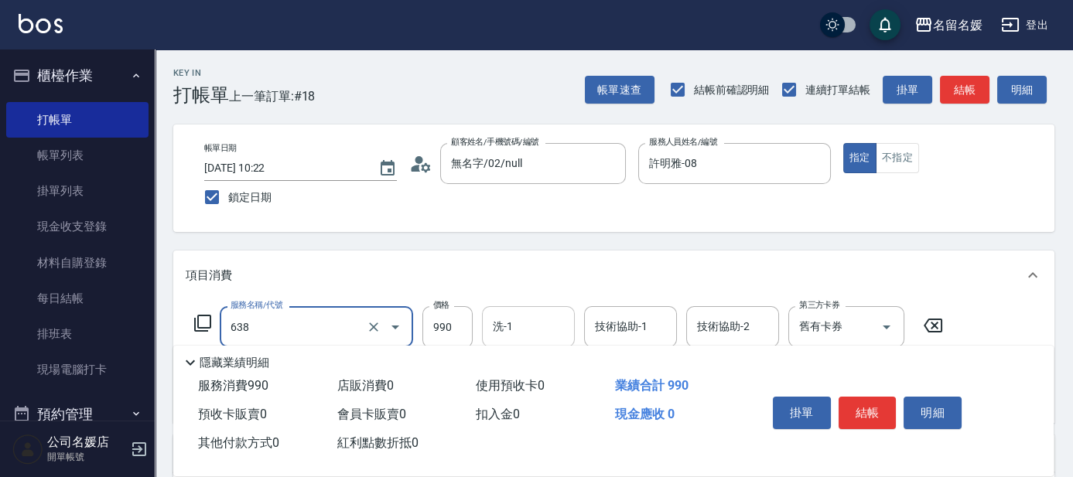
click at [534, 327] on input "洗-1" at bounding box center [528, 326] width 79 height 27
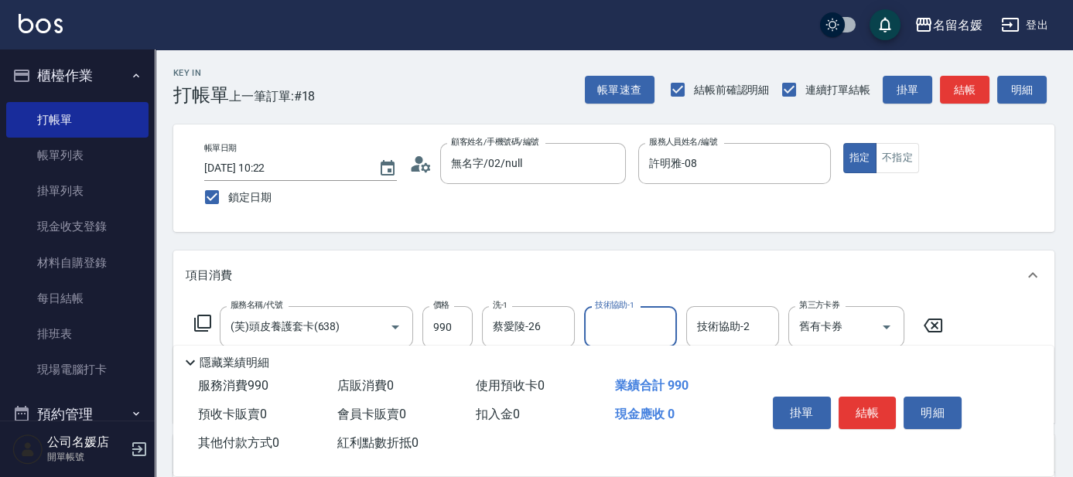
click at [623, 324] on input "技術協助-1" at bounding box center [630, 326] width 79 height 27
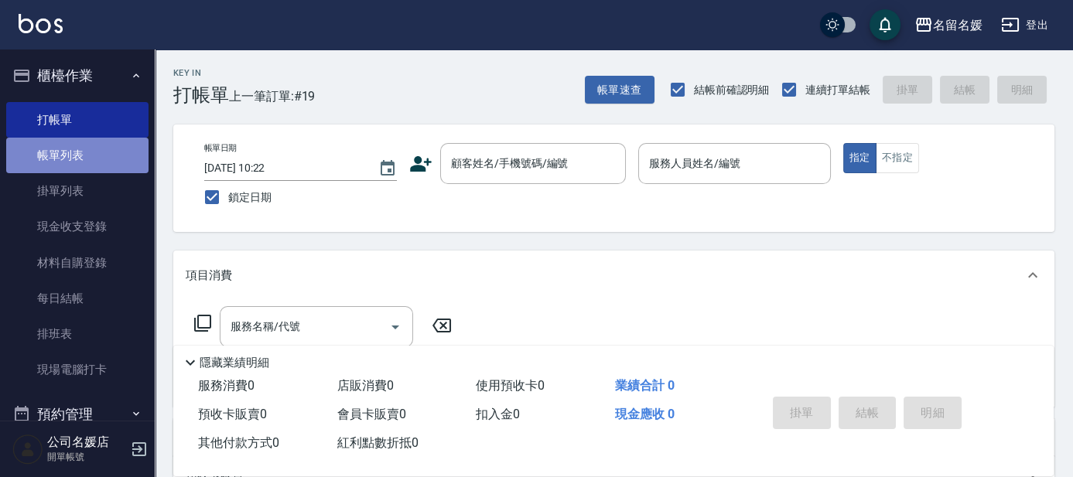
click at [109, 153] on link "帳單列表" at bounding box center [77, 156] width 142 height 36
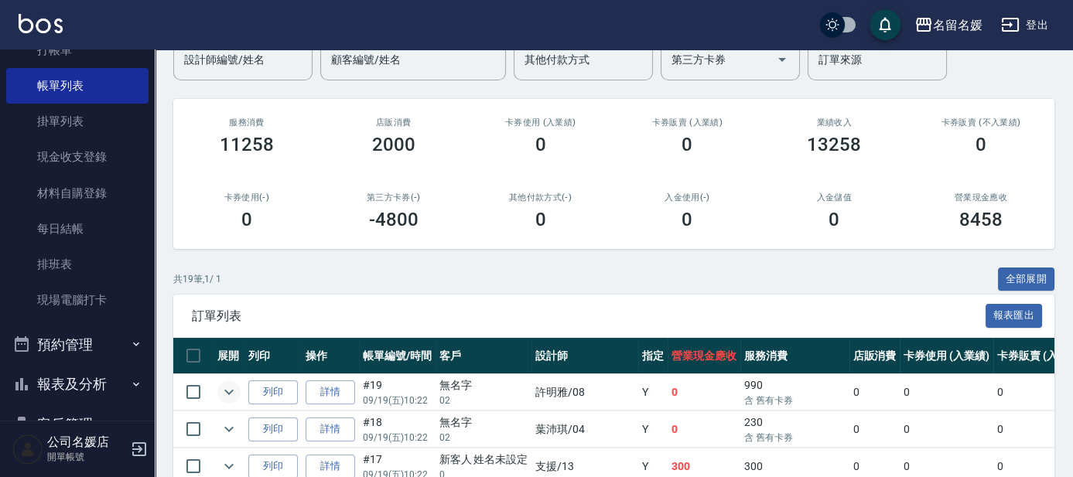
scroll to position [210, 0]
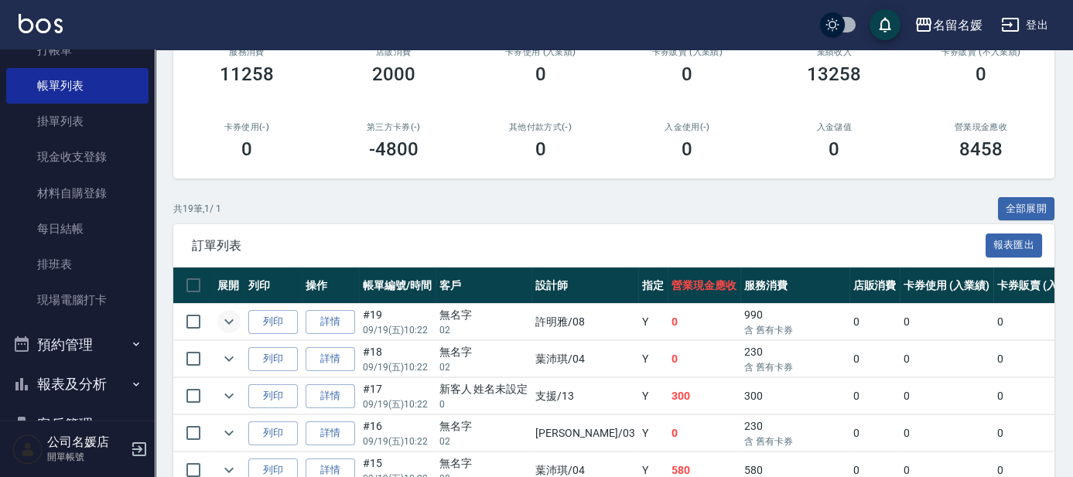
click at [229, 324] on icon "expand row" at bounding box center [229, 322] width 19 height 19
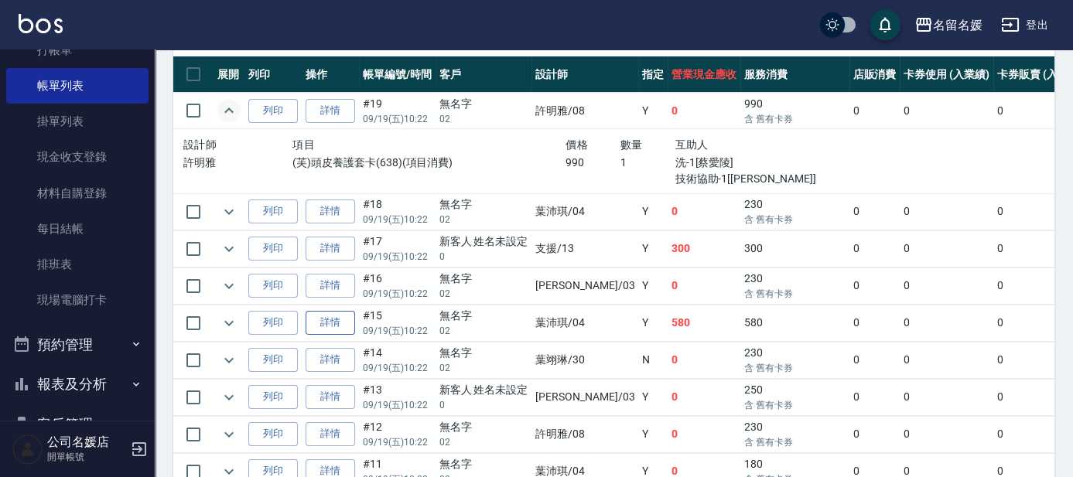
scroll to position [492, 0]
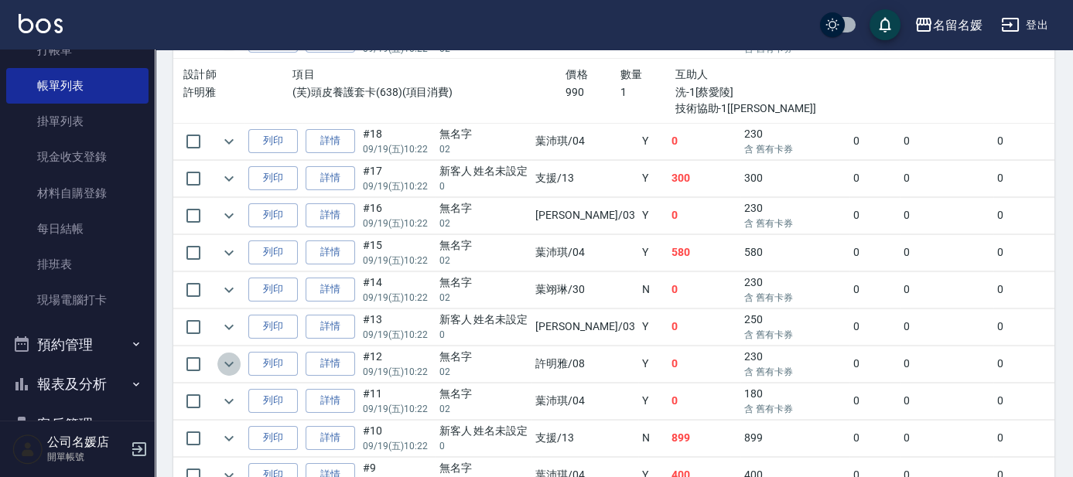
click at [225, 355] on icon "expand row" at bounding box center [229, 364] width 19 height 19
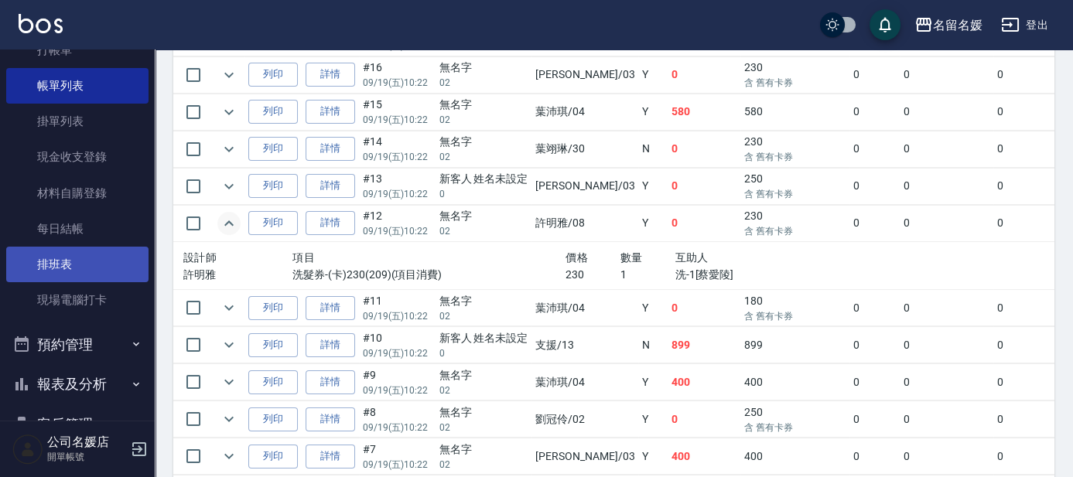
scroll to position [0, 0]
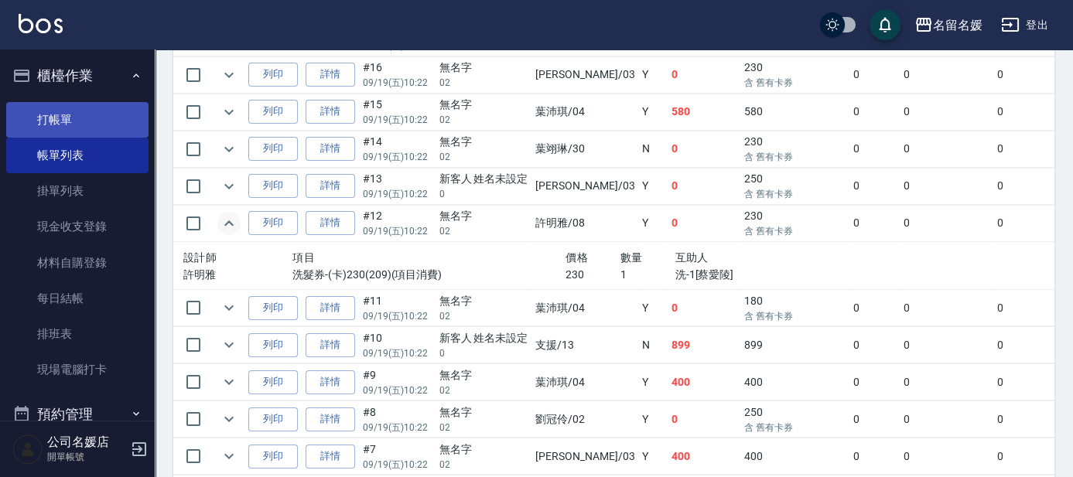
click at [104, 125] on link "打帳單" at bounding box center [77, 120] width 142 height 36
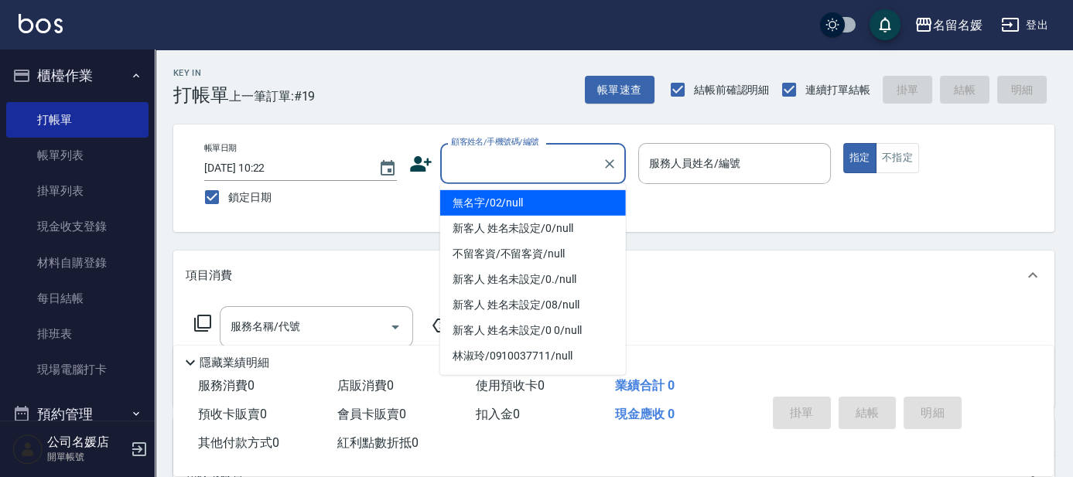
drag, startPoint x: 503, startPoint y: 157, endPoint x: 514, endPoint y: 188, distance: 32.8
click at [503, 157] on input "顧客姓名/手機號碼/編號" at bounding box center [521, 163] width 149 height 27
click at [522, 202] on li "無名字/02/null" at bounding box center [533, 203] width 186 height 26
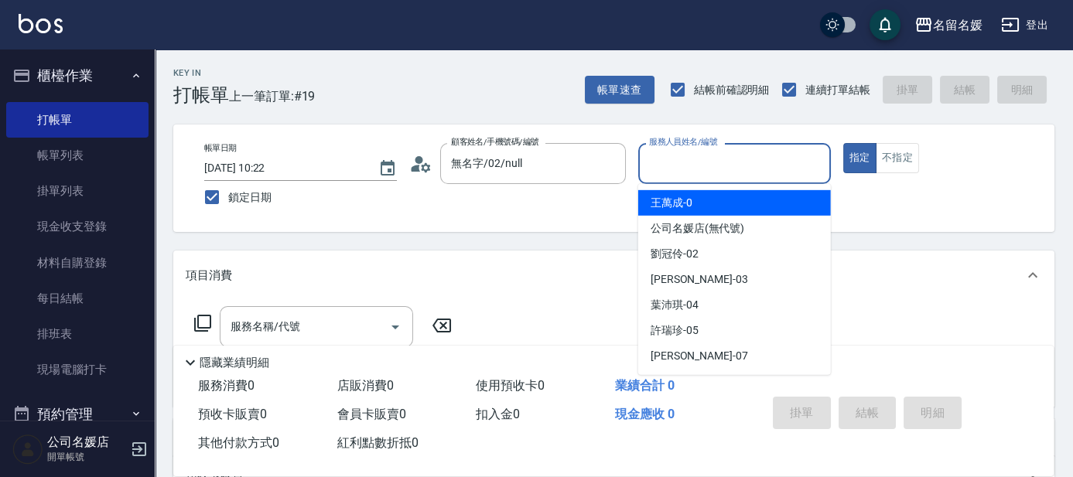
click at [757, 168] on input "服務人員姓名/編號" at bounding box center [734, 163] width 179 height 27
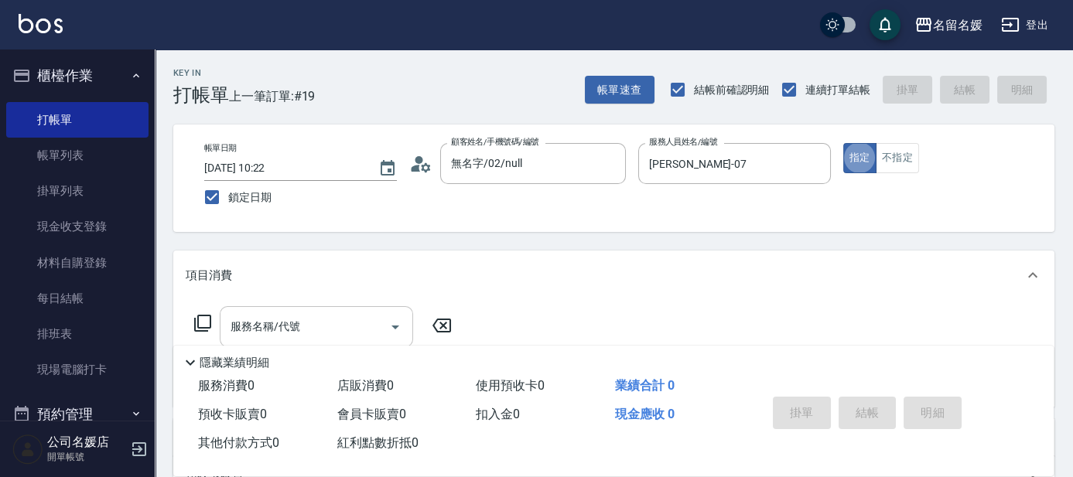
click at [313, 322] on input "服務名稱/代號" at bounding box center [305, 326] width 156 height 27
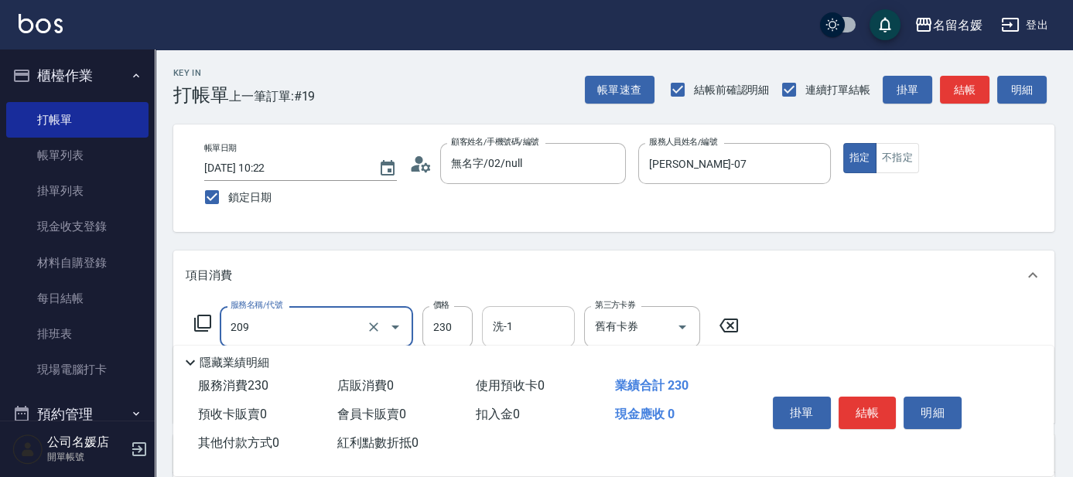
click at [533, 326] on input "洗-1" at bounding box center [528, 326] width 79 height 27
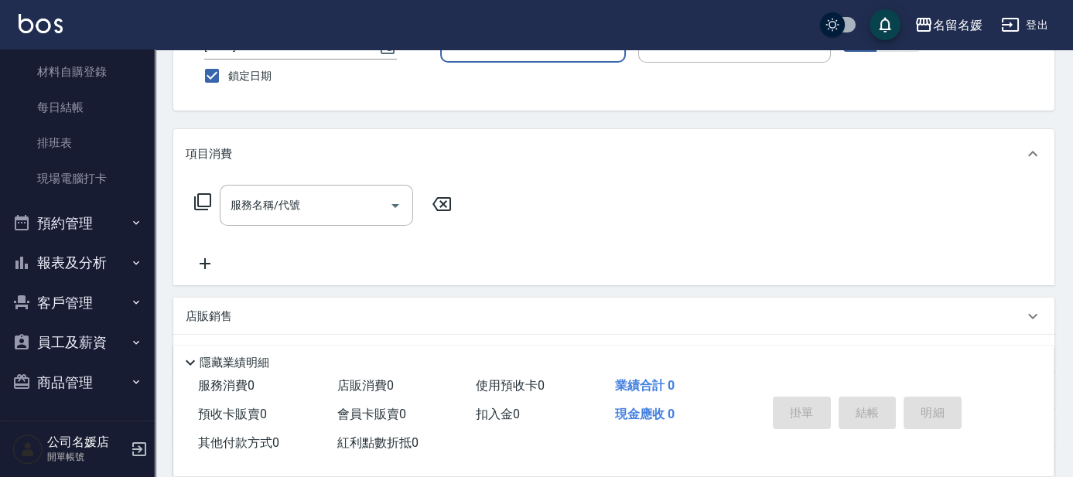
scroll to position [140, 0]
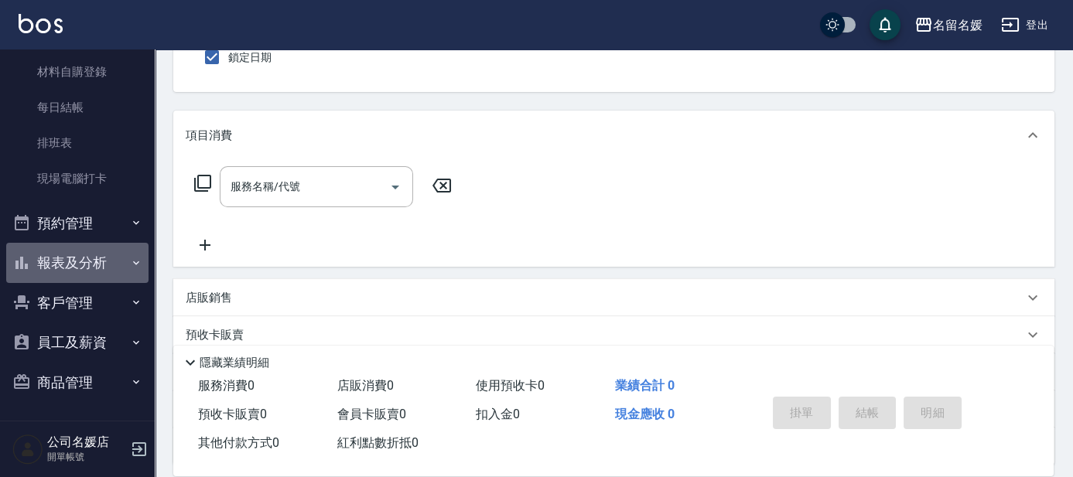
click at [95, 263] on button "報表及分析" at bounding box center [77, 263] width 142 height 40
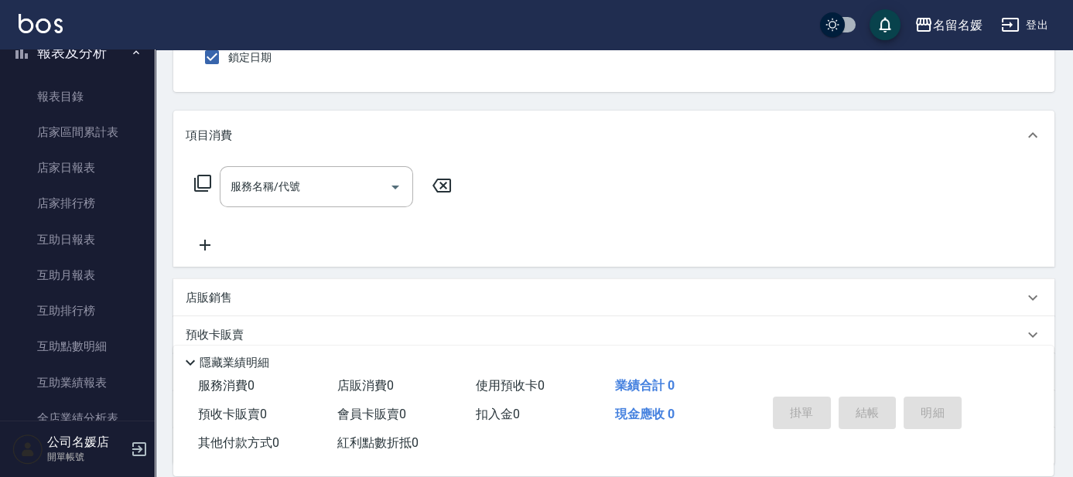
scroll to position [402, 0]
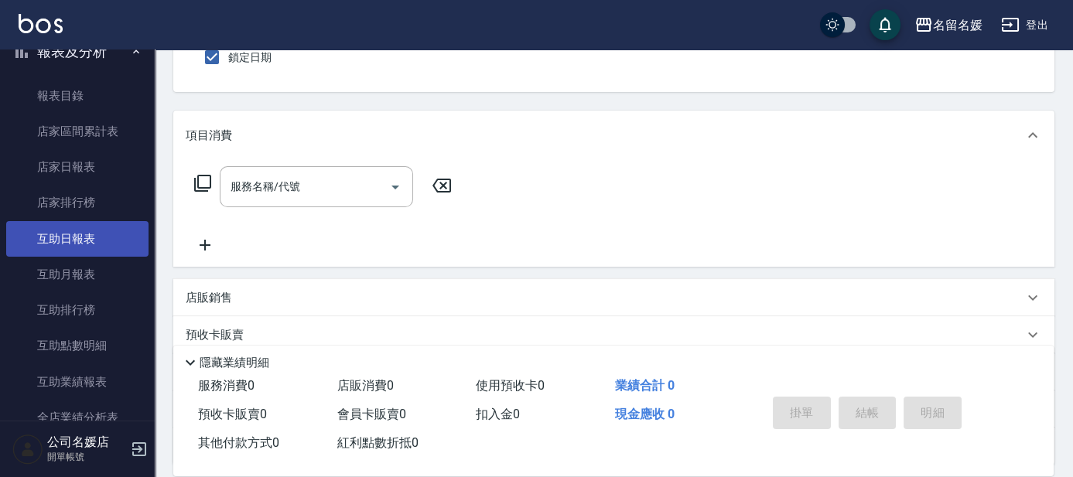
click at [118, 239] on link "互助日報表" at bounding box center [77, 239] width 142 height 36
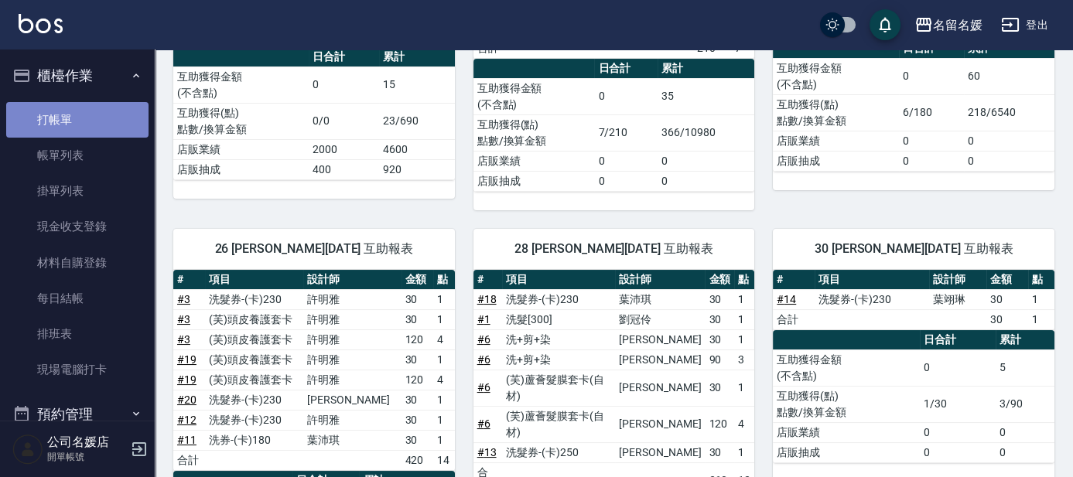
click at [101, 126] on link "打帳單" at bounding box center [77, 120] width 142 height 36
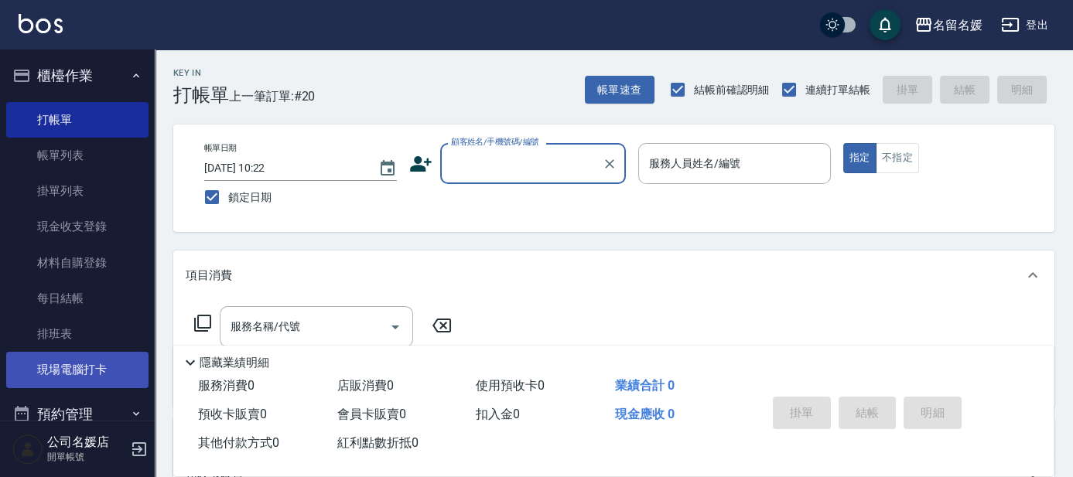
click at [84, 361] on link "現場電腦打卡" at bounding box center [77, 370] width 142 height 36
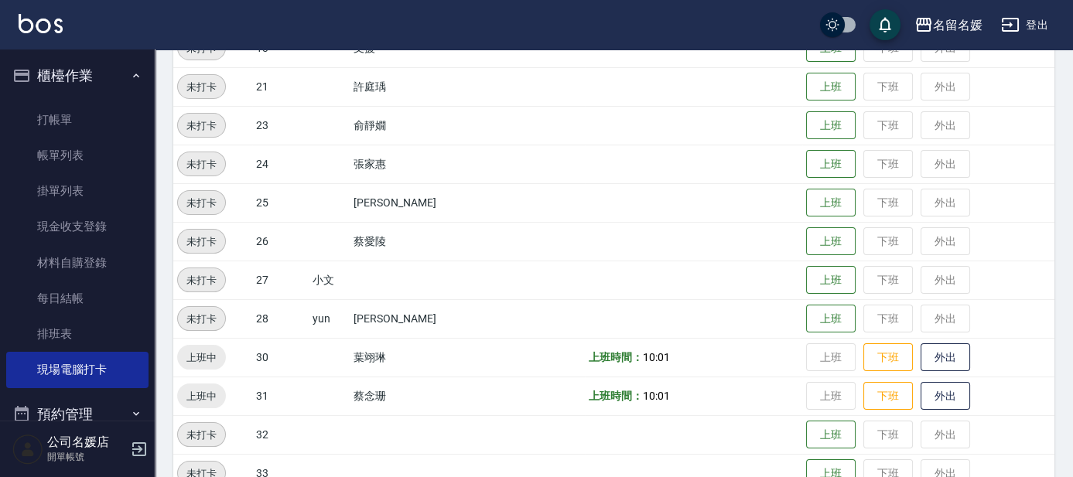
scroll to position [563, 0]
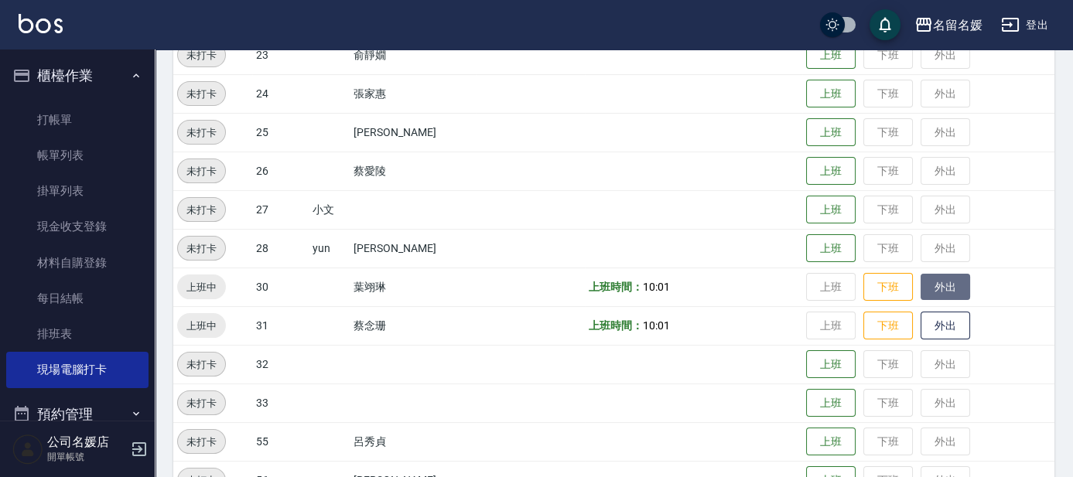
click at [953, 280] on button "外出" at bounding box center [946, 287] width 50 height 27
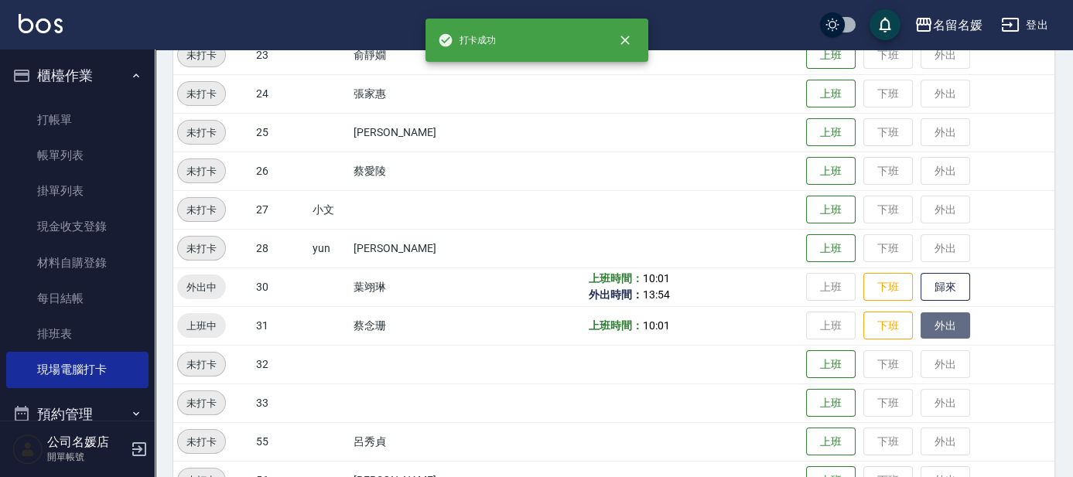
click at [929, 324] on button "外出" at bounding box center [946, 326] width 50 height 27
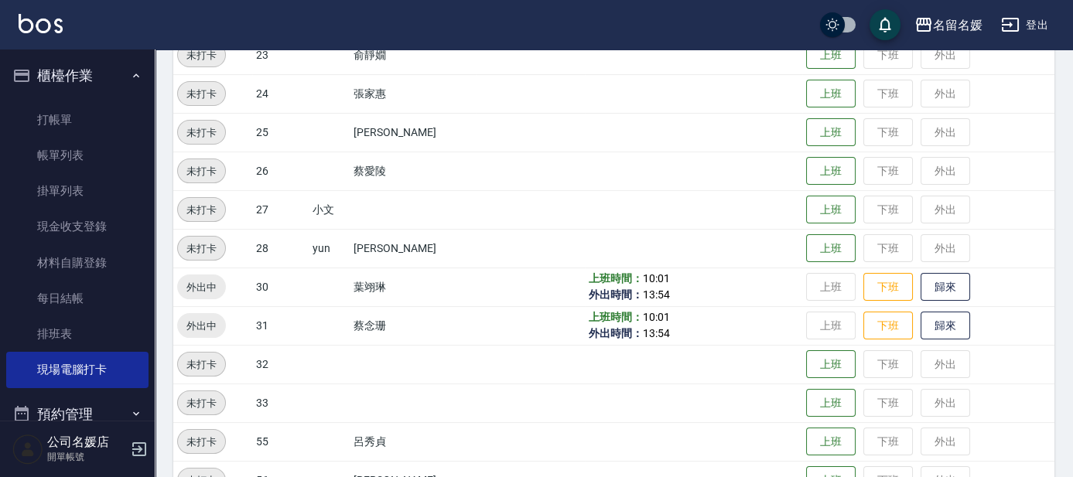
scroll to position [422, 0]
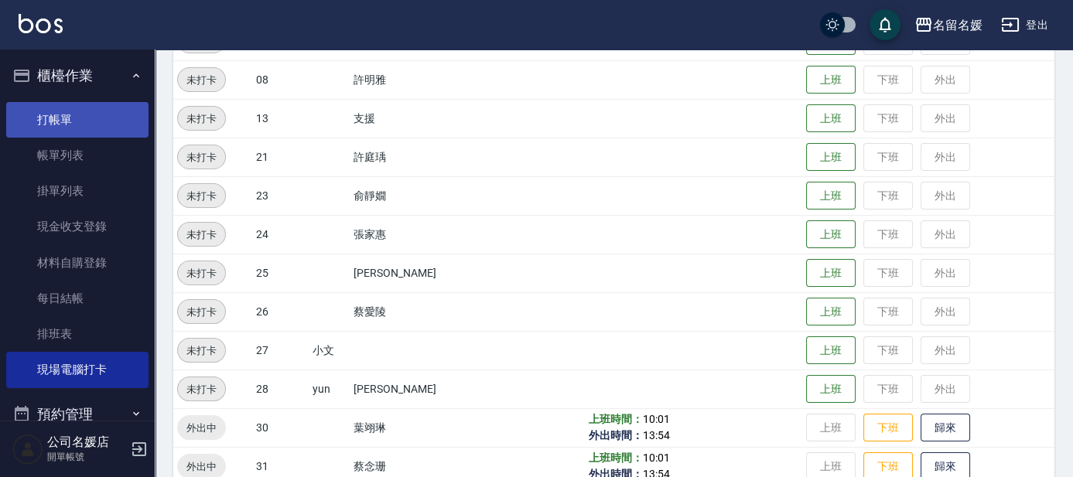
click at [105, 122] on link "打帳單" at bounding box center [77, 120] width 142 height 36
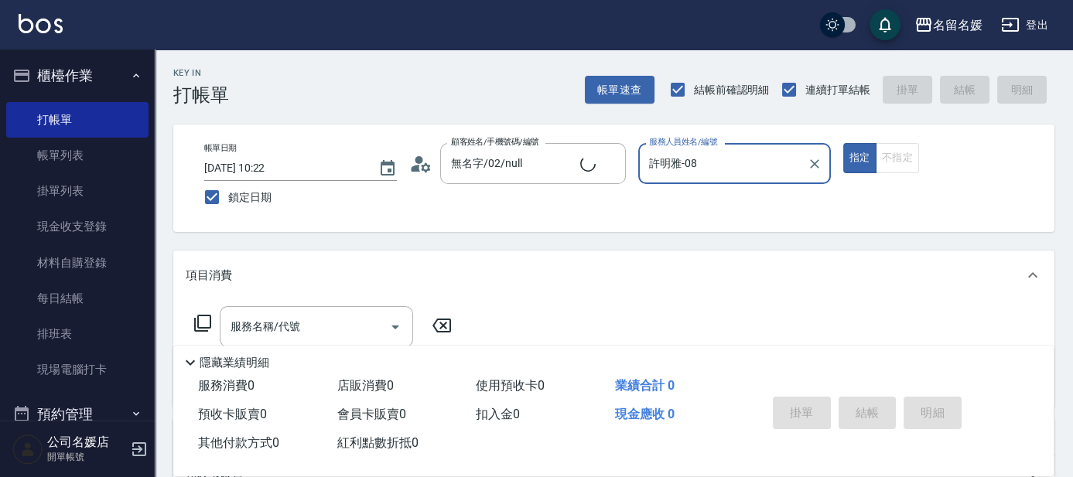
click at [844, 143] on button "指定" at bounding box center [860, 158] width 33 height 30
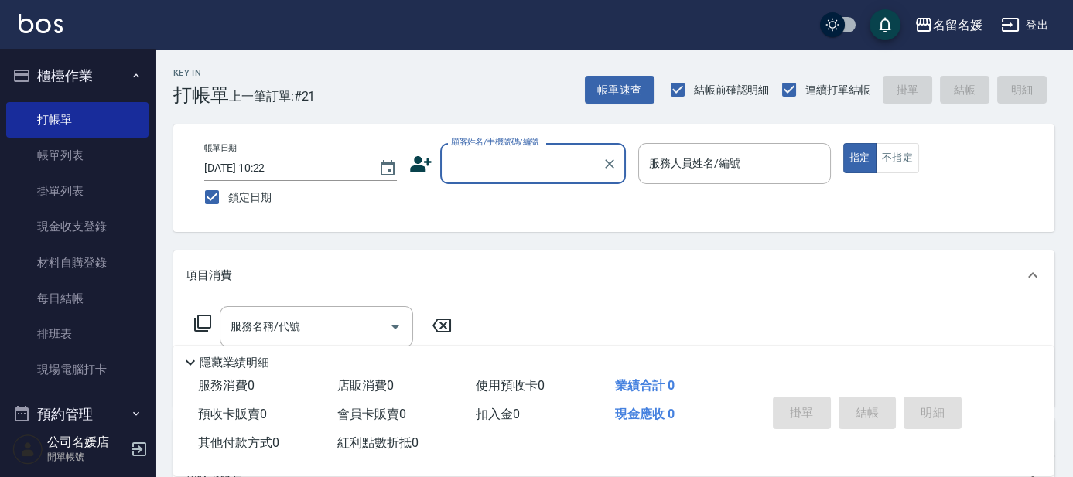
click at [504, 169] on input "顧客姓名/手機號碼/編號" at bounding box center [521, 163] width 149 height 27
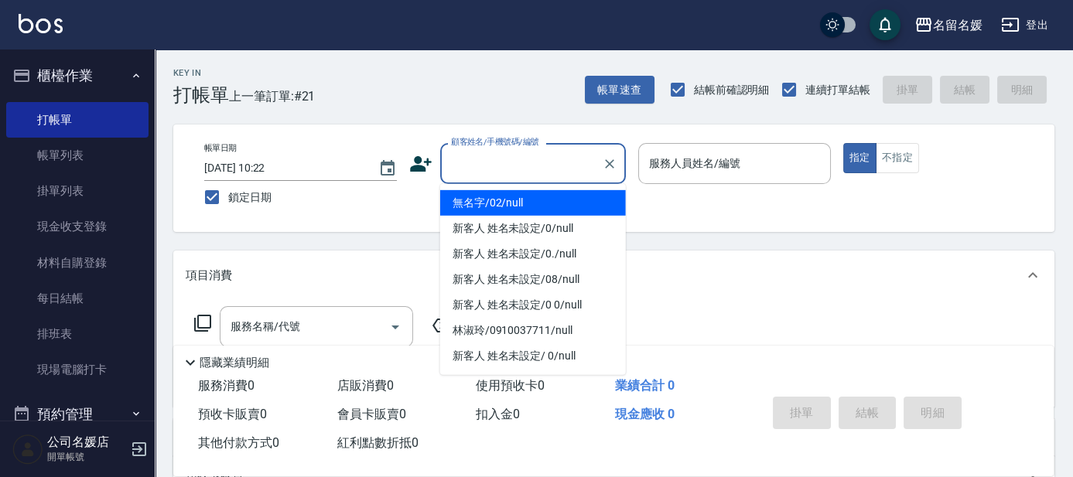
click at [535, 207] on li "無名字/02/null" at bounding box center [533, 203] width 186 height 26
click at [668, 154] on input "服務人員姓名/編號" at bounding box center [734, 163] width 179 height 27
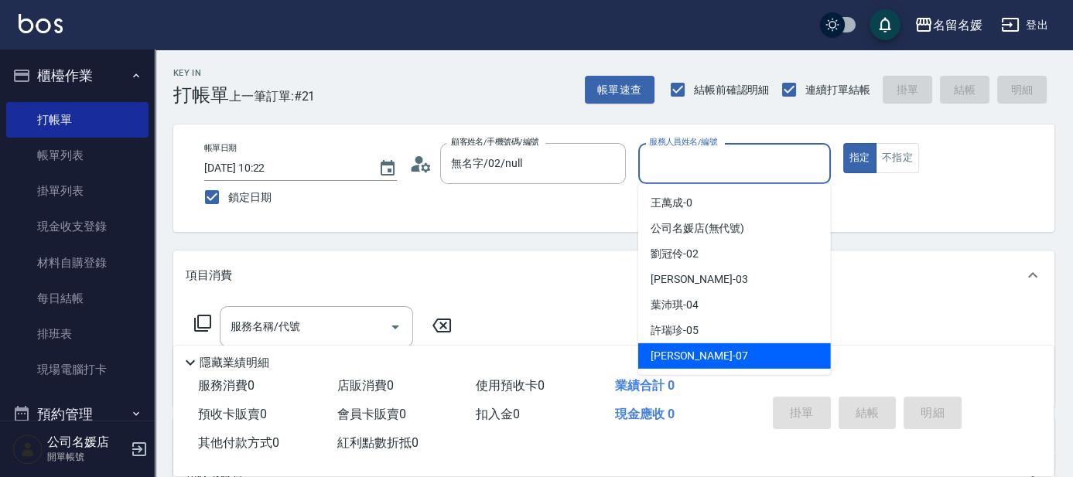
click at [701, 355] on div "[PERSON_NAME] -07" at bounding box center [734, 357] width 193 height 26
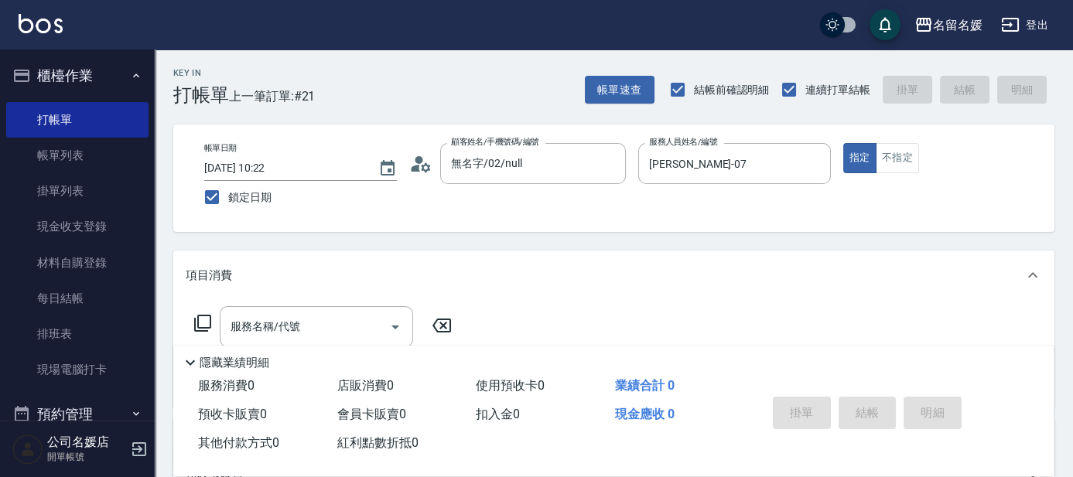
click at [202, 322] on icon at bounding box center [202, 323] width 19 height 19
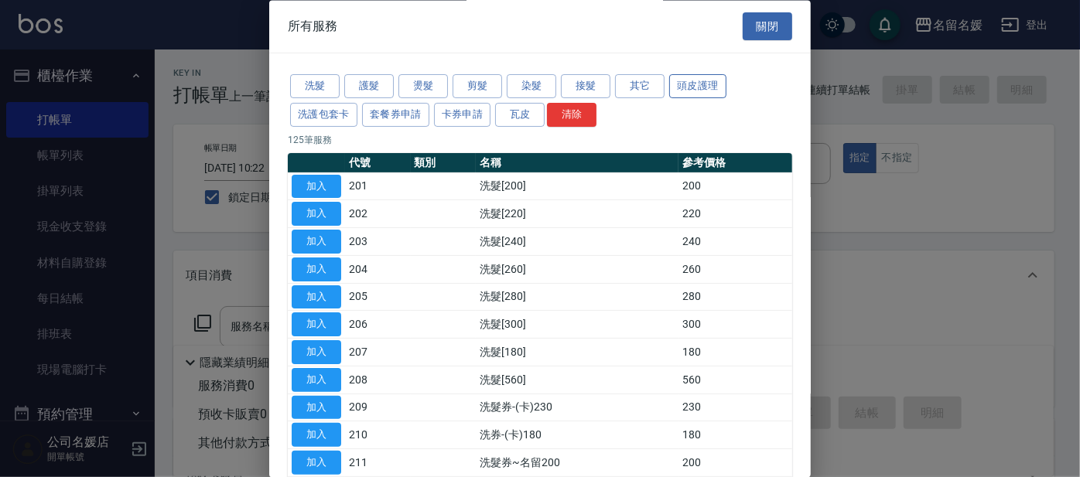
click at [689, 85] on button "頭皮護理" at bounding box center [697, 87] width 57 height 24
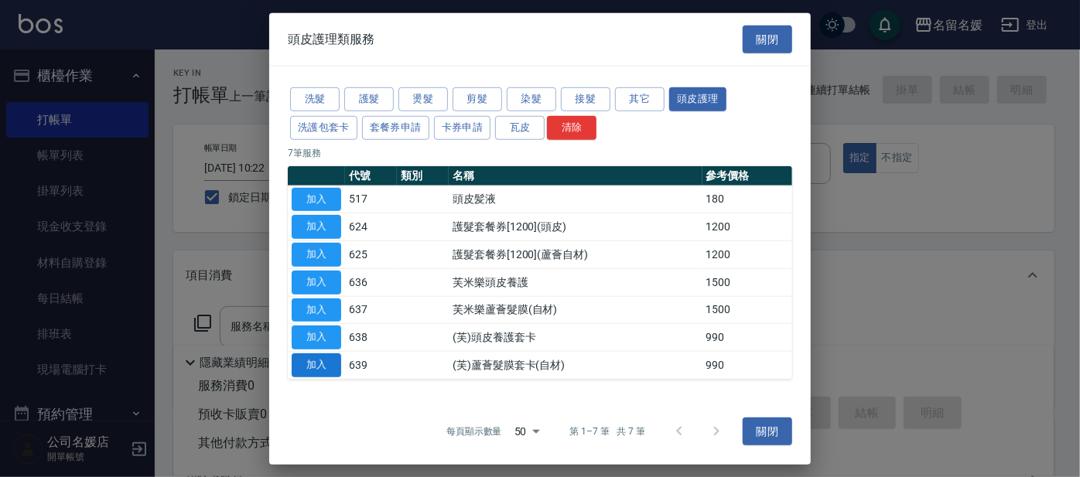
click at [315, 364] on button "加入" at bounding box center [317, 366] width 50 height 24
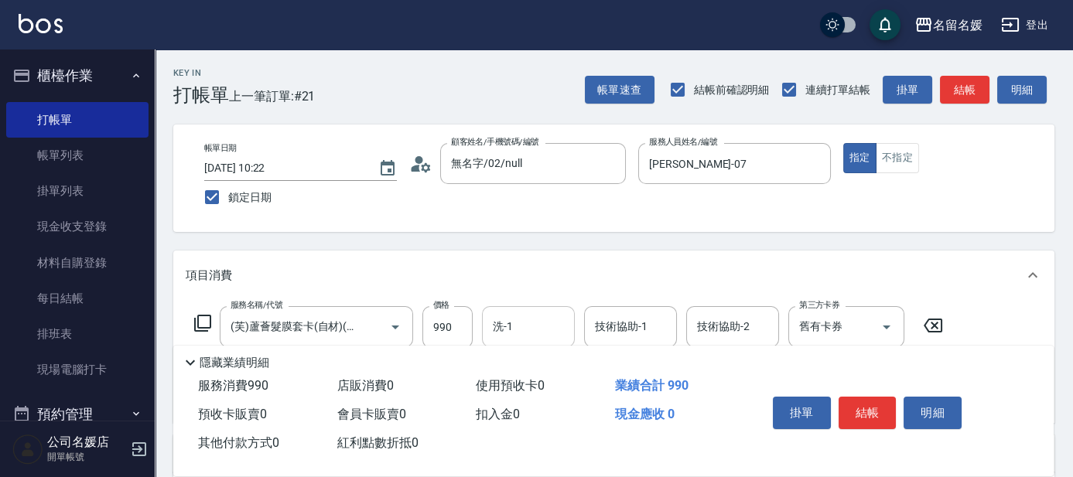
click at [528, 328] on input "洗-1" at bounding box center [528, 326] width 79 height 27
click at [557, 365] on div "[PERSON_NAME]-26" at bounding box center [528, 367] width 93 height 26
click at [606, 322] on div "技術協助-1 技術協助-1" at bounding box center [630, 326] width 93 height 41
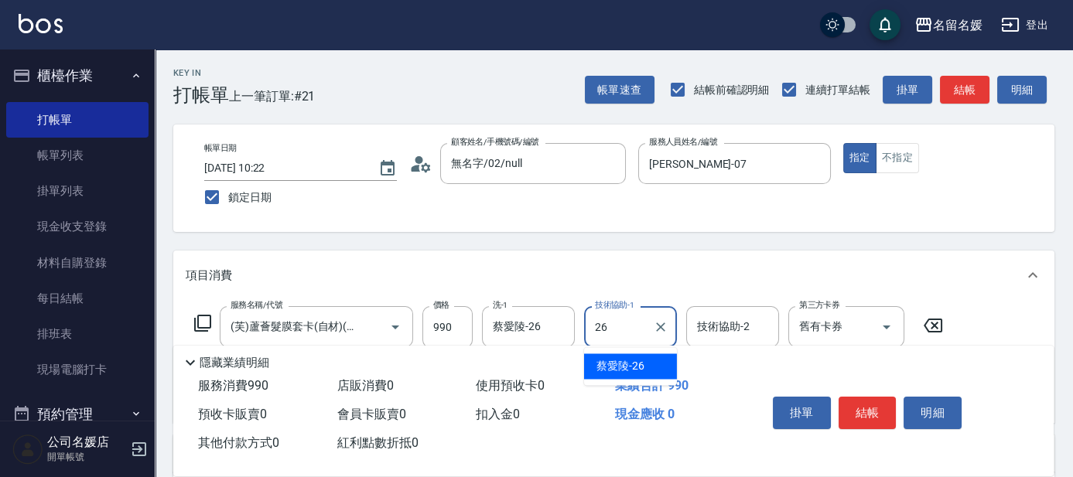
click at [608, 362] on span "[PERSON_NAME]-26" at bounding box center [621, 366] width 48 height 16
click at [818, 330] on input "舊有卡券" at bounding box center [825, 326] width 59 height 27
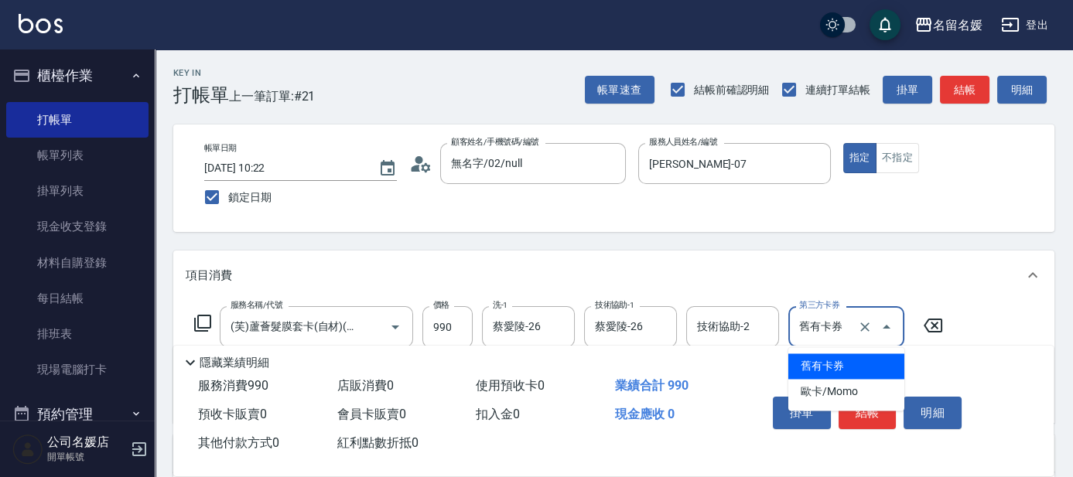
click at [823, 361] on span "舊有卡券" at bounding box center [847, 367] width 116 height 26
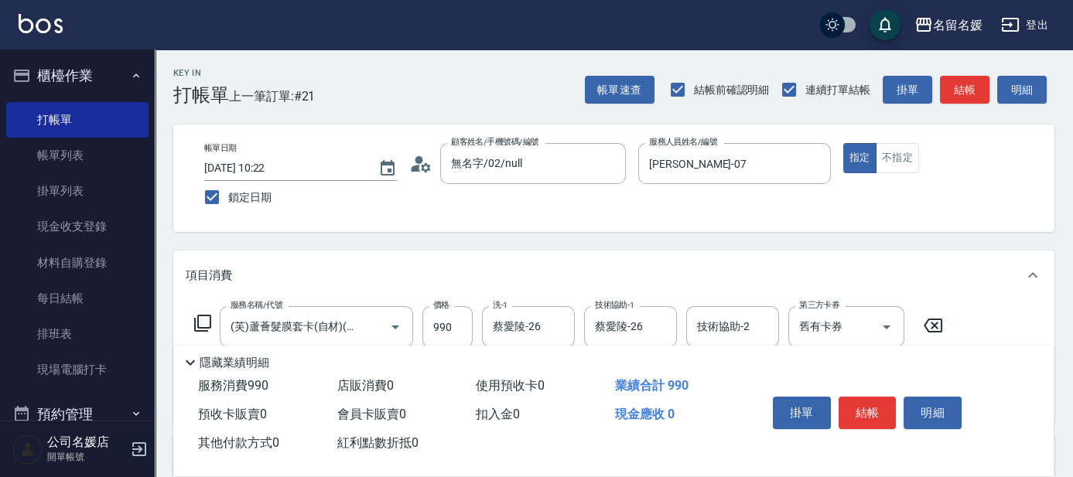
click at [204, 315] on icon at bounding box center [202, 323] width 17 height 17
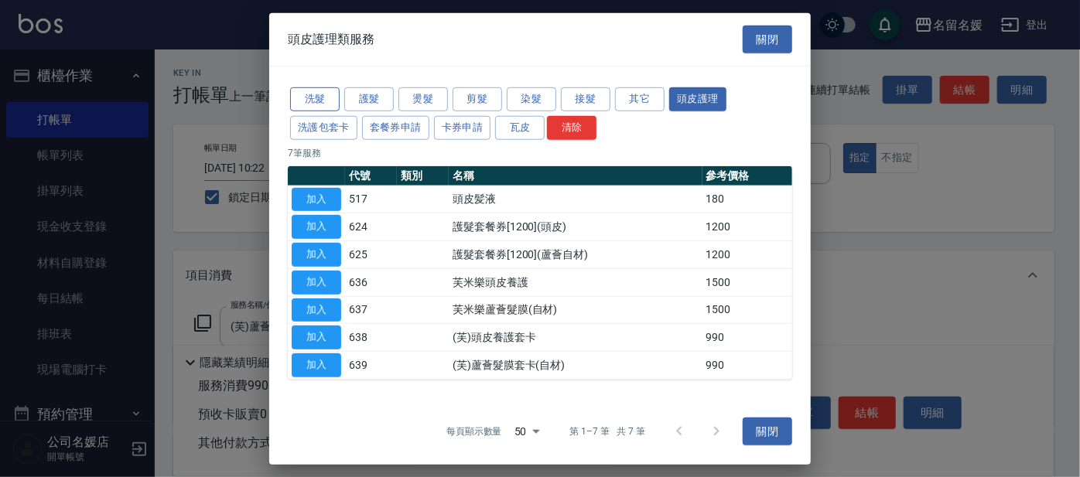
click at [303, 98] on button "洗髮" at bounding box center [315, 99] width 50 height 24
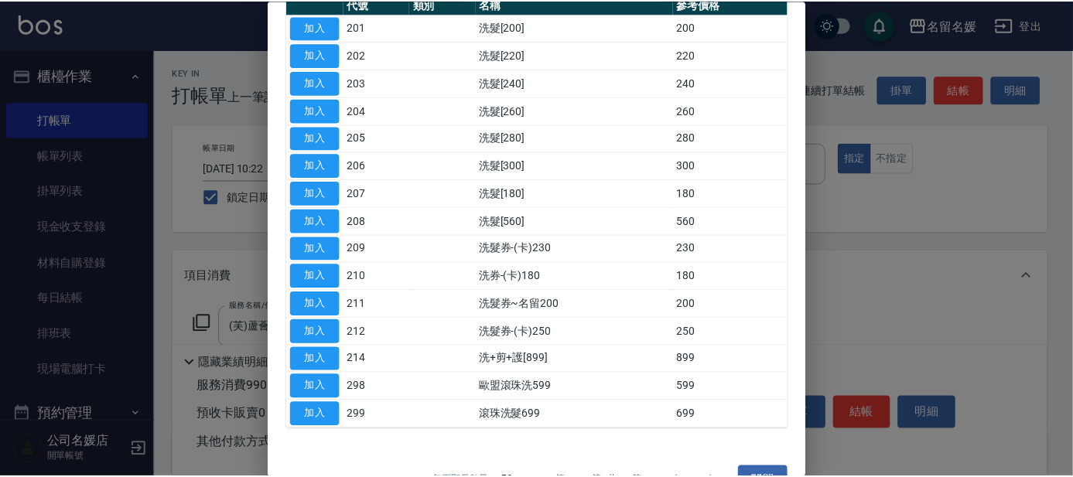
scroll to position [192, 0]
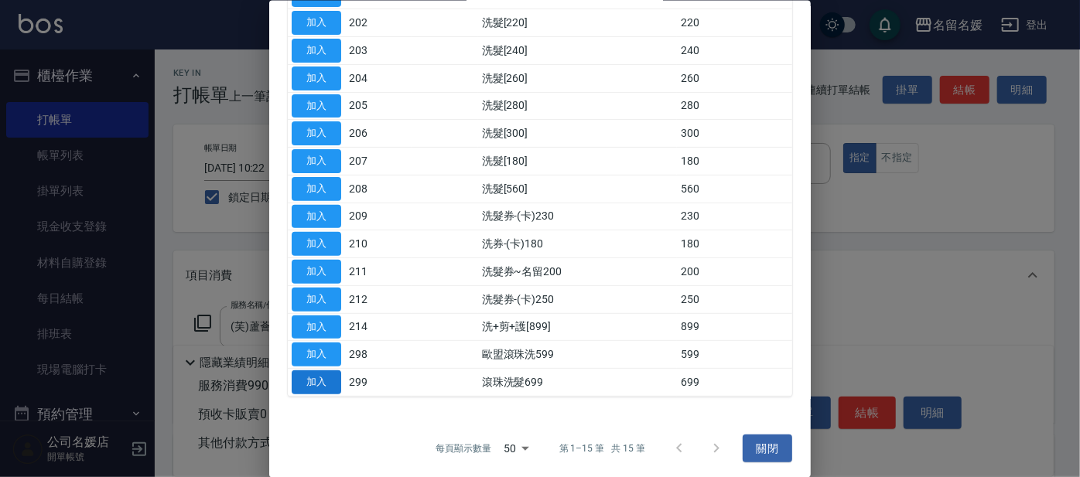
click at [308, 376] on button "加入" at bounding box center [317, 383] width 50 height 24
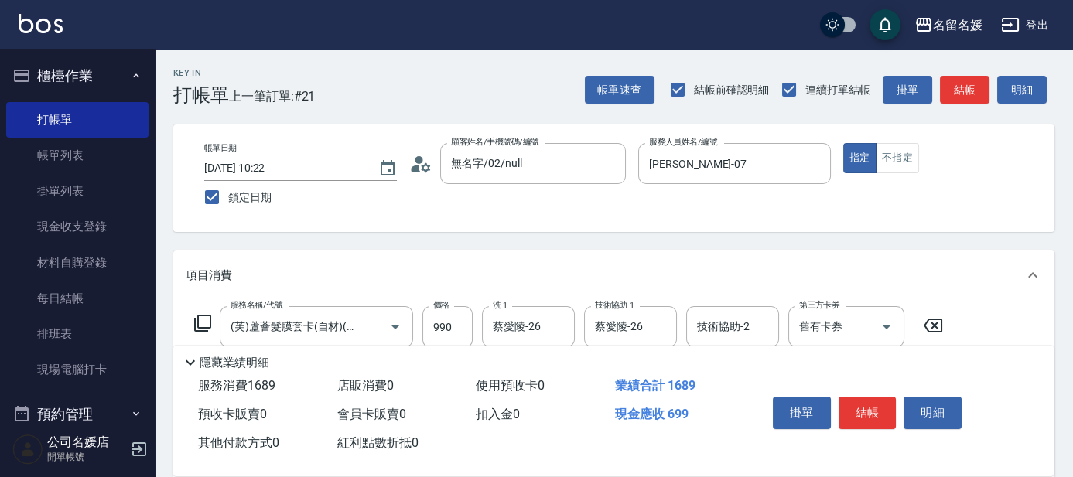
scroll to position [210, 0]
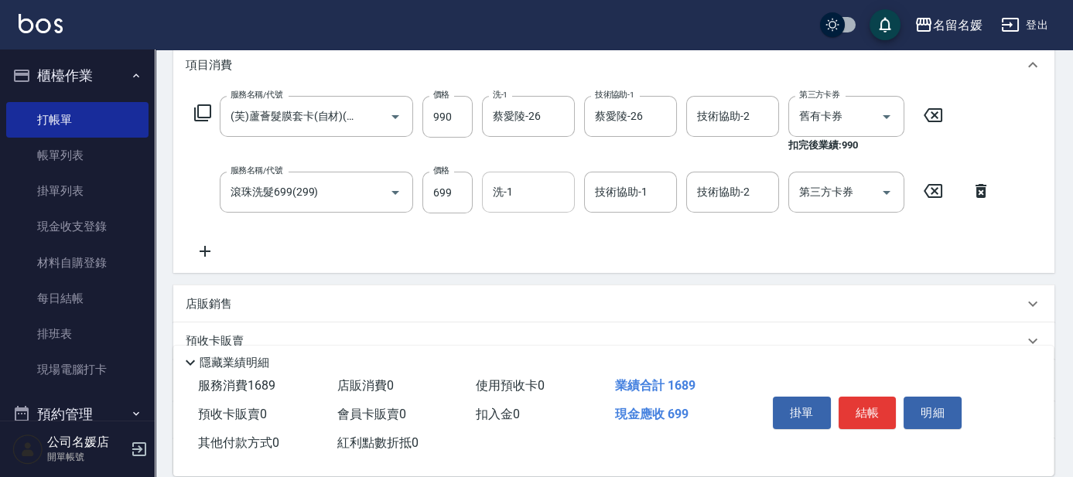
click at [522, 193] on input "洗-1" at bounding box center [528, 192] width 79 height 27
click at [536, 234] on span "[PERSON_NAME]-26" at bounding box center [518, 232] width 48 height 16
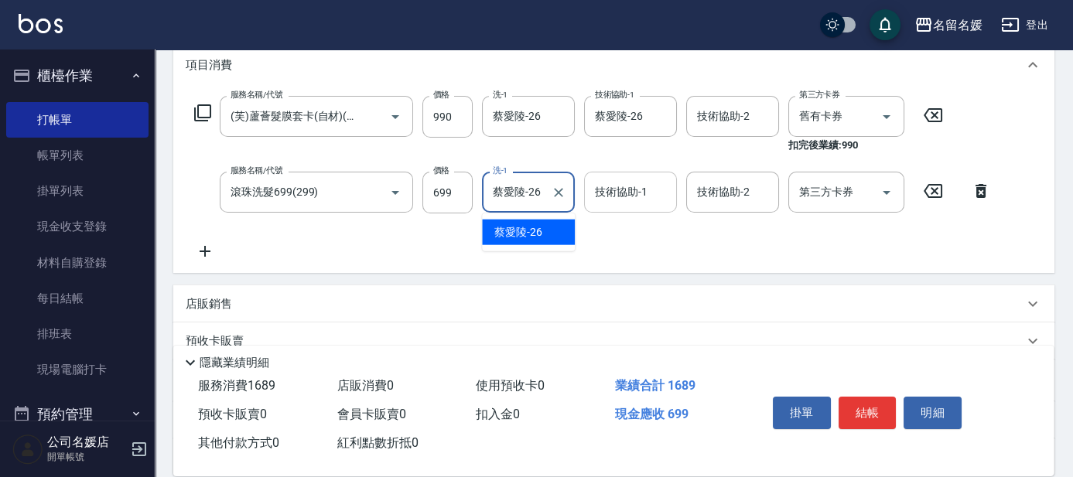
click at [608, 198] on div "技術協助-1 技術協助-1" at bounding box center [630, 192] width 93 height 41
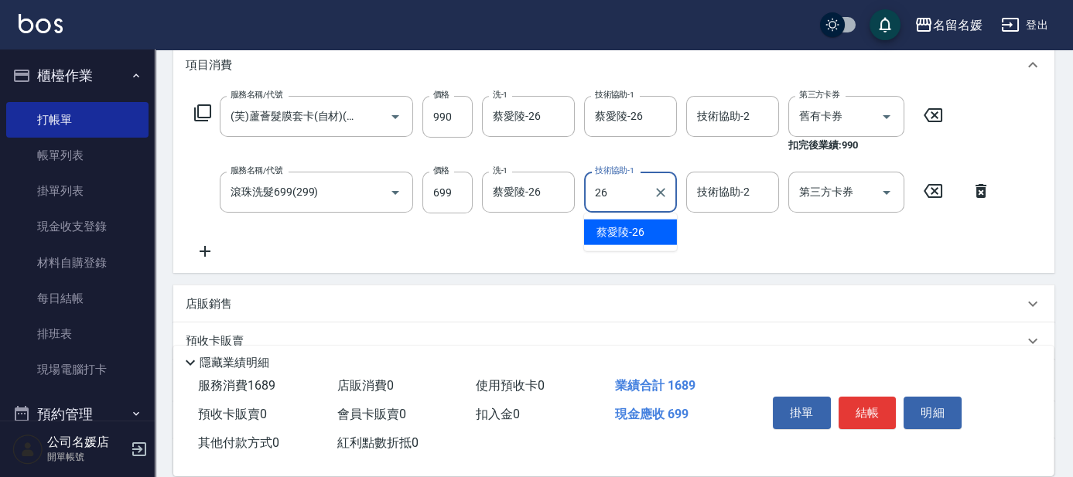
click at [629, 236] on span "[PERSON_NAME]-26" at bounding box center [621, 232] width 48 height 16
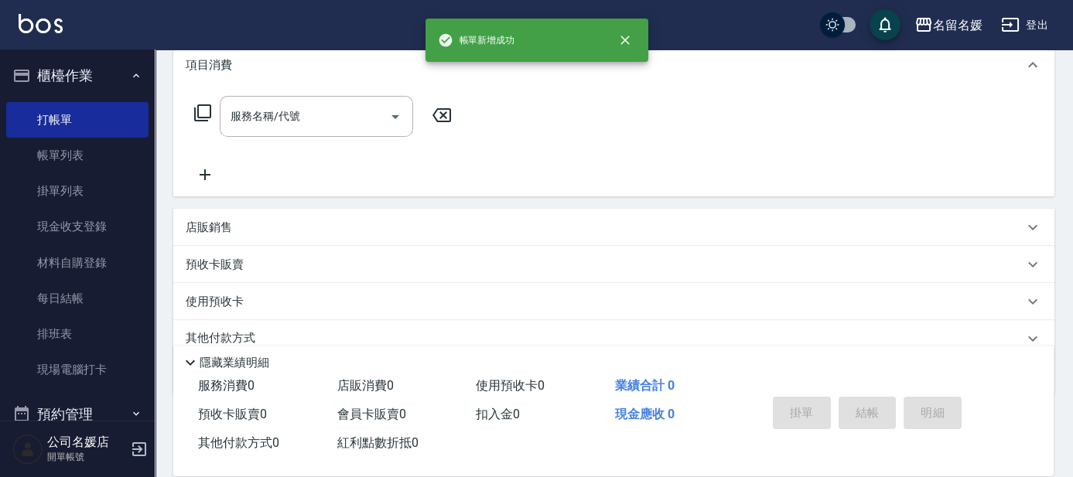
scroll to position [0, 0]
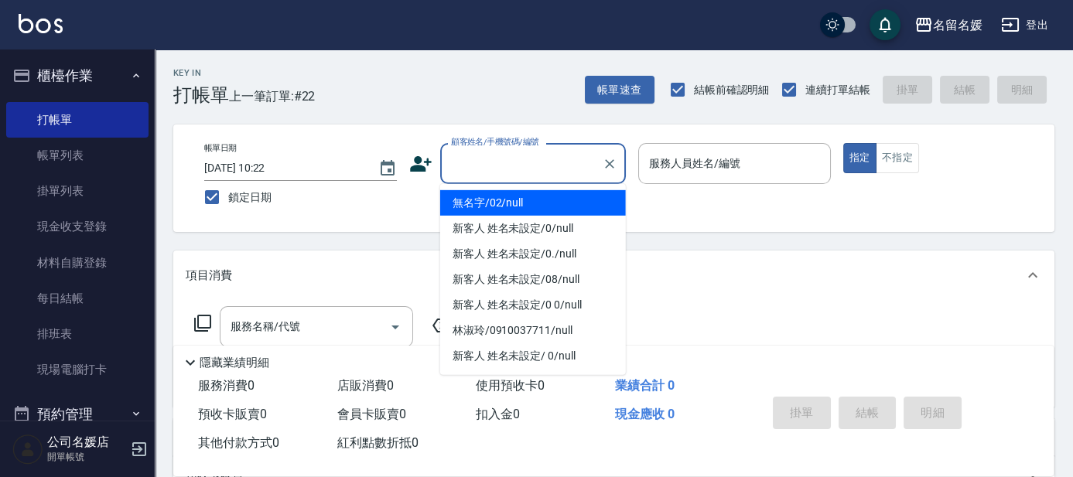
click at [509, 163] on input "顧客姓名/手機號碼/編號" at bounding box center [521, 163] width 149 height 27
click at [529, 198] on li "無名字/02/null" at bounding box center [533, 203] width 186 height 26
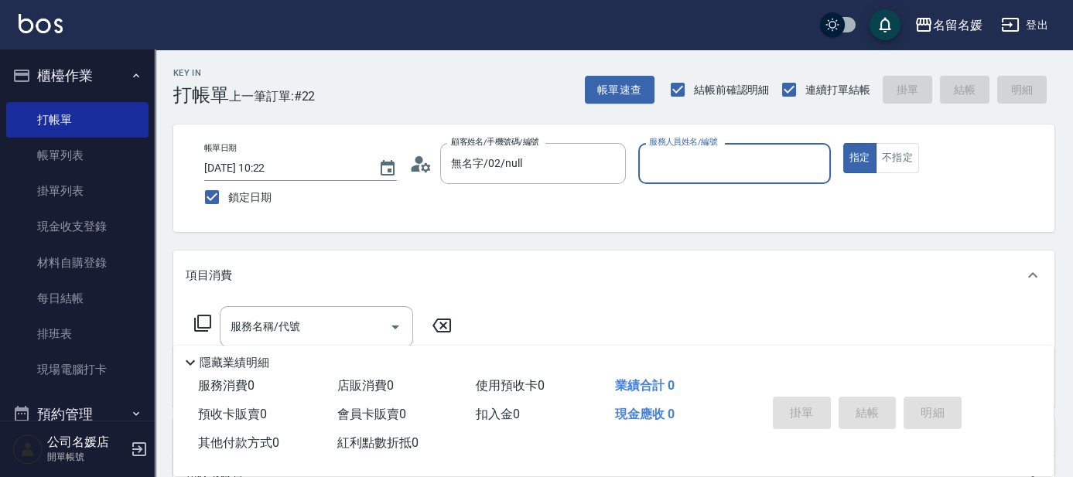
click at [690, 158] on input "服務人員姓名/編號" at bounding box center [734, 163] width 179 height 27
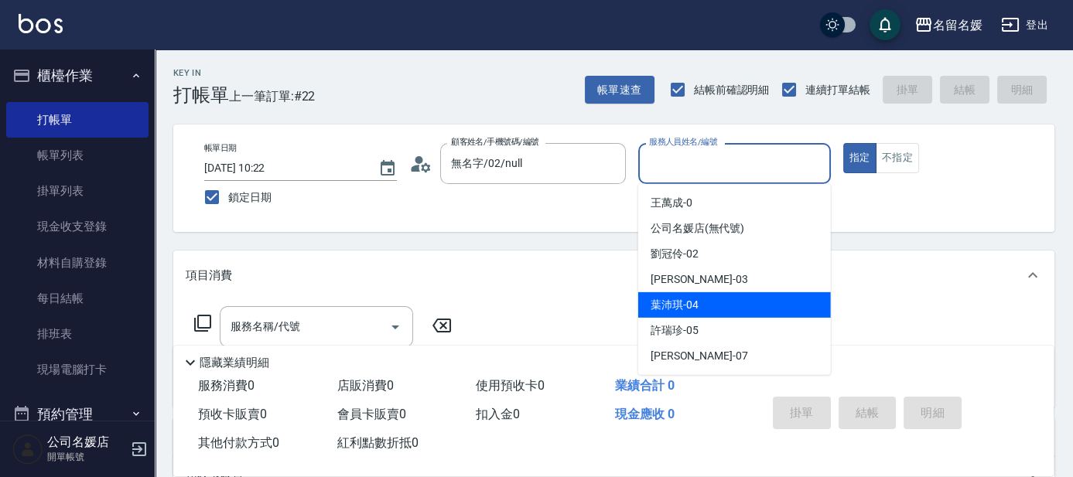
click at [695, 306] on span "[PERSON_NAME]-04" at bounding box center [675, 305] width 48 height 16
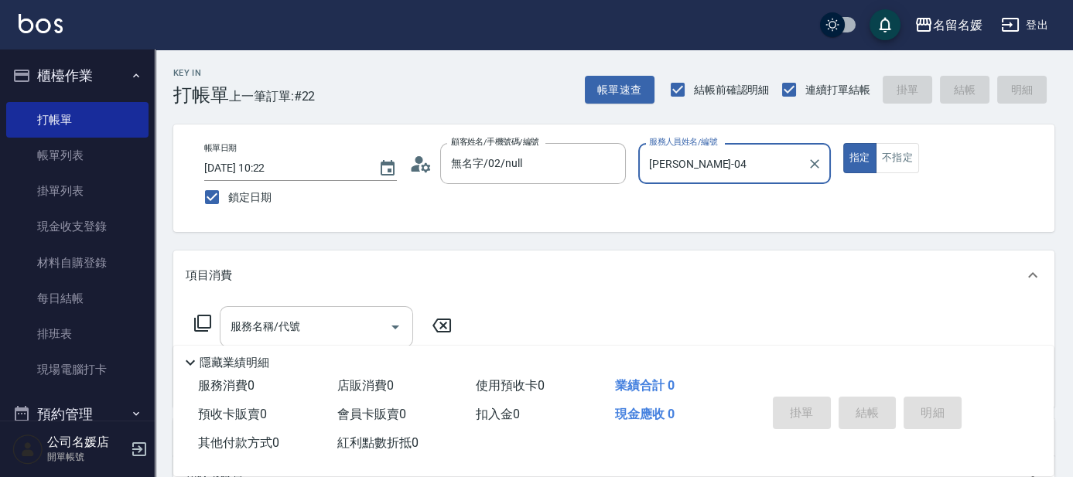
click at [317, 330] on input "服務名稱/代號" at bounding box center [305, 326] width 156 height 27
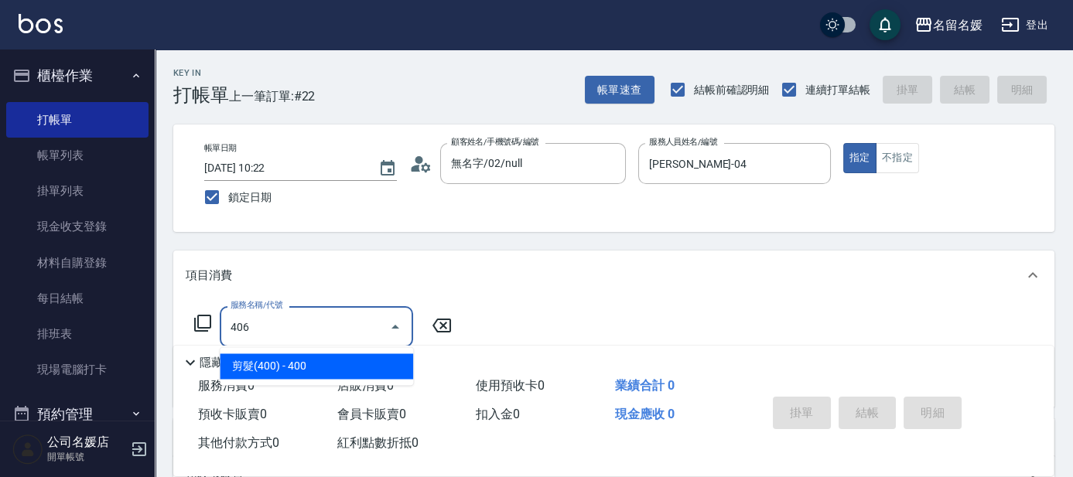
click at [324, 369] on span "剪髮(400) - 400" at bounding box center [316, 367] width 193 height 26
click at [314, 366] on span "洗髮[300] - 300" at bounding box center [316, 367] width 193 height 26
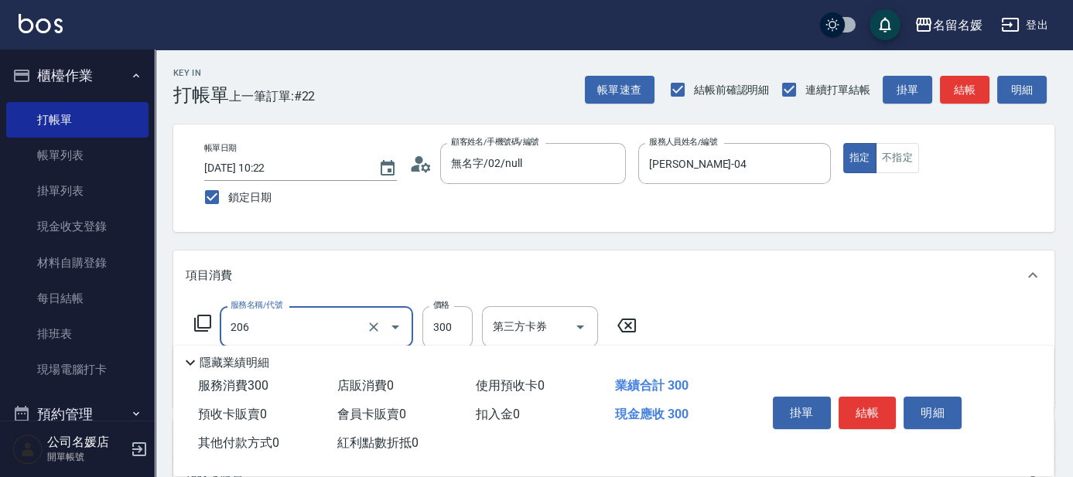
click at [316, 328] on input "206" at bounding box center [295, 326] width 136 height 27
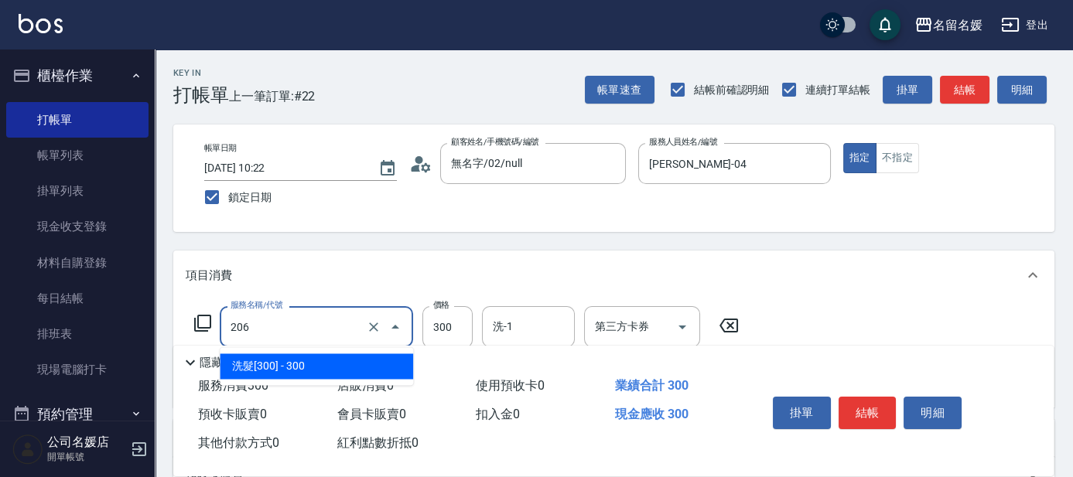
drag, startPoint x: 351, startPoint y: 359, endPoint x: 388, endPoint y: 358, distance: 37.2
click at [354, 359] on span "洗髮[300] - 300" at bounding box center [316, 367] width 193 height 26
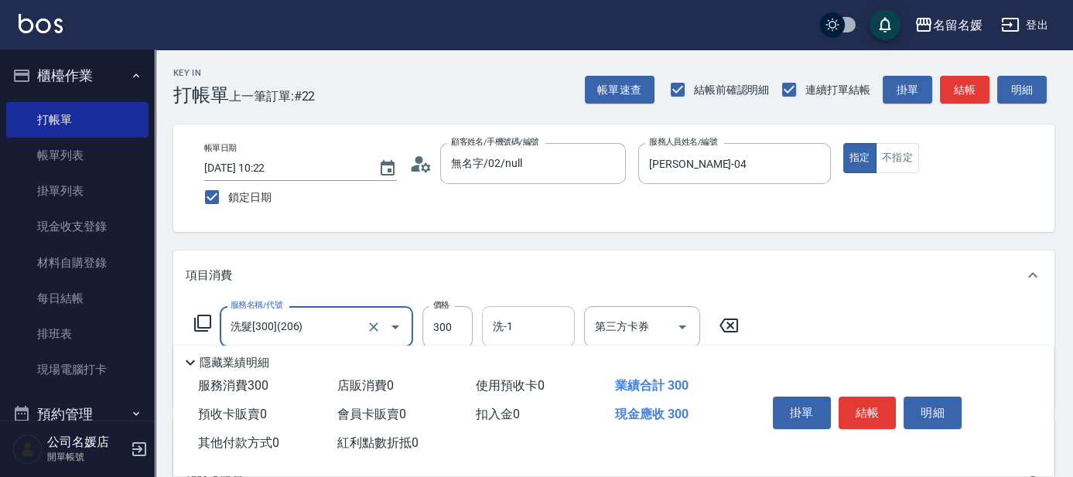
click at [519, 328] on input "洗-1" at bounding box center [528, 326] width 79 height 27
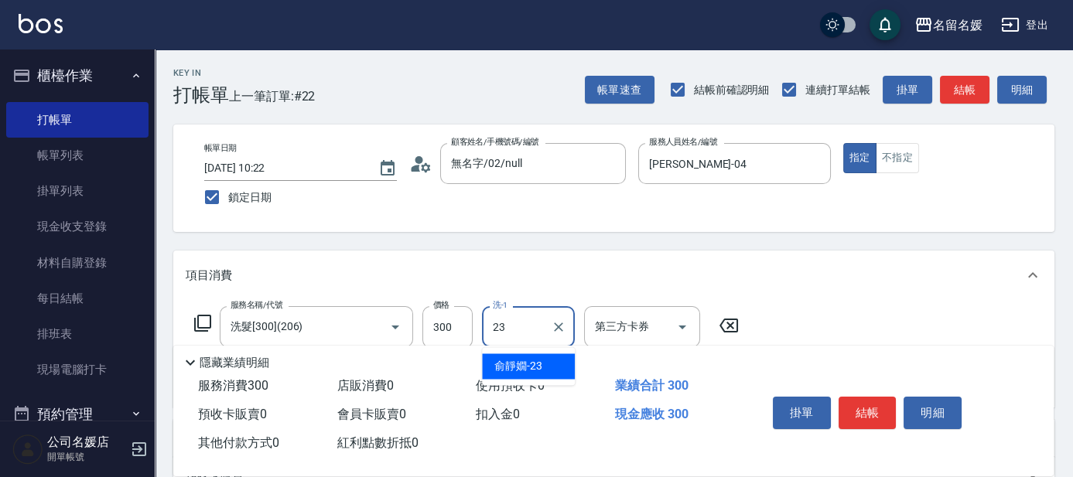
click at [516, 364] on span "[PERSON_NAME]-23" at bounding box center [518, 366] width 48 height 16
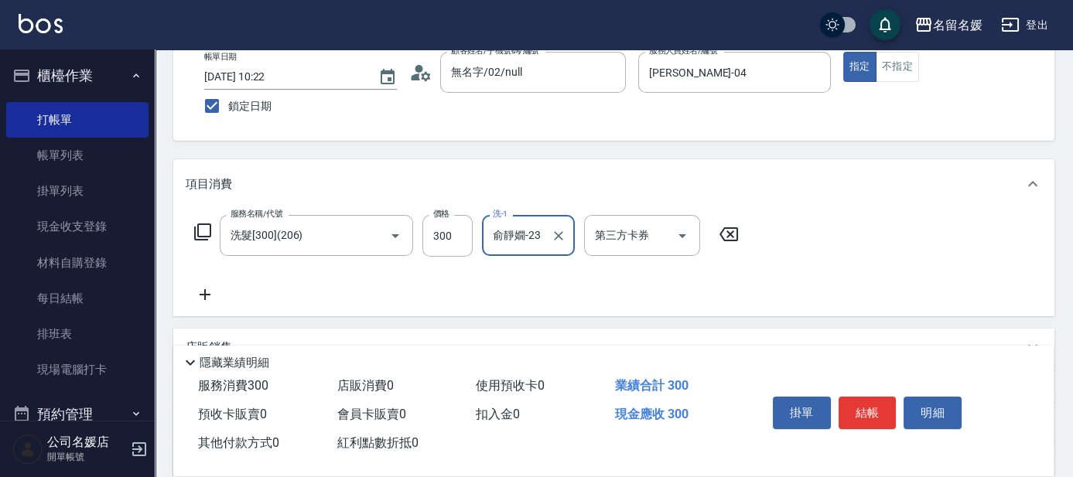
scroll to position [140, 0]
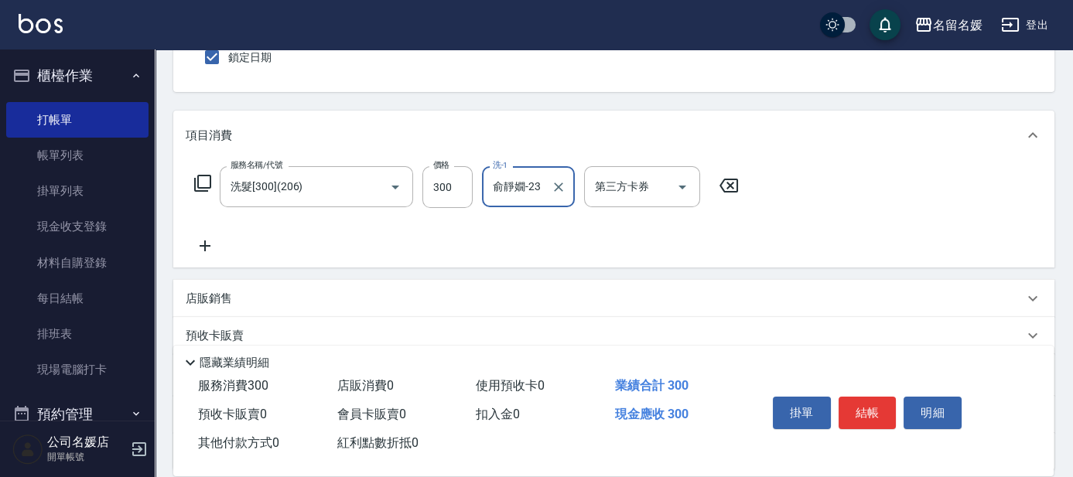
click at [200, 246] on icon at bounding box center [205, 246] width 11 height 11
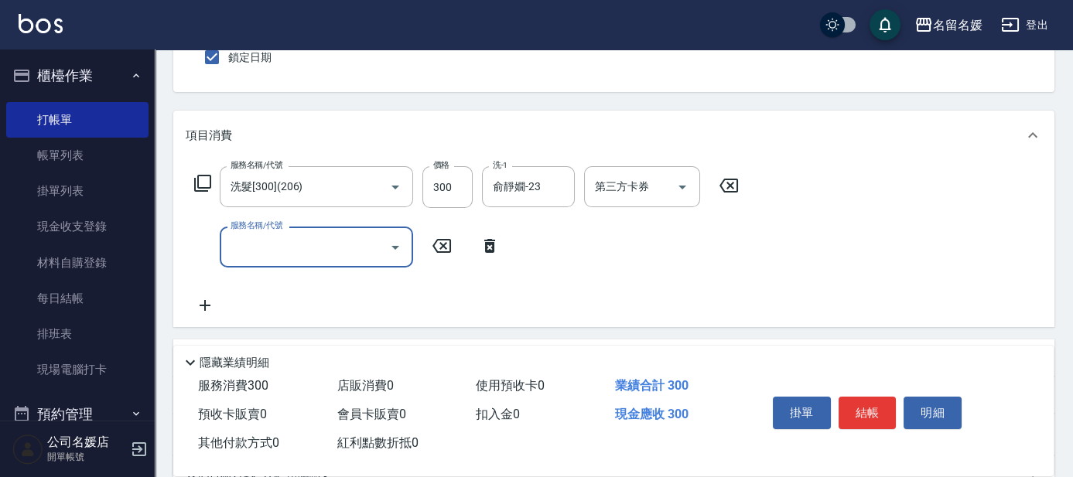
click at [200, 176] on icon at bounding box center [202, 183] width 19 height 19
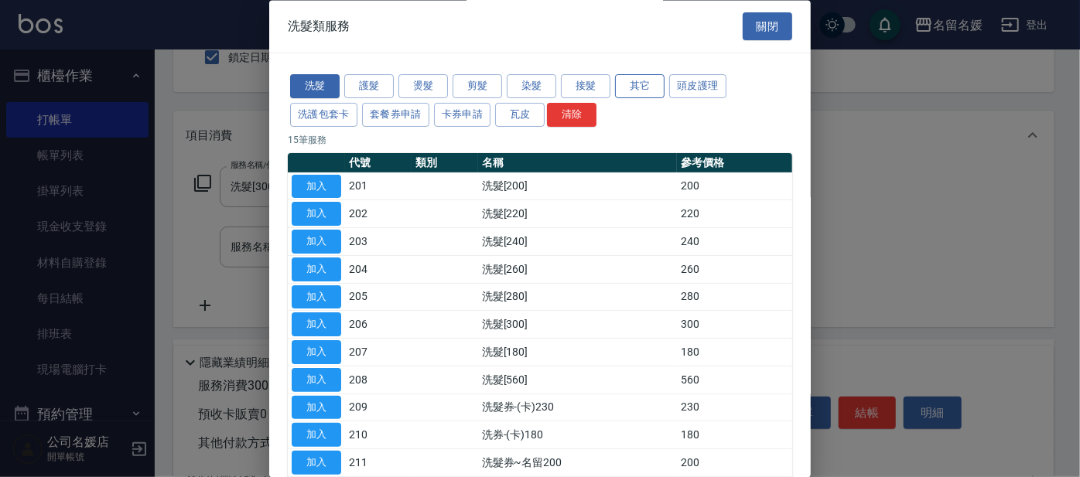
click at [650, 82] on button "其它" at bounding box center [640, 87] width 50 height 24
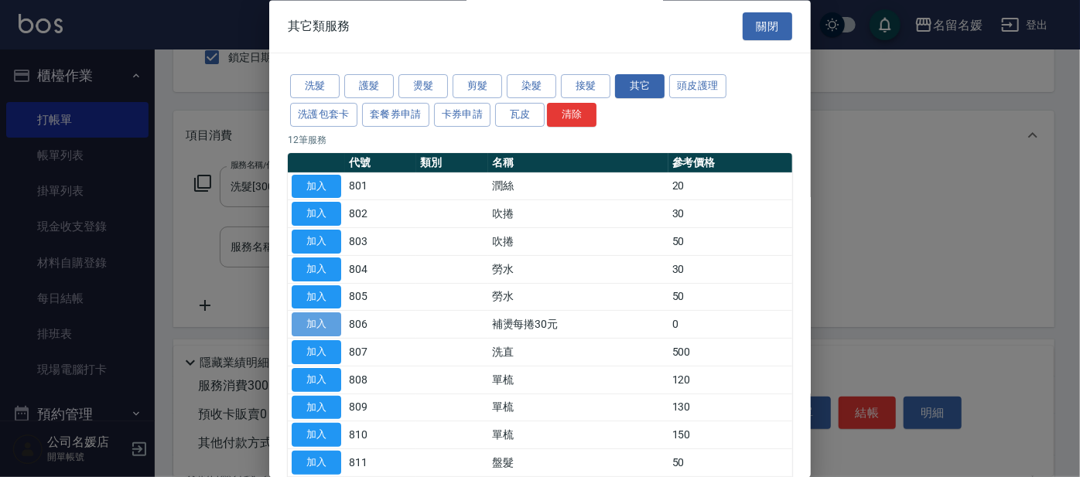
click at [317, 316] on button "加入" at bounding box center [317, 325] width 50 height 24
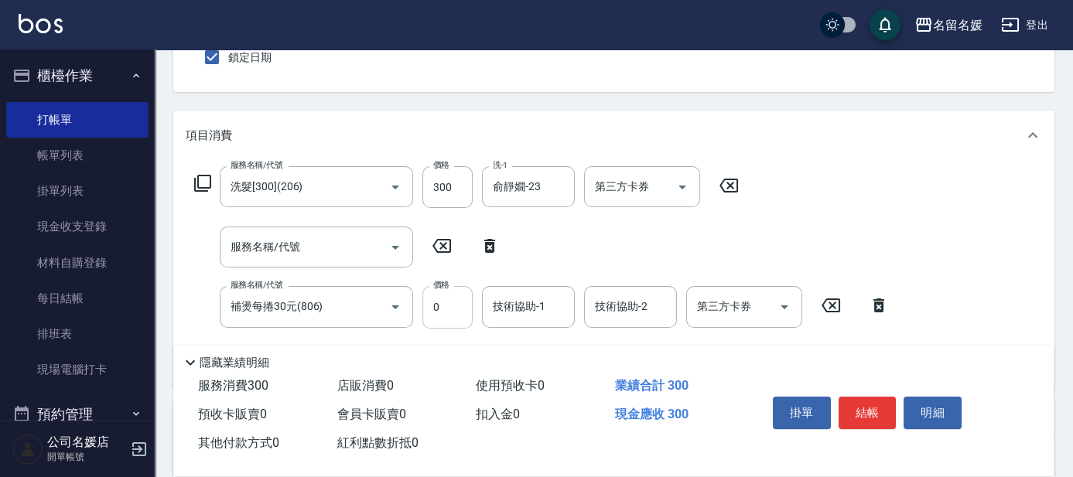
click at [426, 303] on input "0" at bounding box center [448, 307] width 50 height 42
click at [514, 311] on div "技術協助-1 技術協助-1" at bounding box center [528, 306] width 93 height 41
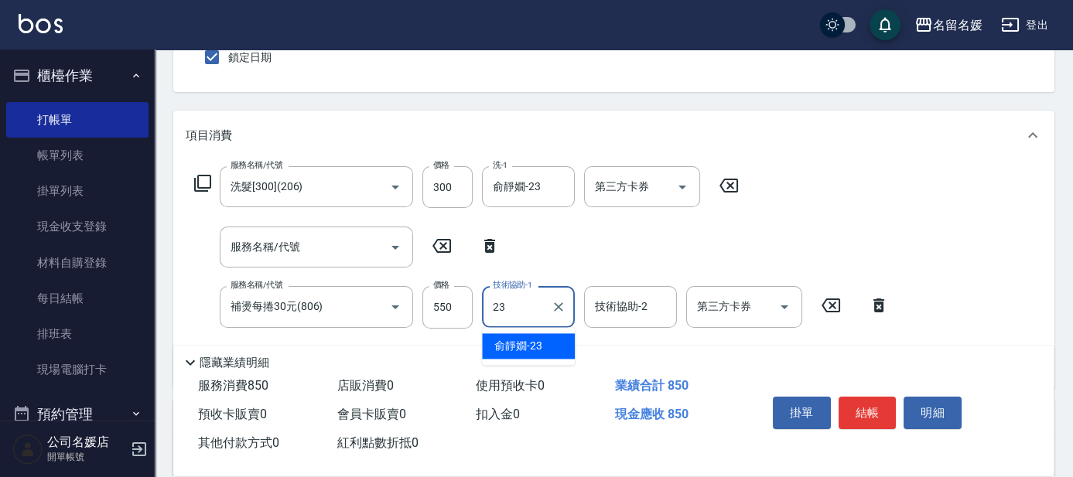
click at [524, 343] on span "[PERSON_NAME]-23" at bounding box center [518, 346] width 48 height 16
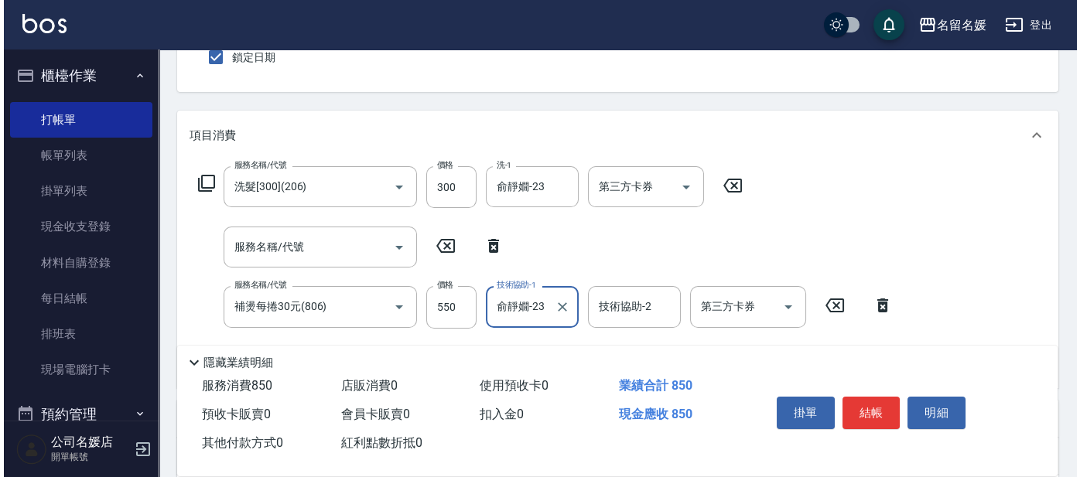
scroll to position [210, 0]
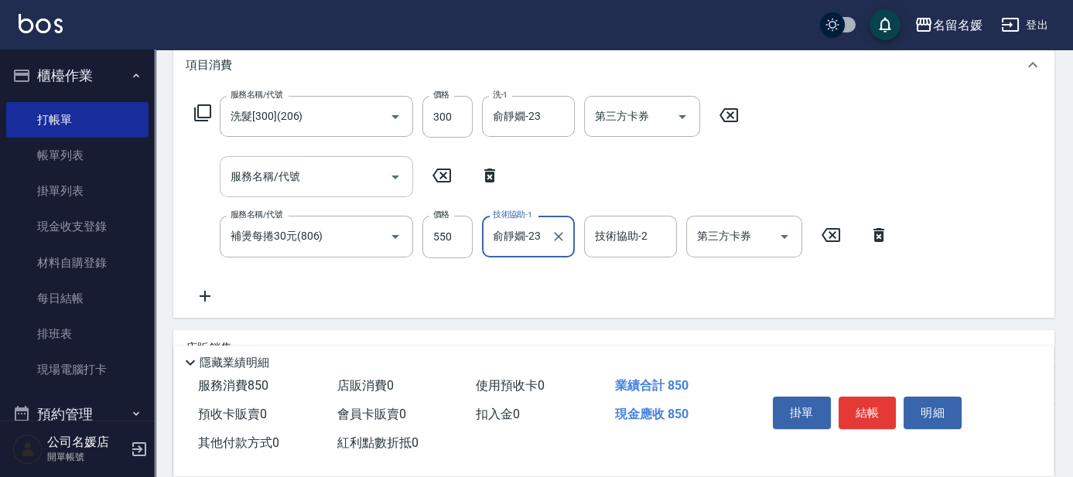
click at [349, 173] on input "服務名稱/代號" at bounding box center [305, 176] width 156 height 27
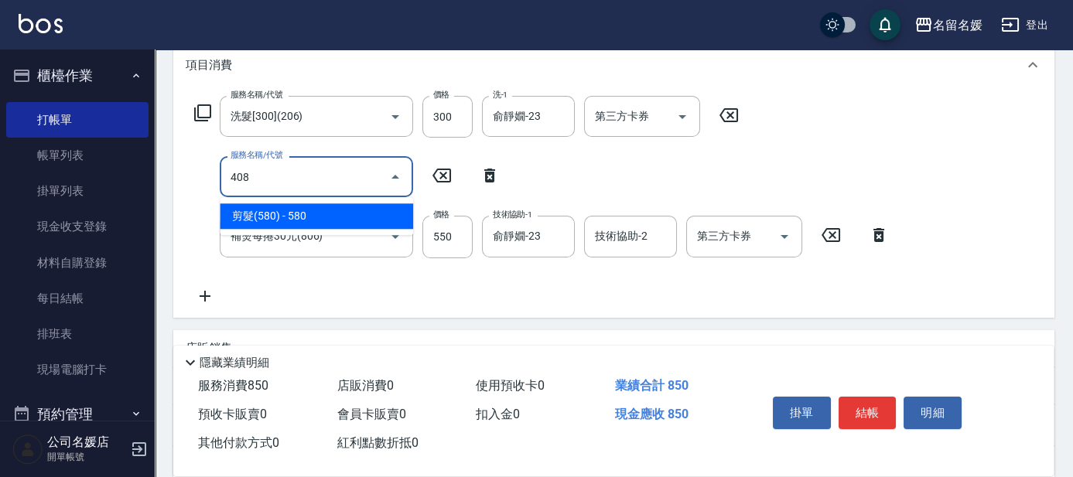
drag, startPoint x: 344, startPoint y: 178, endPoint x: 308, endPoint y: 173, distance: 35.9
click at [344, 213] on span "剪髮(580) - 580" at bounding box center [316, 217] width 193 height 26
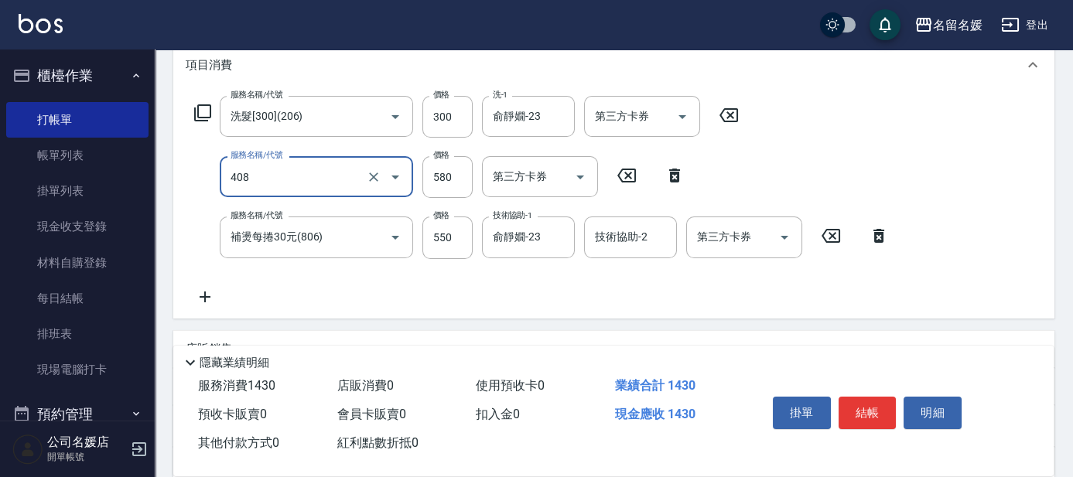
drag, startPoint x: 308, startPoint y: 173, endPoint x: 313, endPoint y: 183, distance: 10.8
click at [311, 180] on input "408" at bounding box center [295, 176] width 136 height 27
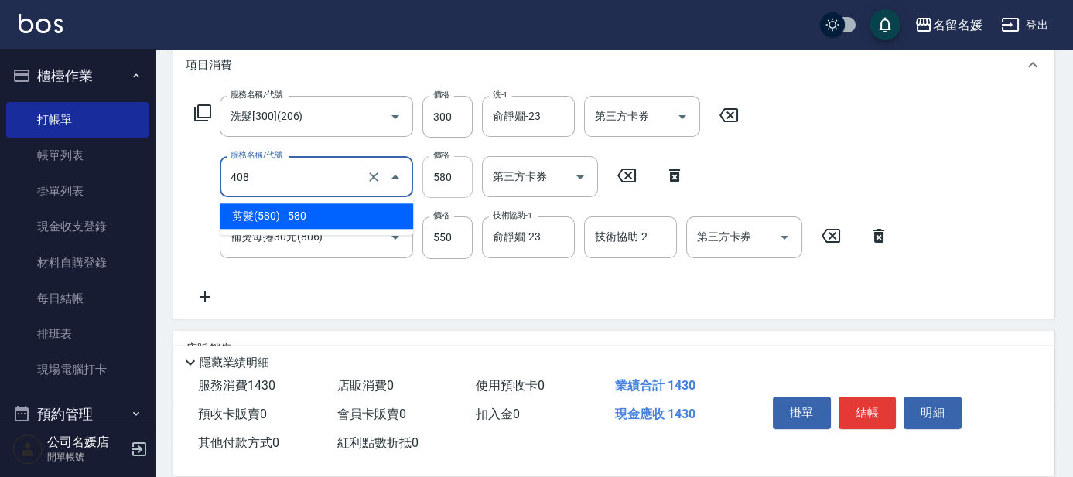
drag, startPoint x: 348, startPoint y: 211, endPoint x: 472, endPoint y: 178, distance: 128.2
click at [370, 202] on ul "剪髮(580) - 580" at bounding box center [316, 216] width 193 height 38
click at [429, 178] on input "580" at bounding box center [448, 177] width 50 height 42
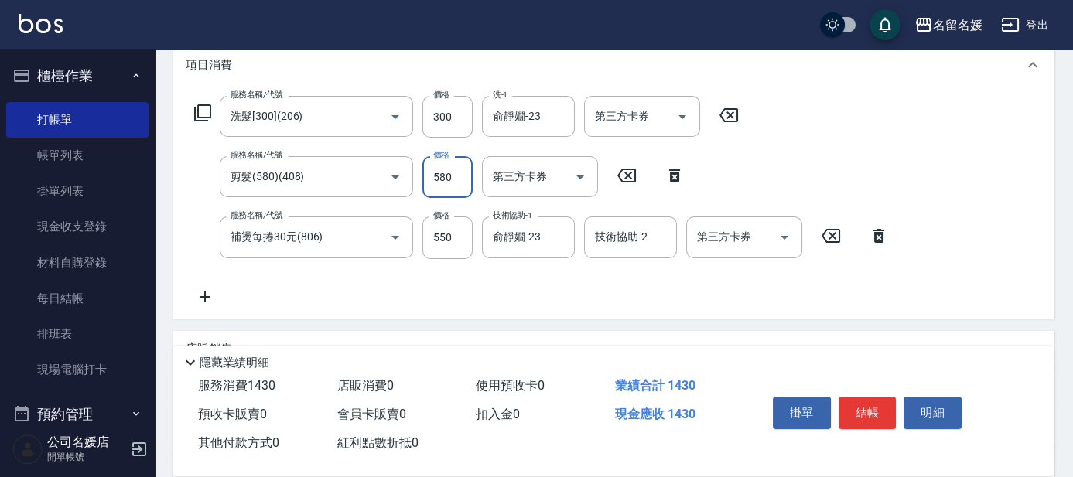
click at [433, 172] on input "580" at bounding box center [448, 177] width 50 height 42
click at [867, 411] on button "結帳" at bounding box center [868, 413] width 58 height 33
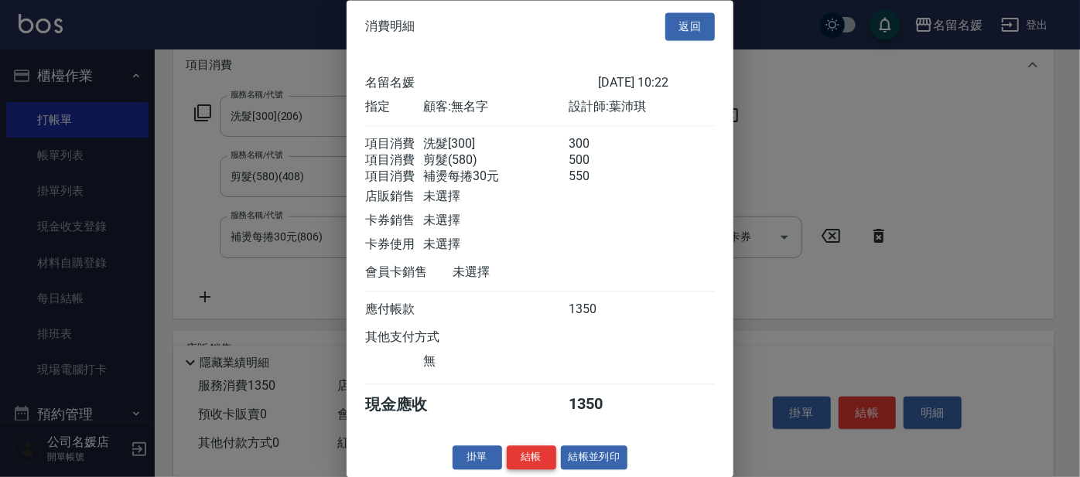
click at [522, 471] on button "結帳" at bounding box center [532, 459] width 50 height 24
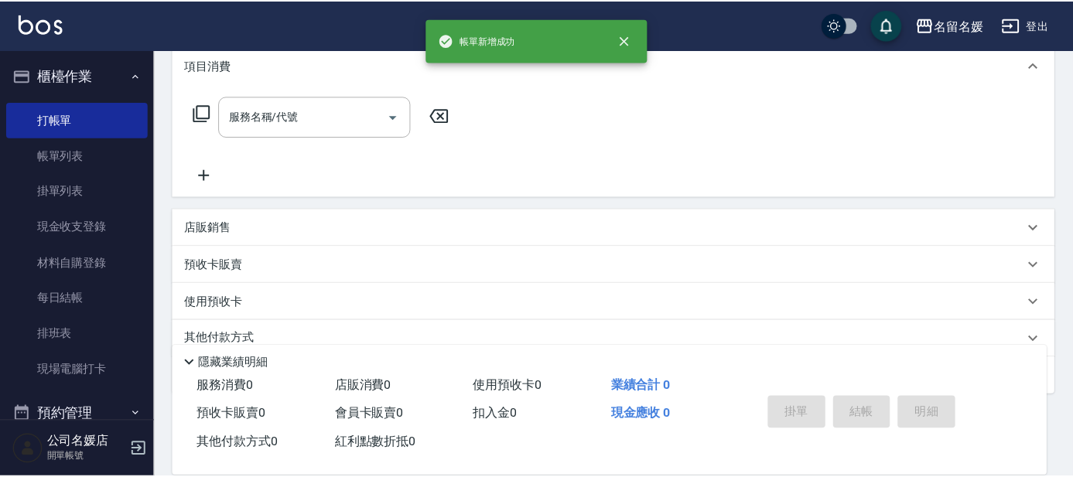
scroll to position [0, 0]
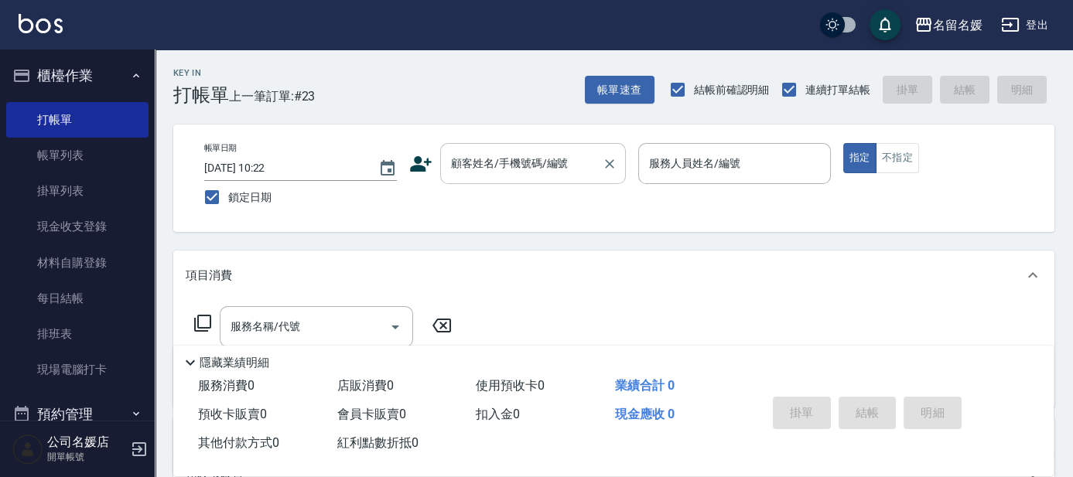
click at [532, 163] on div "顧客姓名/手機號碼/編號 顧客姓名/手機號碼/編號" at bounding box center [533, 163] width 186 height 41
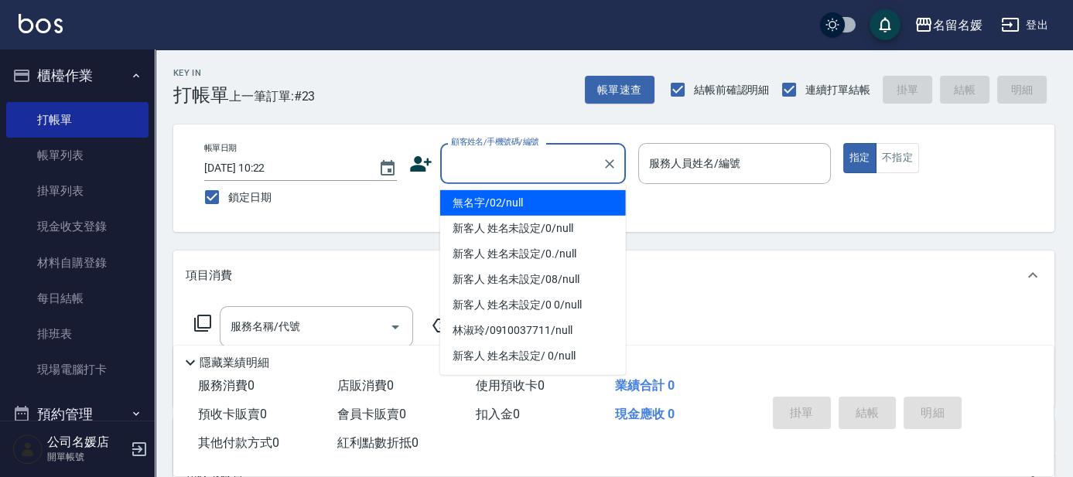
click at [555, 201] on li "無名字/02/null" at bounding box center [533, 203] width 186 height 26
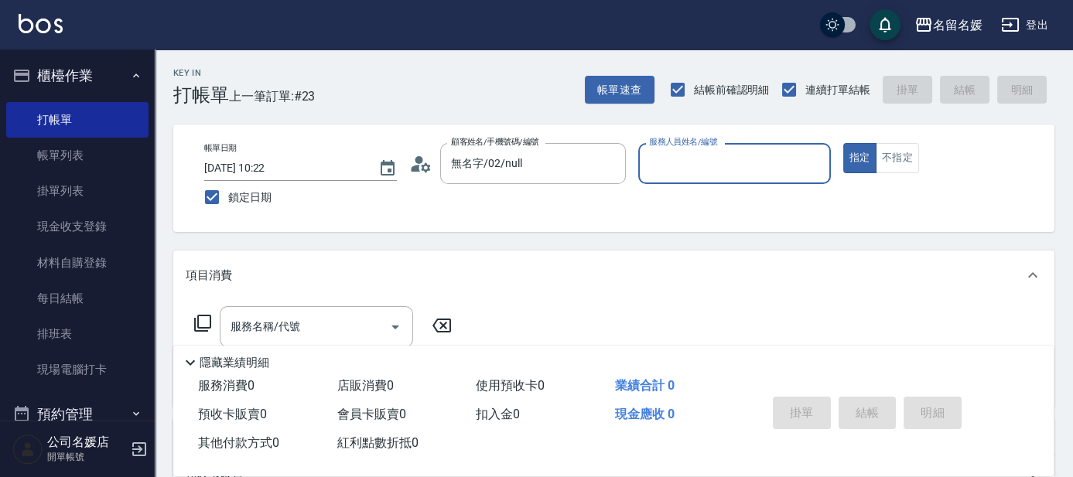
click at [679, 163] on input "服務人員姓名/編號" at bounding box center [734, 163] width 179 height 27
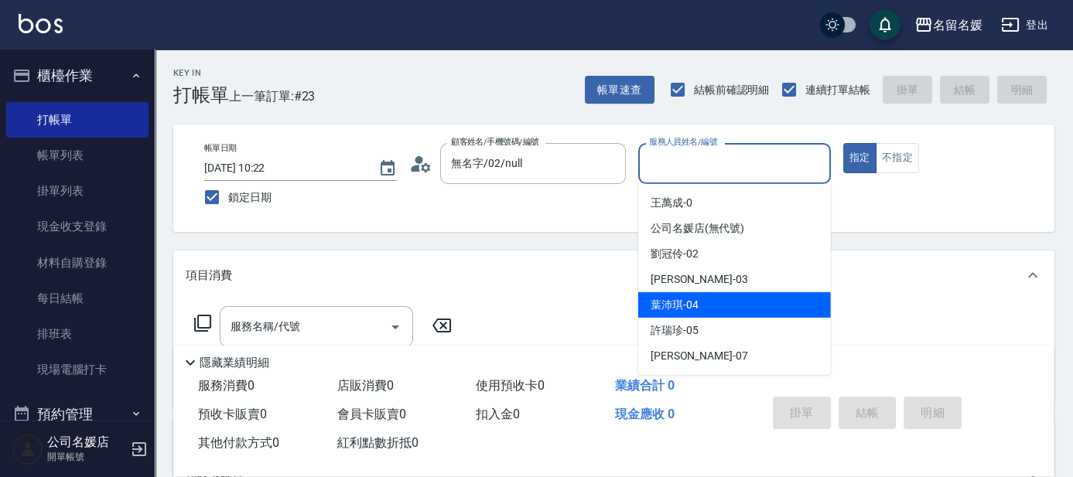
click at [689, 306] on span "[PERSON_NAME]-04" at bounding box center [675, 305] width 48 height 16
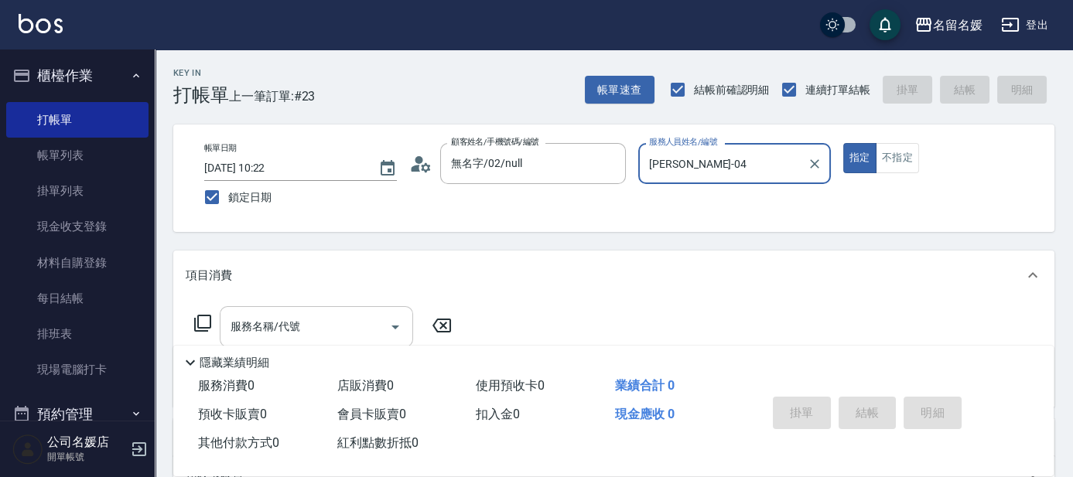
click at [307, 336] on input "服務名稱/代號" at bounding box center [305, 326] width 156 height 27
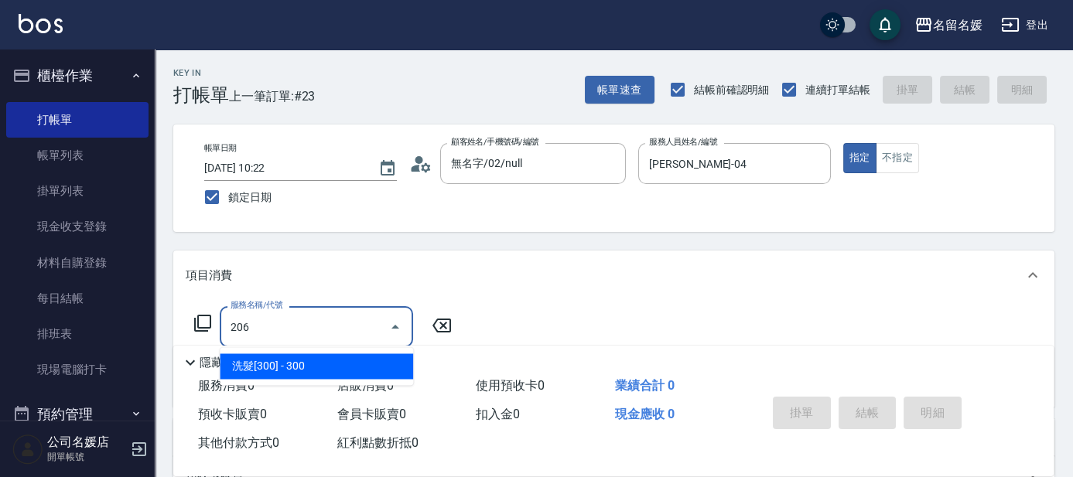
click at [355, 371] on span "洗髮[300] - 300" at bounding box center [316, 367] width 193 height 26
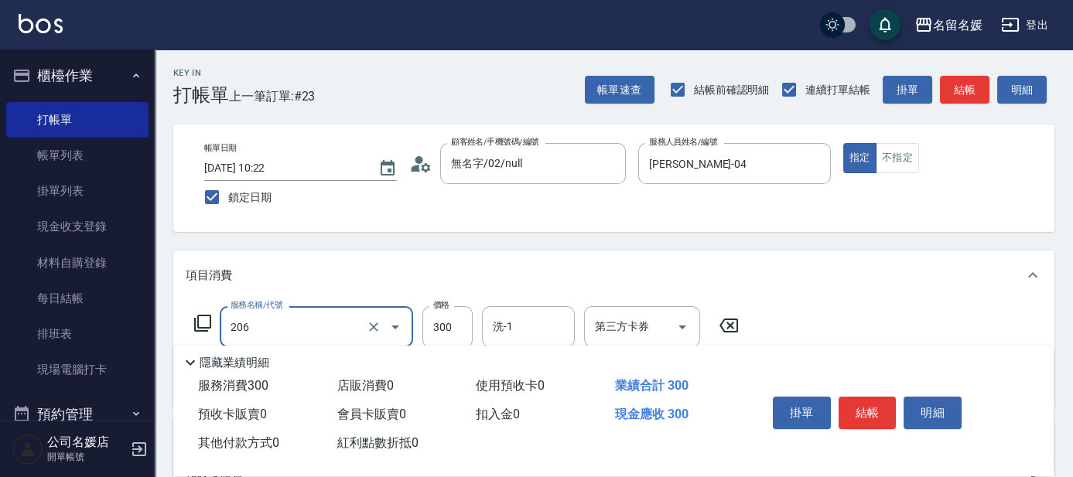
drag, startPoint x: 336, startPoint y: 325, endPoint x: 365, endPoint y: 347, distance: 36.5
click at [338, 326] on input "206" at bounding box center [295, 326] width 136 height 27
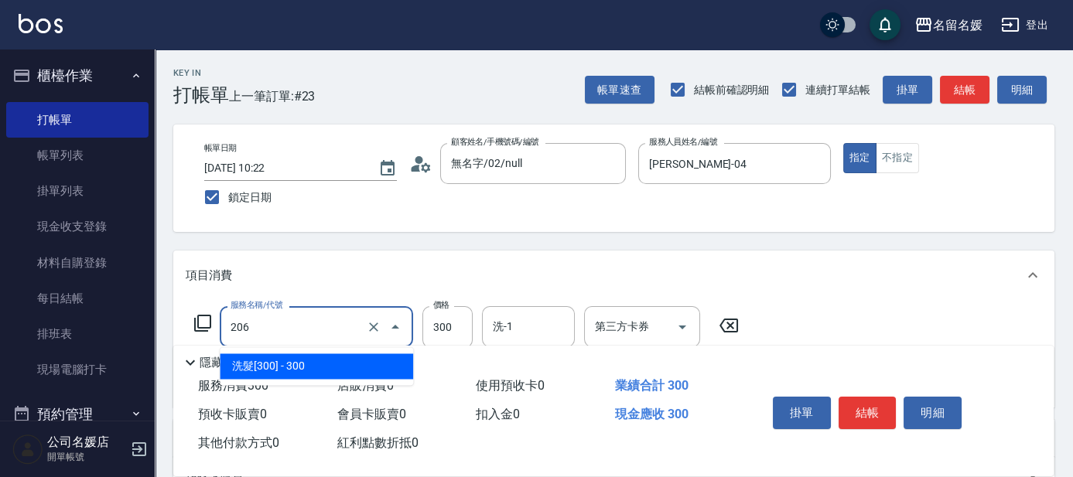
click at [381, 361] on span "洗髮[300] - 300" at bounding box center [316, 367] width 193 height 26
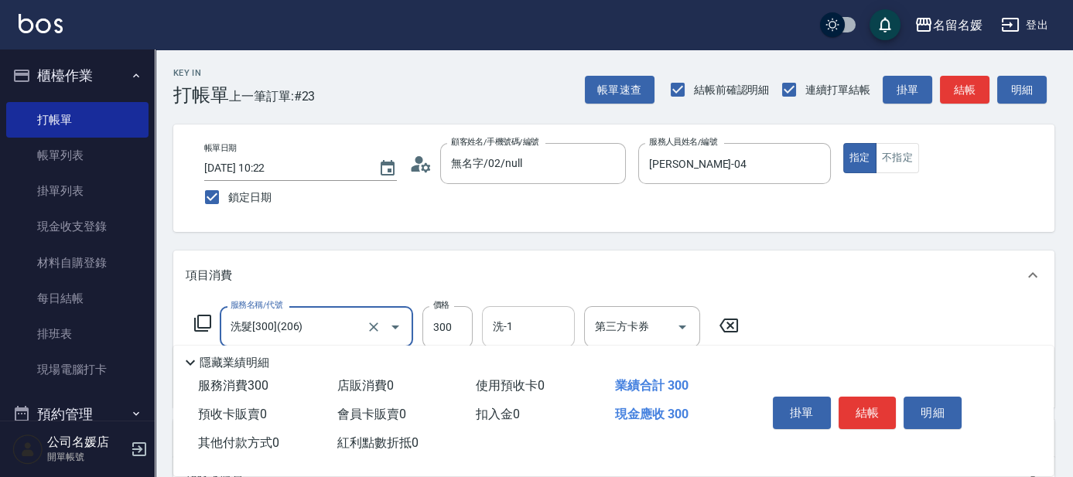
click at [534, 326] on input "洗-1" at bounding box center [528, 326] width 79 height 27
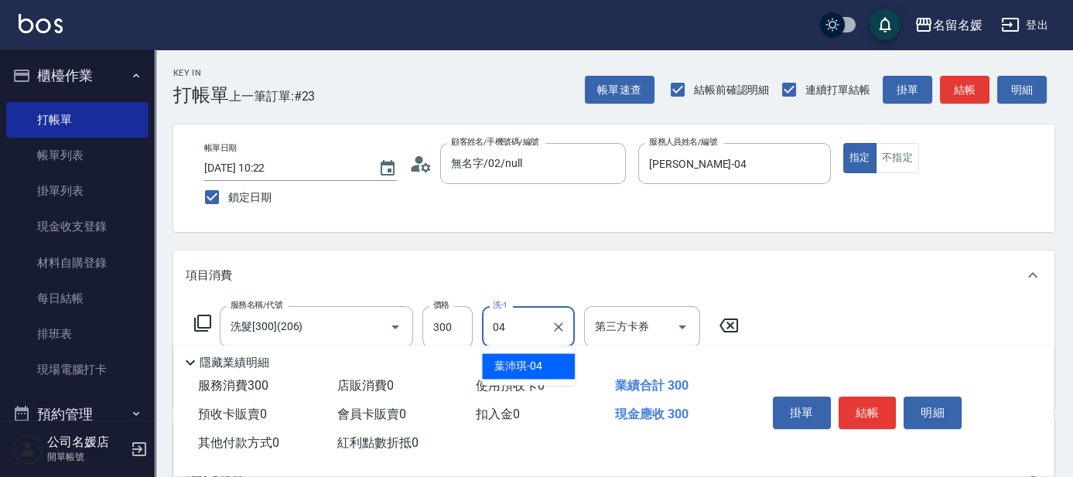
click at [526, 362] on span "[PERSON_NAME]-04" at bounding box center [518, 366] width 48 height 16
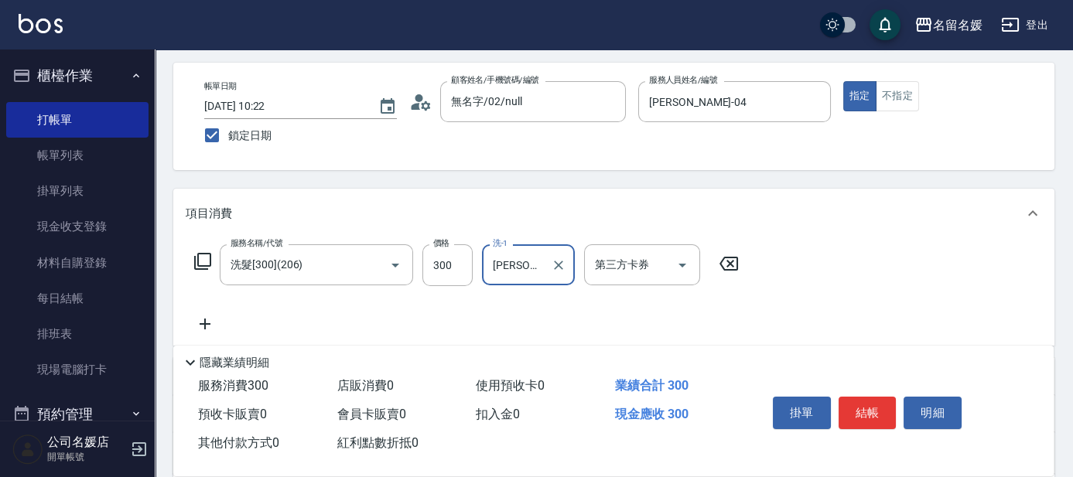
scroll to position [70, 0]
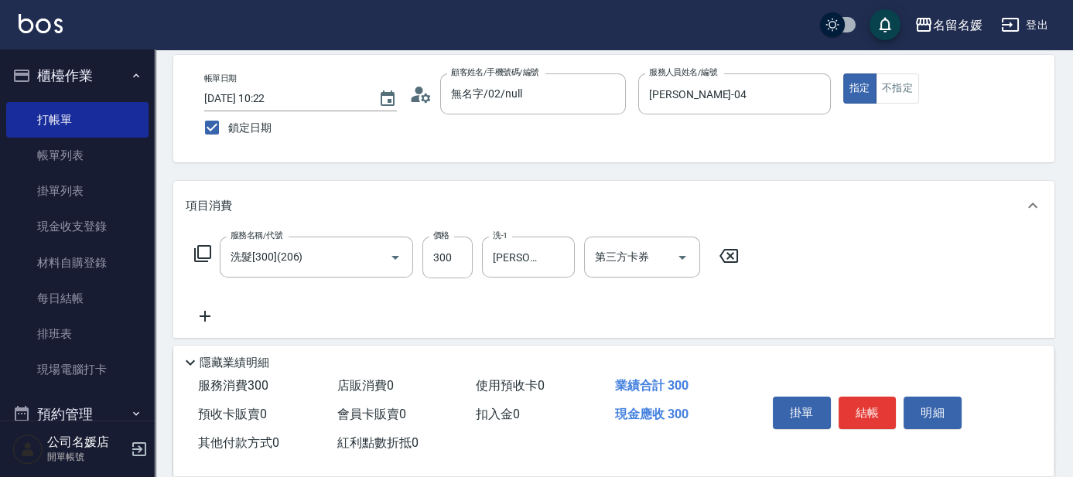
click at [201, 314] on icon at bounding box center [205, 316] width 39 height 19
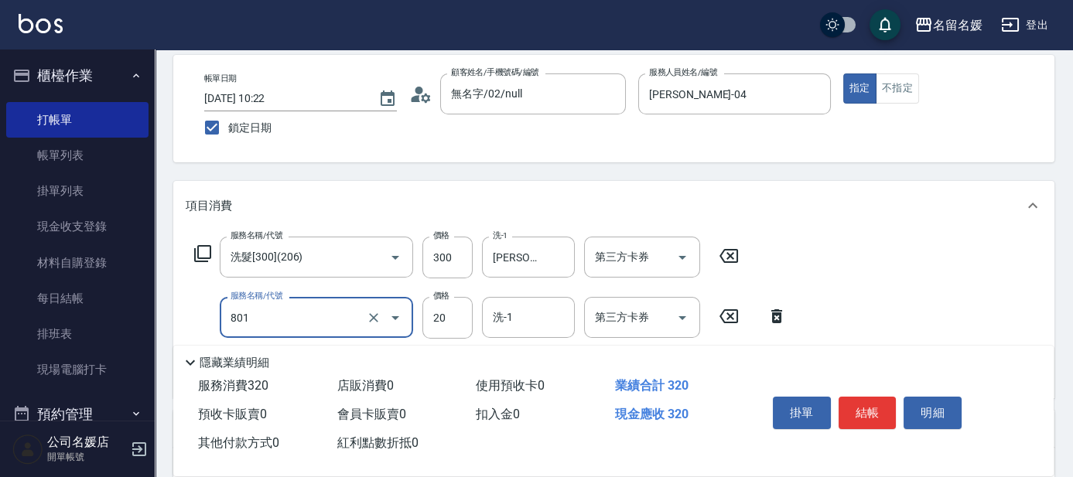
drag, startPoint x: 343, startPoint y: 322, endPoint x: 350, endPoint y: 330, distance: 11.0
click at [344, 322] on input "801" at bounding box center [295, 317] width 136 height 27
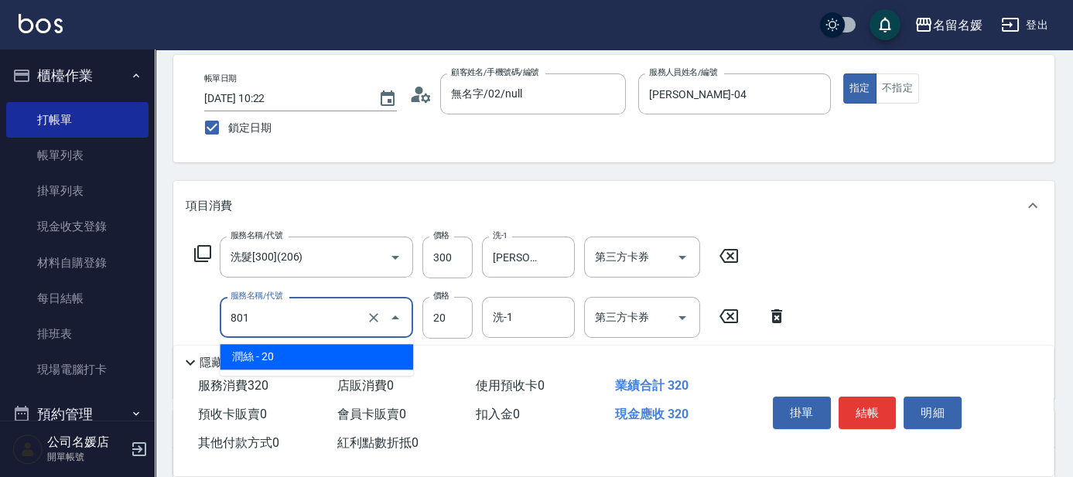
drag, startPoint x: 361, startPoint y: 356, endPoint x: 477, endPoint y: 332, distance: 118.5
click at [385, 355] on span "潤絲 - 20" at bounding box center [316, 357] width 193 height 26
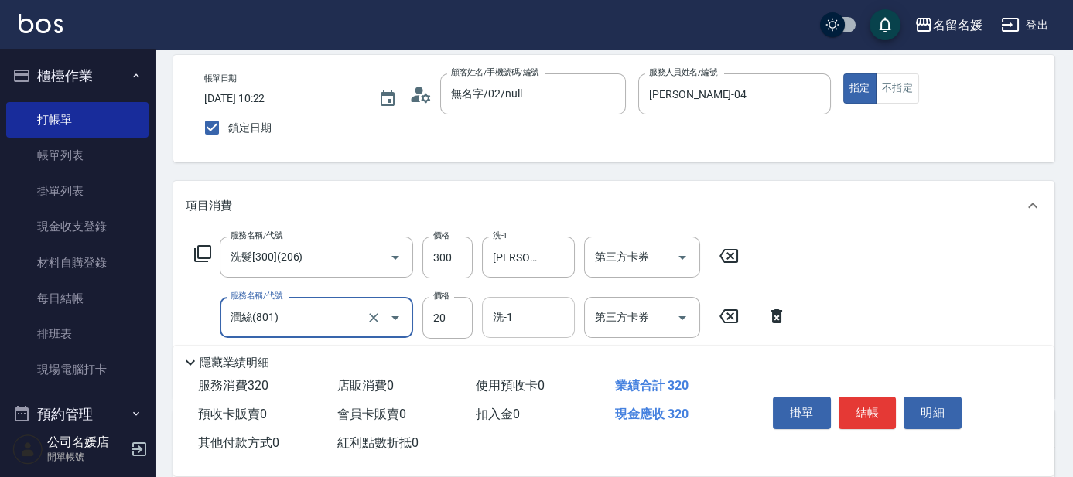
click at [509, 318] on div "洗-1 洗-1" at bounding box center [528, 317] width 93 height 41
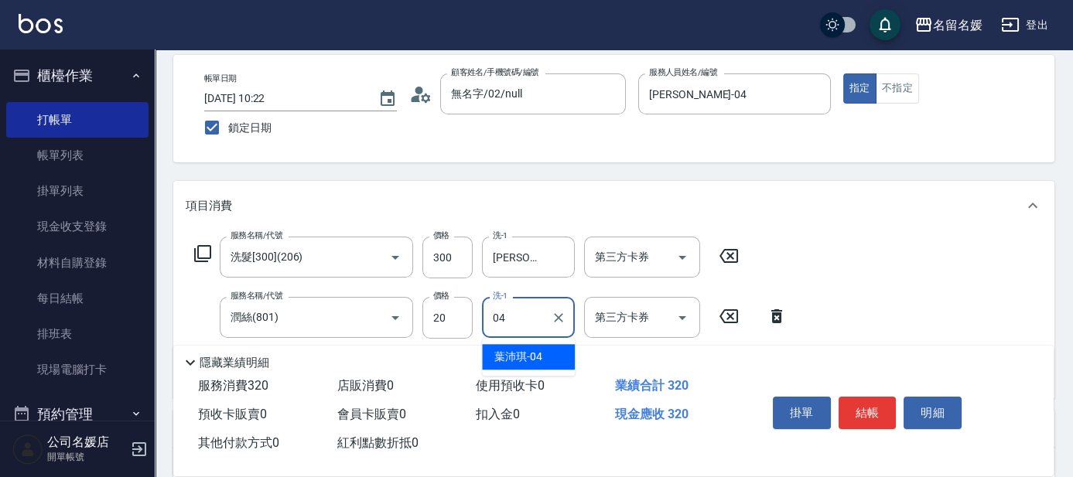
click at [508, 351] on span "[PERSON_NAME]-04" at bounding box center [518, 357] width 48 height 16
click at [864, 412] on button "結帳" at bounding box center [868, 413] width 58 height 33
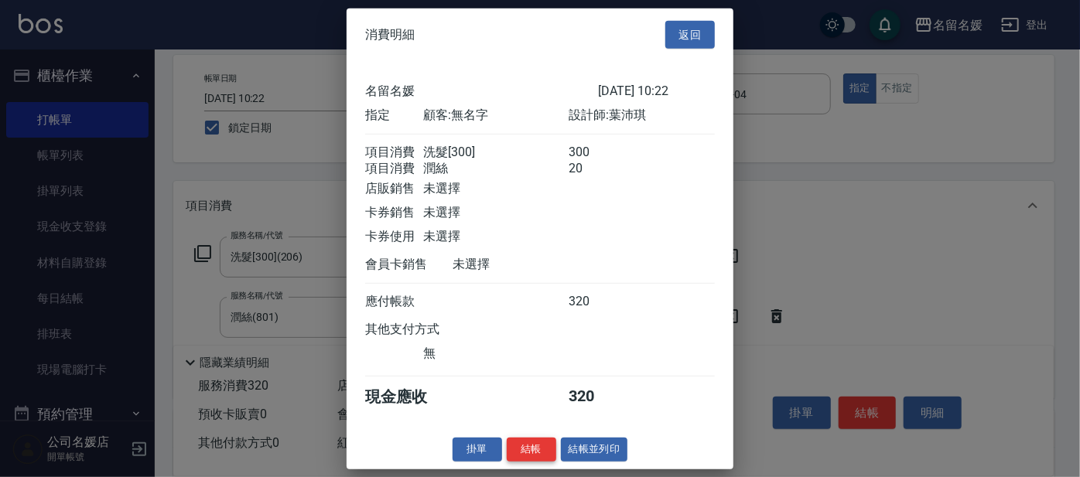
click at [528, 462] on button "結帳" at bounding box center [532, 450] width 50 height 24
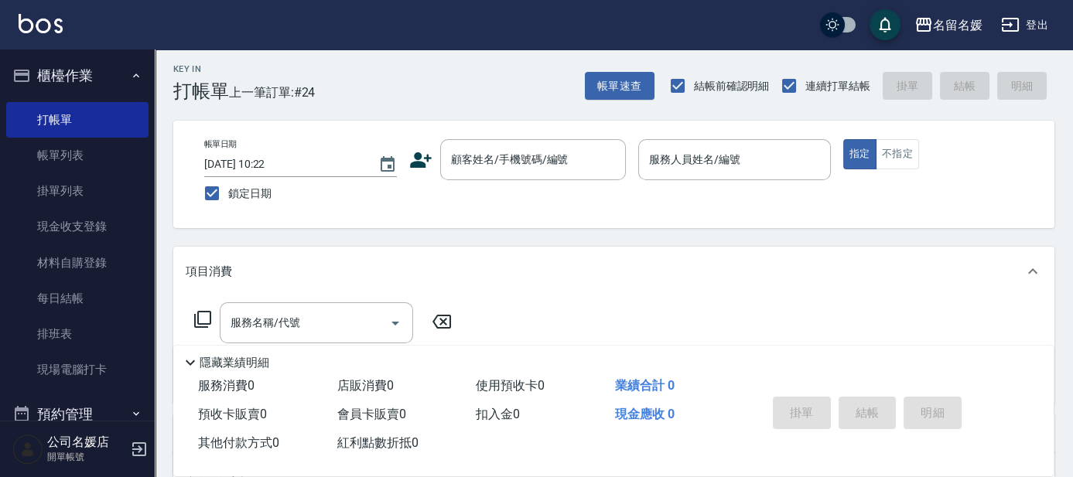
scroll to position [0, 0]
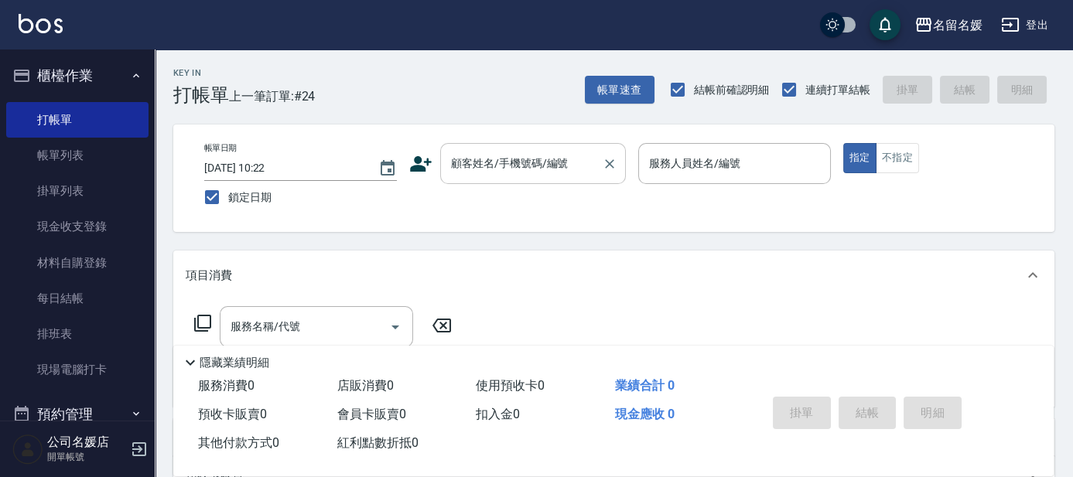
click at [483, 169] on div "顧客姓名/手機號碼/編號 顧客姓名/手機號碼/編號" at bounding box center [533, 163] width 186 height 41
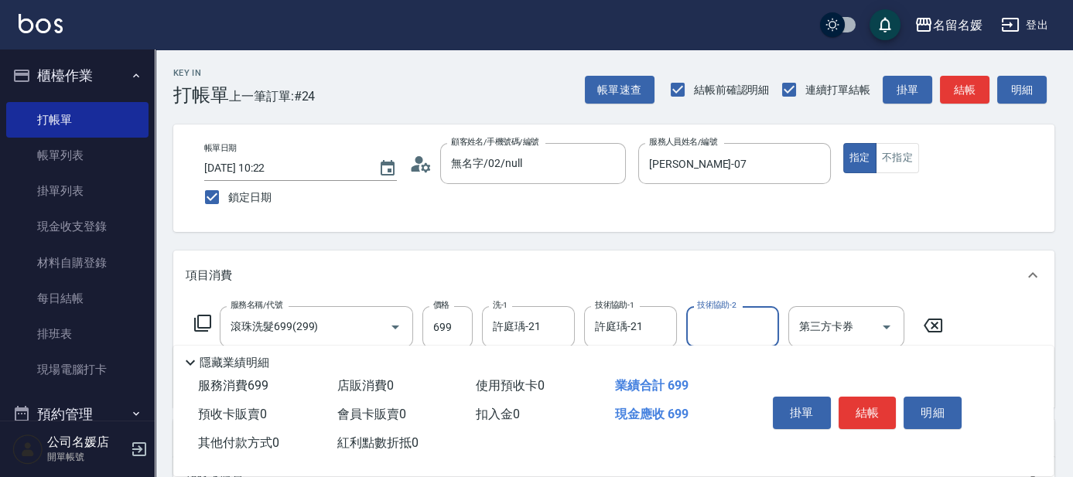
scroll to position [70, 0]
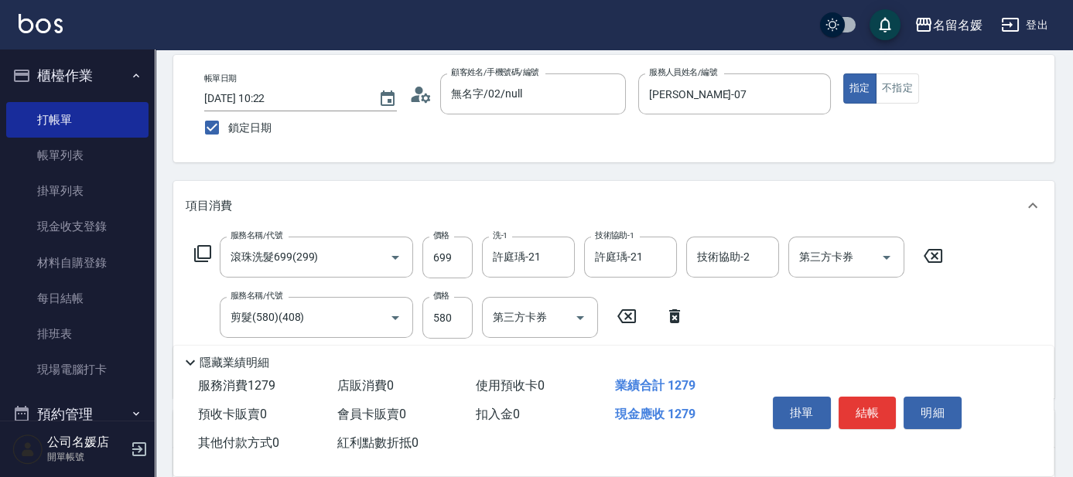
click at [565, 165] on div "Key In 打帳單 上一筆訂單:#24 帳單速查 結帳前確認明細 連續打單結帳 掛單 結帳 明細 帳單日期 [DATE] 10:22 鎖定日期 顧客姓名/手…" at bounding box center [614, 364] width 919 height 768
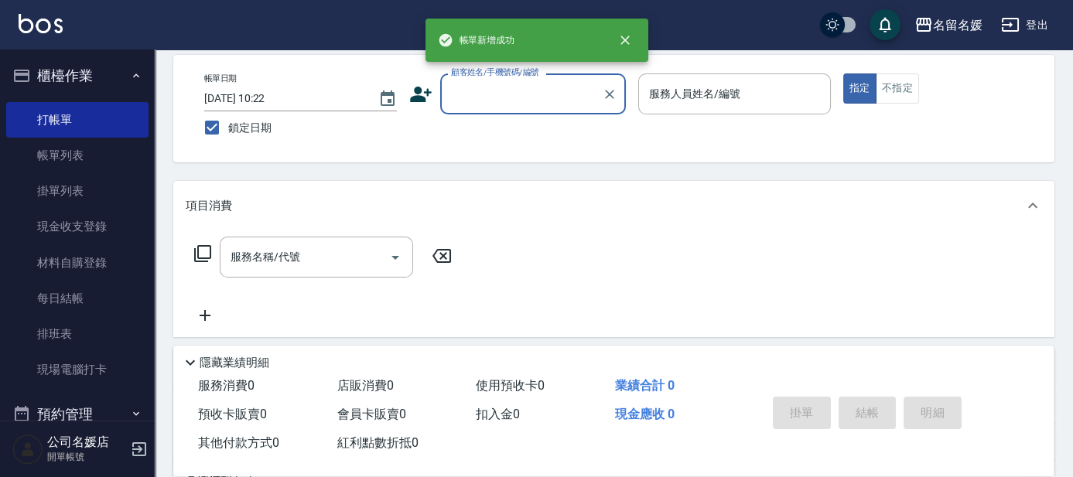
scroll to position [0, 0]
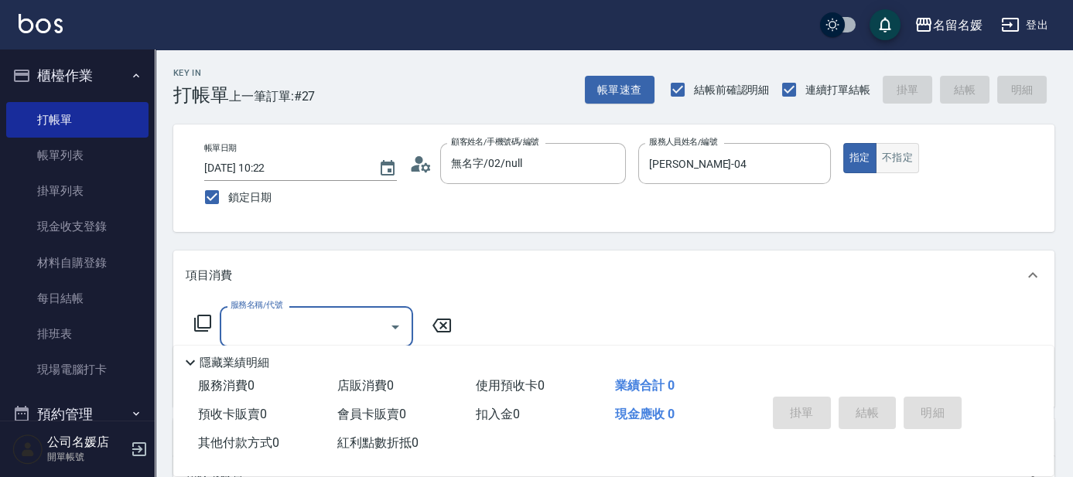
click at [895, 159] on button "不指定" at bounding box center [897, 158] width 43 height 30
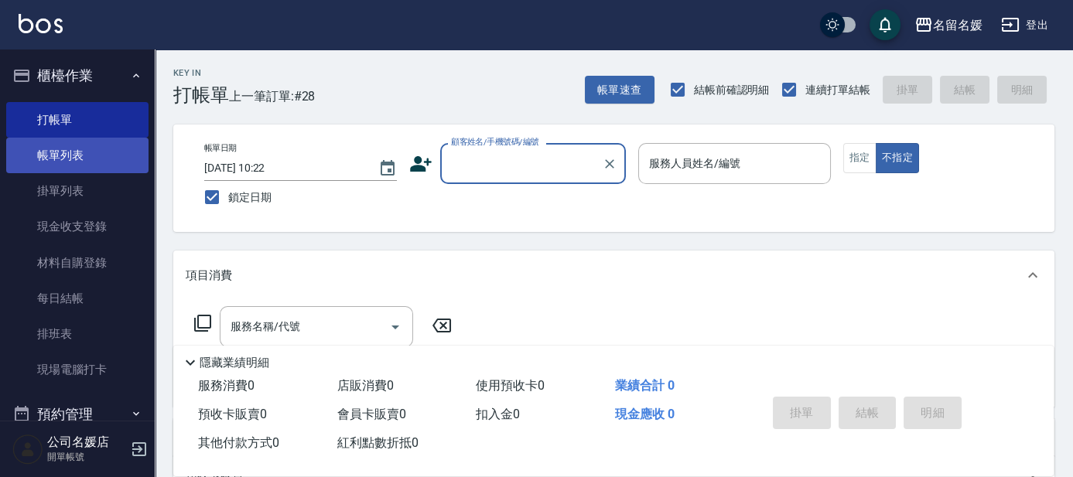
click at [97, 161] on link "帳單列表" at bounding box center [77, 156] width 142 height 36
click at [60, 159] on link "帳單列表" at bounding box center [77, 156] width 142 height 36
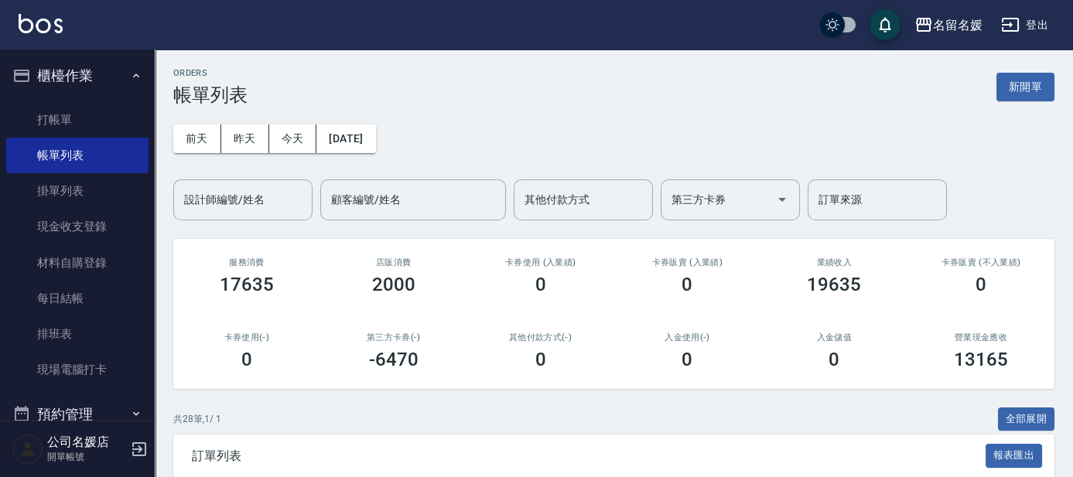
scroll to position [281, 0]
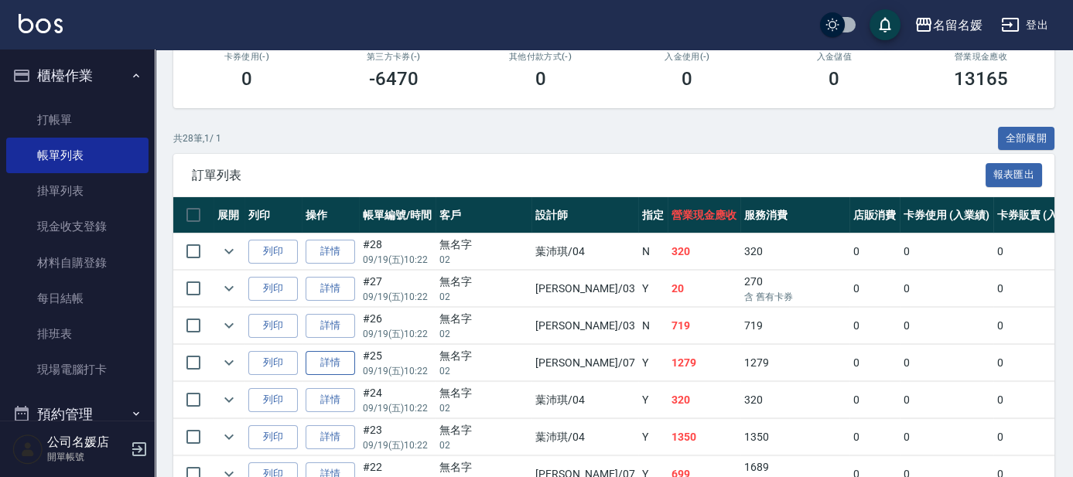
click at [327, 364] on link "詳情" at bounding box center [331, 363] width 50 height 24
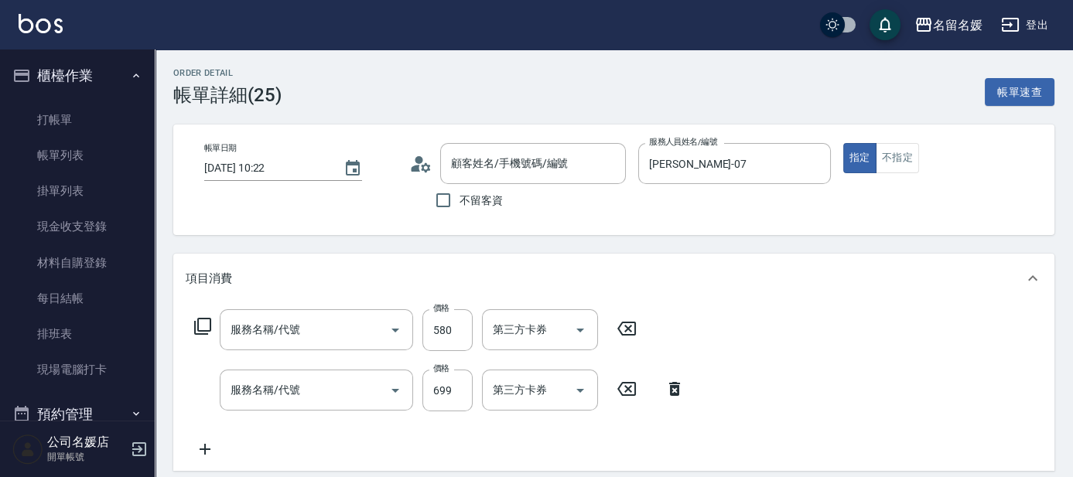
scroll to position [217, 0]
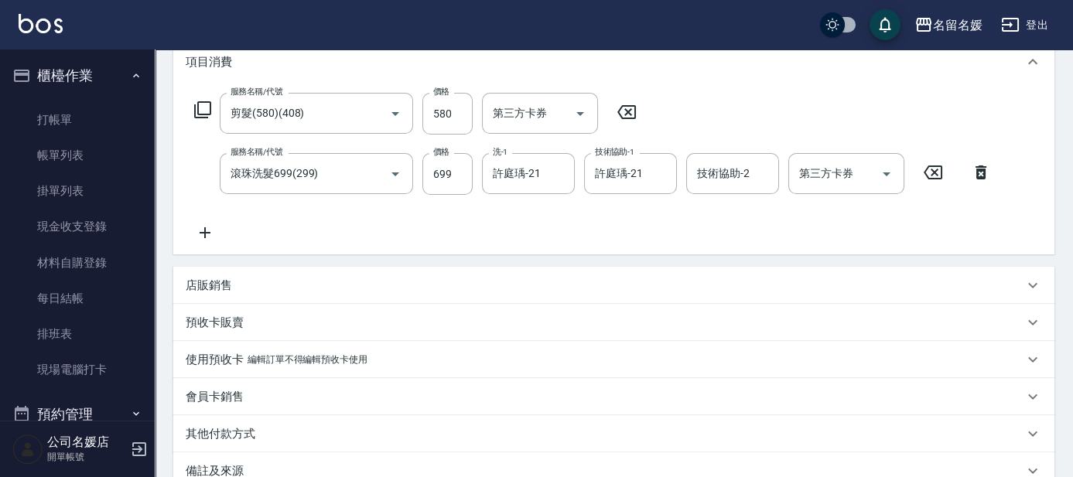
click at [207, 229] on icon at bounding box center [205, 233] width 39 height 19
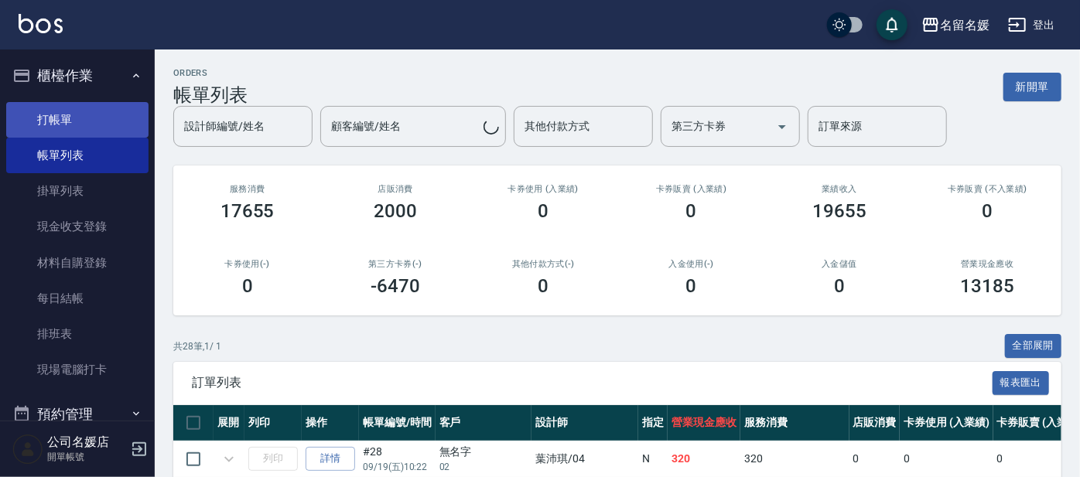
click at [105, 116] on link "打帳單" at bounding box center [77, 120] width 142 height 36
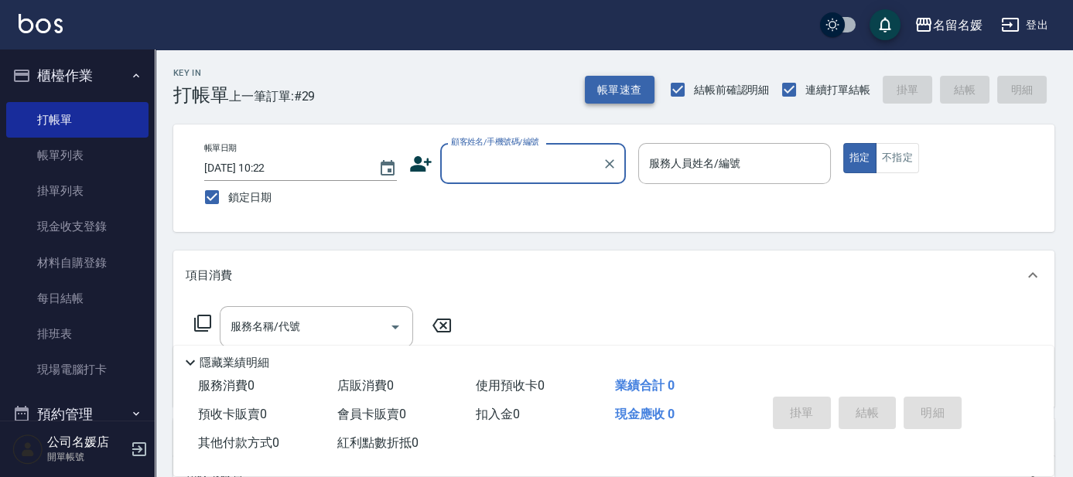
click at [615, 84] on button "帳單速查" at bounding box center [620, 90] width 70 height 29
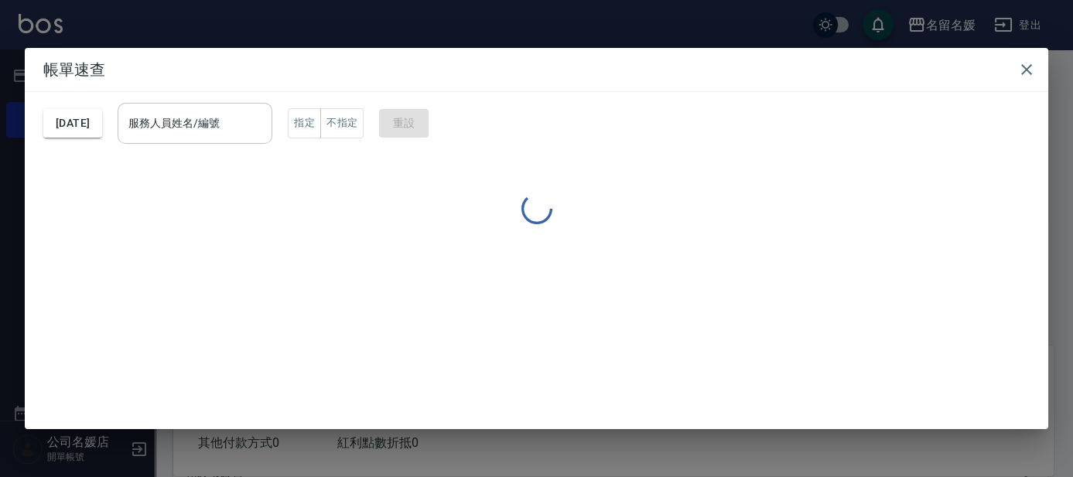
click at [256, 117] on input "服務人員姓名/編號" at bounding box center [195, 123] width 141 height 27
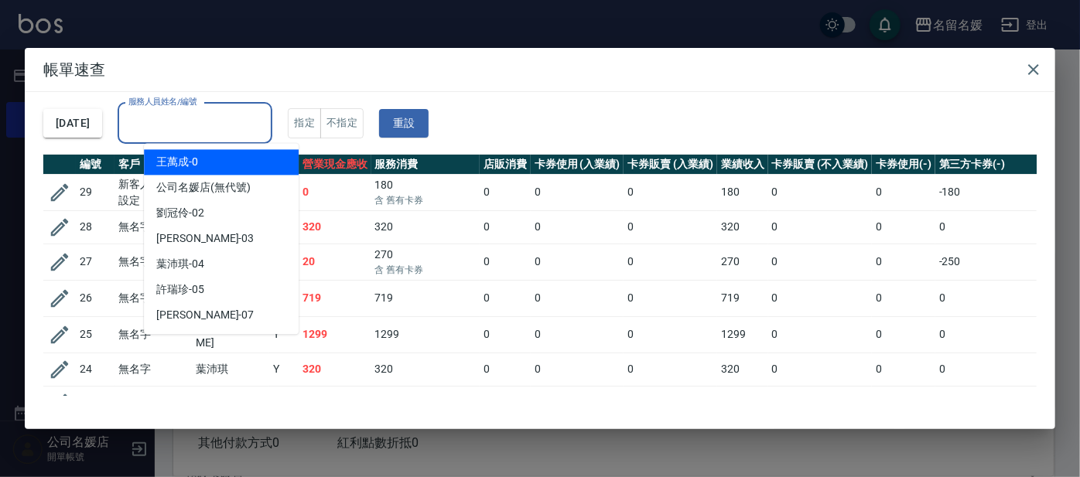
click at [187, 115] on input "服務人員姓名/編號" at bounding box center [195, 123] width 141 height 27
click at [227, 132] on input "服務人員姓名/編號" at bounding box center [195, 123] width 141 height 27
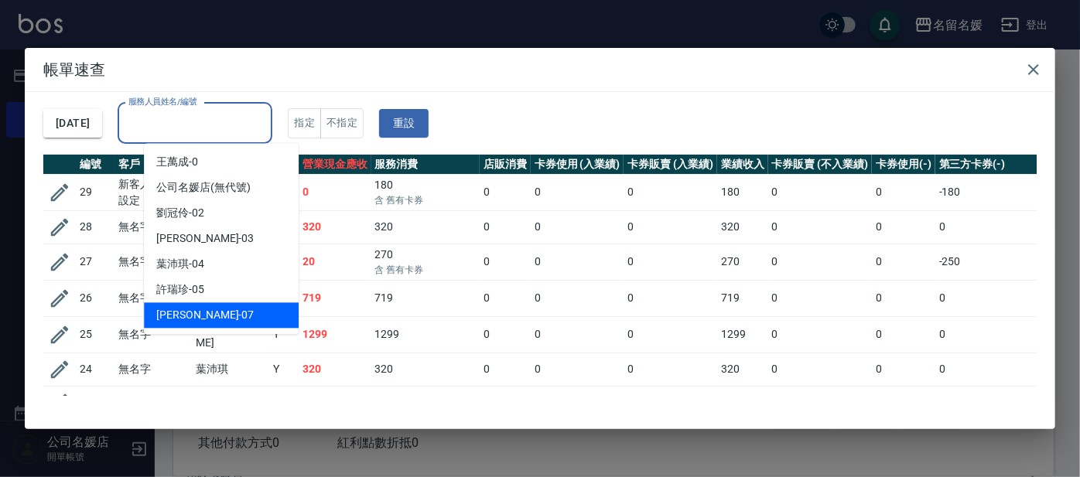
click at [214, 318] on div "[PERSON_NAME] -07" at bounding box center [221, 316] width 155 height 26
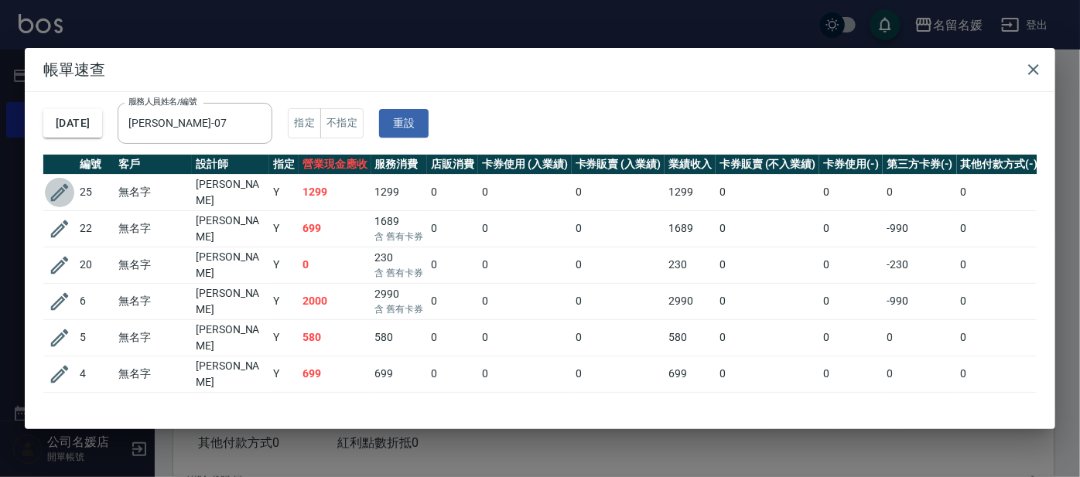
click at [61, 188] on icon "button" at bounding box center [59, 192] width 23 height 23
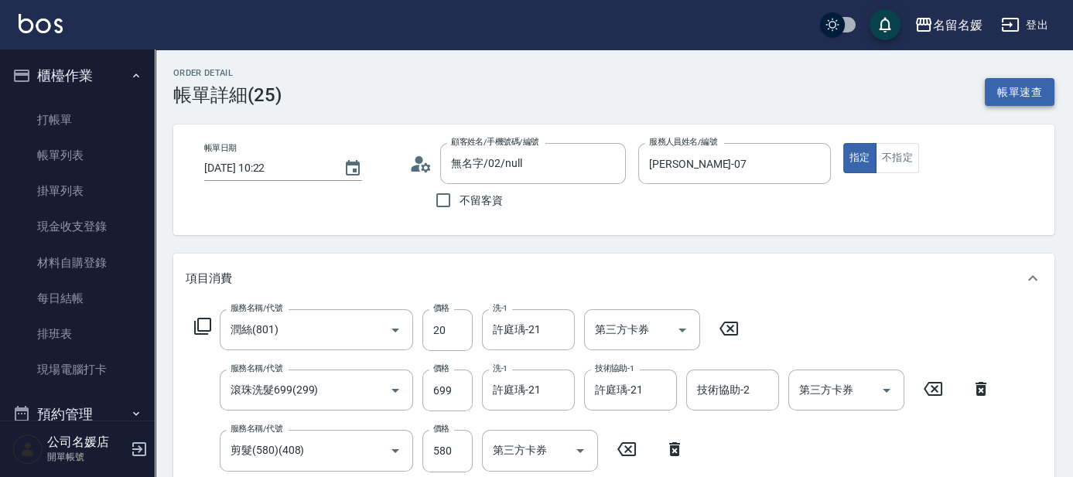
click at [1036, 84] on button "帳單速查" at bounding box center [1020, 92] width 70 height 29
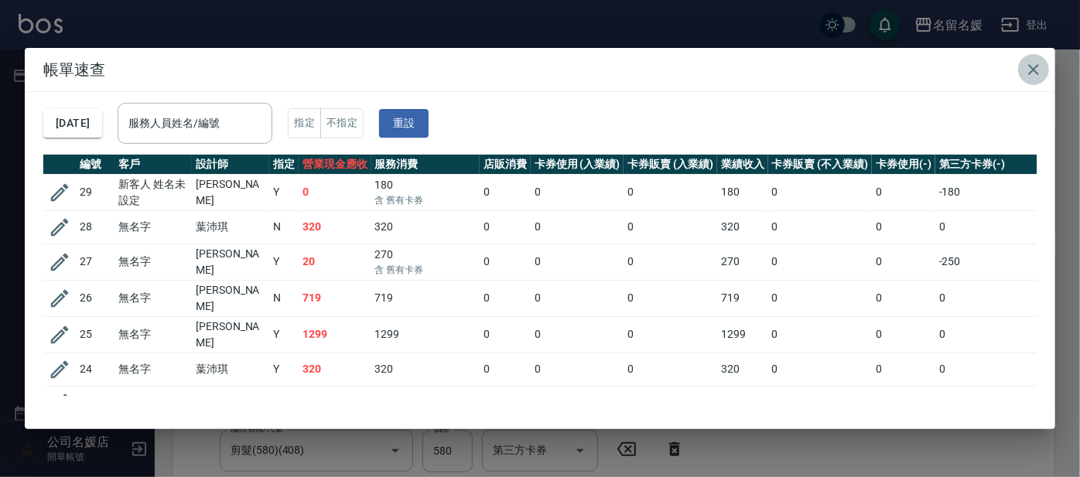
click at [1027, 67] on icon "button" at bounding box center [1034, 69] width 19 height 19
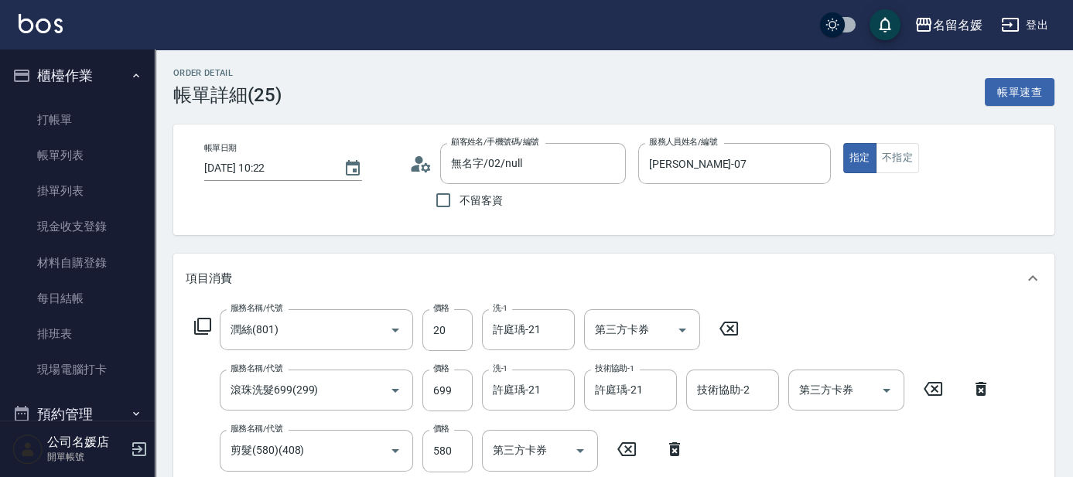
scroll to position [422, 0]
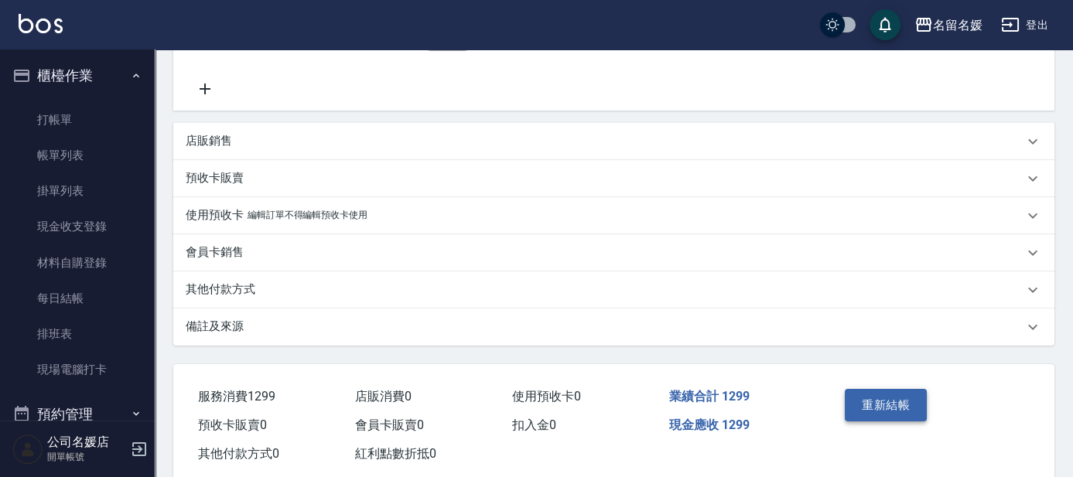
click at [877, 407] on button "重新結帳" at bounding box center [886, 405] width 82 height 33
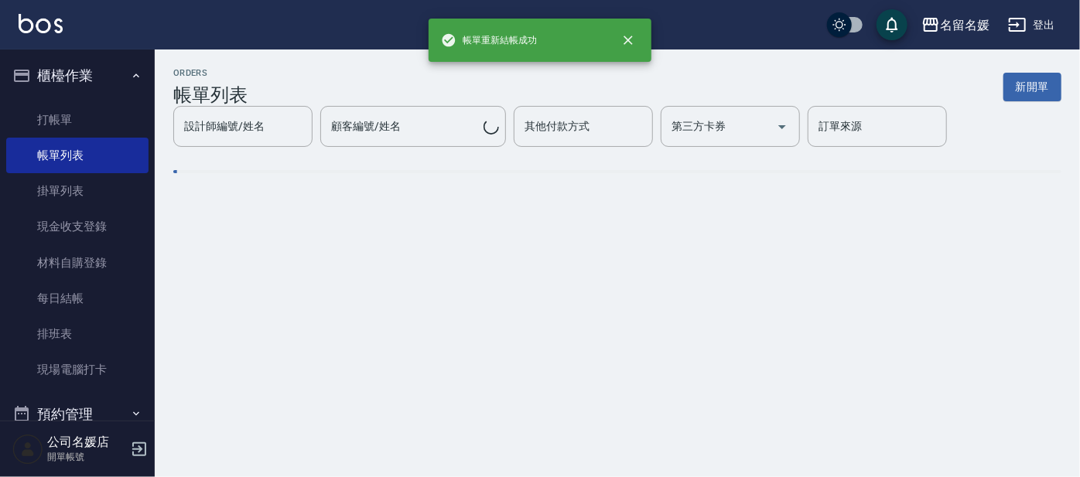
click at [1034, 89] on button "新開單" at bounding box center [1033, 87] width 58 height 29
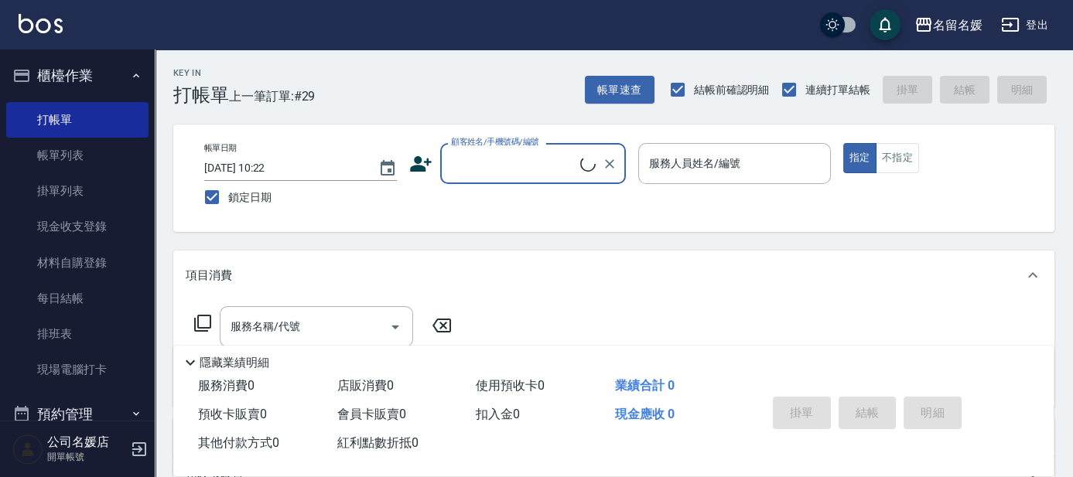
click at [509, 142] on label "顧客姓名/手機號碼/編號" at bounding box center [495, 142] width 88 height 12
click at [509, 150] on input "顧客姓名/手機號碼/編號" at bounding box center [513, 163] width 133 height 27
click at [508, 165] on input "顧客姓名/手機號碼/編號" at bounding box center [521, 163] width 149 height 27
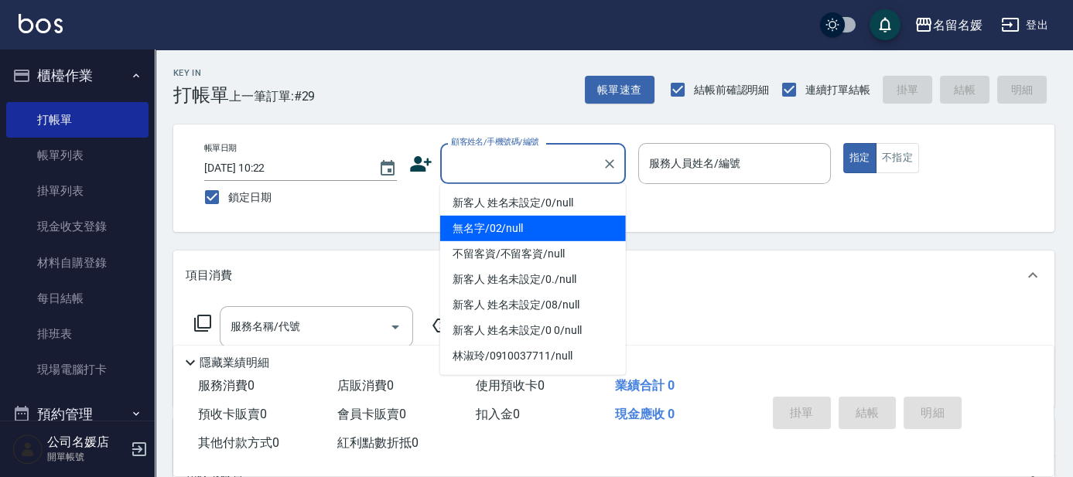
click at [507, 231] on li "無名字/02/null" at bounding box center [533, 229] width 186 height 26
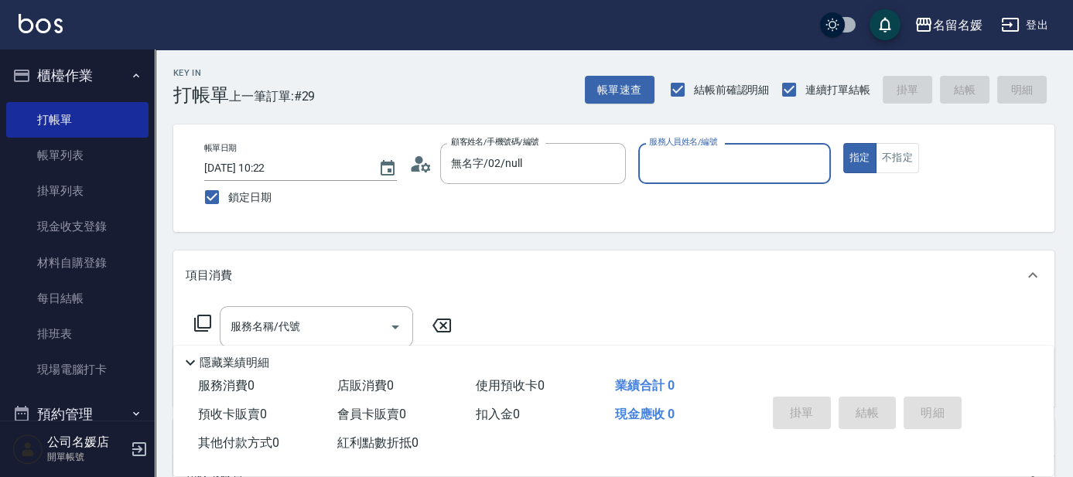
click at [701, 172] on input "服務人員姓名/編號" at bounding box center [734, 163] width 179 height 27
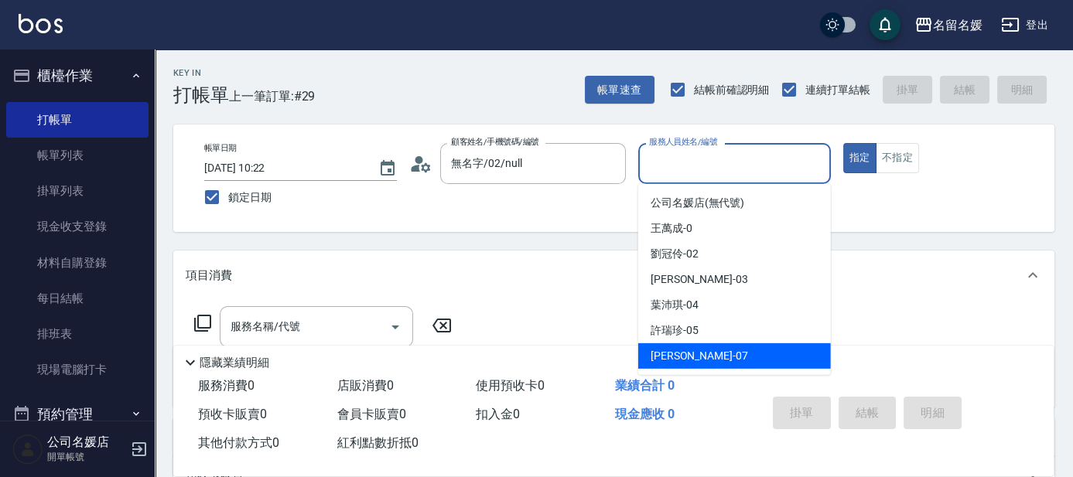
click at [692, 359] on span "[PERSON_NAME] -07" at bounding box center [700, 356] width 98 height 16
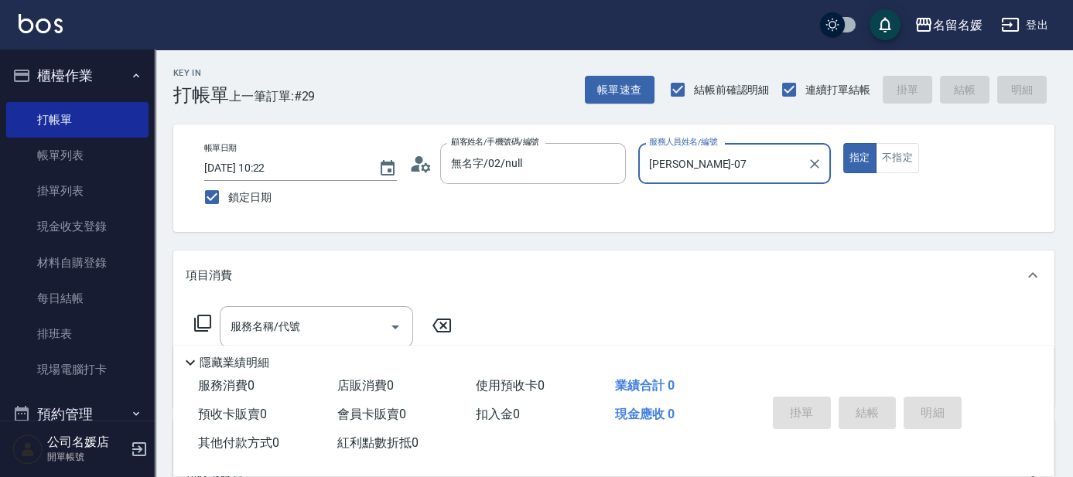
click at [202, 320] on icon at bounding box center [202, 323] width 19 height 19
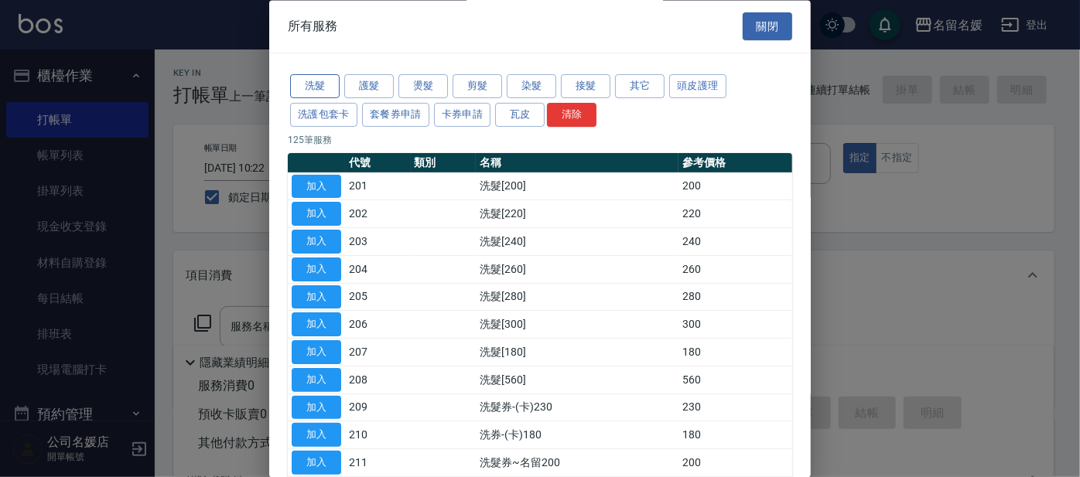
click at [305, 77] on button "洗髮" at bounding box center [315, 87] width 50 height 24
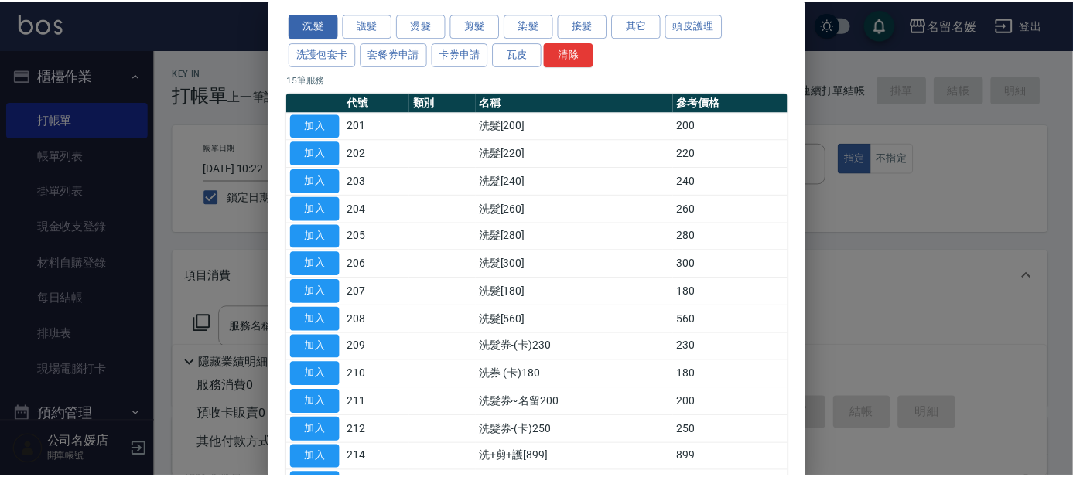
scroll to position [192, 0]
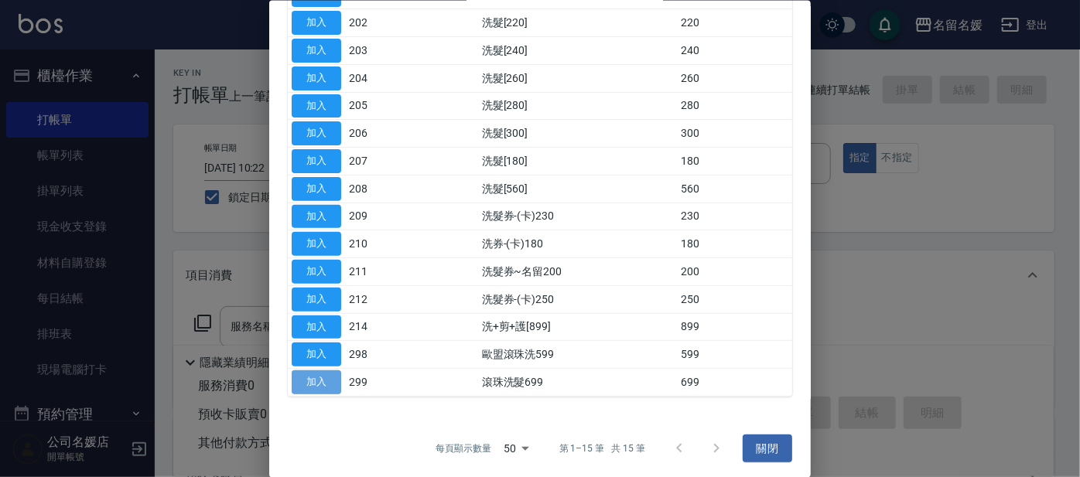
click at [320, 379] on button "加入" at bounding box center [317, 383] width 50 height 24
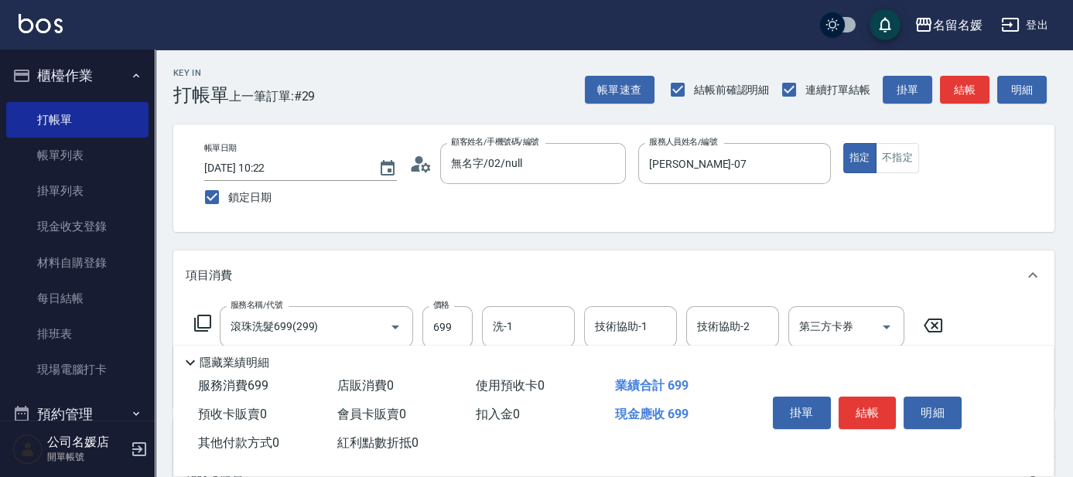
click at [529, 326] on input "洗-1" at bounding box center [528, 326] width 79 height 27
click at [519, 369] on span "yun -28" at bounding box center [510, 366] width 33 height 16
click at [635, 322] on div "技術協助-1 技術協助-1" at bounding box center [630, 326] width 93 height 41
click at [660, 365] on div "yun -28" at bounding box center [630, 367] width 93 height 26
click at [200, 316] on icon at bounding box center [202, 323] width 17 height 17
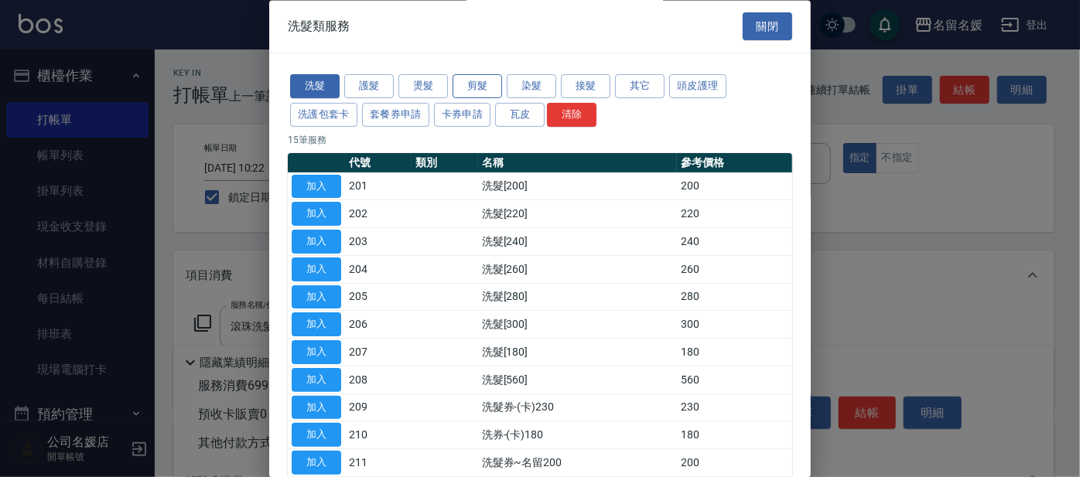
click at [472, 87] on button "剪髮" at bounding box center [478, 87] width 50 height 24
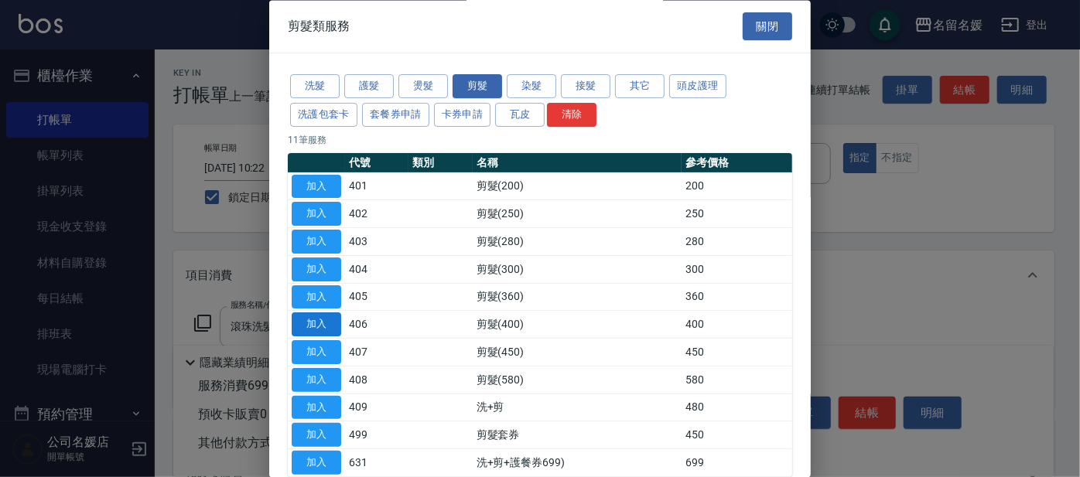
click at [294, 321] on button "加入" at bounding box center [317, 325] width 50 height 24
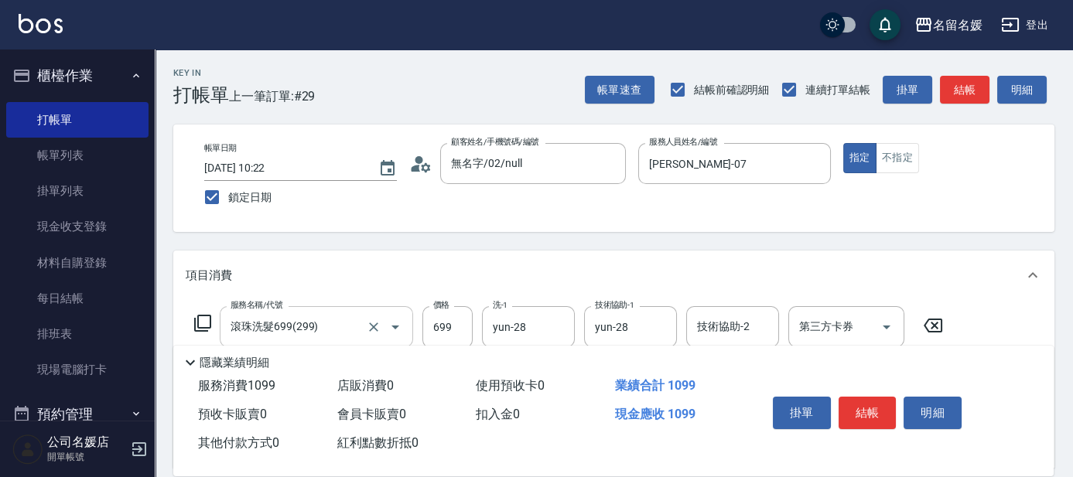
scroll to position [70, 0]
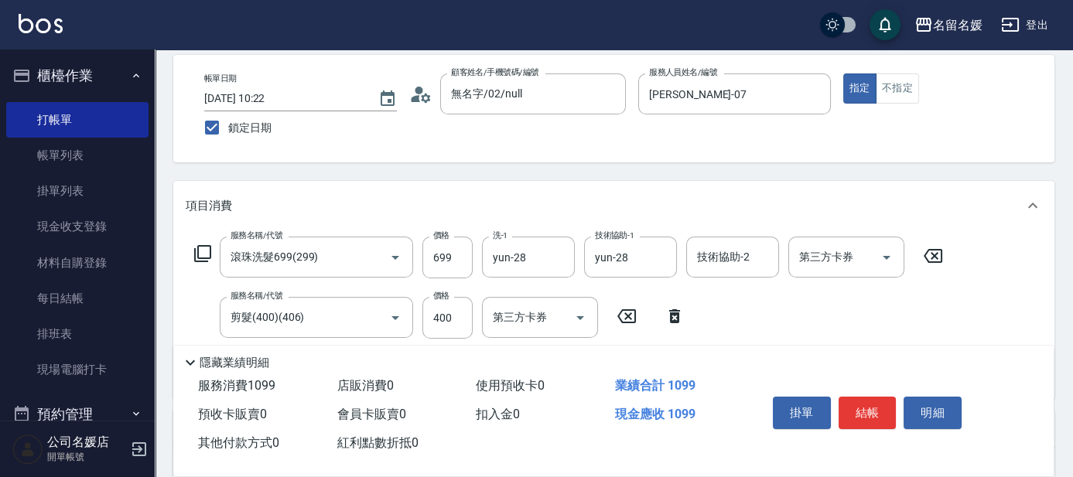
click at [203, 252] on icon at bounding box center [202, 254] width 19 height 19
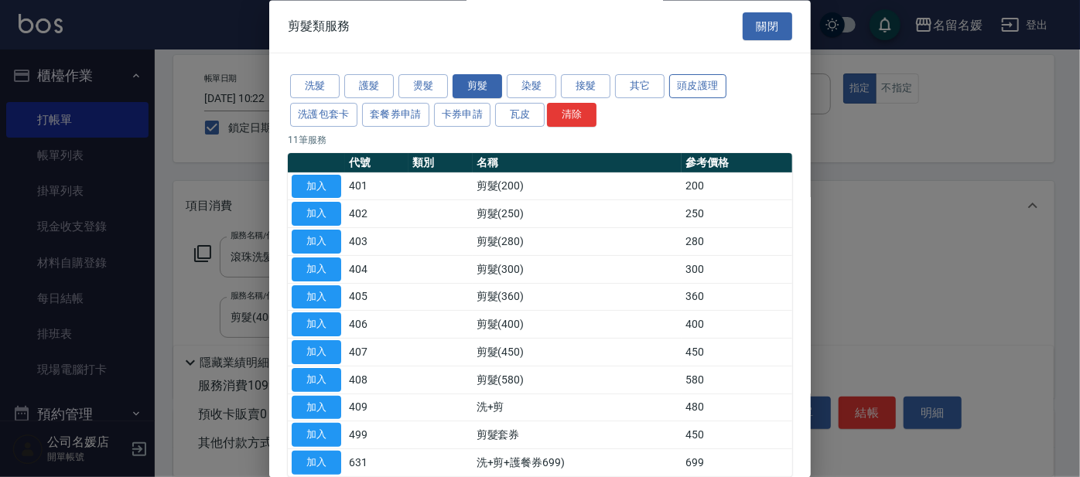
click at [699, 84] on button "頭皮護理" at bounding box center [697, 87] width 57 height 24
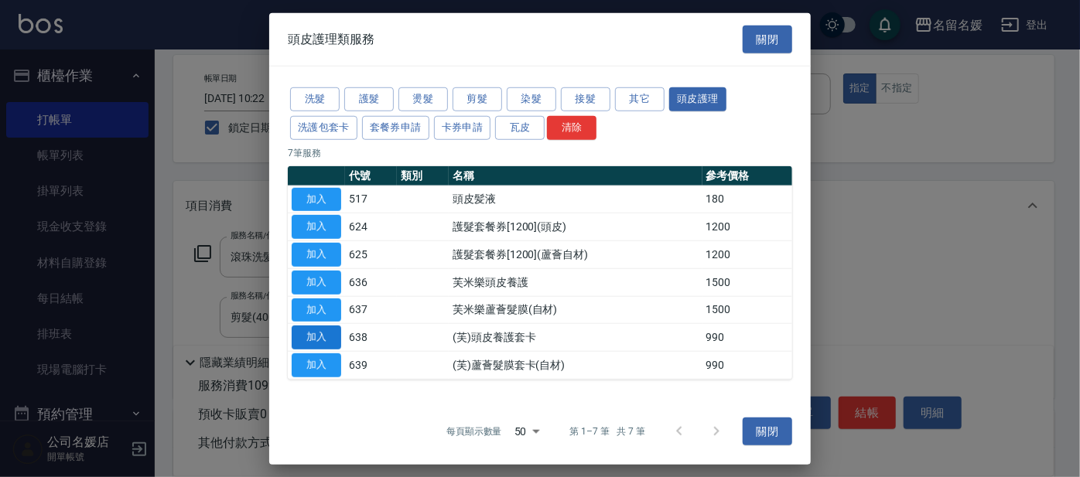
click at [313, 333] on button "加入" at bounding box center [317, 338] width 50 height 24
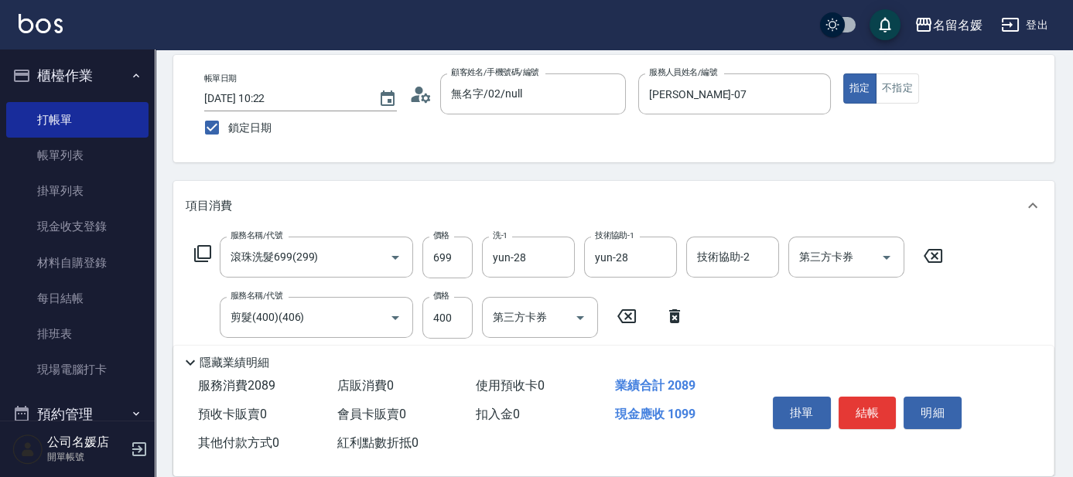
scroll to position [210, 0]
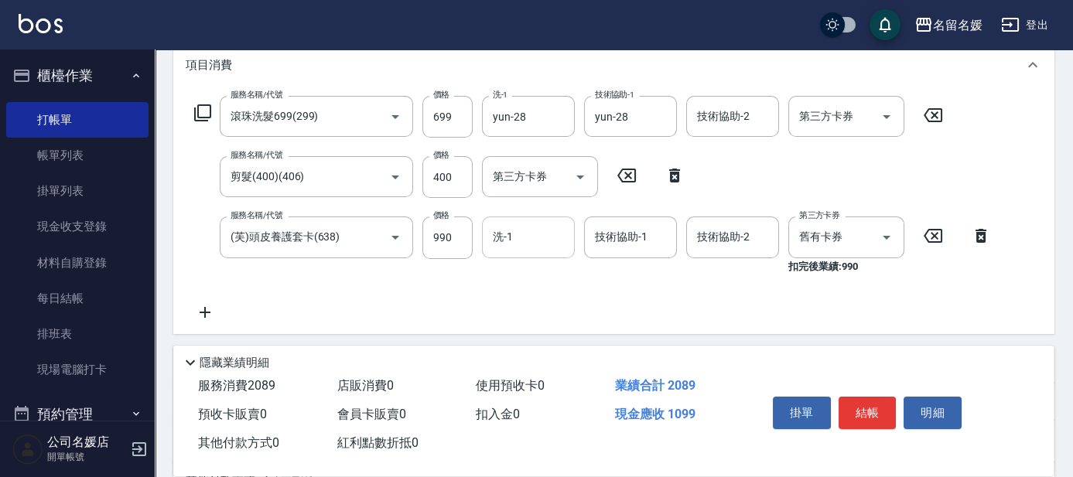
click at [540, 234] on input "洗-1" at bounding box center [528, 237] width 79 height 27
click at [524, 278] on span "yun -28" at bounding box center [510, 277] width 33 height 16
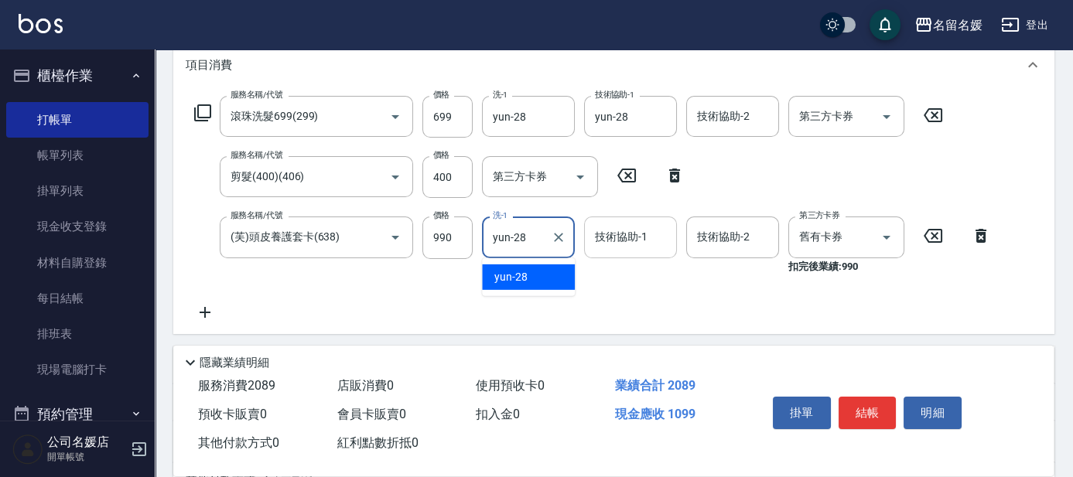
click at [595, 238] on div "技術協助-1 技術協助-1" at bounding box center [630, 237] width 93 height 41
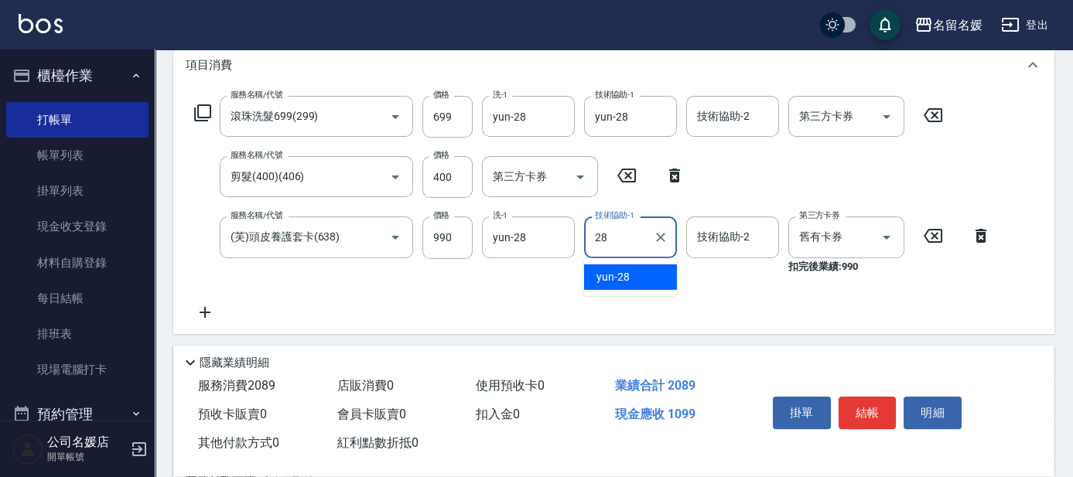
click at [627, 279] on span "yun -28" at bounding box center [613, 277] width 33 height 16
click at [811, 234] on input "舊有卡券" at bounding box center [825, 237] width 59 height 27
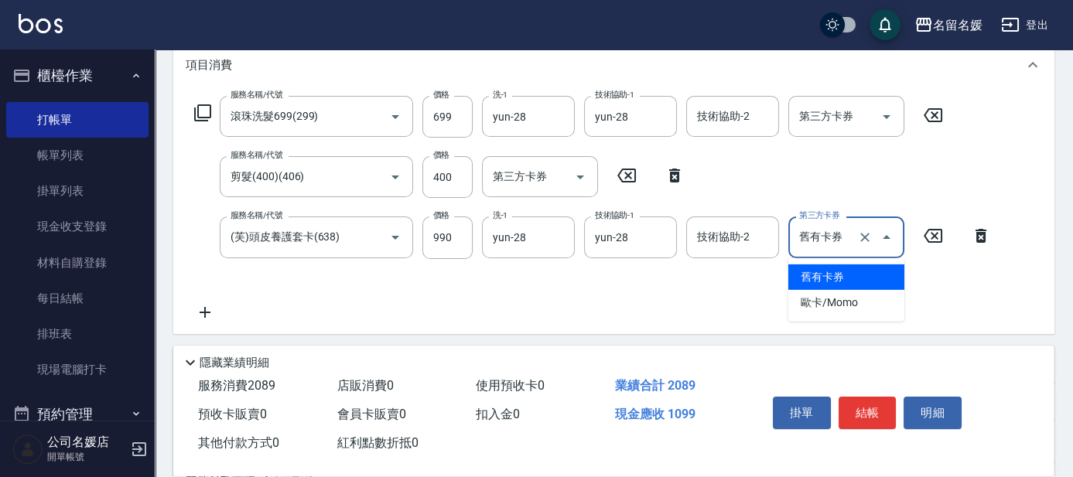
click at [832, 271] on span "舊有卡券" at bounding box center [847, 278] width 116 height 26
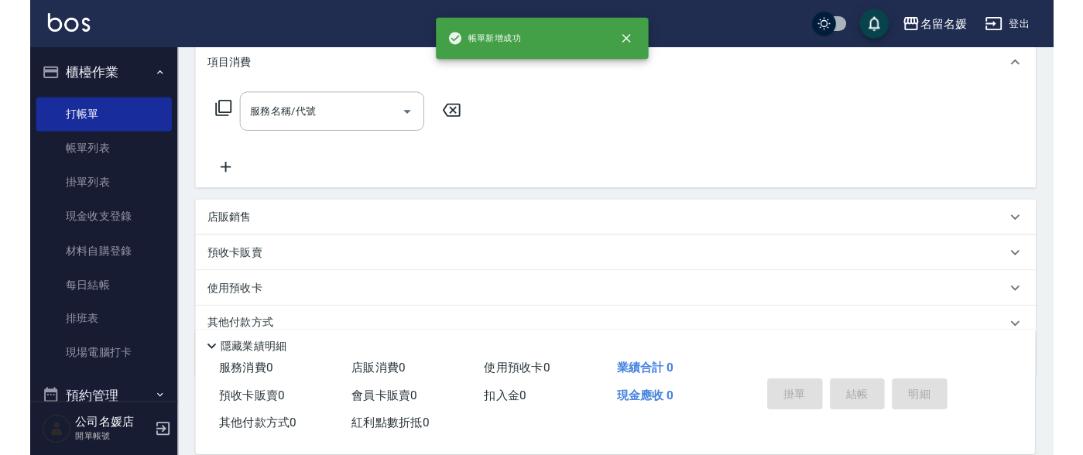
scroll to position [0, 0]
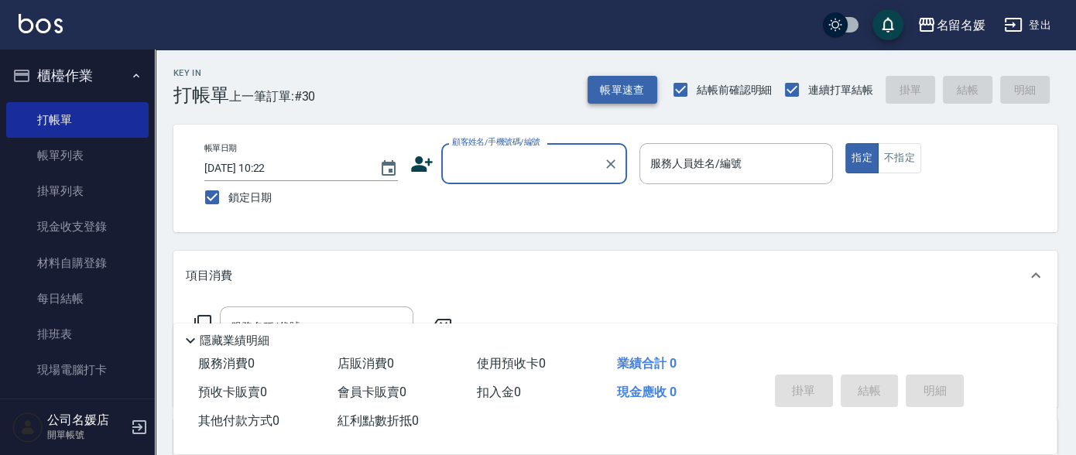
click at [642, 86] on button "帳單速查" at bounding box center [622, 90] width 70 height 29
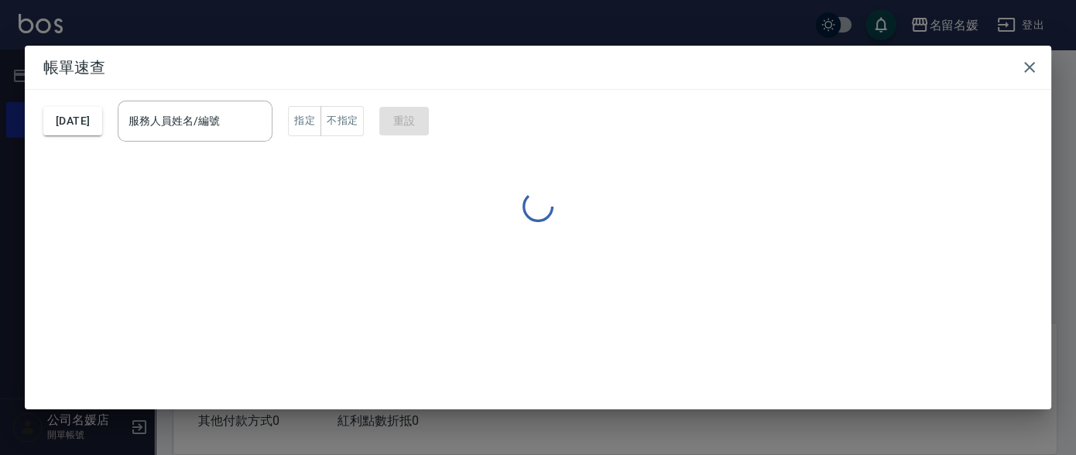
click at [223, 122] on div "服務人員姓名/編號 服務人員姓名/編號" at bounding box center [195, 121] width 155 height 41
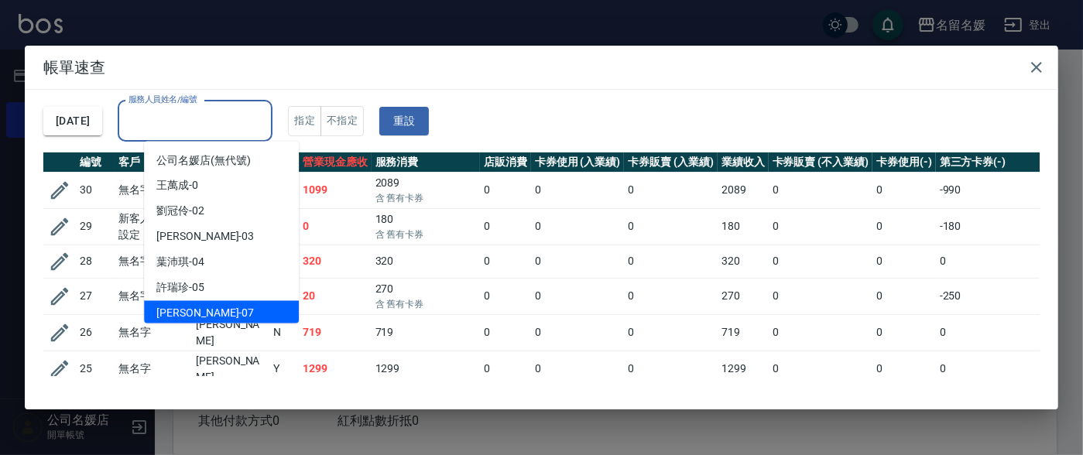
drag, startPoint x: 202, startPoint y: 317, endPoint x: 227, endPoint y: 313, distance: 25.1
click at [202, 317] on span "[PERSON_NAME] -07" at bounding box center [205, 314] width 98 height 16
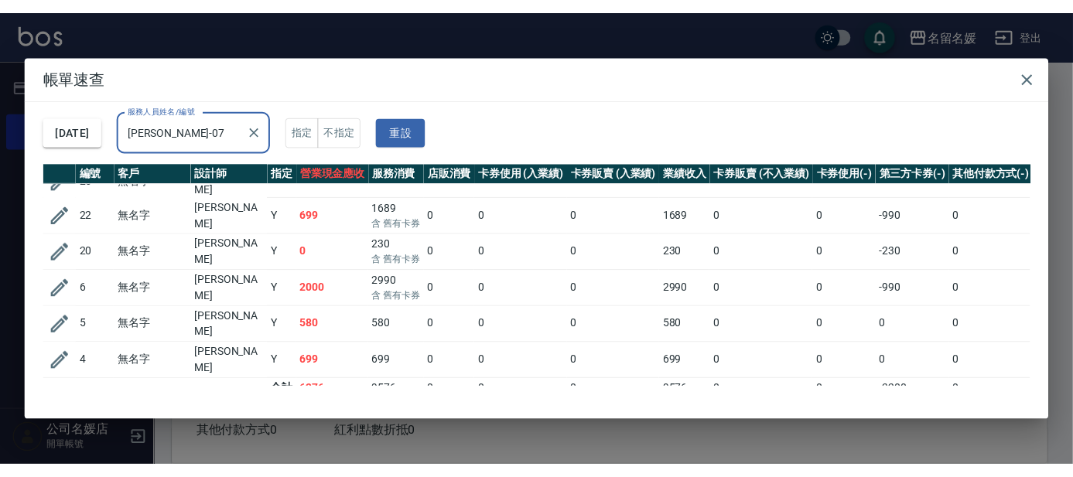
scroll to position [62, 0]
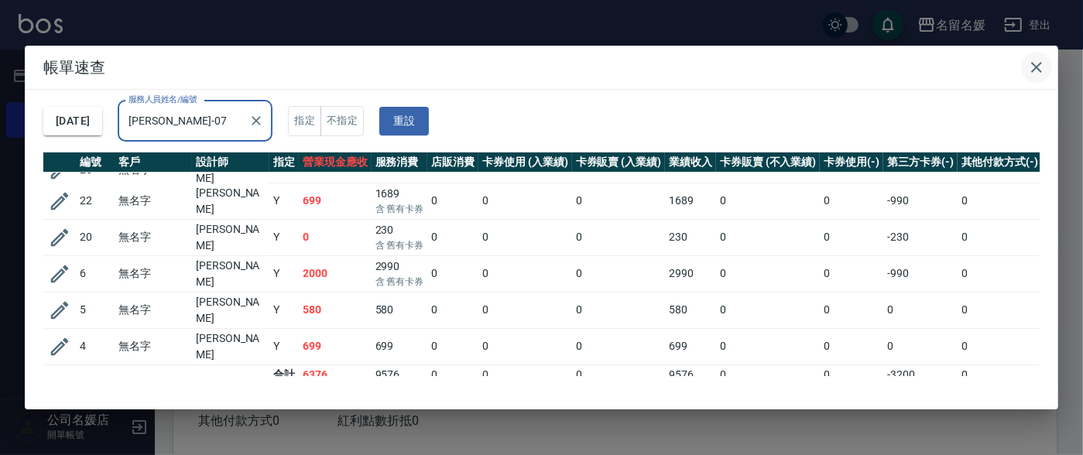
click at [1032, 67] on icon "button" at bounding box center [1036, 67] width 19 height 19
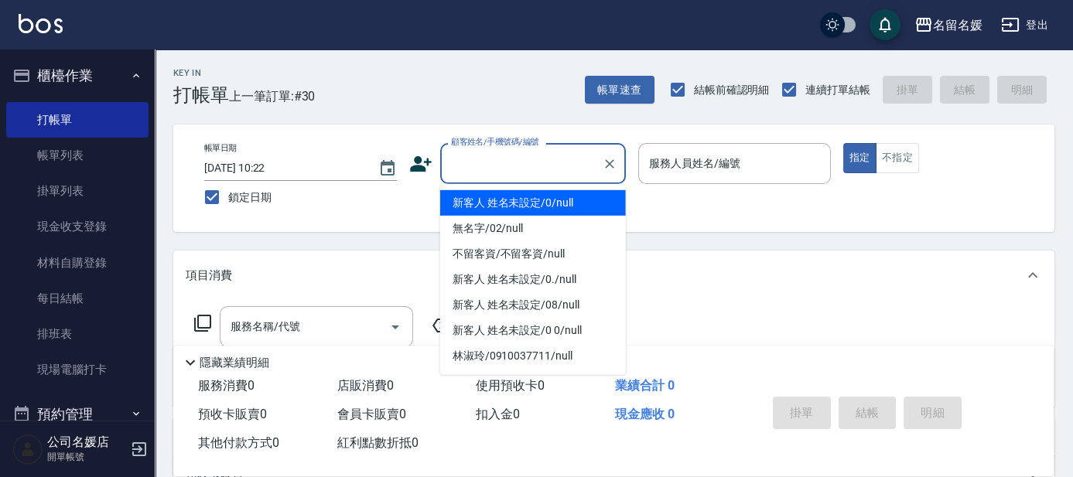
click at [522, 156] on div "顧客姓名/手機號碼/編號 顧客姓名/手機號碼/編號" at bounding box center [533, 163] width 186 height 41
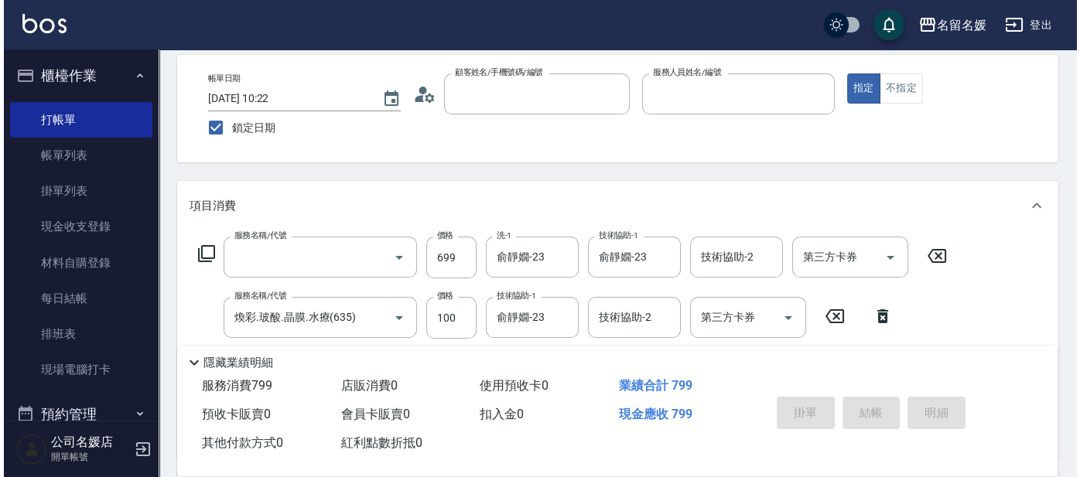
scroll to position [0, 0]
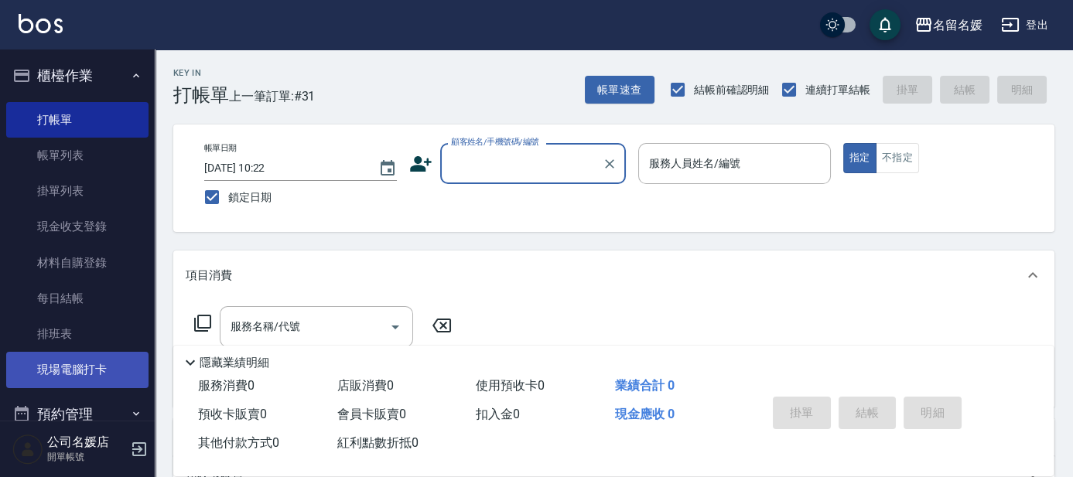
click at [77, 379] on link "現場電腦打卡" at bounding box center [77, 370] width 142 height 36
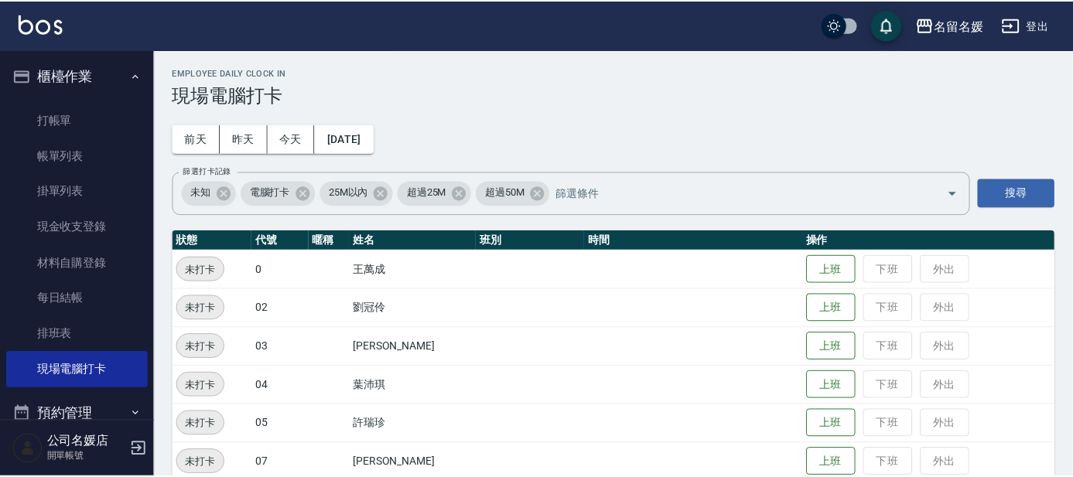
scroll to position [642, 0]
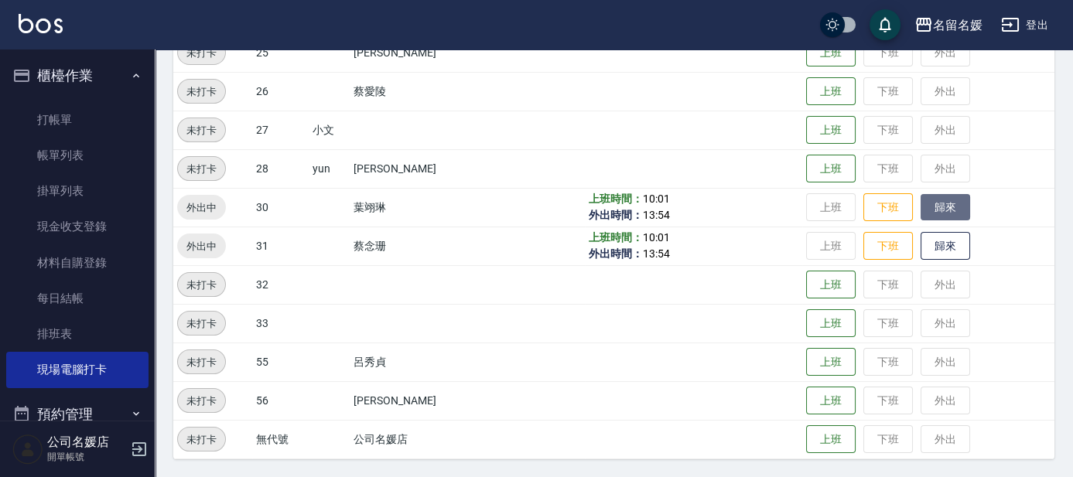
click at [937, 209] on button "歸來" at bounding box center [946, 207] width 50 height 27
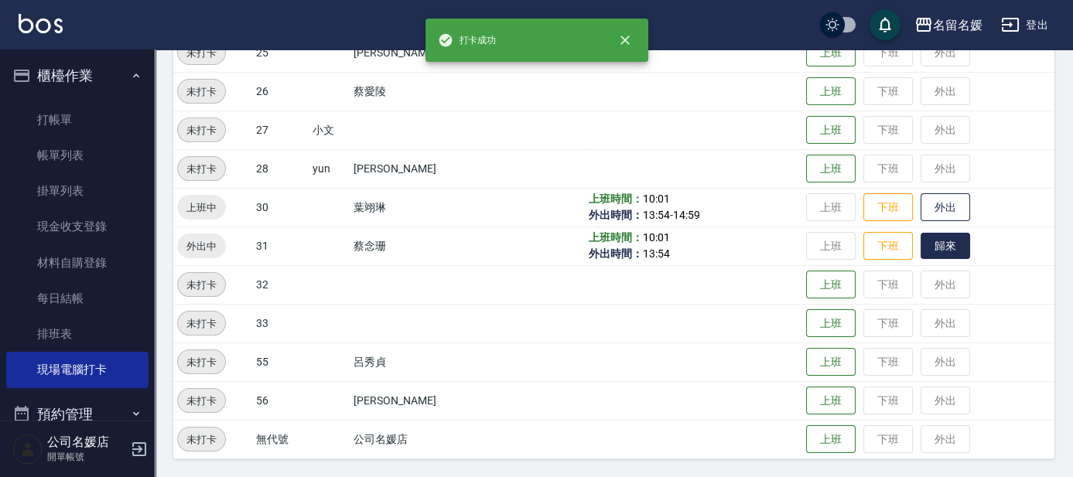
click at [936, 250] on button "歸來" at bounding box center [946, 246] width 50 height 27
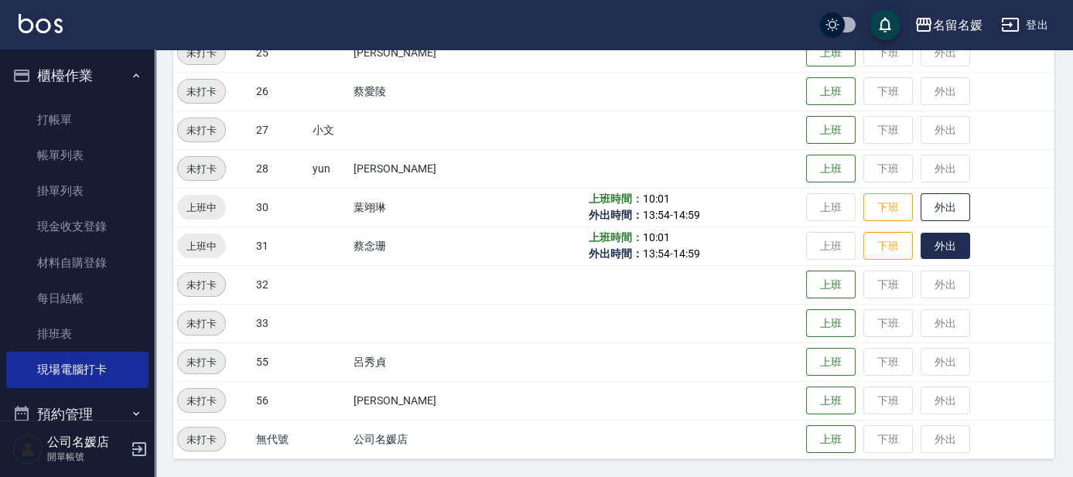
click at [921, 233] on button "外出" at bounding box center [946, 246] width 50 height 27
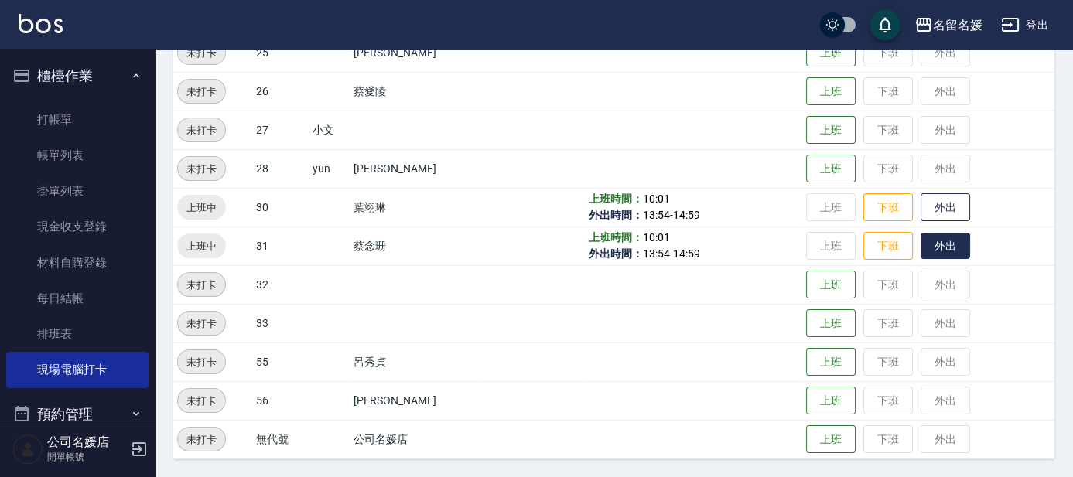
click at [921, 233] on button "外出" at bounding box center [946, 246] width 50 height 27
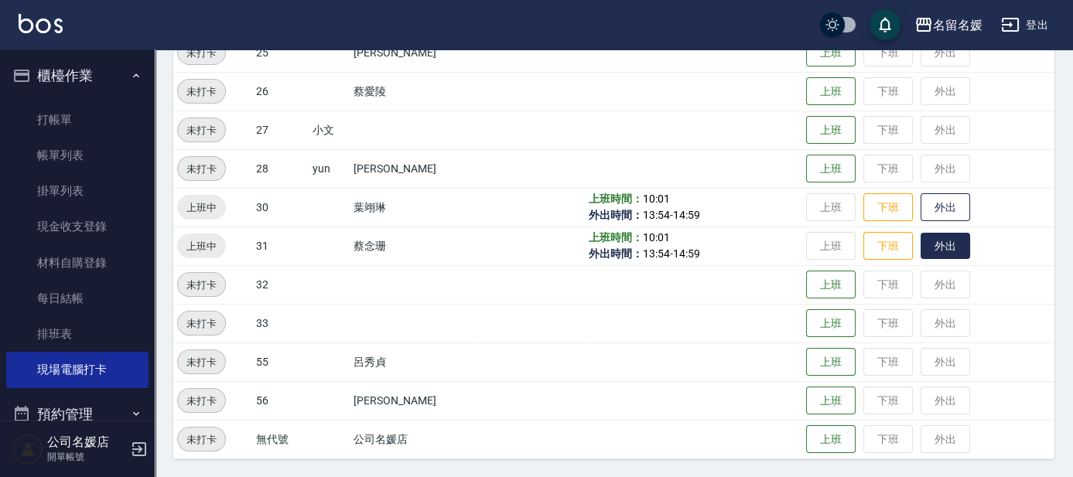
click at [921, 233] on button "外出" at bounding box center [946, 246] width 50 height 27
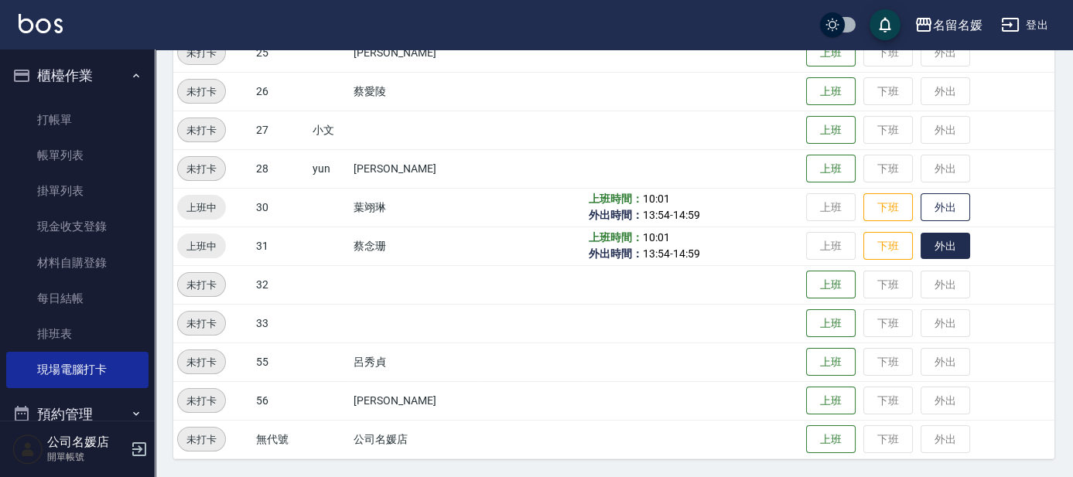
click at [921, 233] on button "外出" at bounding box center [946, 246] width 50 height 27
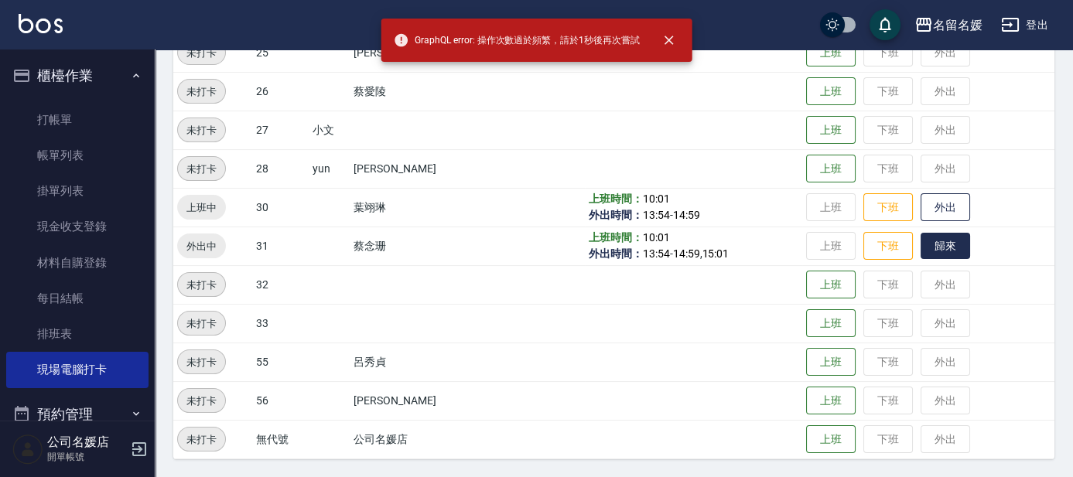
click at [921, 233] on button "歸來" at bounding box center [946, 246] width 50 height 27
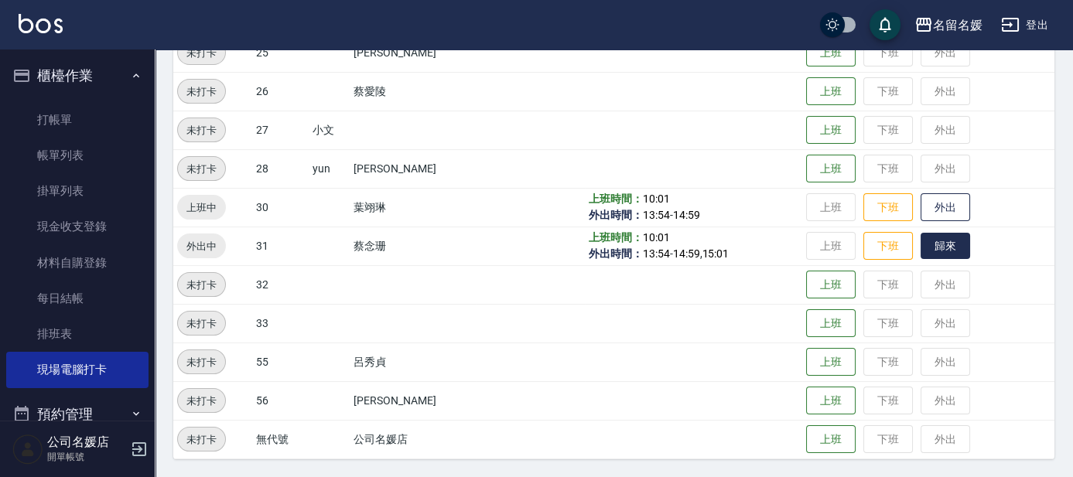
click at [921, 233] on button "歸來" at bounding box center [946, 246] width 50 height 27
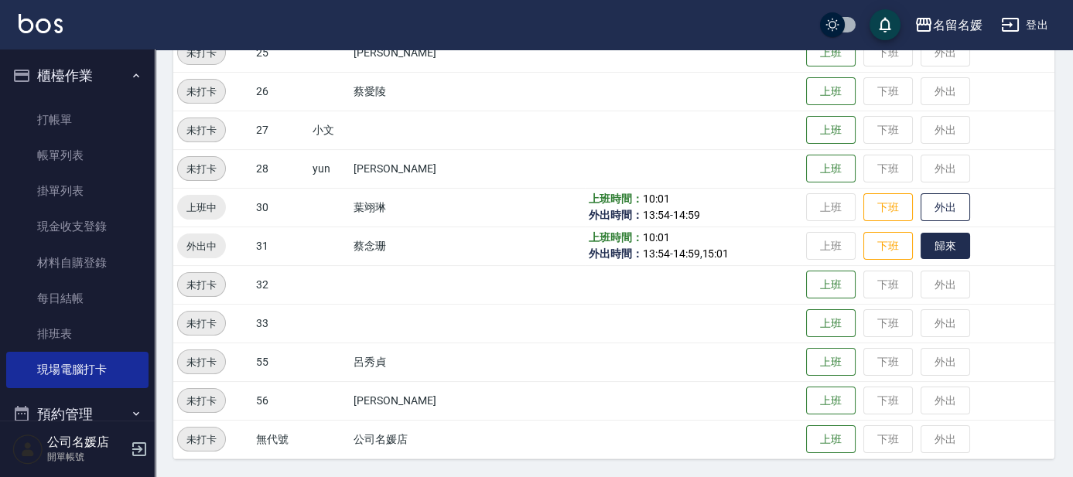
click at [921, 233] on button "歸來" at bounding box center [946, 246] width 50 height 27
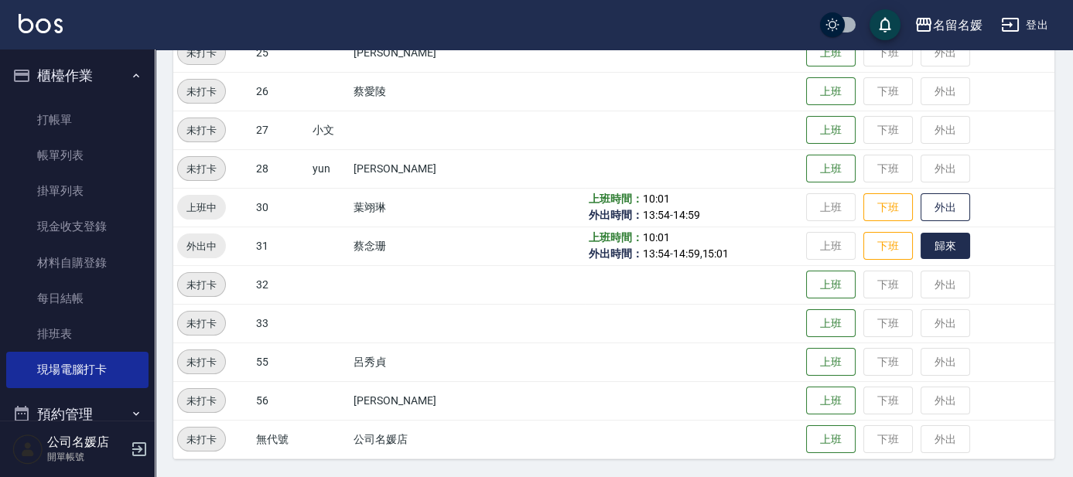
click at [921, 233] on button "歸來" at bounding box center [946, 246] width 50 height 27
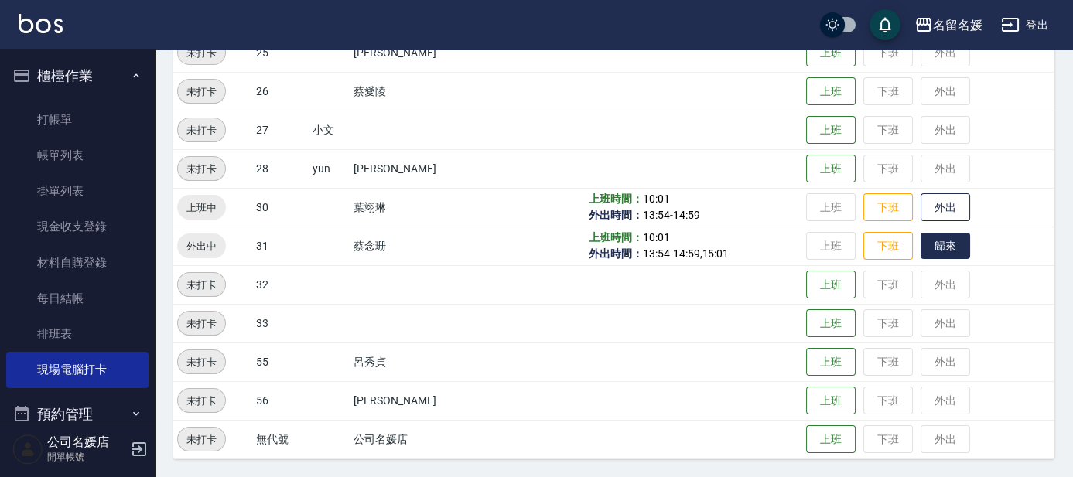
click at [921, 233] on button "歸來" at bounding box center [946, 246] width 50 height 27
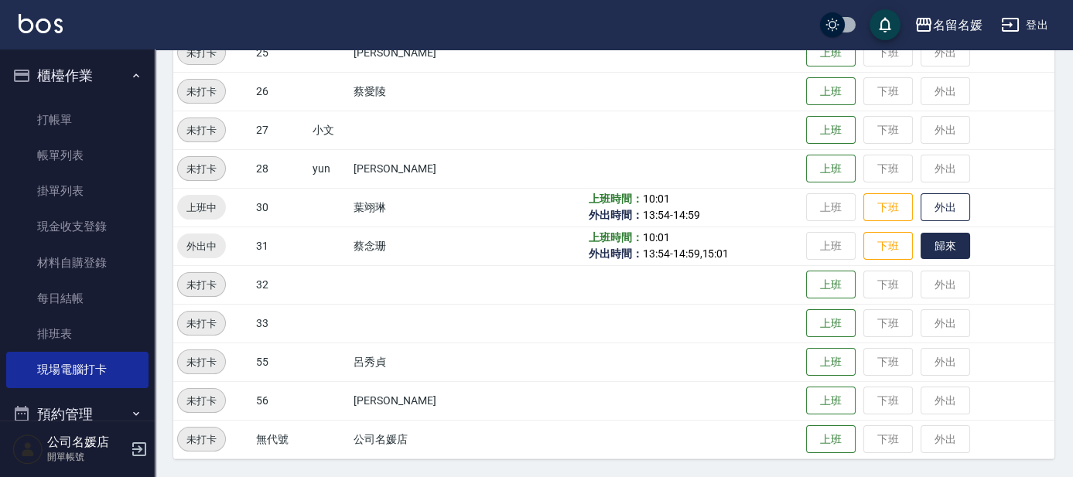
click at [921, 233] on button "歸來" at bounding box center [946, 246] width 50 height 27
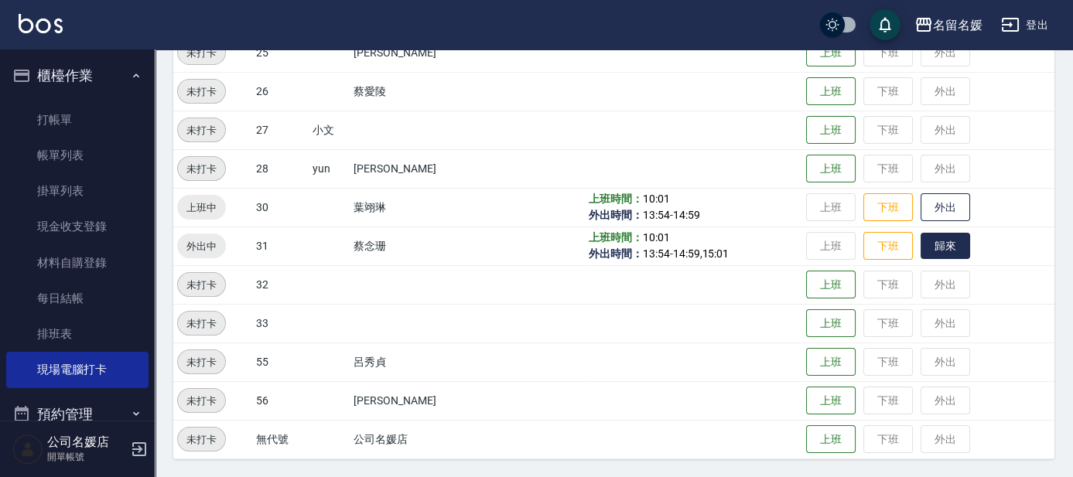
click at [921, 233] on button "歸來" at bounding box center [946, 246] width 50 height 27
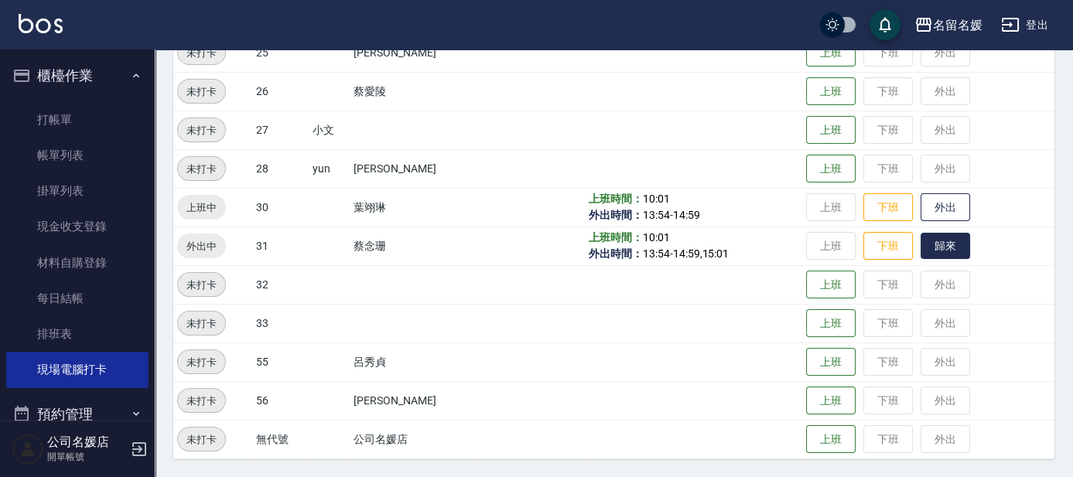
click at [921, 233] on button "歸來" at bounding box center [946, 246] width 50 height 27
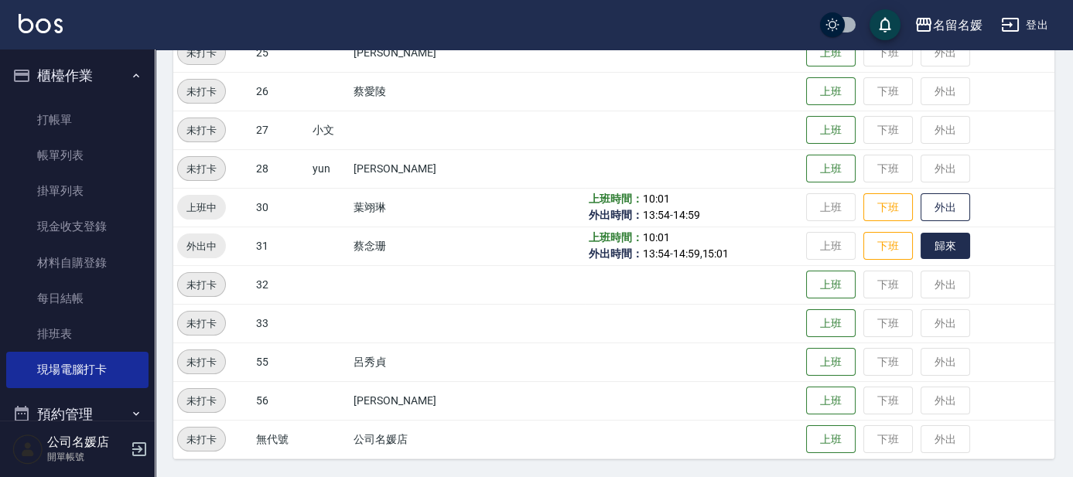
click at [921, 233] on button "歸來" at bounding box center [946, 246] width 50 height 27
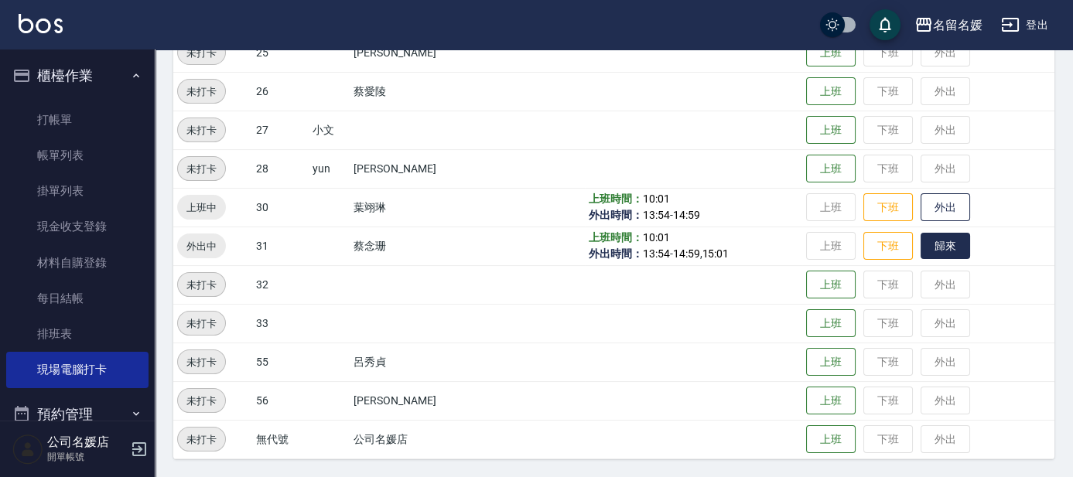
click at [921, 233] on button "歸來" at bounding box center [946, 246] width 50 height 27
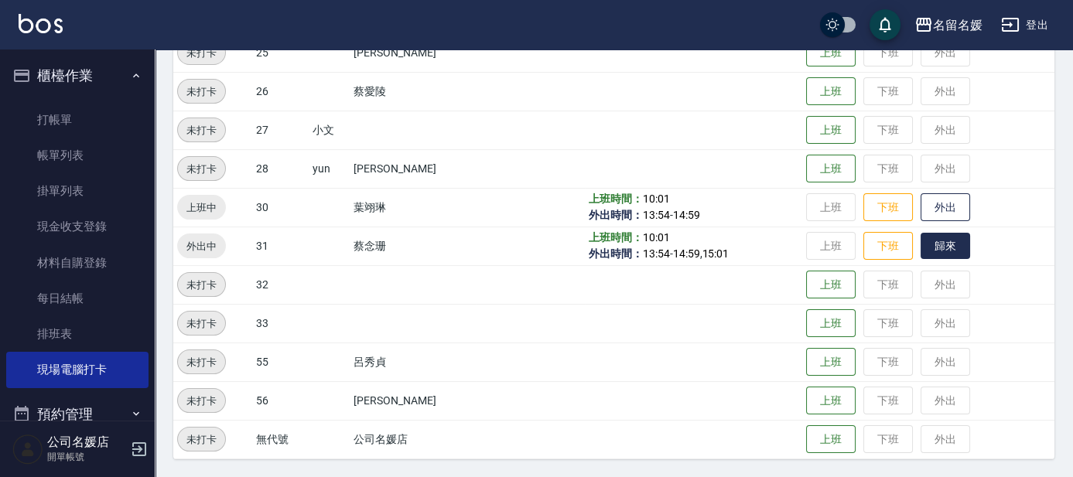
click at [921, 233] on button "歸來" at bounding box center [946, 246] width 50 height 27
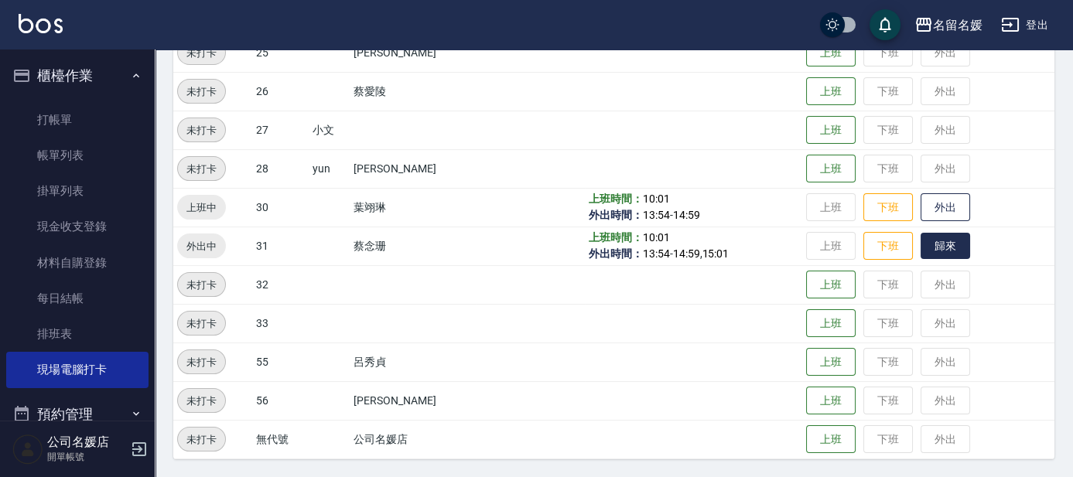
click at [921, 233] on button "歸來" at bounding box center [946, 246] width 50 height 27
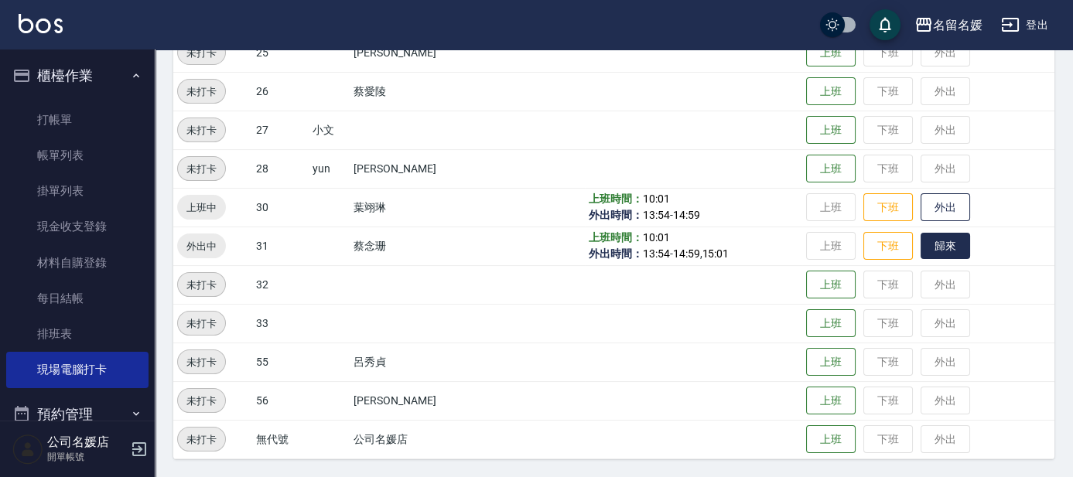
click at [921, 233] on button "歸來" at bounding box center [946, 246] width 50 height 27
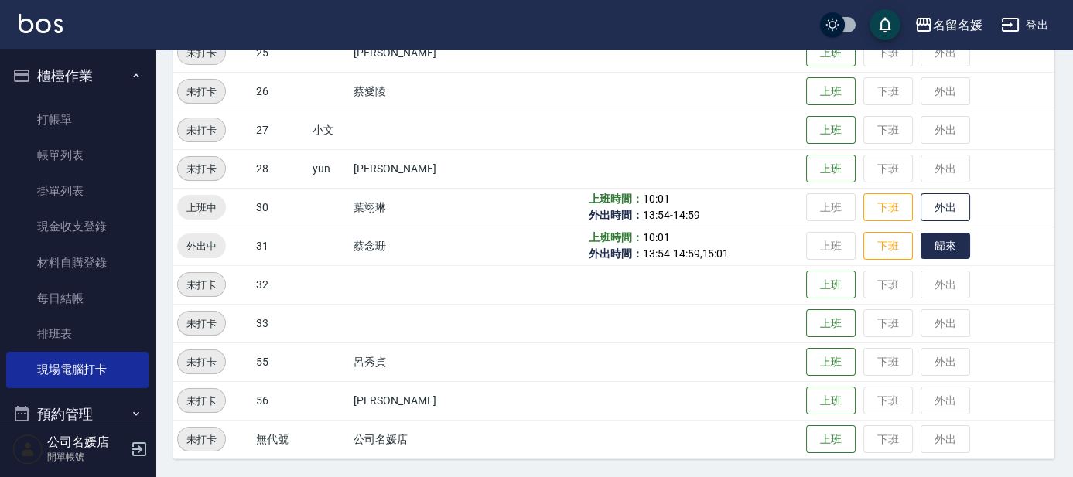
click at [921, 233] on button "歸來" at bounding box center [946, 246] width 50 height 27
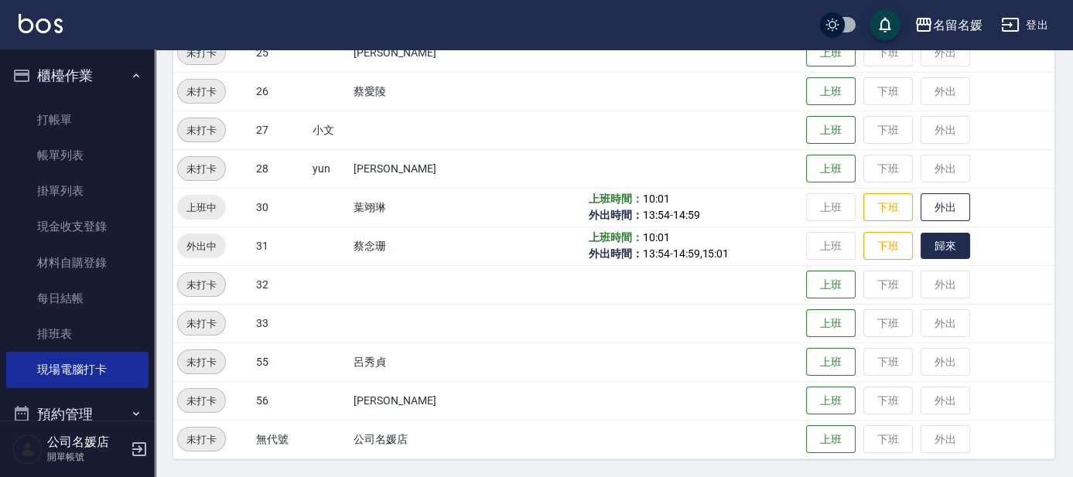
click at [921, 233] on button "歸來" at bounding box center [946, 246] width 50 height 27
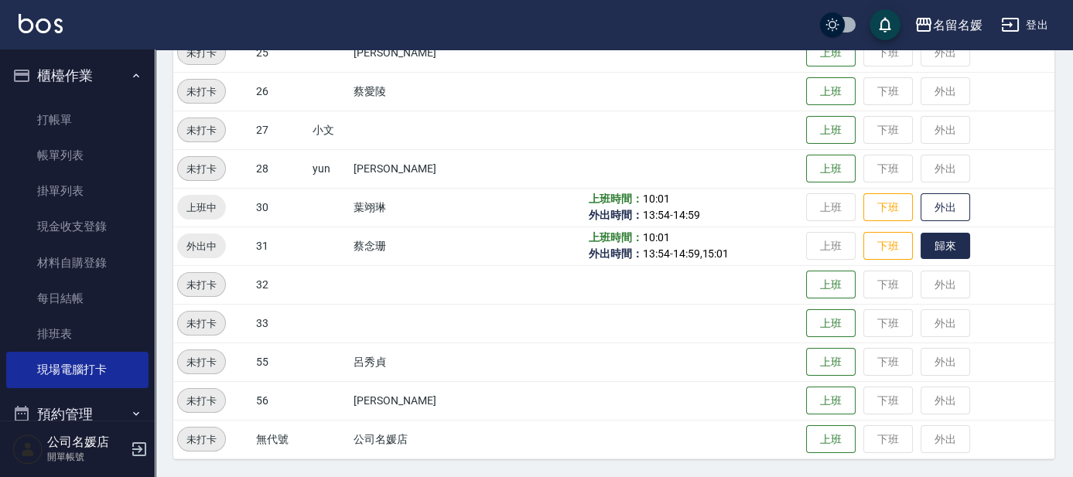
click at [921, 233] on button "歸來" at bounding box center [946, 246] width 50 height 27
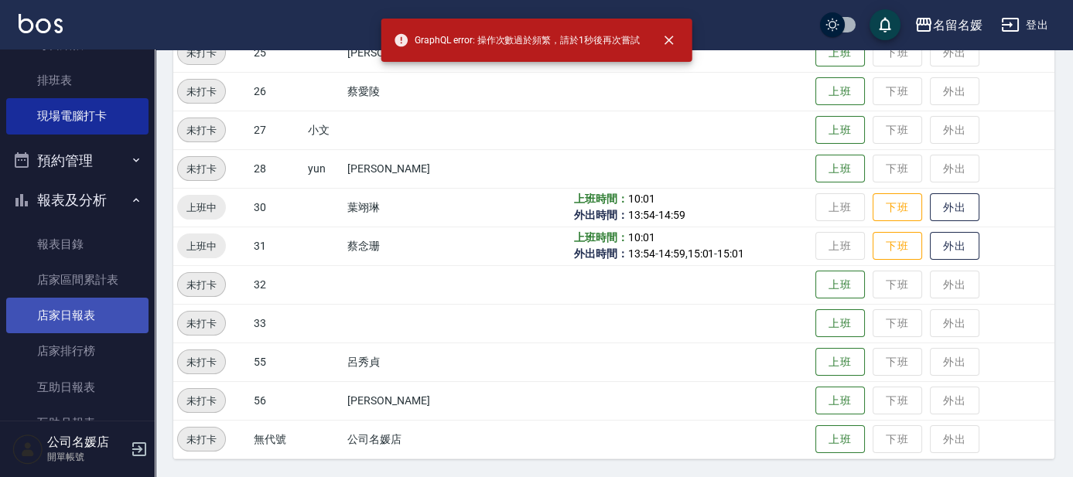
scroll to position [281, 0]
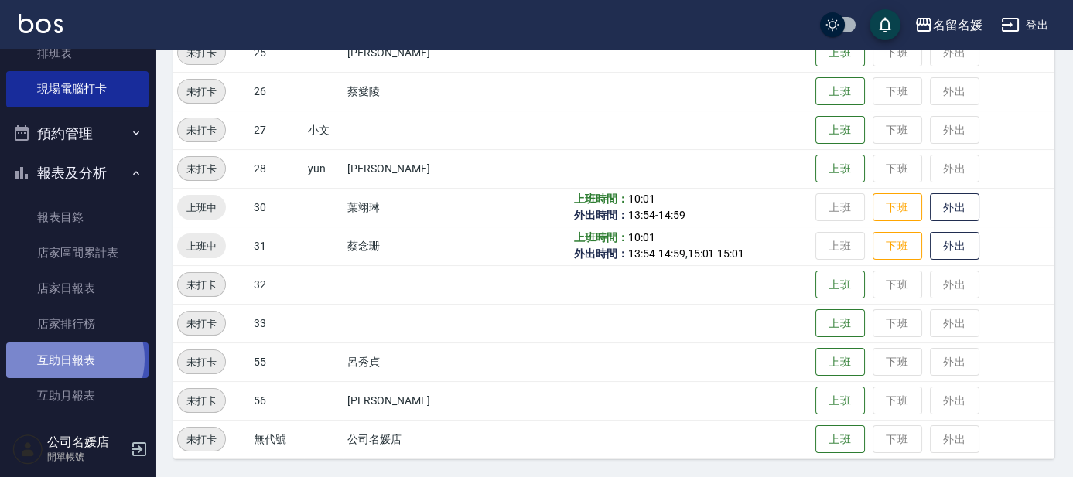
click at [72, 359] on link "互助日報表" at bounding box center [77, 361] width 142 height 36
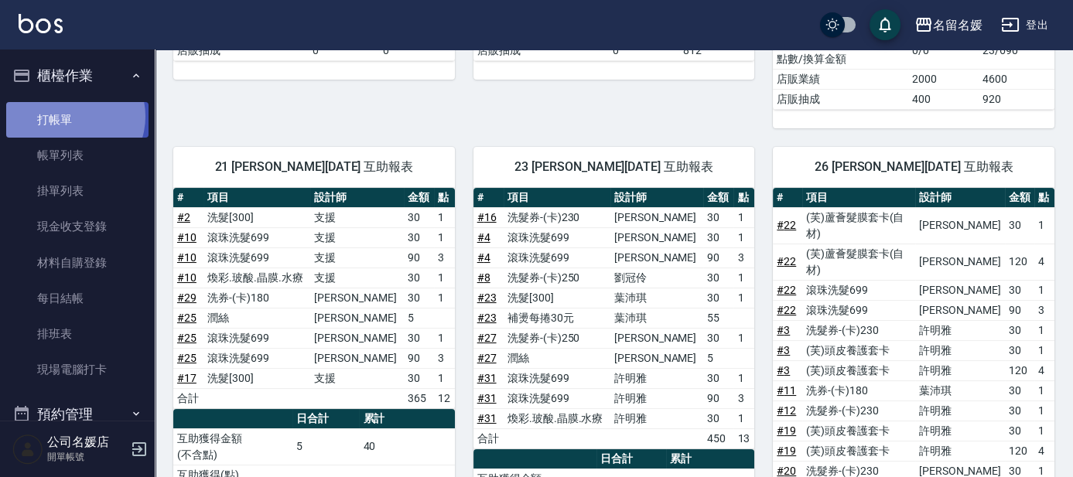
click at [72, 116] on link "打帳單" at bounding box center [77, 120] width 142 height 36
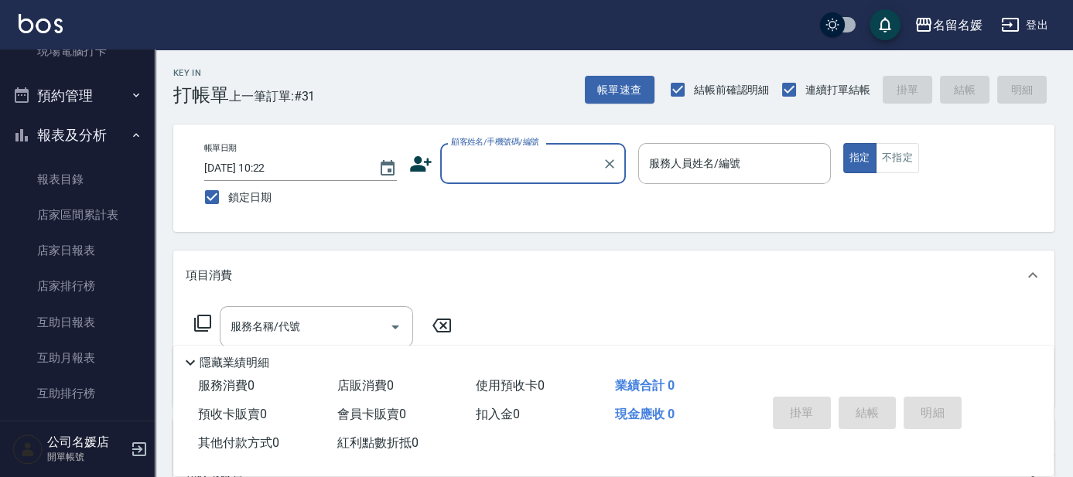
scroll to position [351, 0]
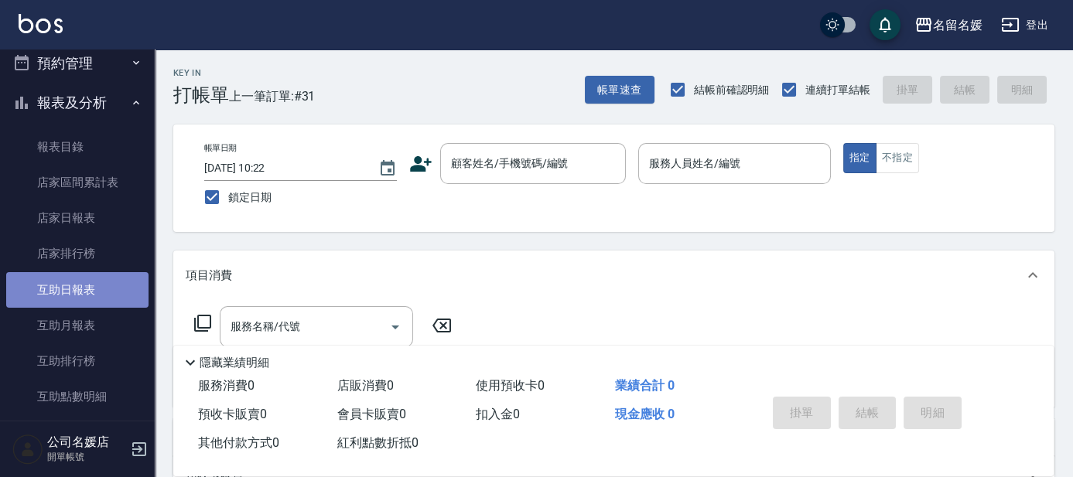
click at [92, 287] on link "互助日報表" at bounding box center [77, 290] width 142 height 36
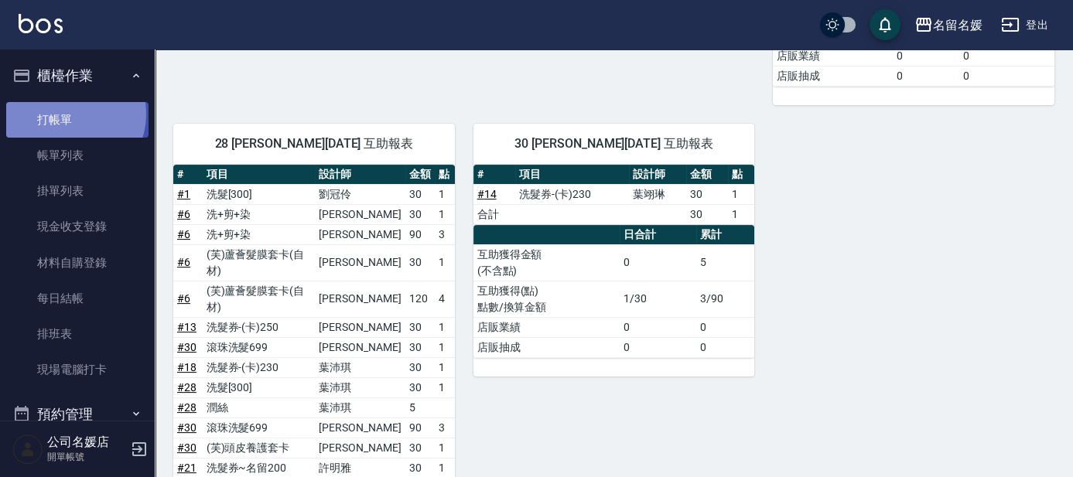
click at [67, 114] on link "打帳單" at bounding box center [77, 120] width 142 height 36
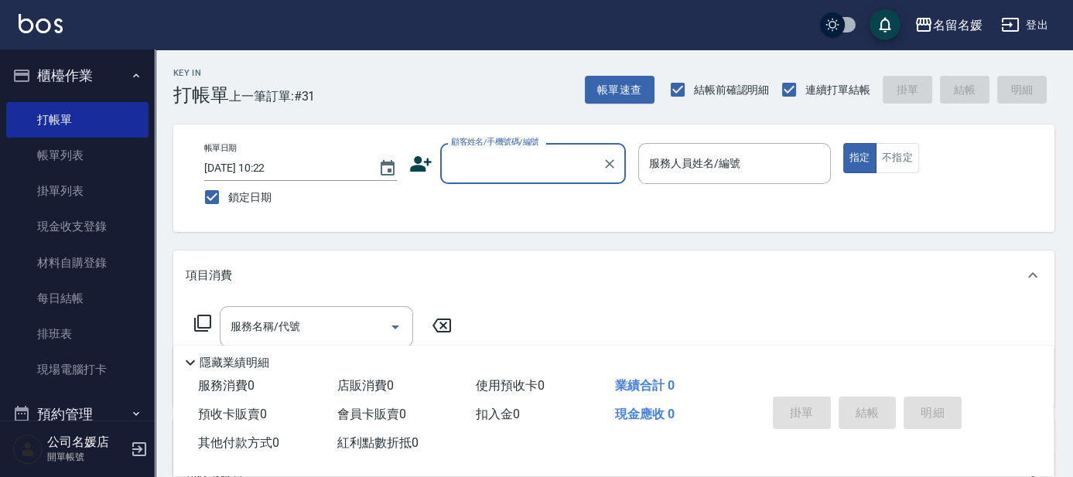
click at [536, 172] on input "顧客姓名/手機號碼/編號" at bounding box center [521, 163] width 149 height 27
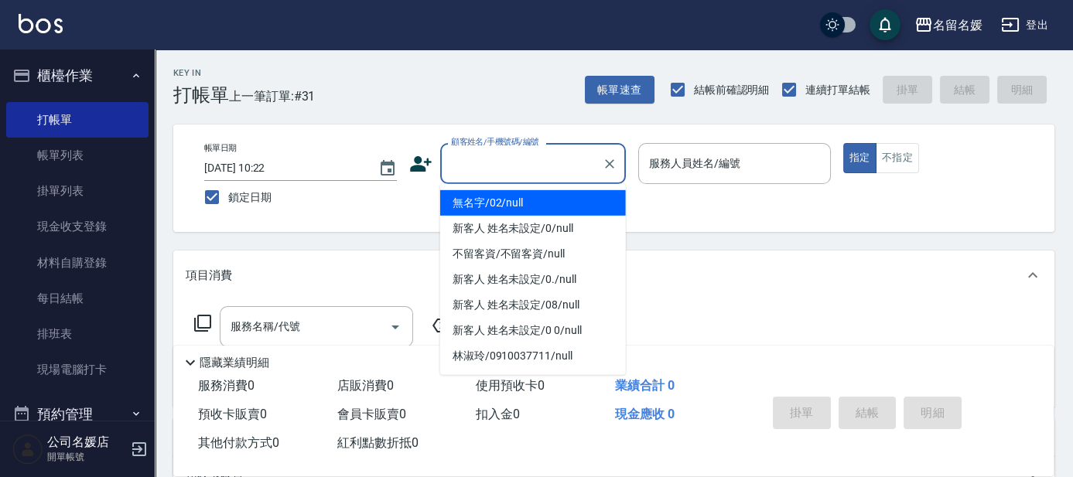
click at [524, 206] on li "無名字/02/null" at bounding box center [533, 203] width 186 height 26
click at [659, 171] on input "服務人員姓名/編號" at bounding box center [734, 163] width 179 height 27
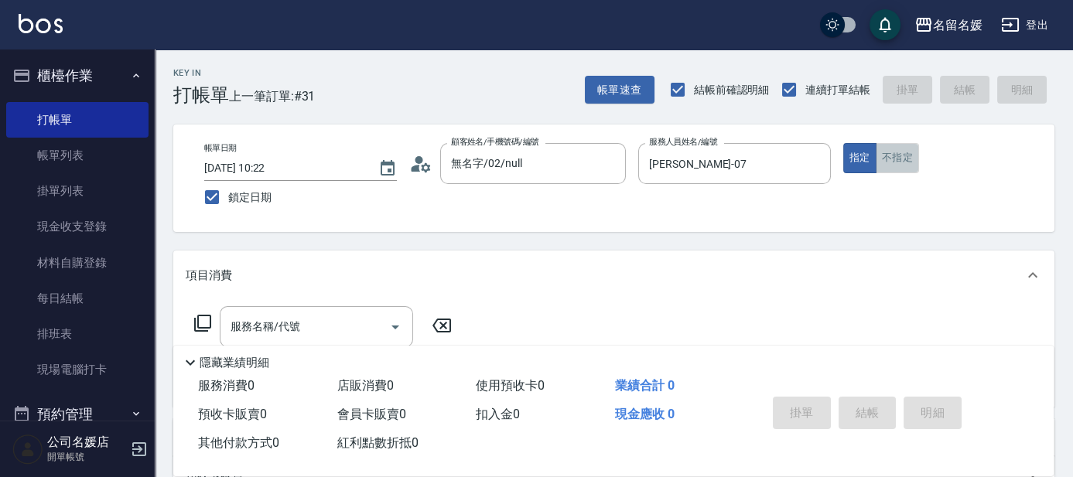
click at [906, 163] on button "不指定" at bounding box center [897, 158] width 43 height 30
click at [360, 320] on input "服務名稱/代號" at bounding box center [305, 326] width 156 height 27
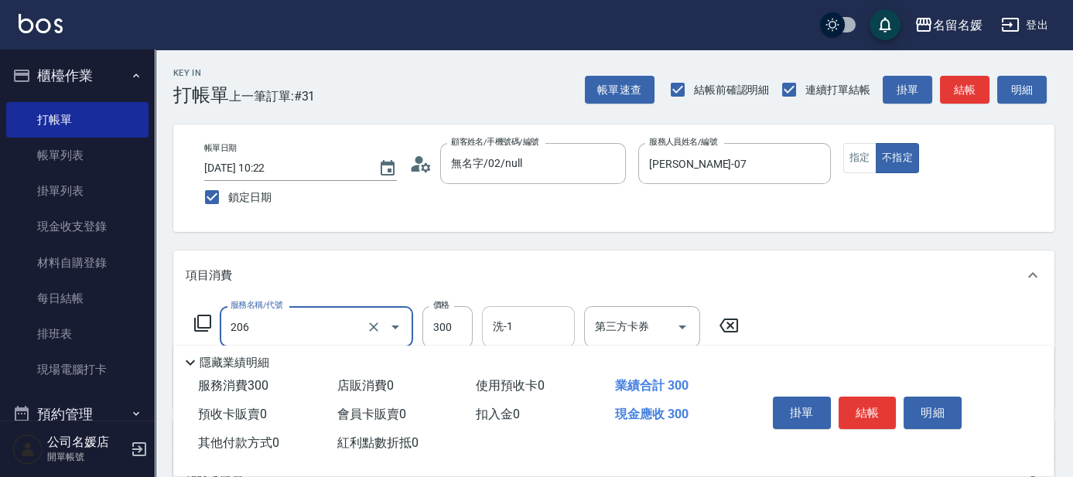
click at [518, 324] on input "洗-1" at bounding box center [528, 326] width 79 height 27
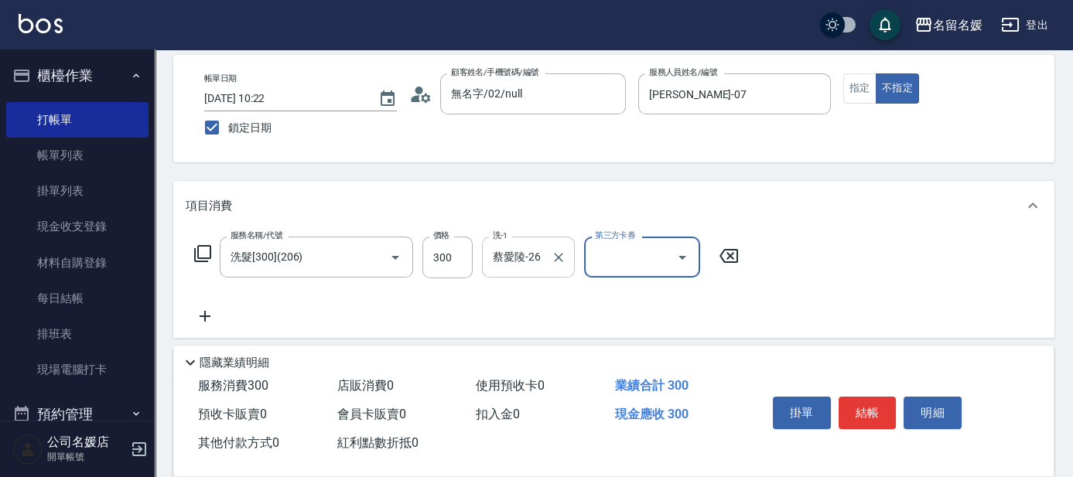
scroll to position [70, 0]
click at [209, 310] on icon at bounding box center [205, 316] width 39 height 19
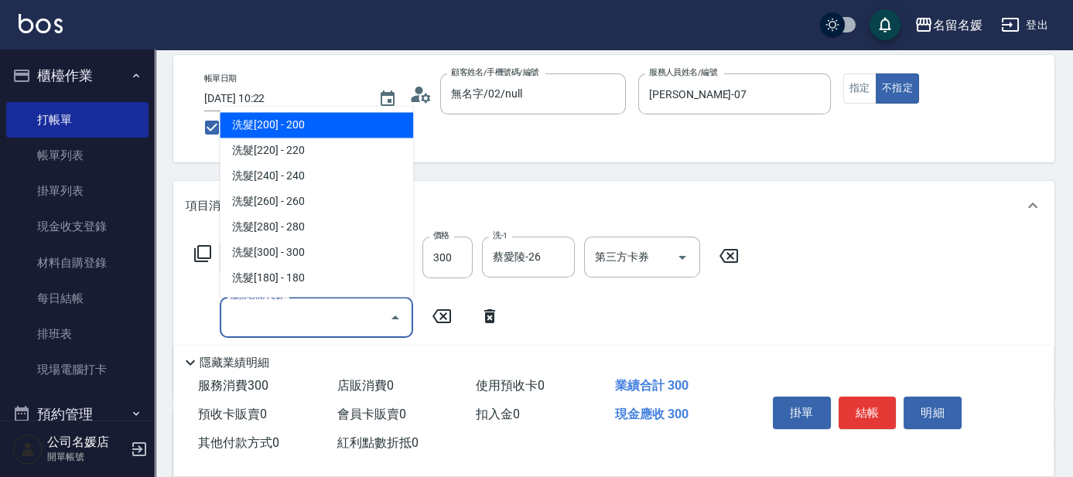
click at [251, 316] on input "服務名稱/代號" at bounding box center [305, 317] width 156 height 27
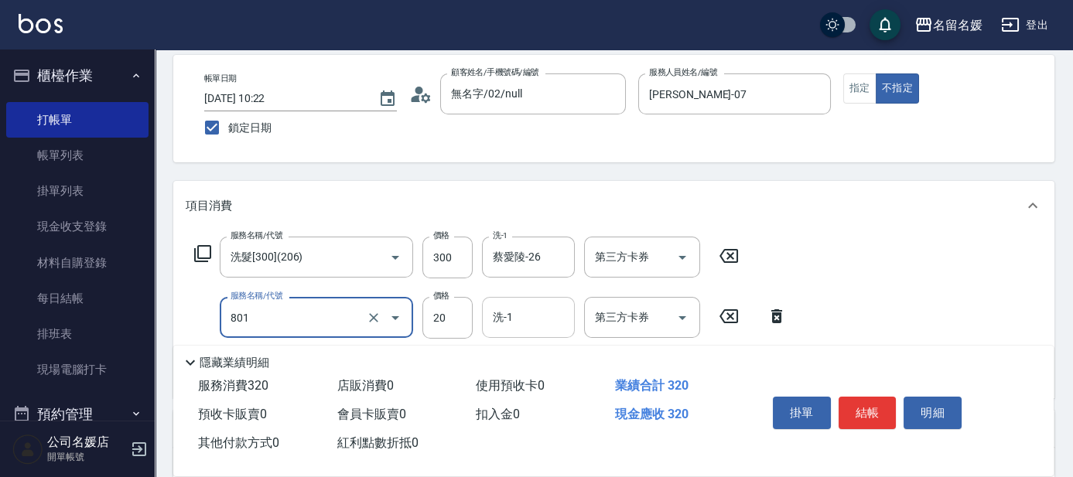
click at [521, 312] on input "洗-1" at bounding box center [528, 317] width 79 height 27
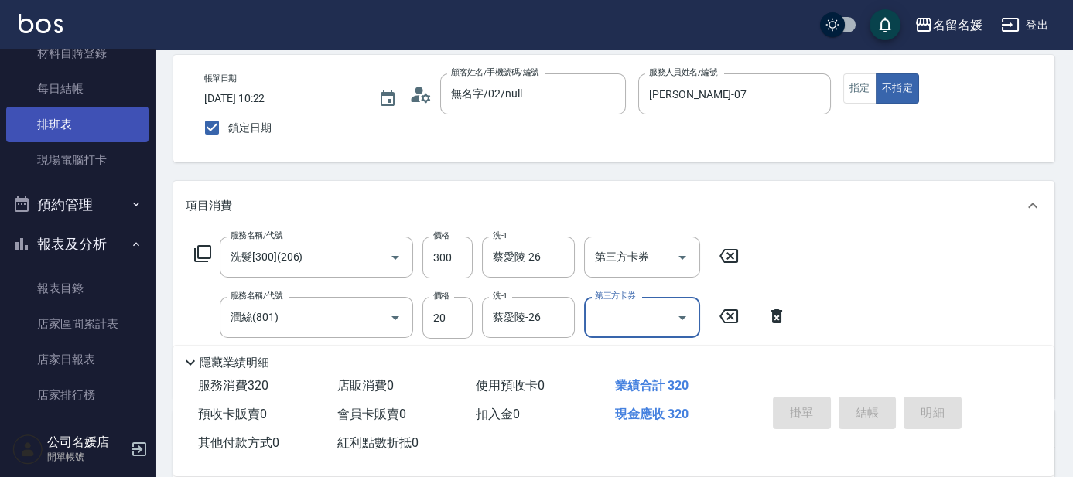
scroll to position [210, 0]
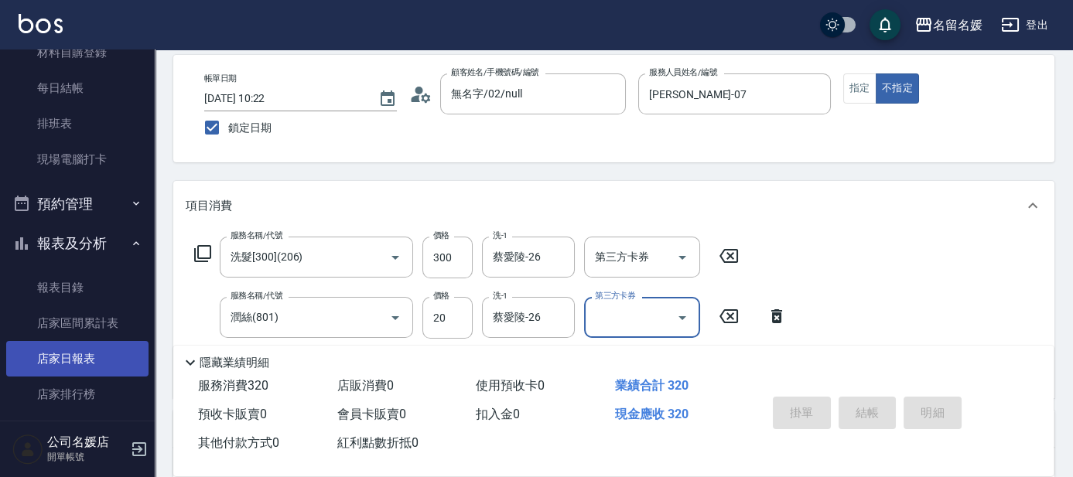
click at [67, 352] on link "店家日報表" at bounding box center [77, 359] width 142 height 36
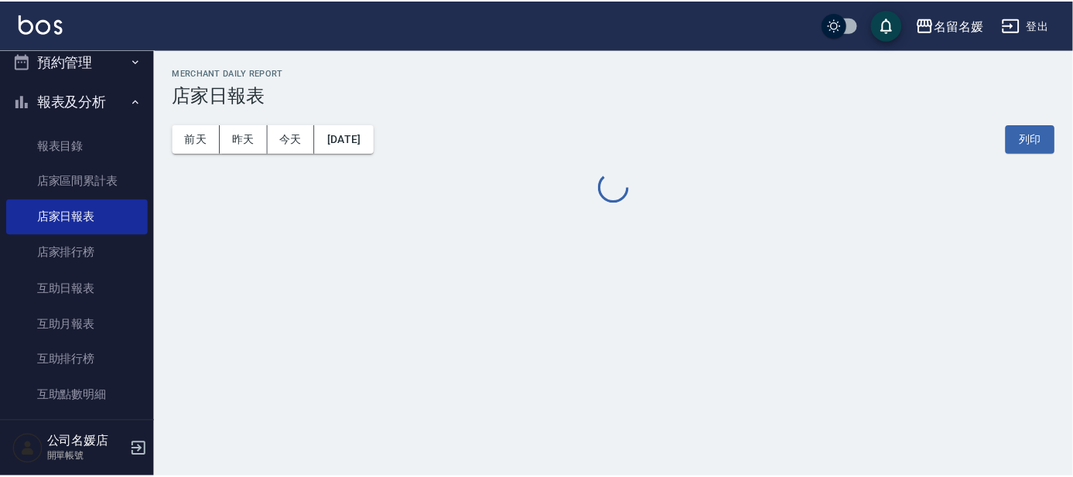
scroll to position [351, 0]
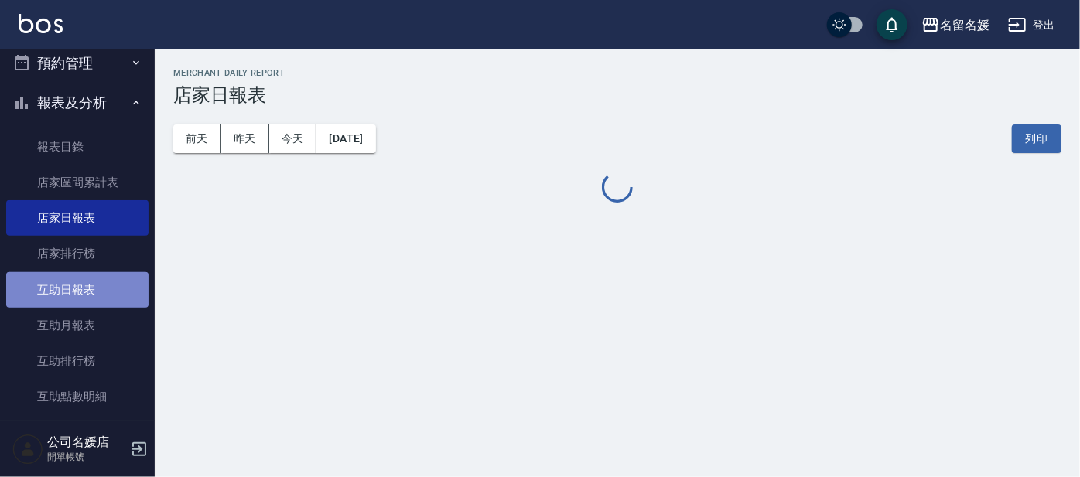
click at [94, 294] on link "互助日報表" at bounding box center [77, 290] width 142 height 36
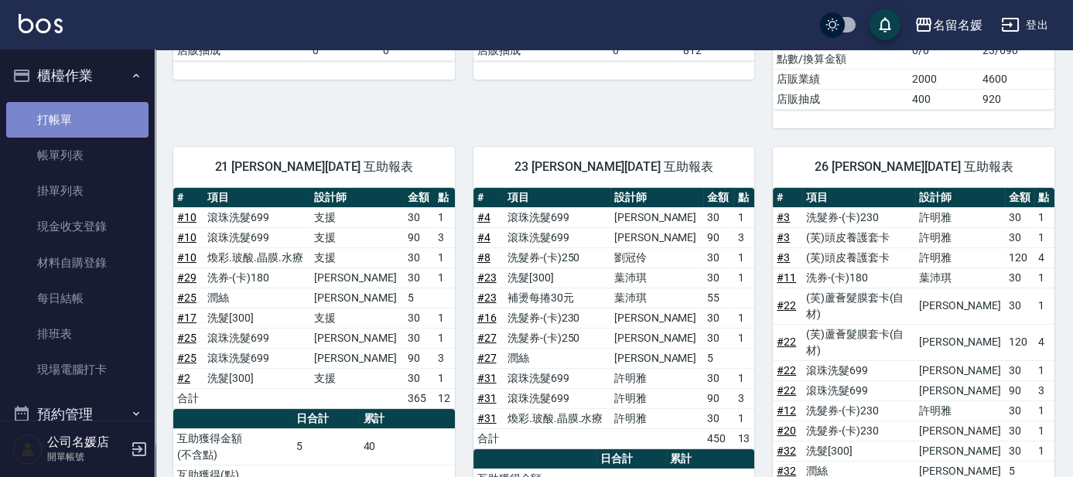
click at [99, 132] on link "打帳單" at bounding box center [77, 120] width 142 height 36
